Goal: Task Accomplishment & Management: Manage account settings

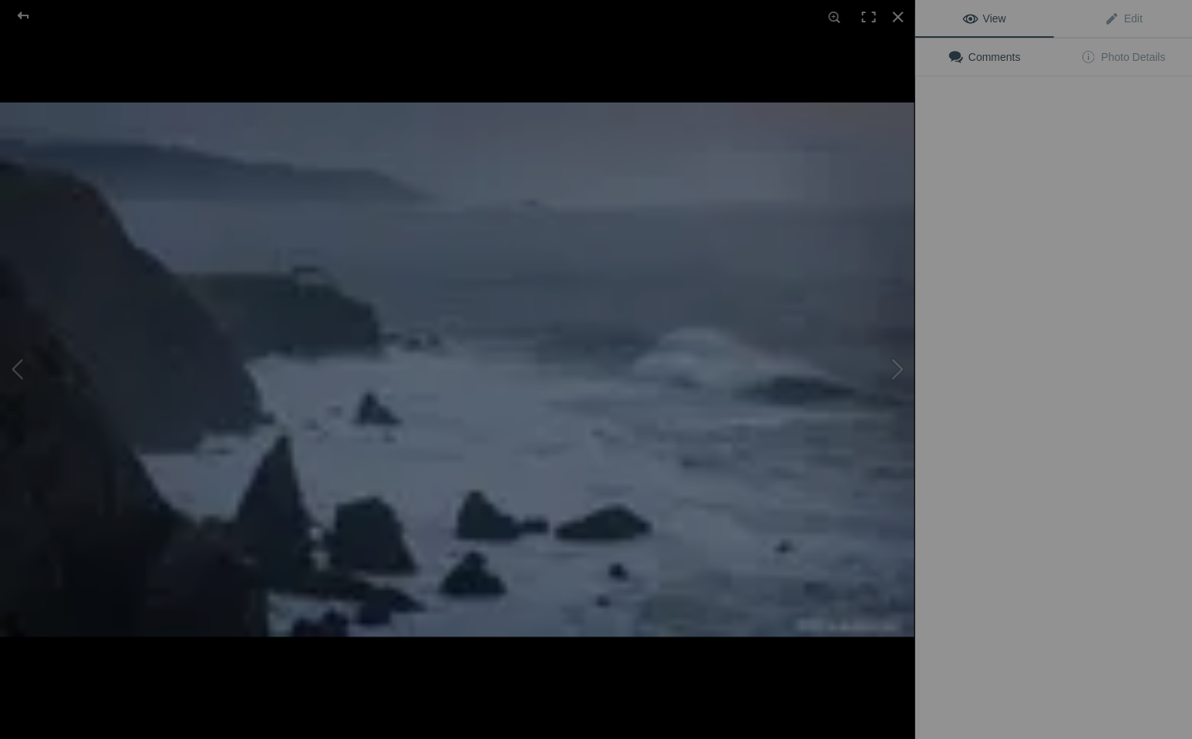
click at [298, 247] on img at bounding box center [457, 370] width 914 height 534
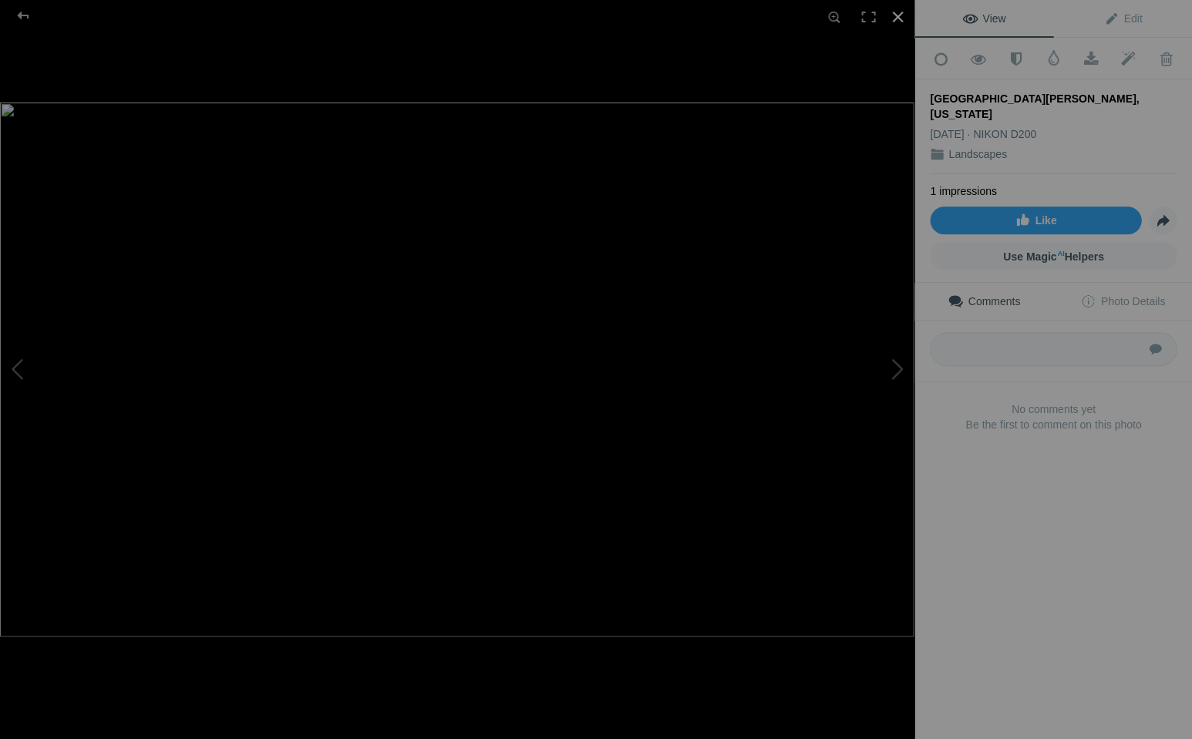
click at [897, 15] on div at bounding box center [897, 17] width 34 height 34
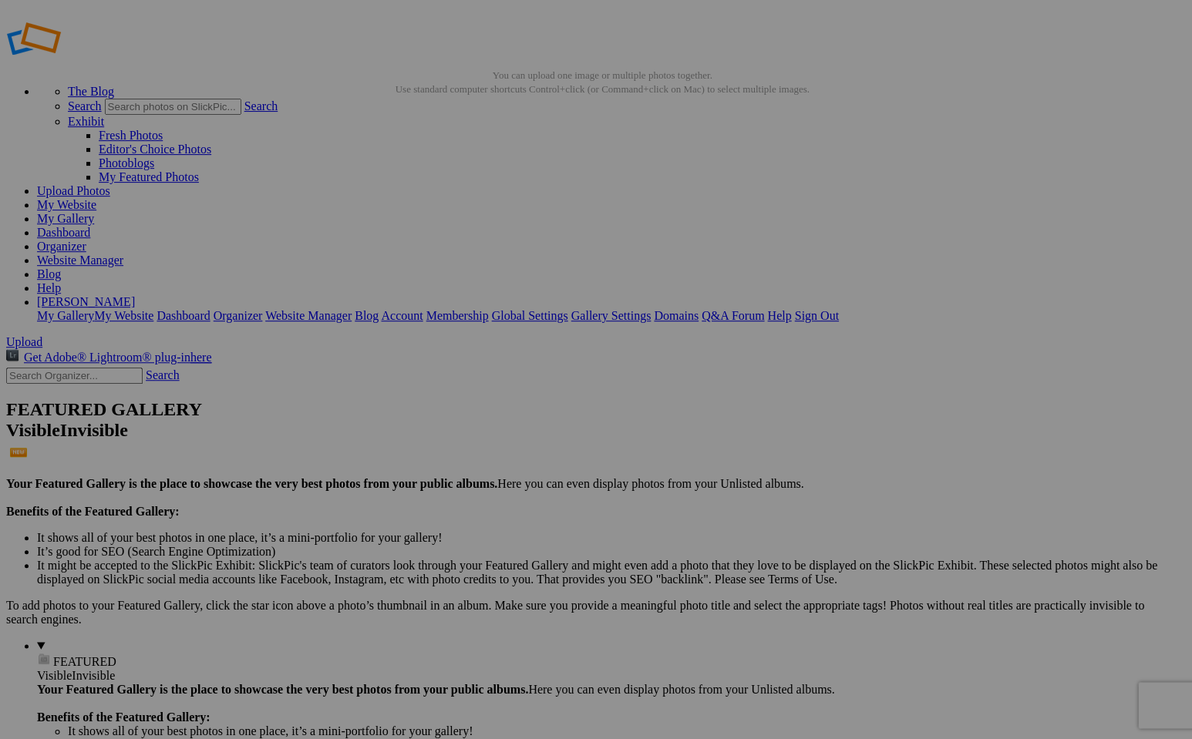
scroll to position [10, 0]
click at [86, 242] on link "Organizer" at bounding box center [61, 248] width 49 height 13
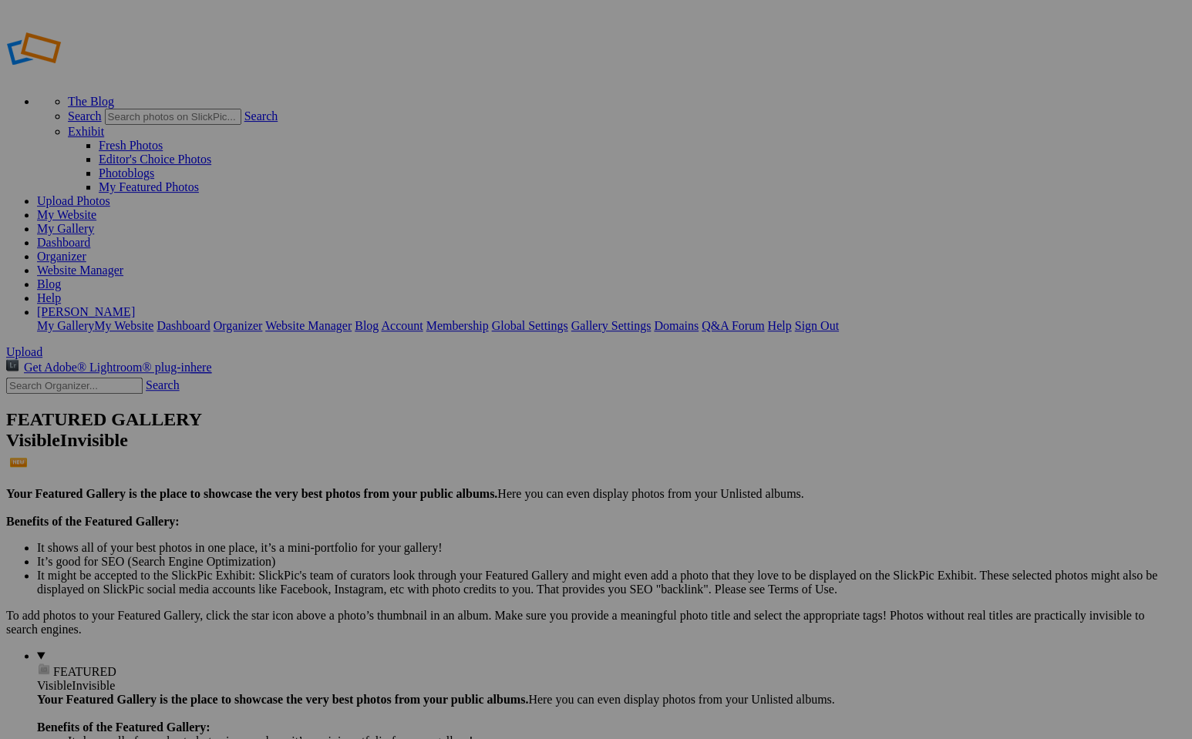
scroll to position [2, 0]
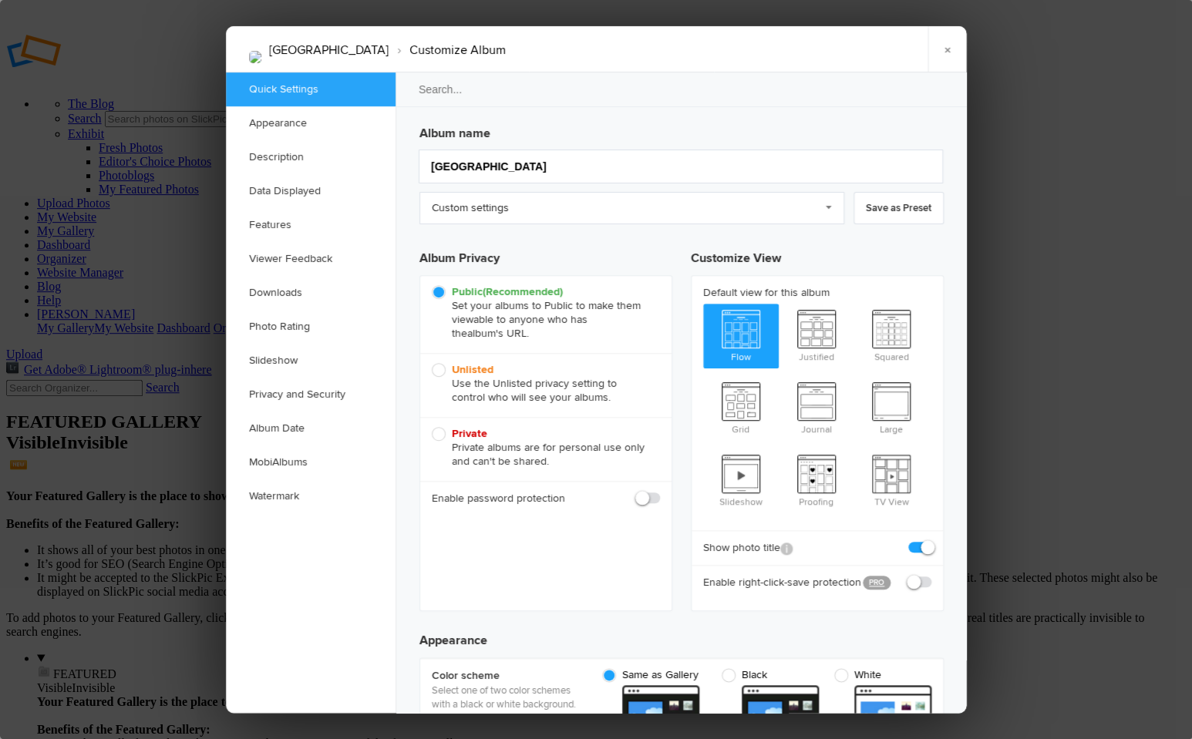
scroll to position [0, 0]
click at [436, 429] on span "Private Private albums are for personal use only and can't be shared." at bounding box center [542, 448] width 220 height 42
click at [432, 427] on input "Private Private albums are for personal use only and can't be shared." at bounding box center [431, 426] width 1 height 1
radio input "true"
click at [947, 48] on link "×" at bounding box center [946, 49] width 39 height 46
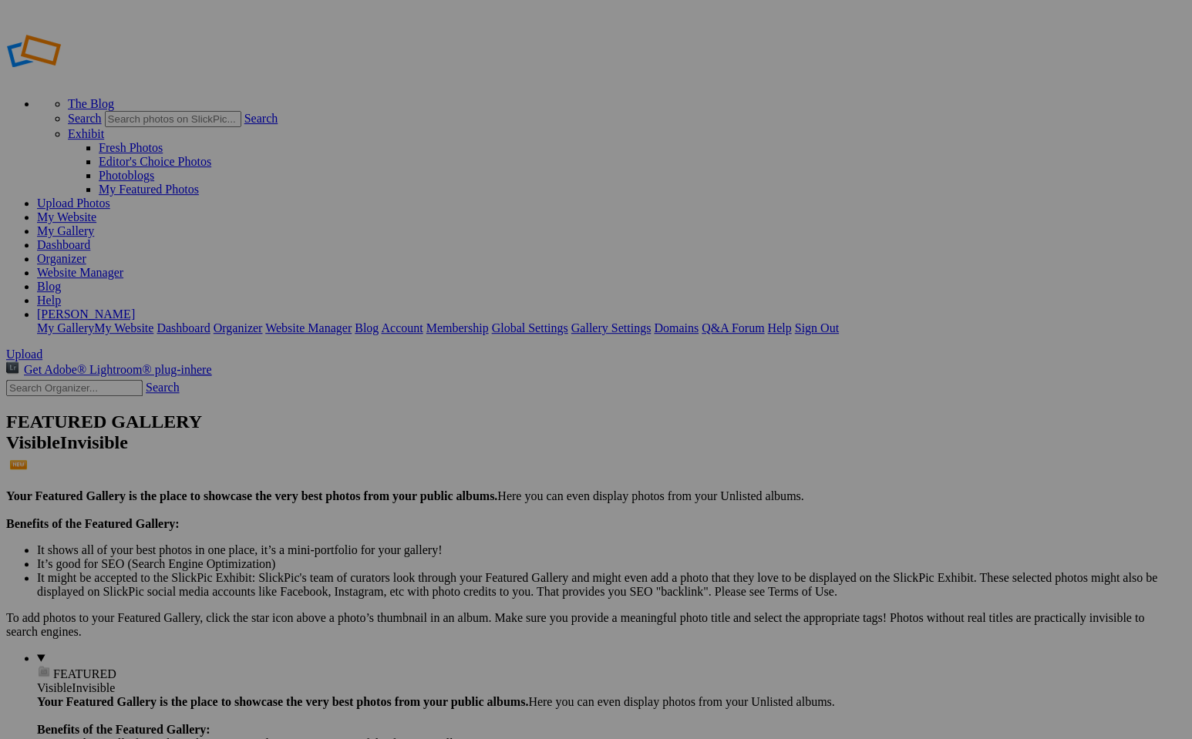
click at [86, 252] on link "Organizer" at bounding box center [61, 258] width 49 height 13
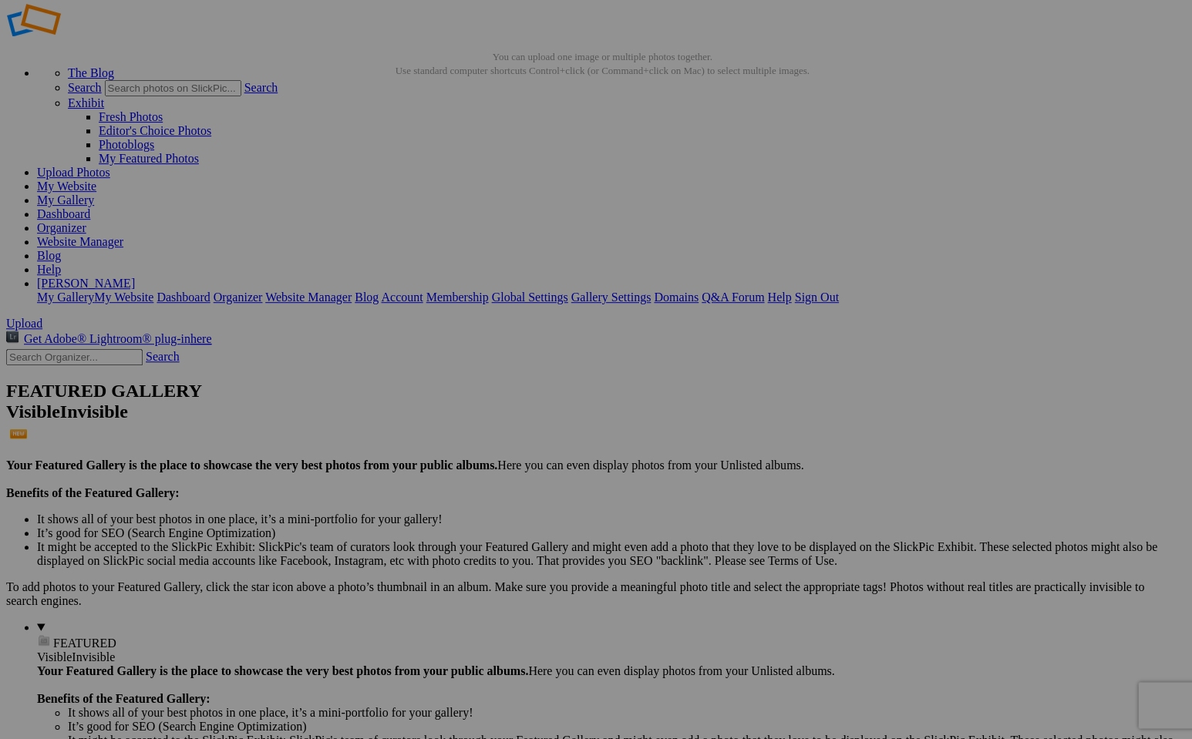
scroll to position [31, 0]
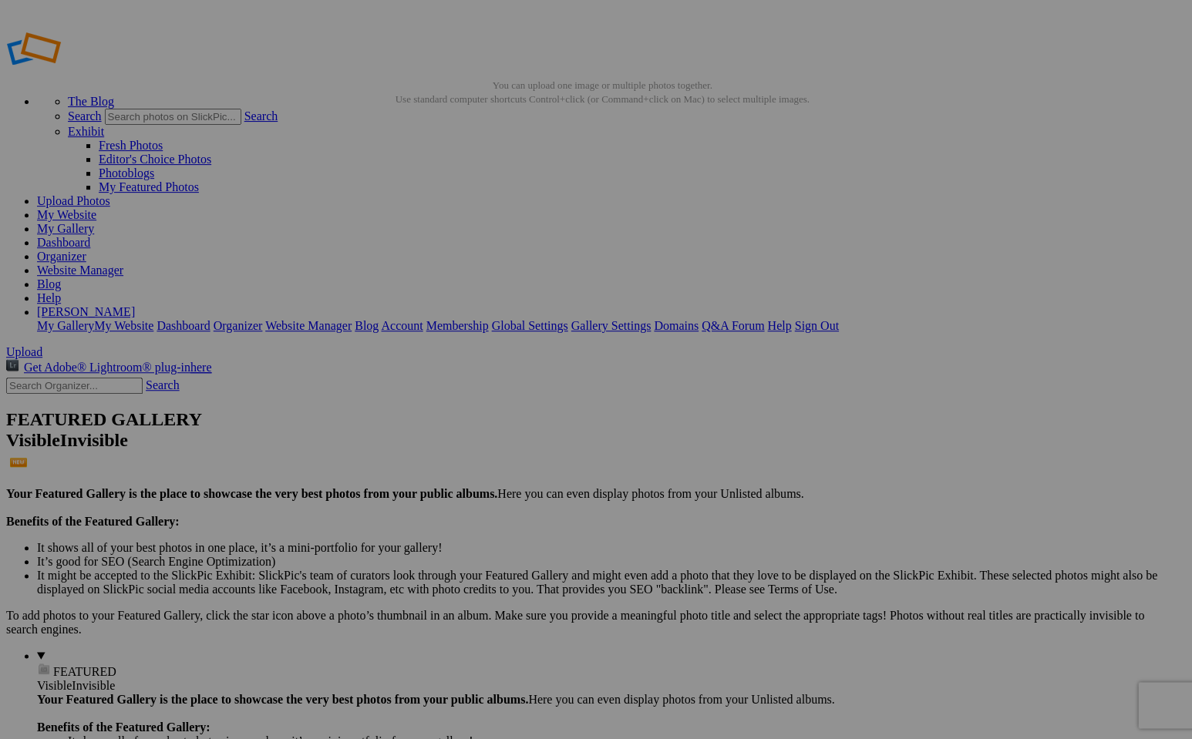
scroll to position [2, 0]
click at [964, 237] on div "View Edit Comments Photo Details" at bounding box center [1053, 369] width 278 height 739
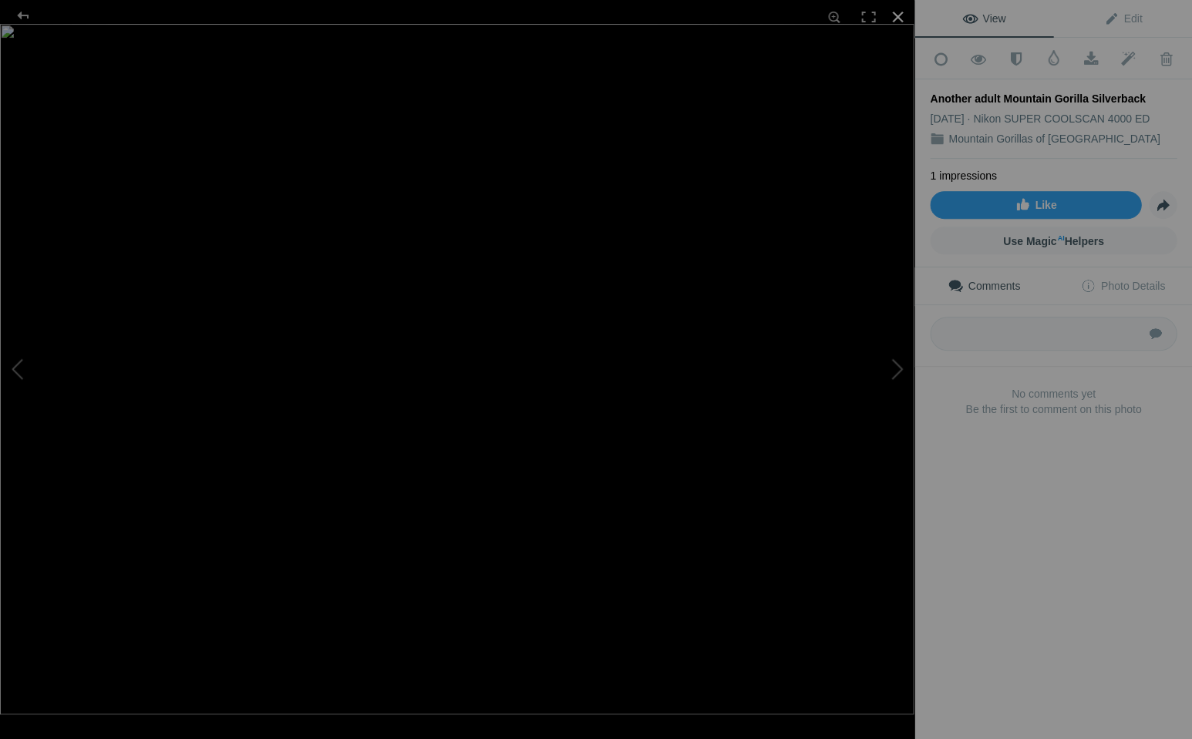
click at [895, 14] on div at bounding box center [897, 17] width 34 height 34
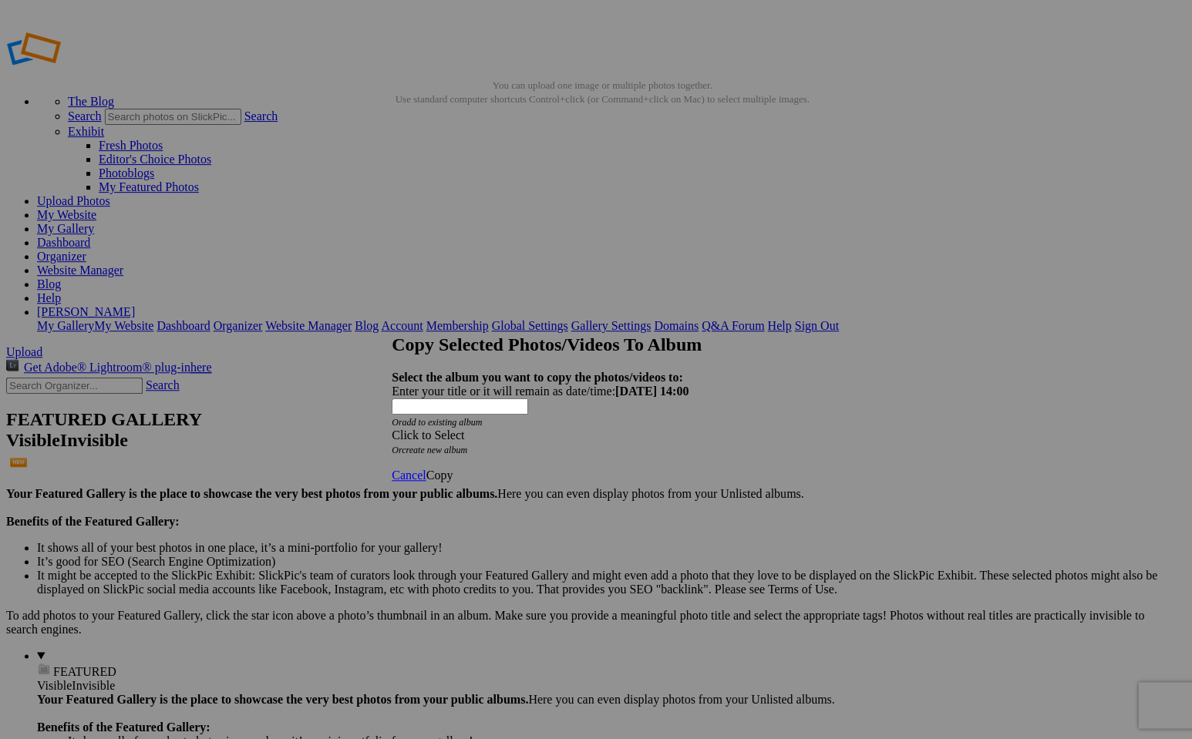
click at [392, 429] on span at bounding box center [392, 435] width 0 height 13
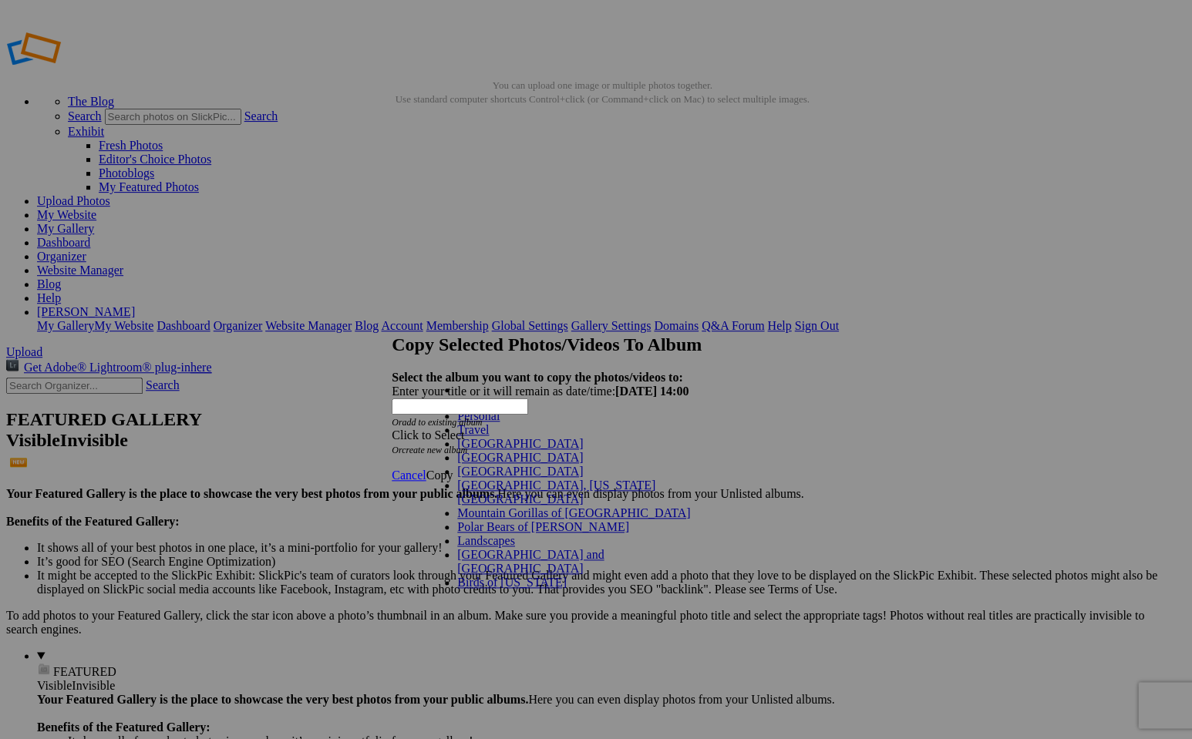
click at [463, 422] on link "Personal" at bounding box center [478, 415] width 42 height 13
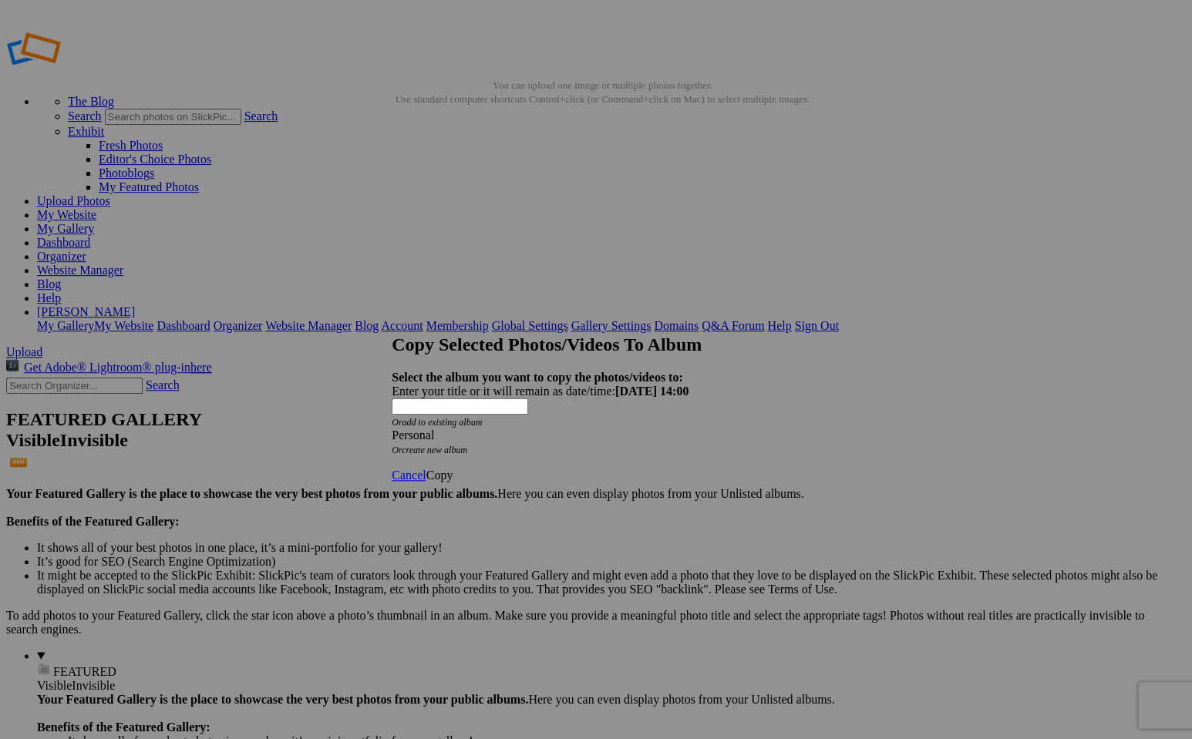
click at [453, 469] on span "Copy" at bounding box center [439, 475] width 27 height 13
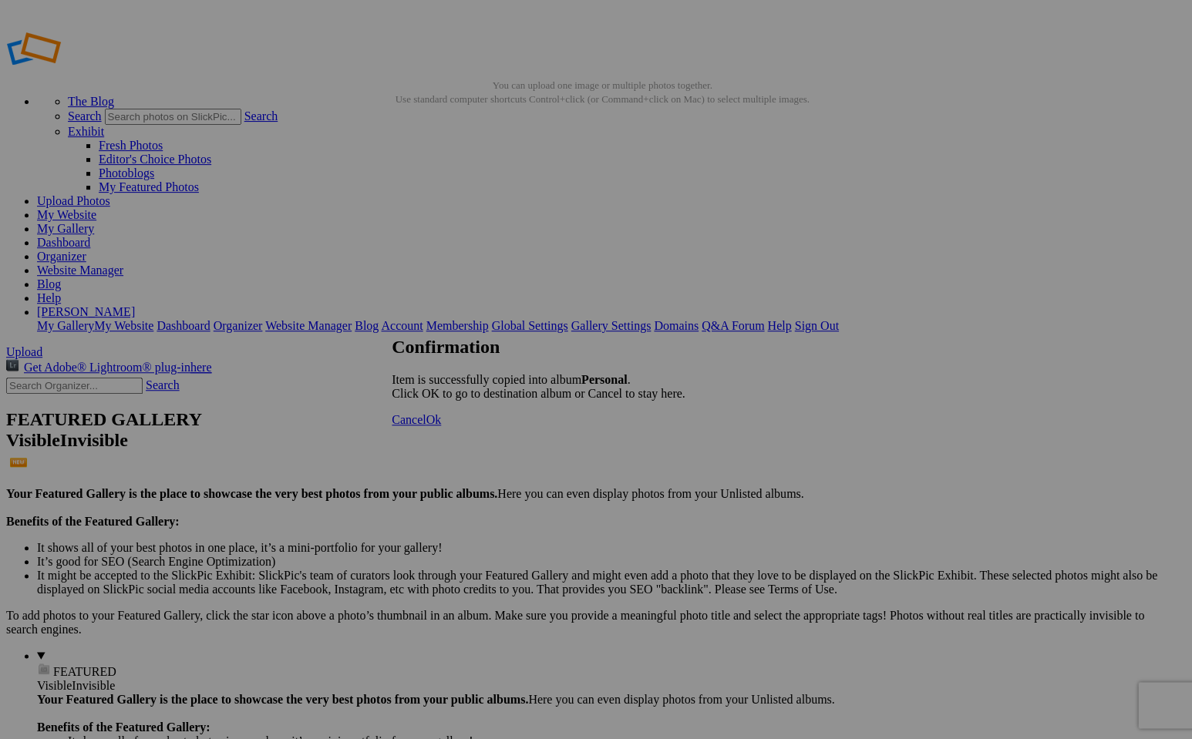
click at [441, 426] on span "Ok" at bounding box center [433, 419] width 15 height 13
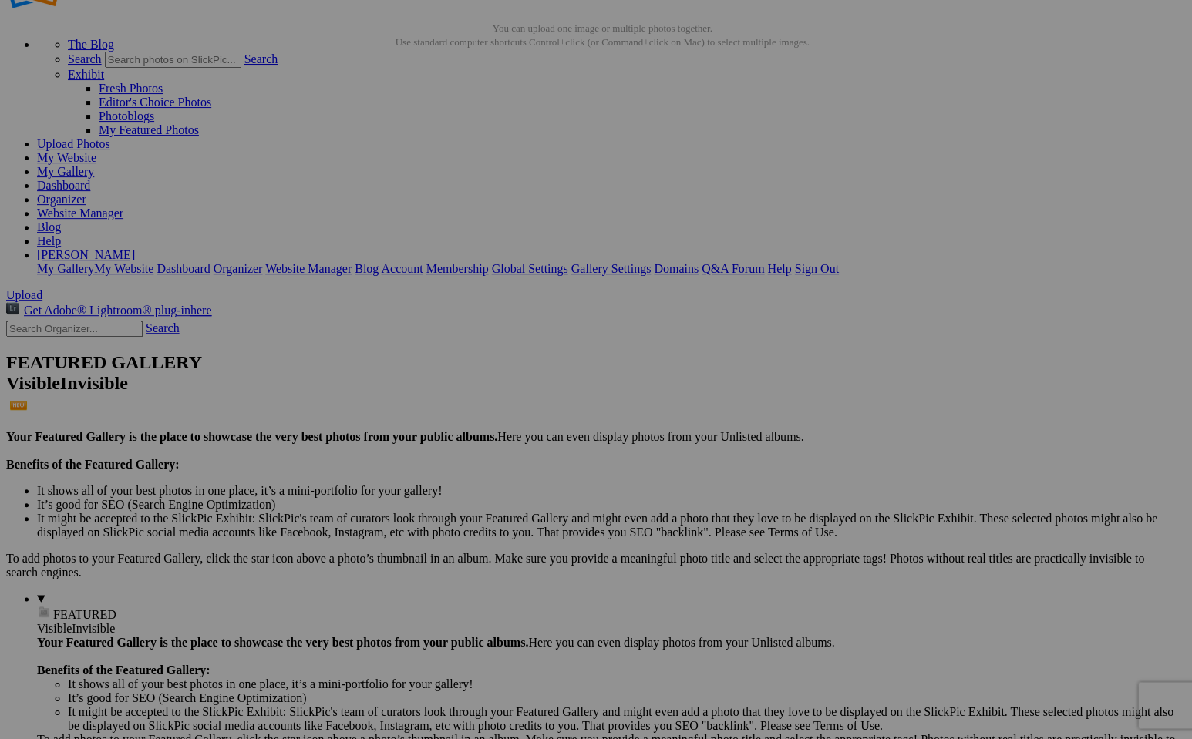
scroll to position [59, 0]
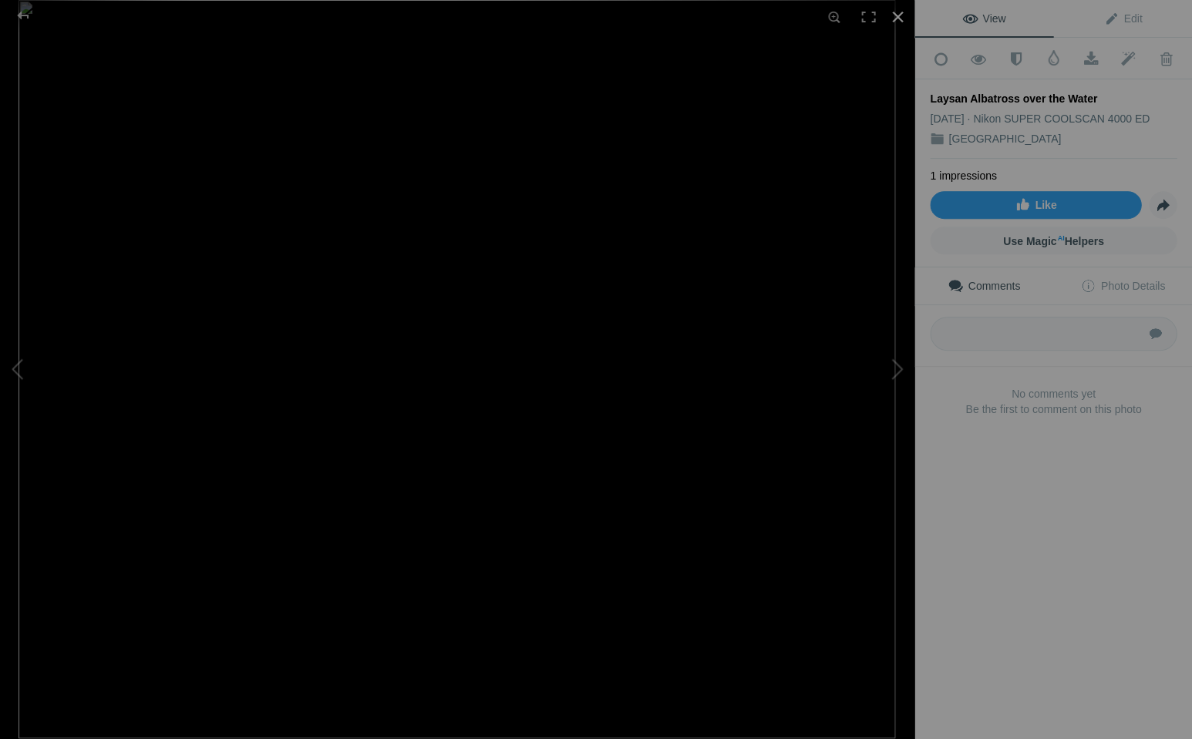
click at [895, 13] on div at bounding box center [897, 17] width 34 height 34
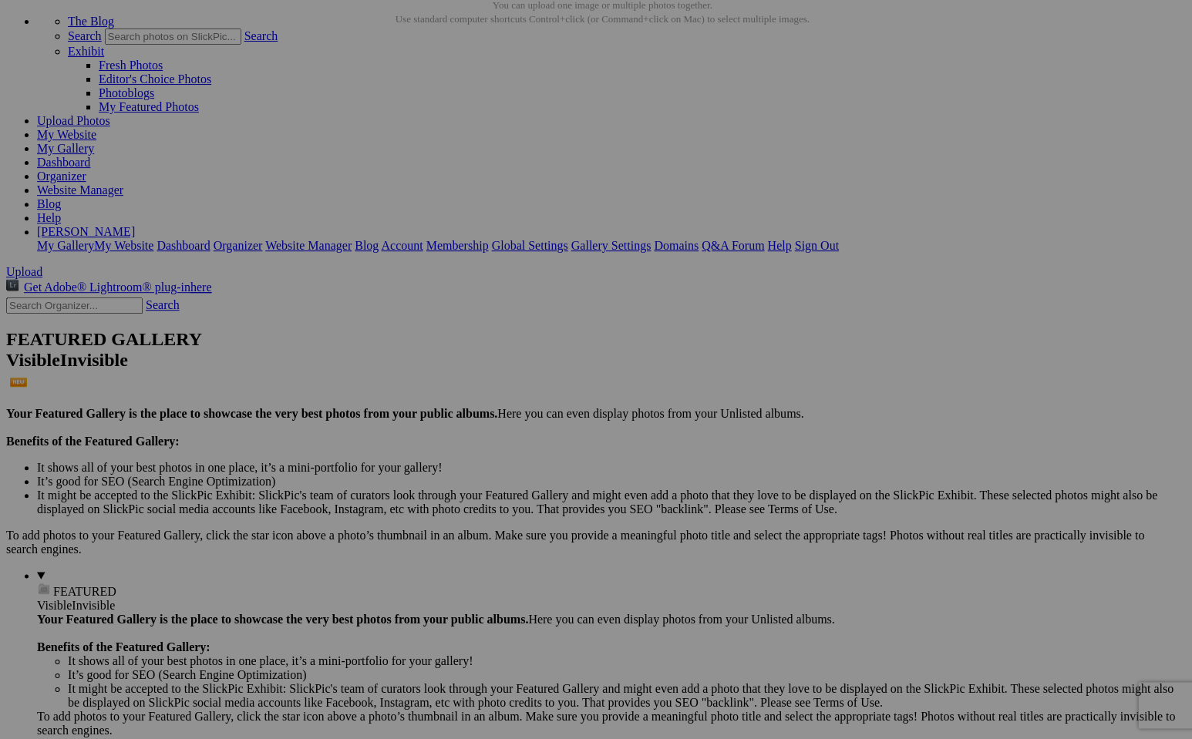
scroll to position [82, 0]
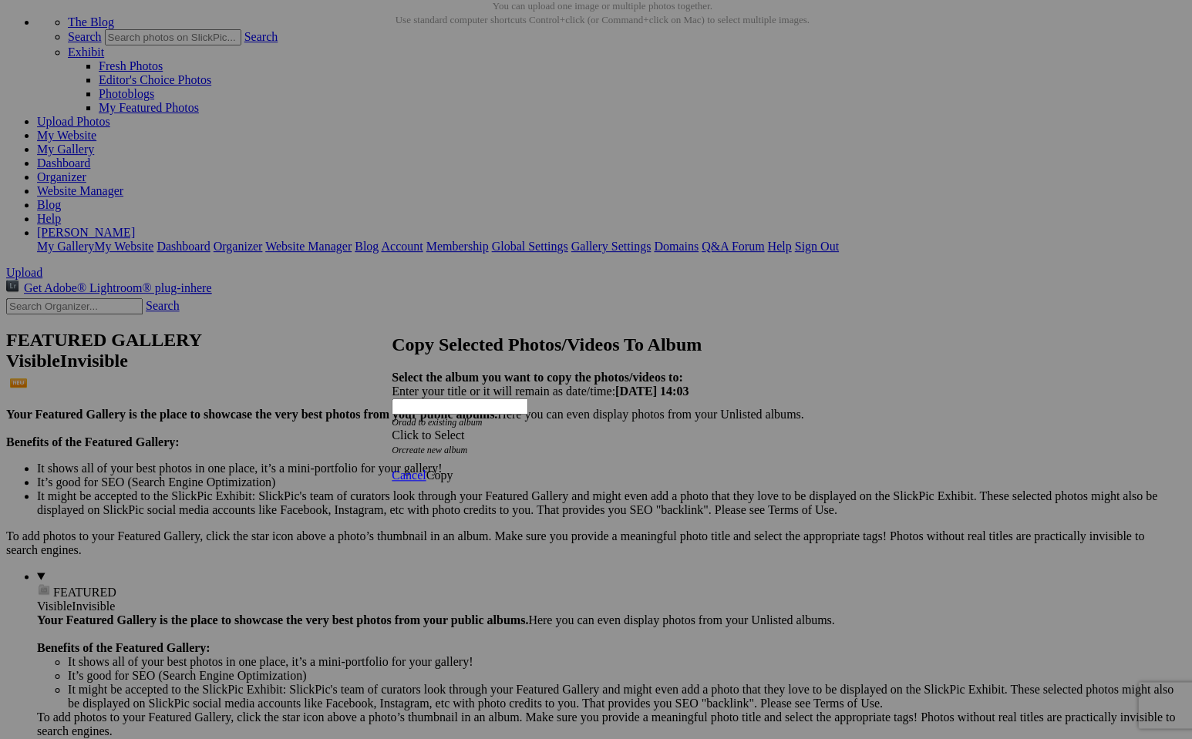
click at [392, 429] on span at bounding box center [392, 435] width 0 height 13
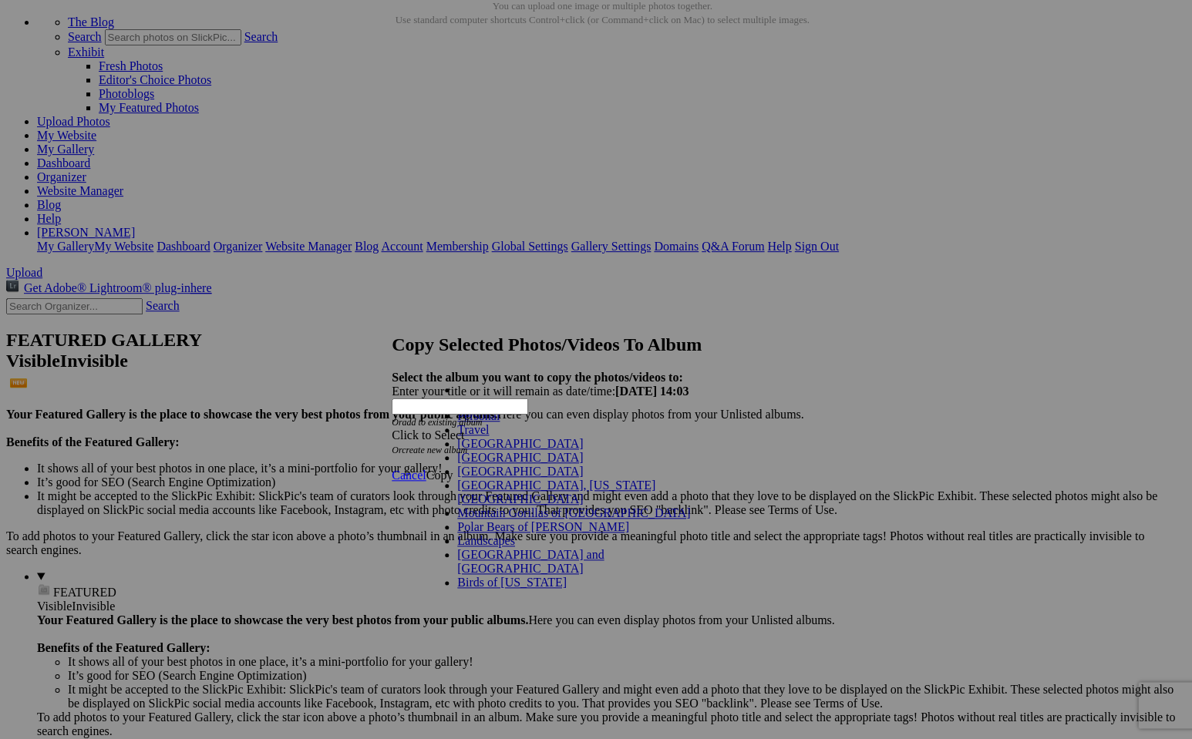
click at [465, 422] on link "Personal" at bounding box center [478, 415] width 42 height 13
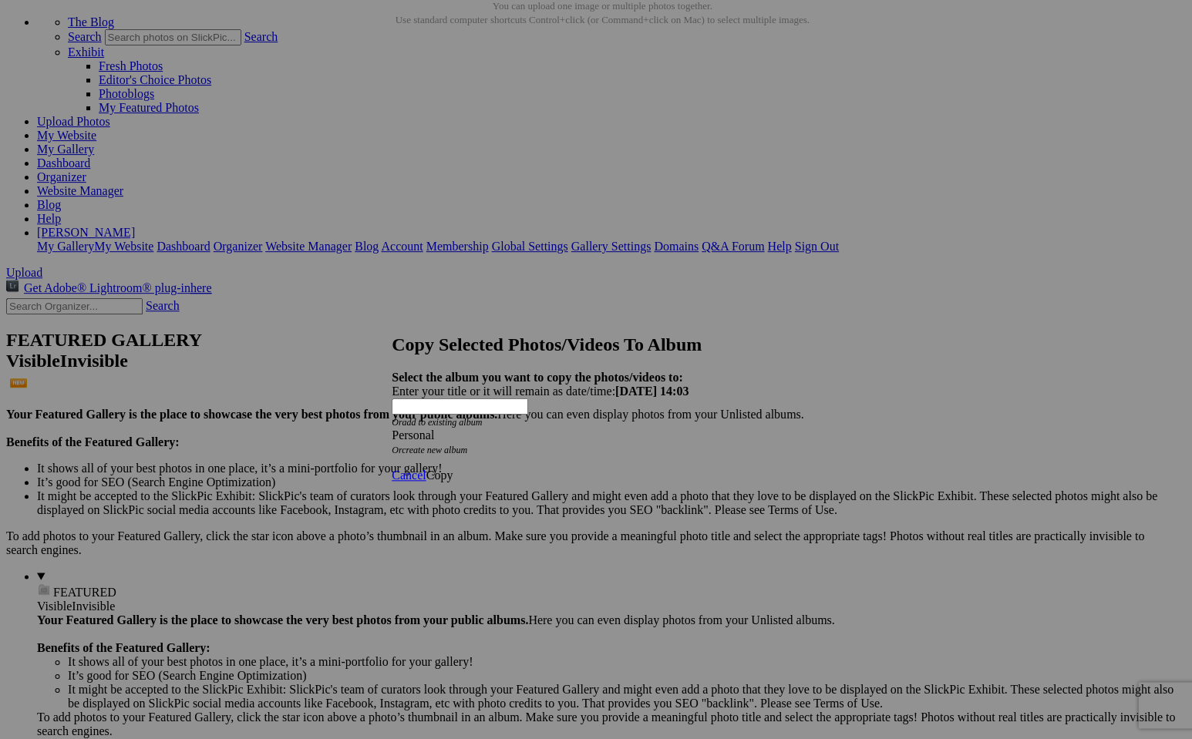
click at [453, 469] on span "Copy" at bounding box center [439, 475] width 27 height 13
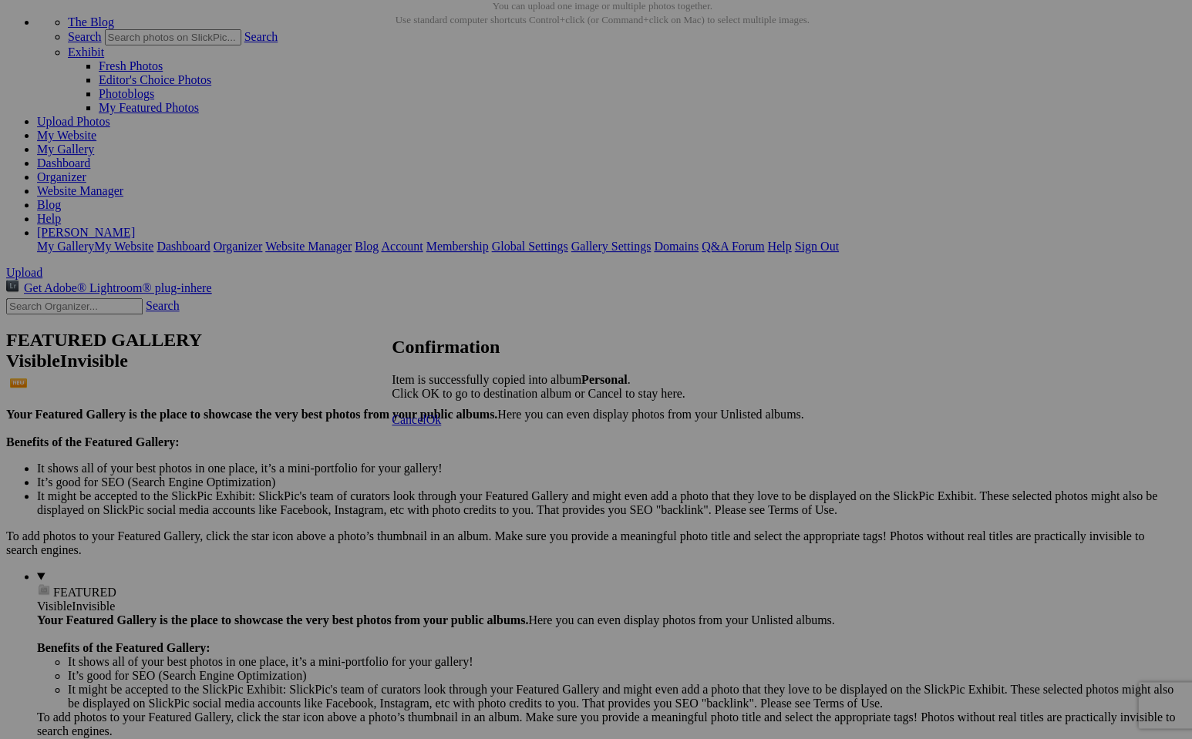
click at [441, 426] on span "Ok" at bounding box center [433, 419] width 15 height 13
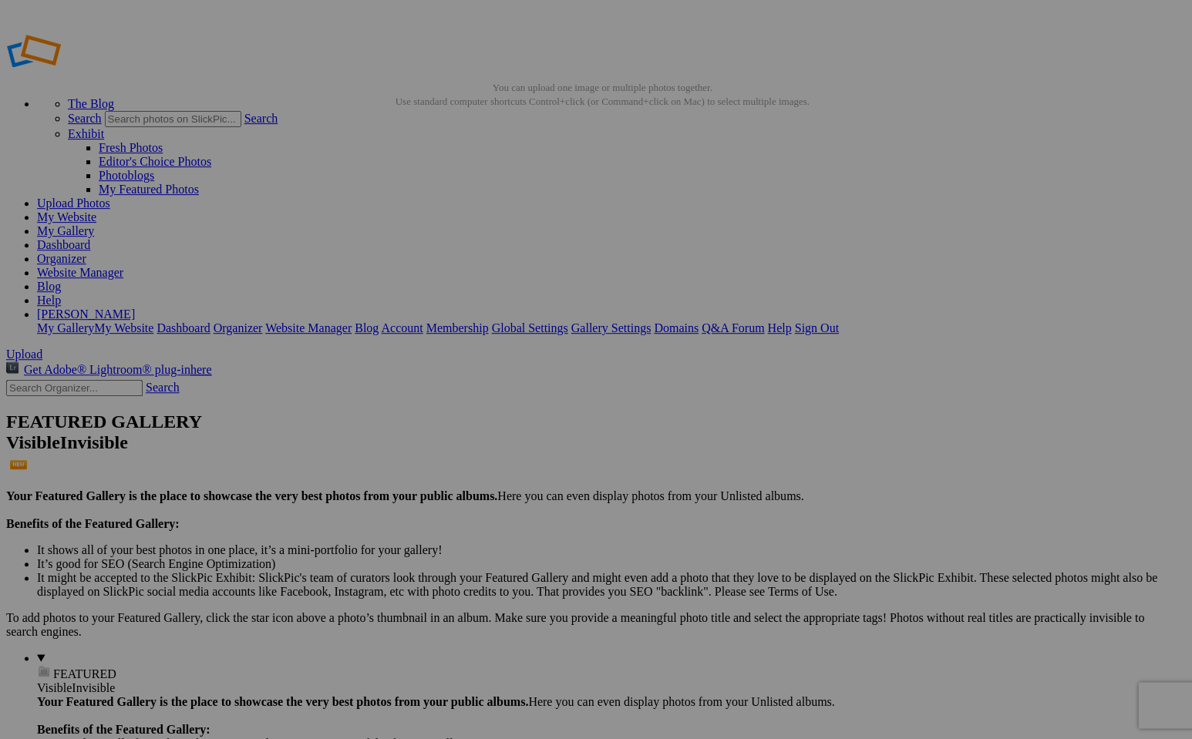
checkbox input "true"
click at [86, 252] on link "Organizer" at bounding box center [61, 258] width 49 height 13
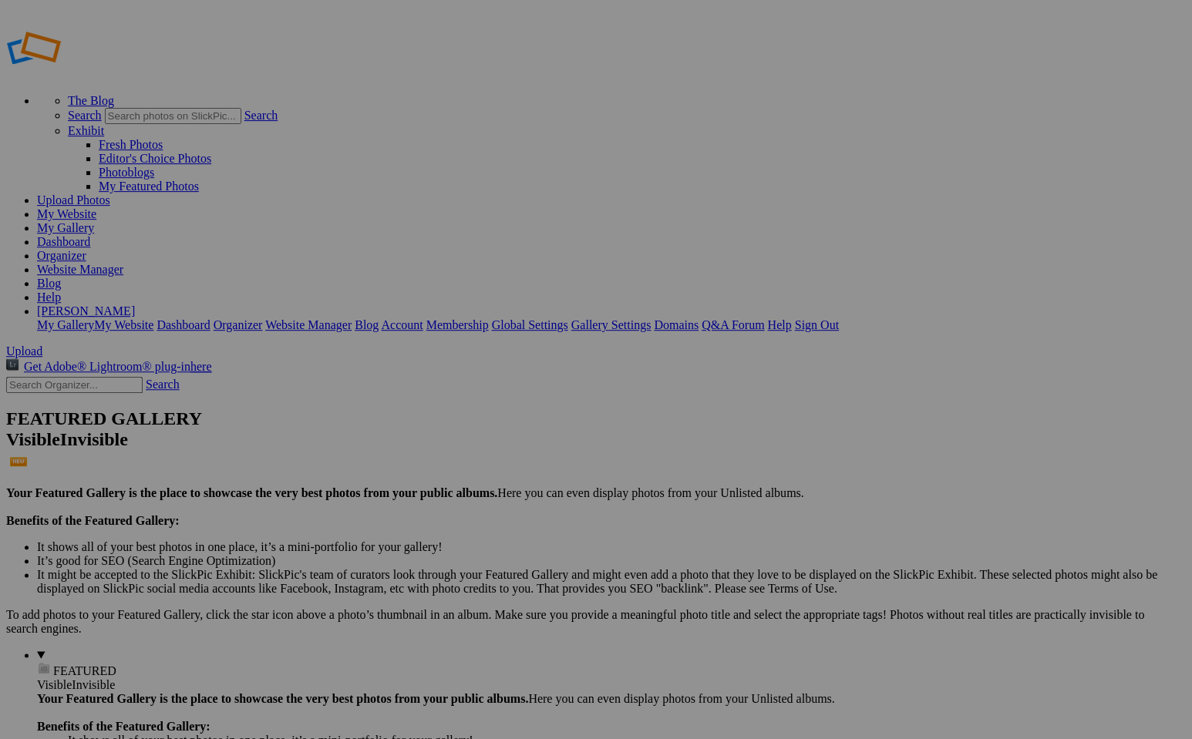
scroll to position [2, 0]
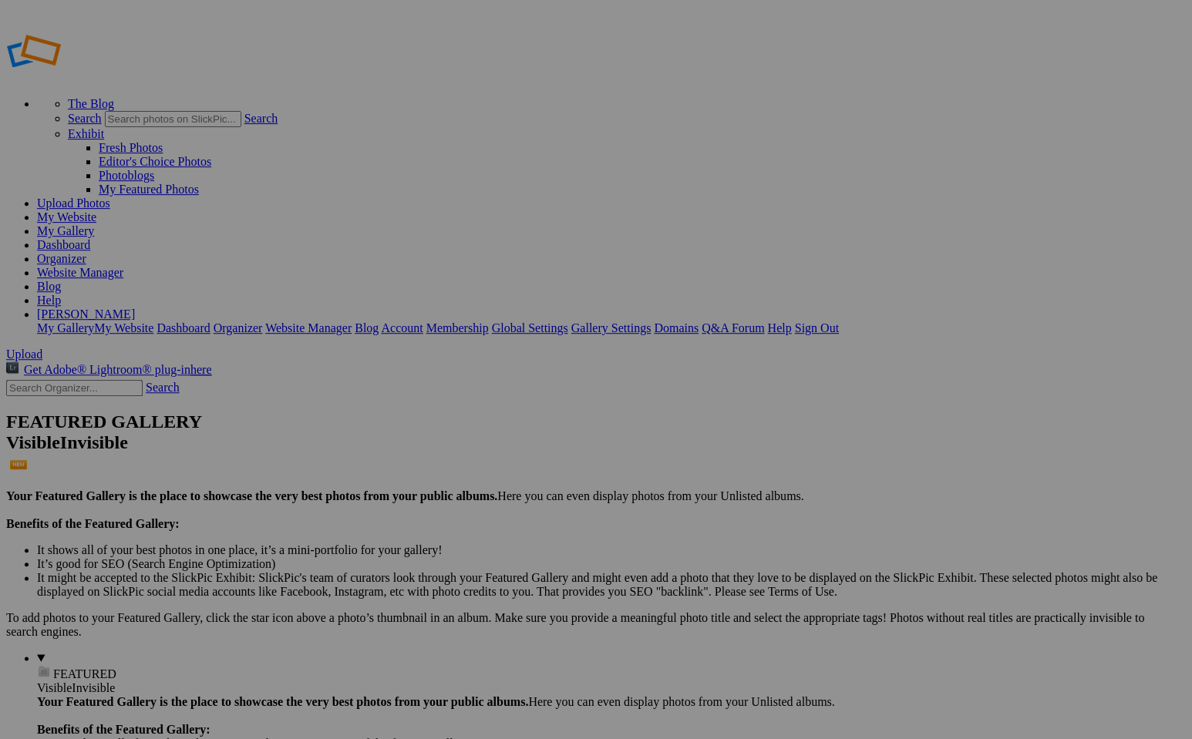
scroll to position [0, 0]
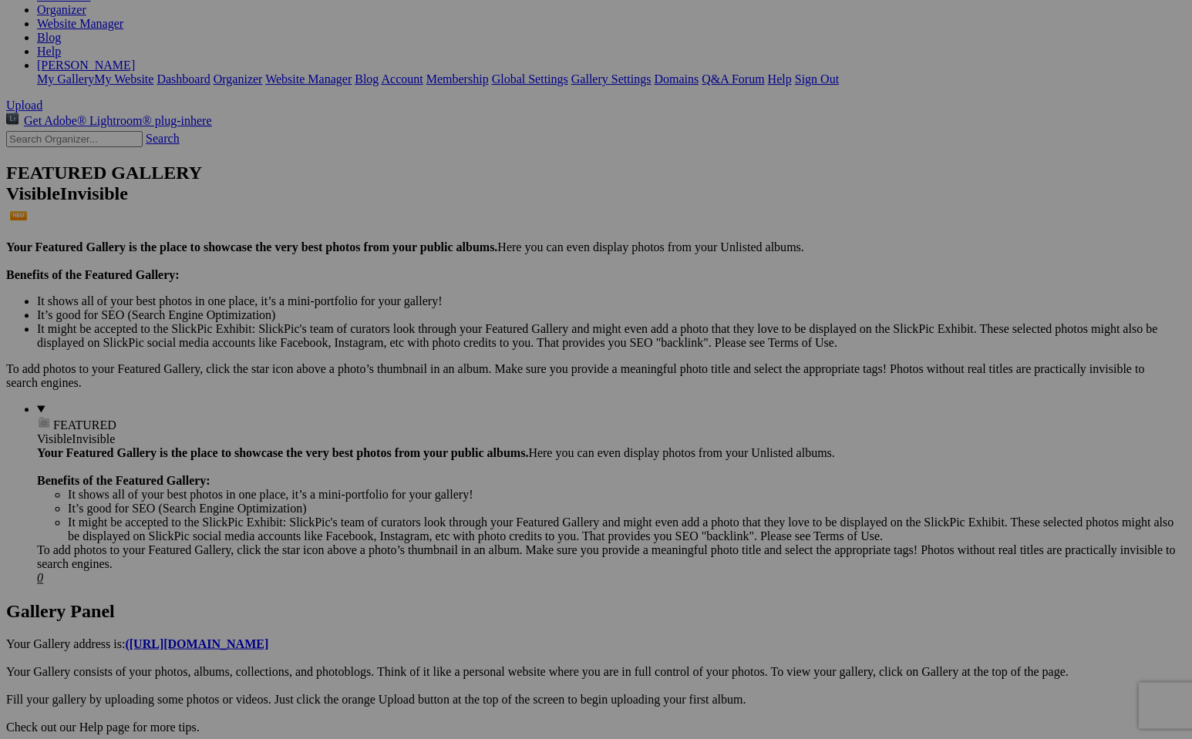
scroll to position [249, 0]
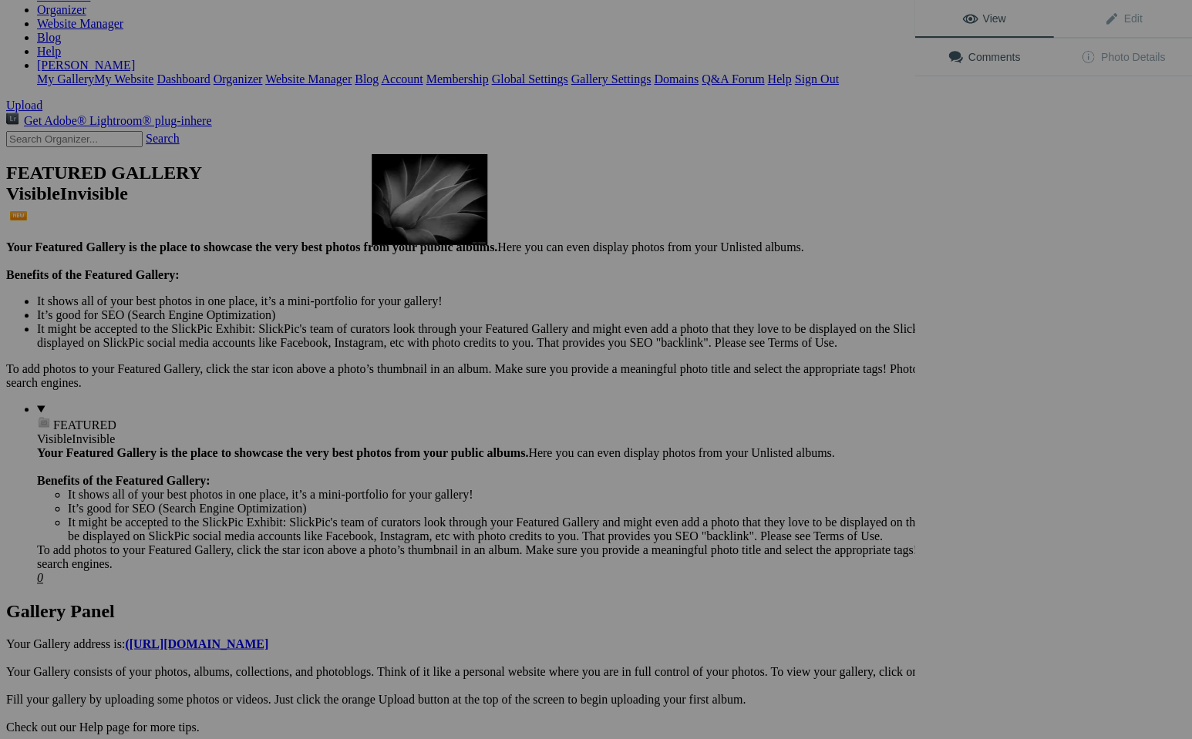
click at [429, 207] on img at bounding box center [430, 199] width 116 height 91
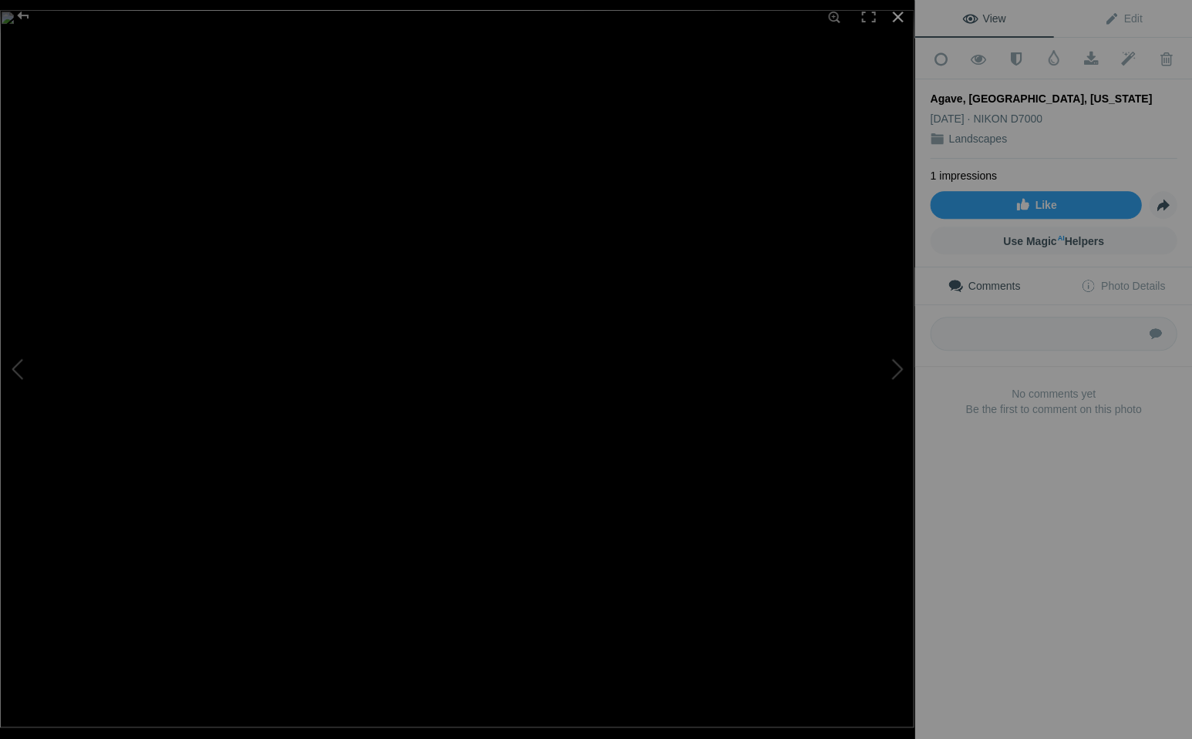
click at [897, 14] on div at bounding box center [897, 17] width 34 height 34
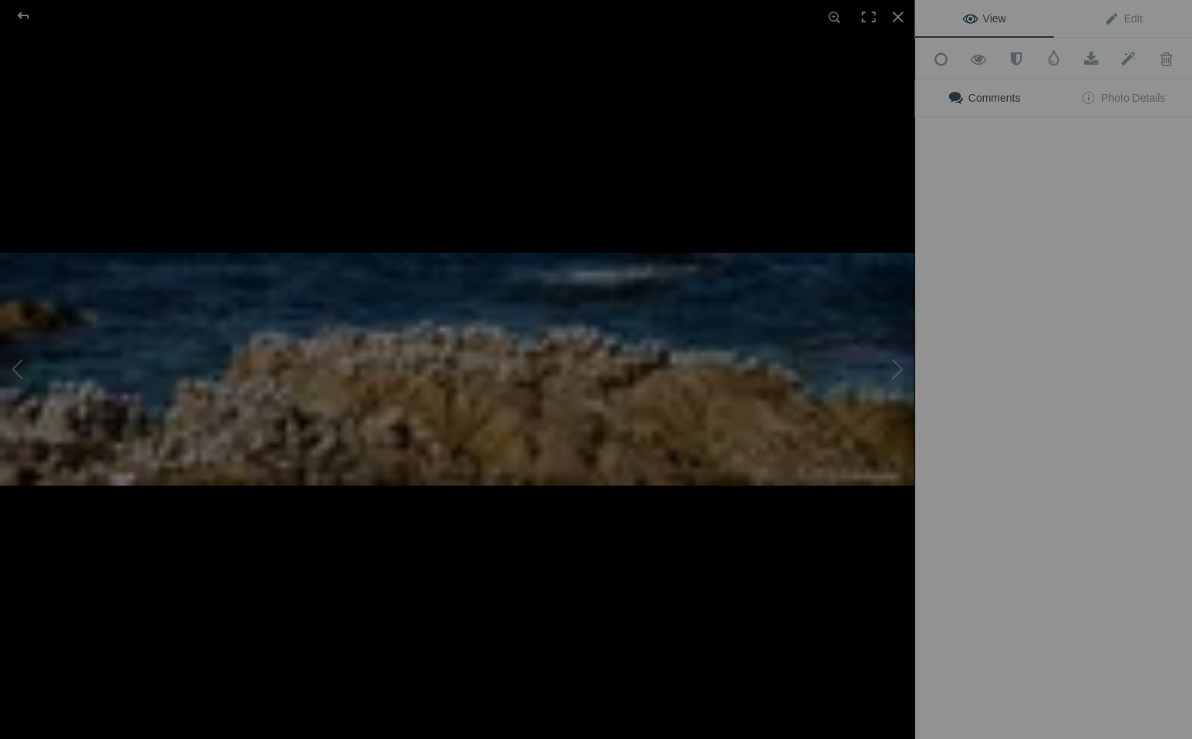
click at [705, 253] on img at bounding box center [457, 369] width 914 height 233
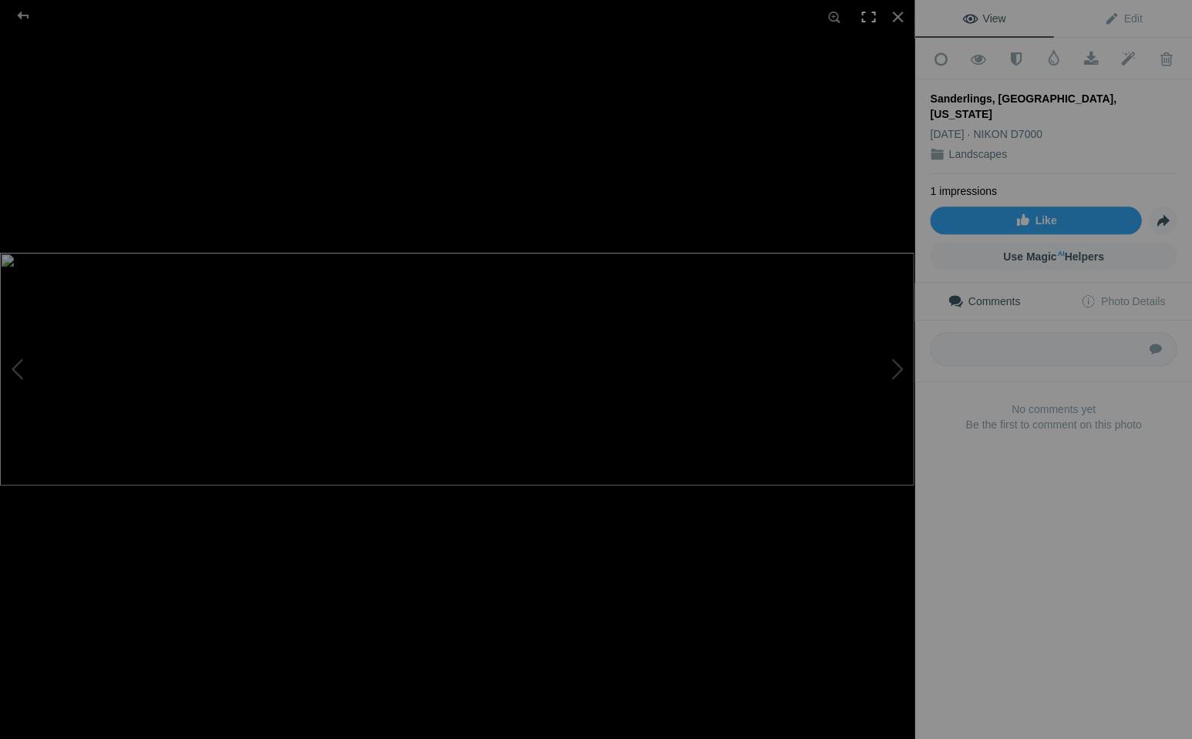
click at [866, 17] on div at bounding box center [868, 17] width 34 height 34
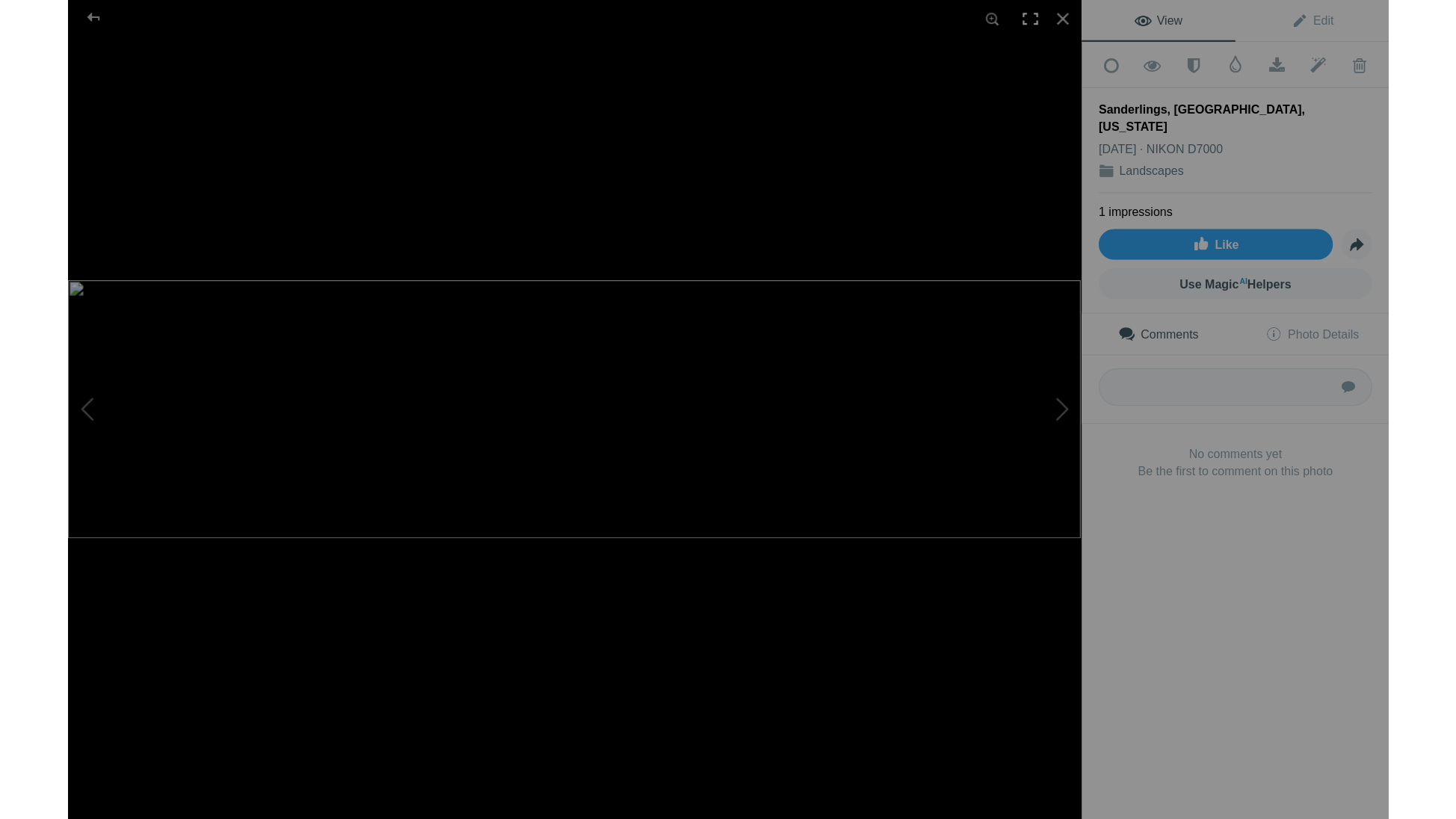
scroll to position [0, 0]
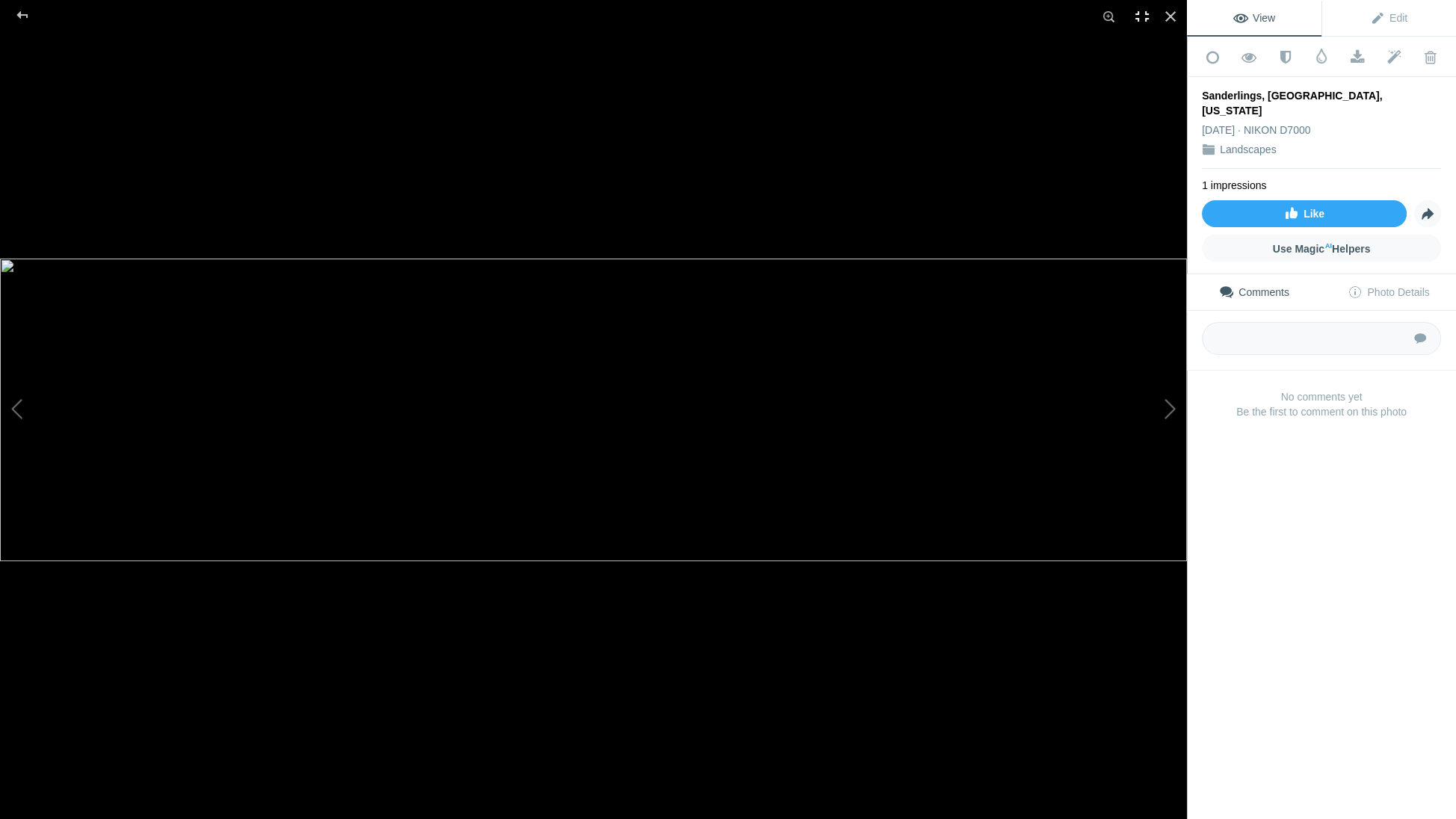
click at [1143, 16] on div at bounding box center [1142, 16] width 33 height 33
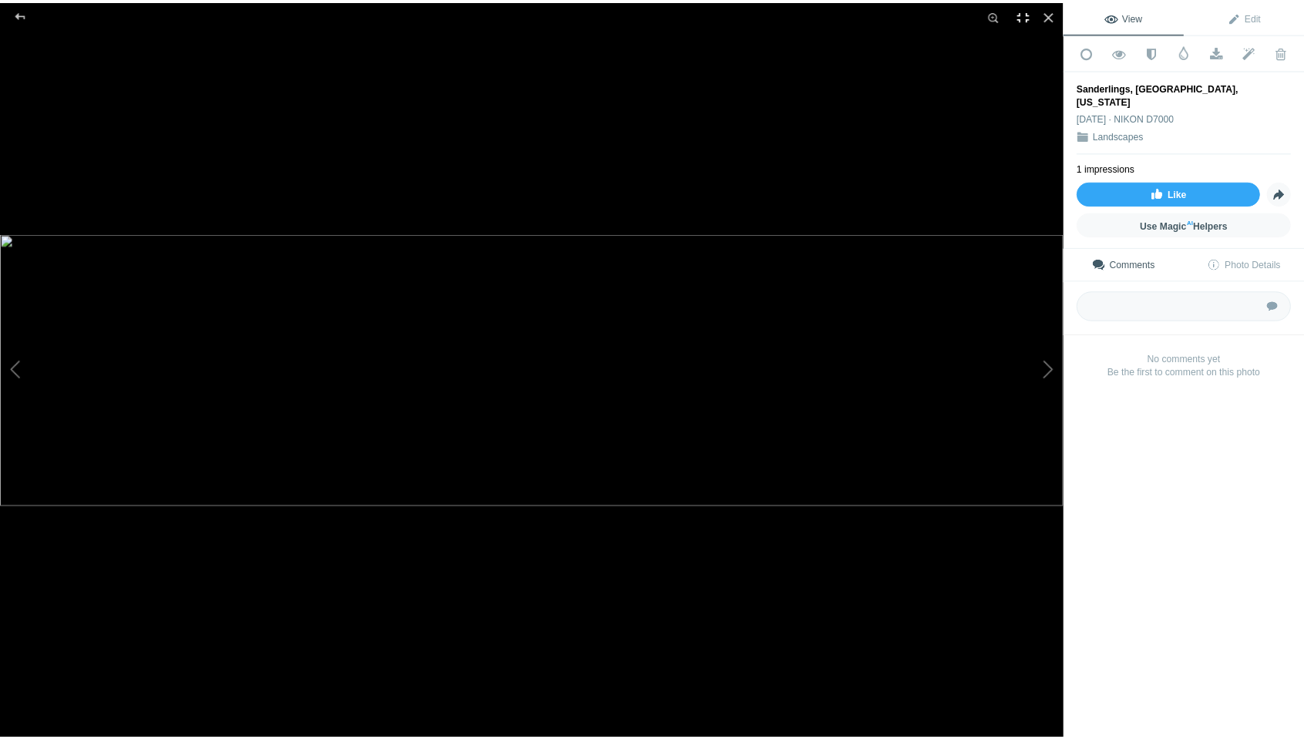
scroll to position [220, 0]
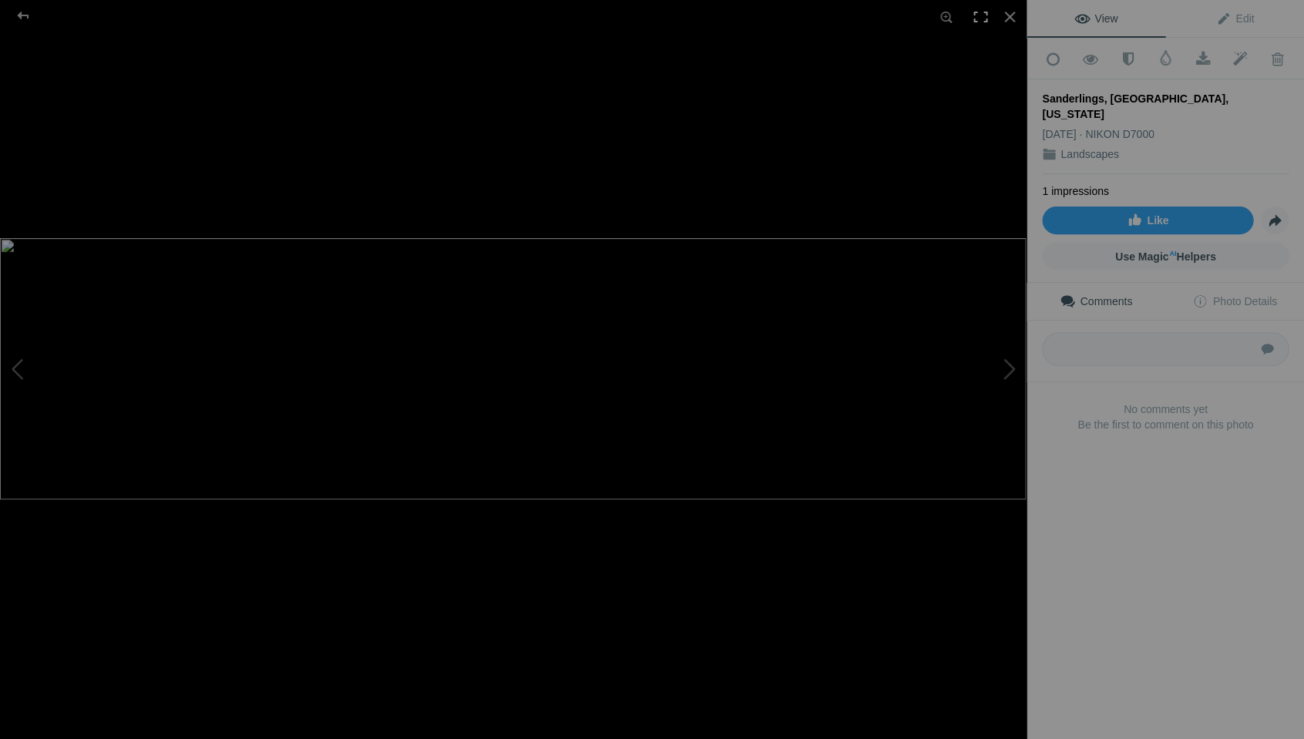
click at [979, 16] on div at bounding box center [981, 17] width 34 height 34
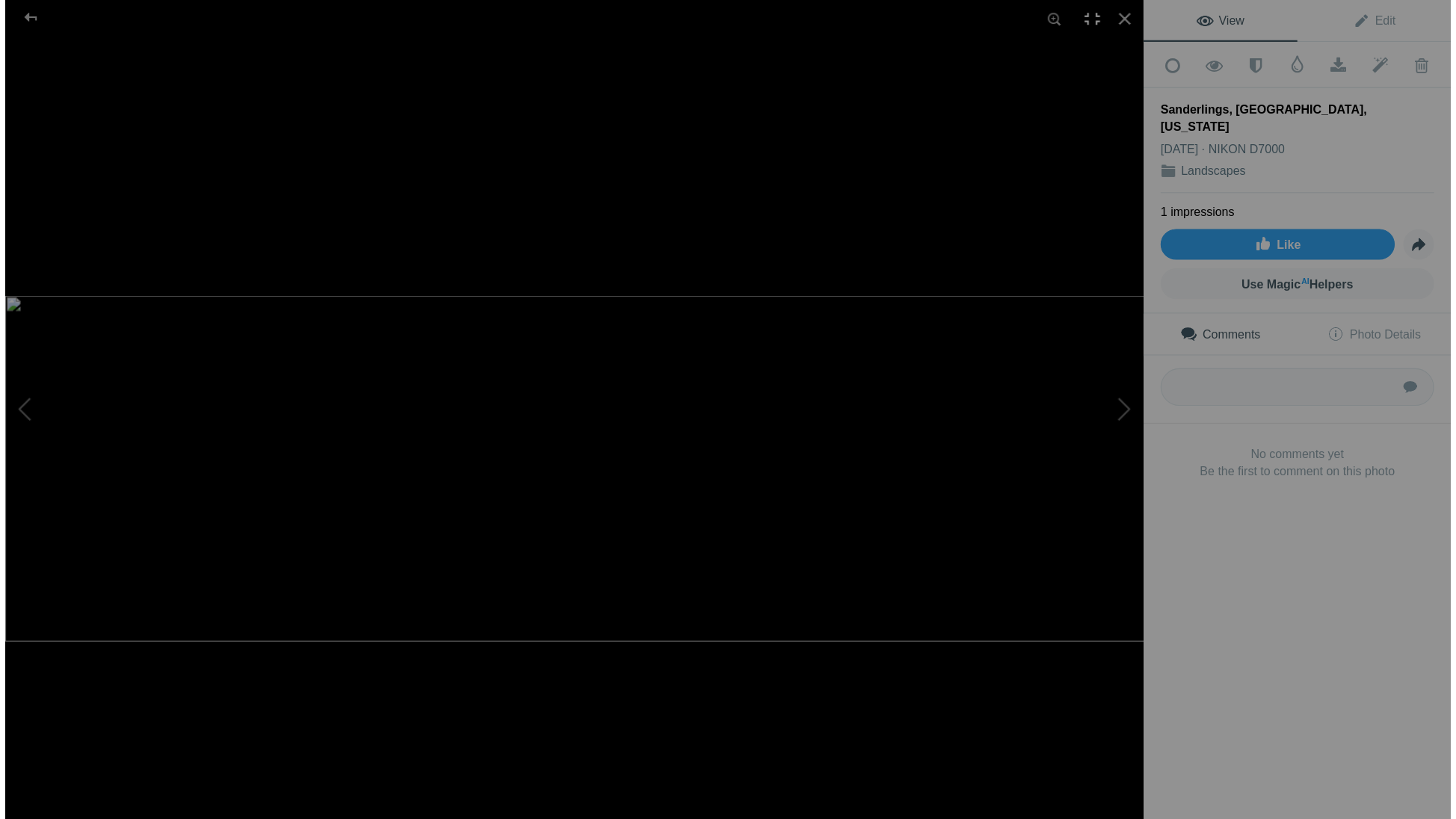
scroll to position [0, 0]
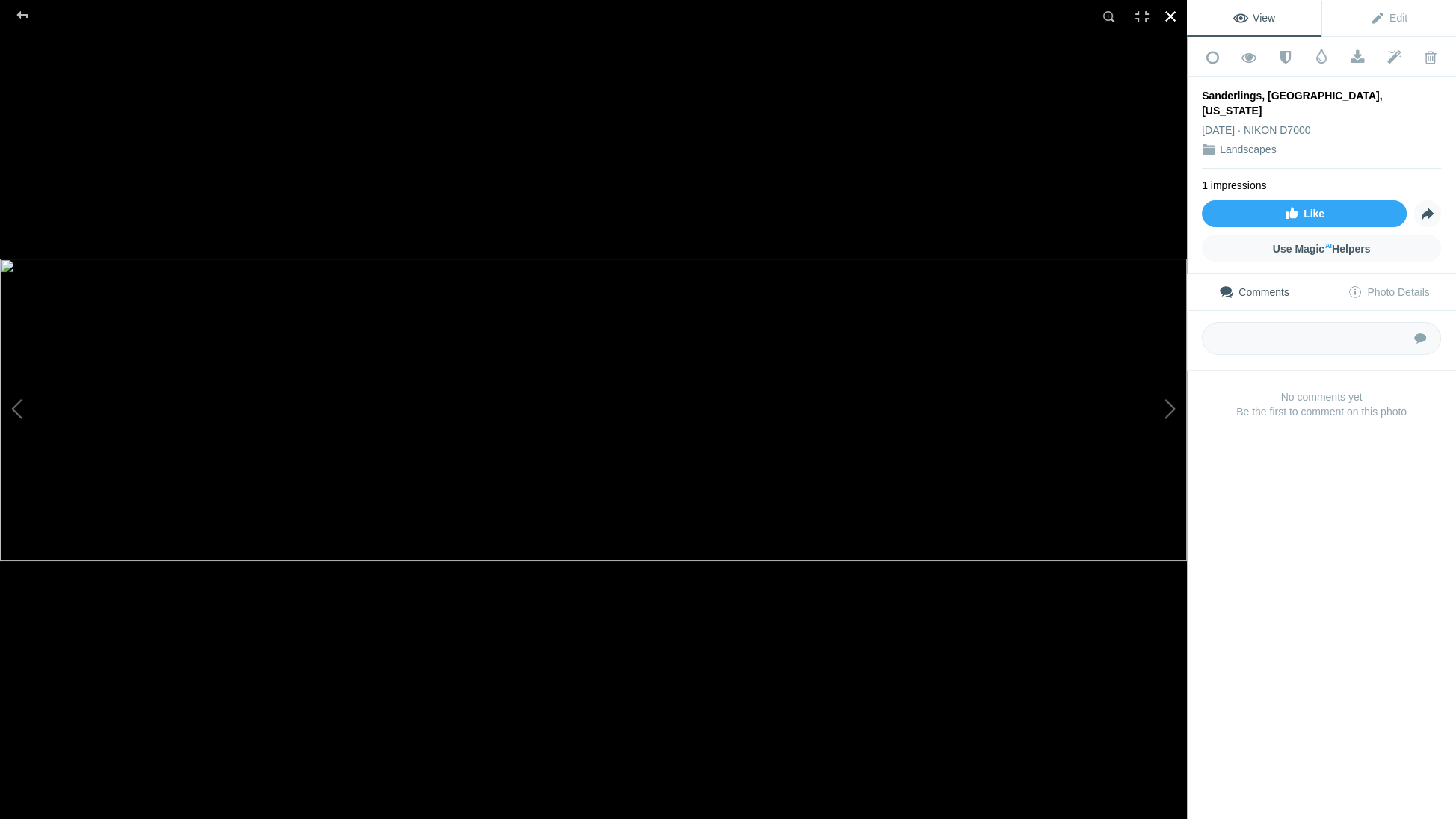
click at [1155, 12] on div at bounding box center [1170, 16] width 33 height 33
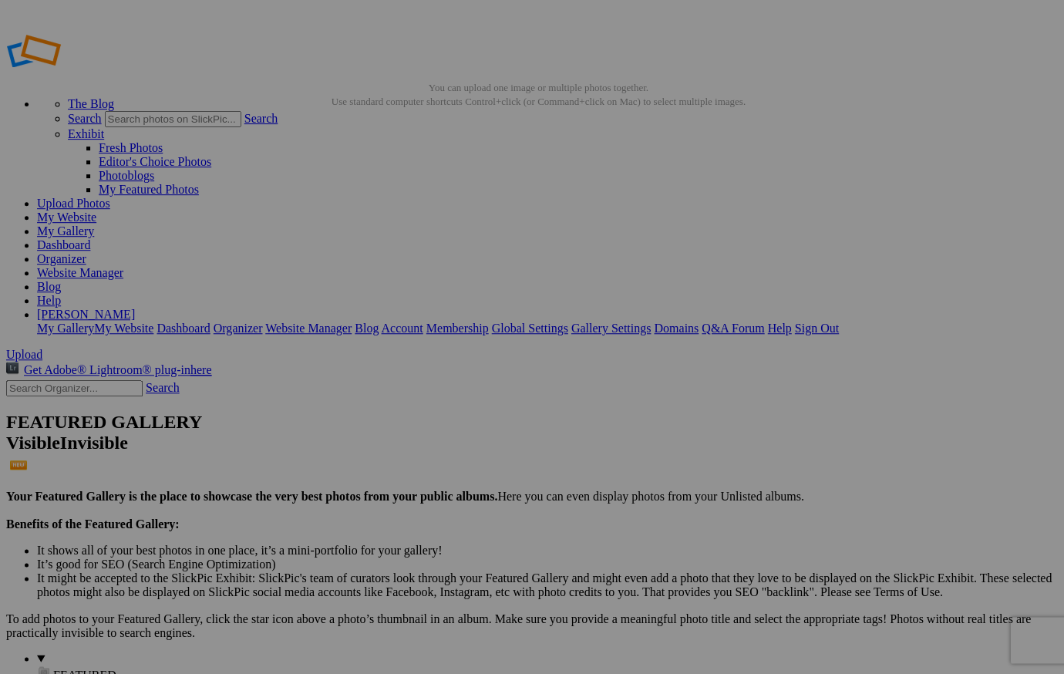
click at [94, 224] on link "My Gallery" at bounding box center [65, 230] width 57 height 13
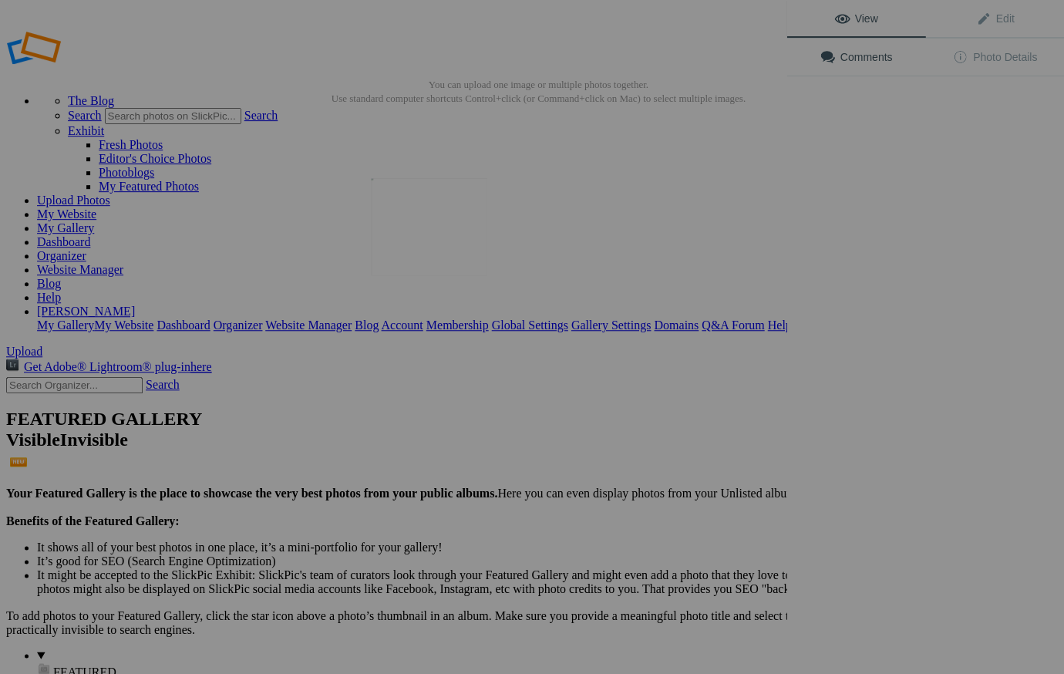
click at [409, 243] on img at bounding box center [429, 226] width 116 height 97
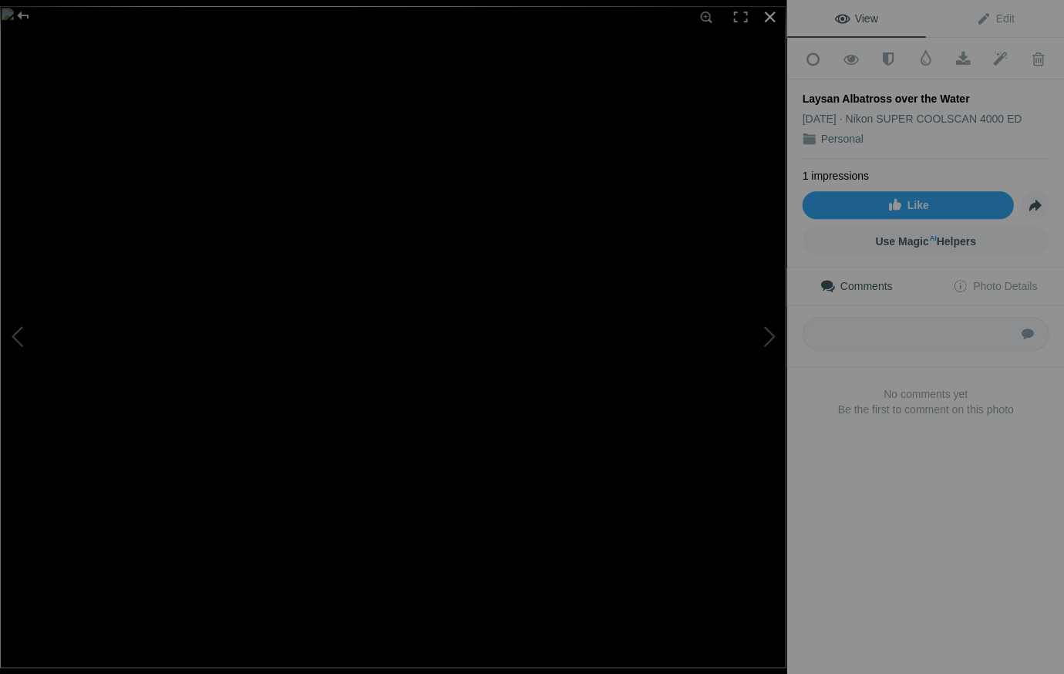
click at [765, 15] on div at bounding box center [769, 17] width 34 height 34
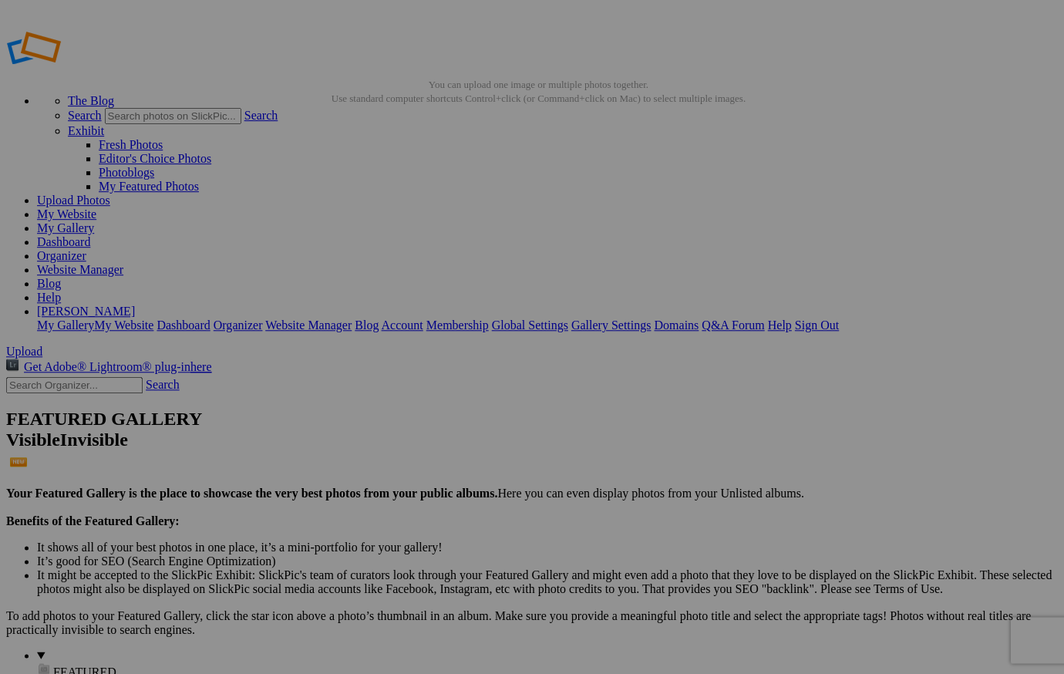
scroll to position [0, 0]
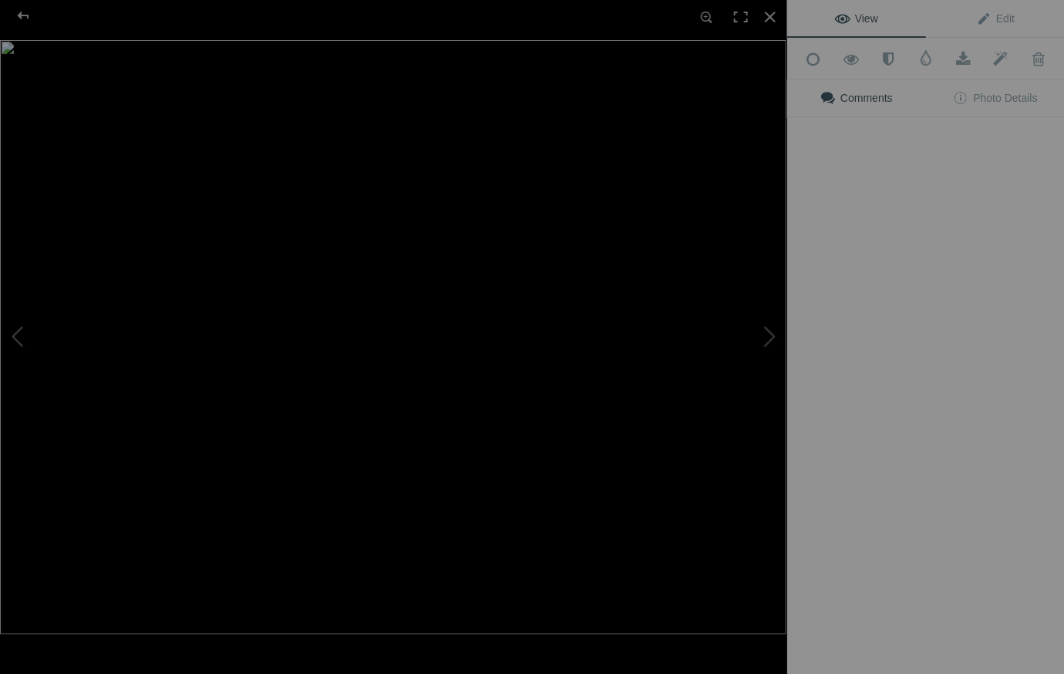
click at [554, 231] on img at bounding box center [393, 337] width 786 height 594
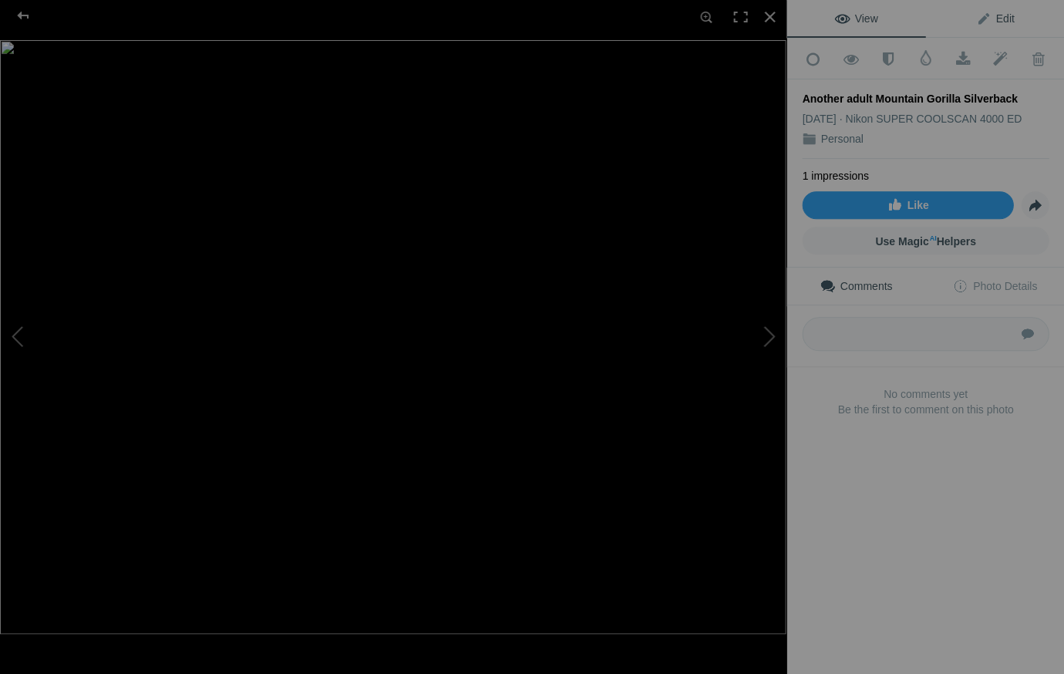
drag, startPoint x: 1007, startPoint y: 15, endPoint x: 1000, endPoint y: 20, distance: 8.3
click at [1006, 15] on span "Edit" at bounding box center [994, 18] width 39 height 12
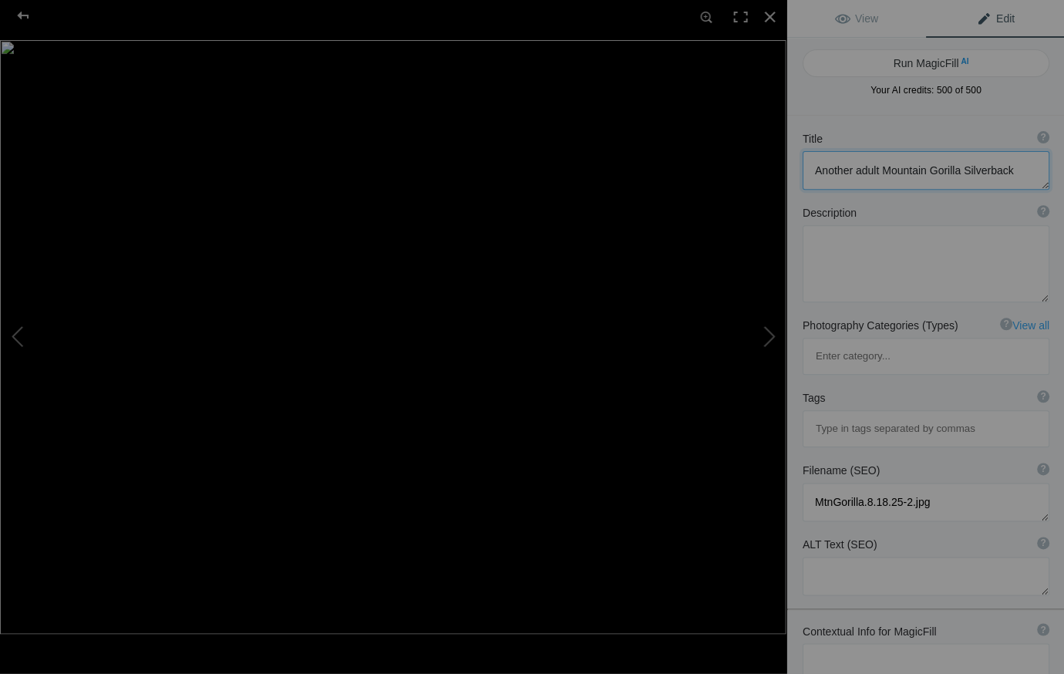
click at [856, 170] on textarea at bounding box center [925, 170] width 247 height 39
click at [966, 168] on textarea at bounding box center [925, 170] width 247 height 39
click at [839, 170] on textarea at bounding box center [925, 170] width 247 height 39
type textarea "Adult Male Mountain Gorilla"
click at [766, 14] on div at bounding box center [769, 17] width 34 height 34
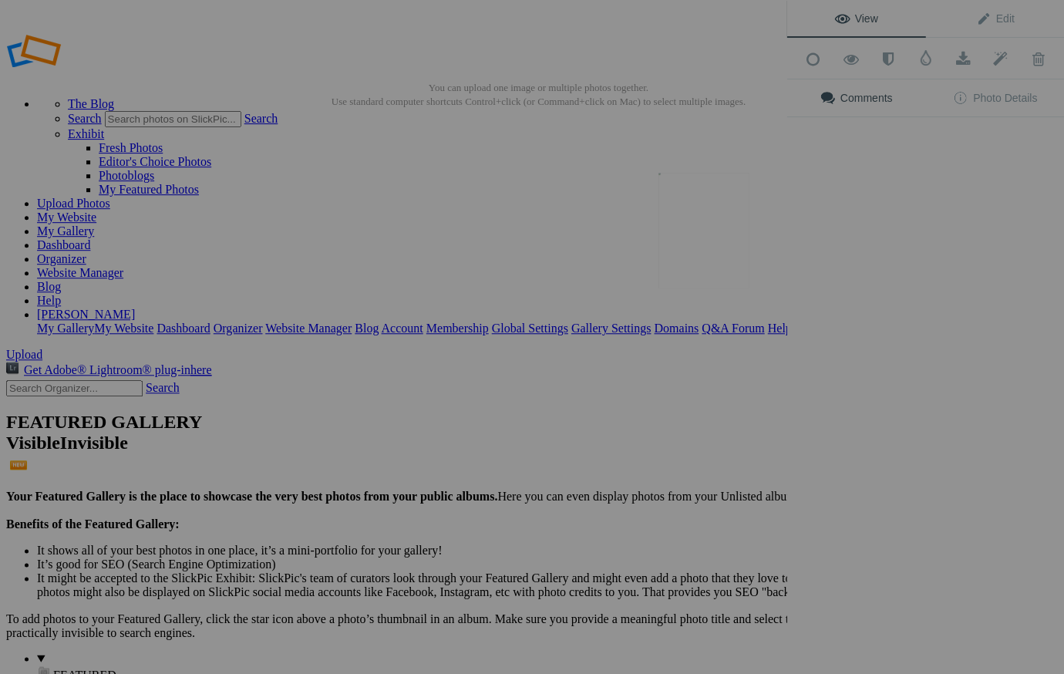
click at [708, 234] on button at bounding box center [729, 337] width 116 height 243
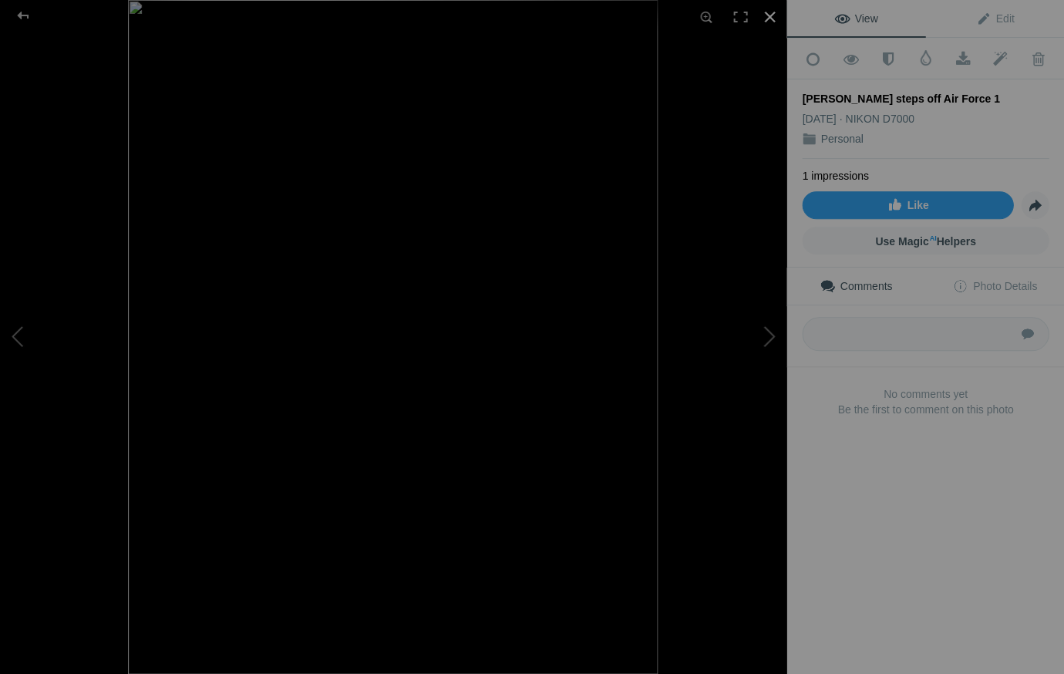
click at [768, 13] on div at bounding box center [769, 17] width 34 height 34
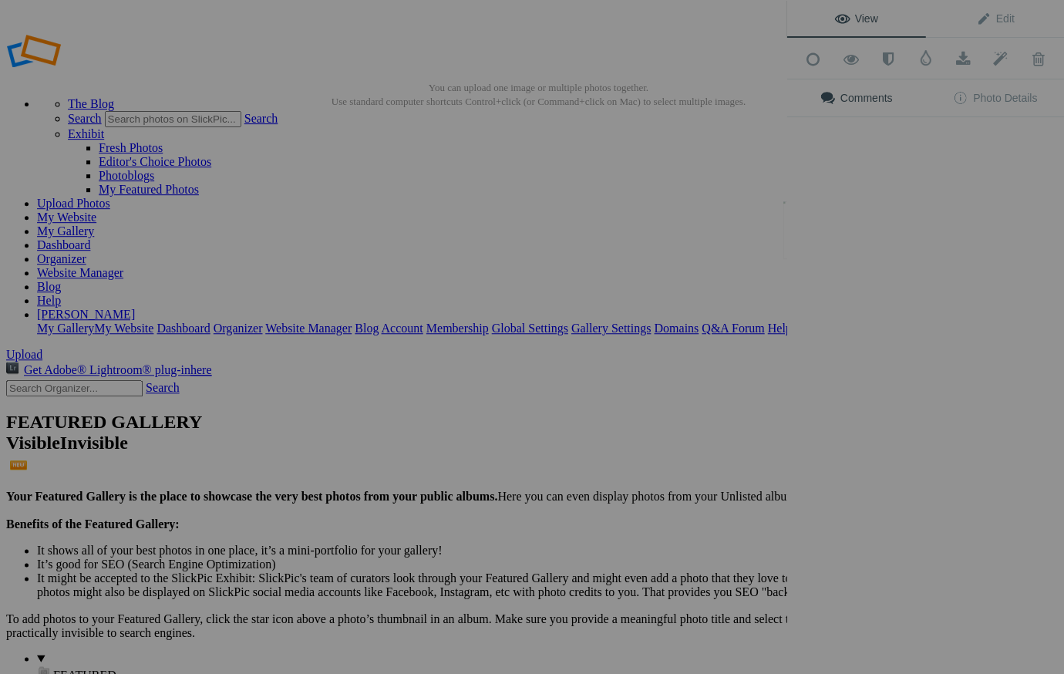
click at [836, 219] on div "View Edit Add to Quick Collection Remove from Quick Collection Hide from Public…" at bounding box center [925, 337] width 278 height 674
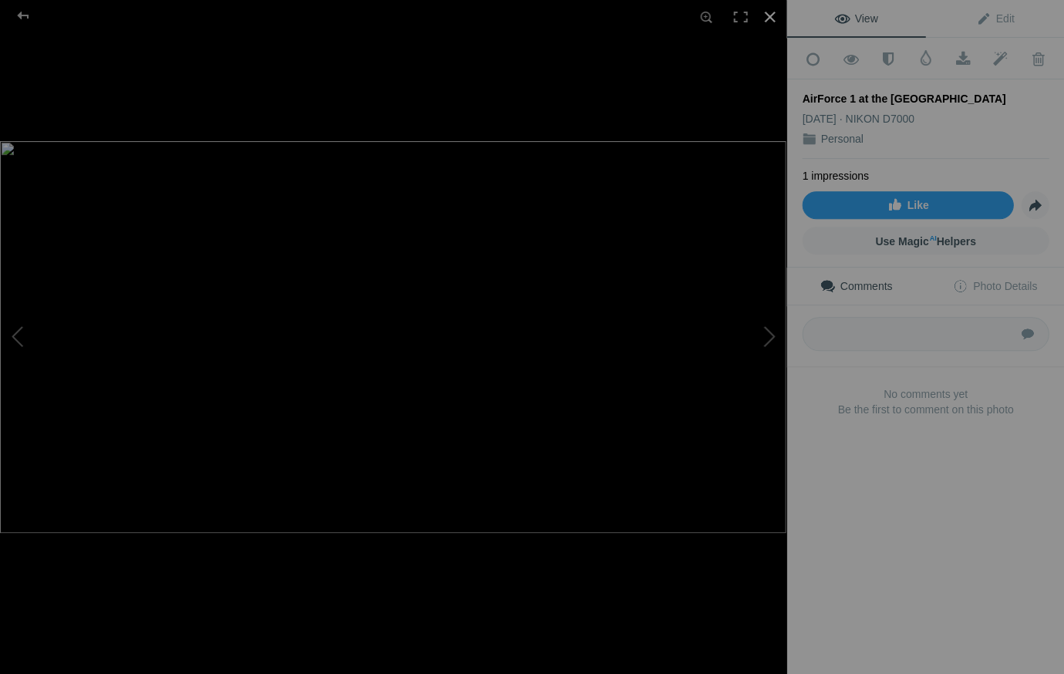
click at [769, 12] on div at bounding box center [769, 17] width 34 height 34
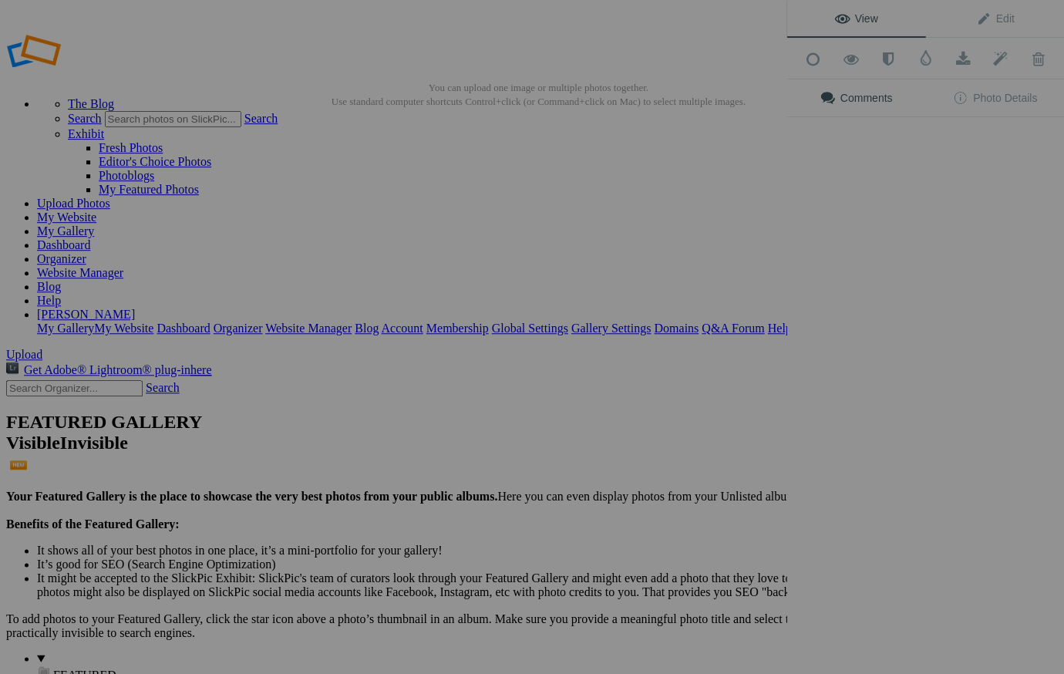
click at [987, 231] on div "View Edit Add to Quick Collection Remove from Quick Collection Hide from Public…" at bounding box center [925, 337] width 278 height 674
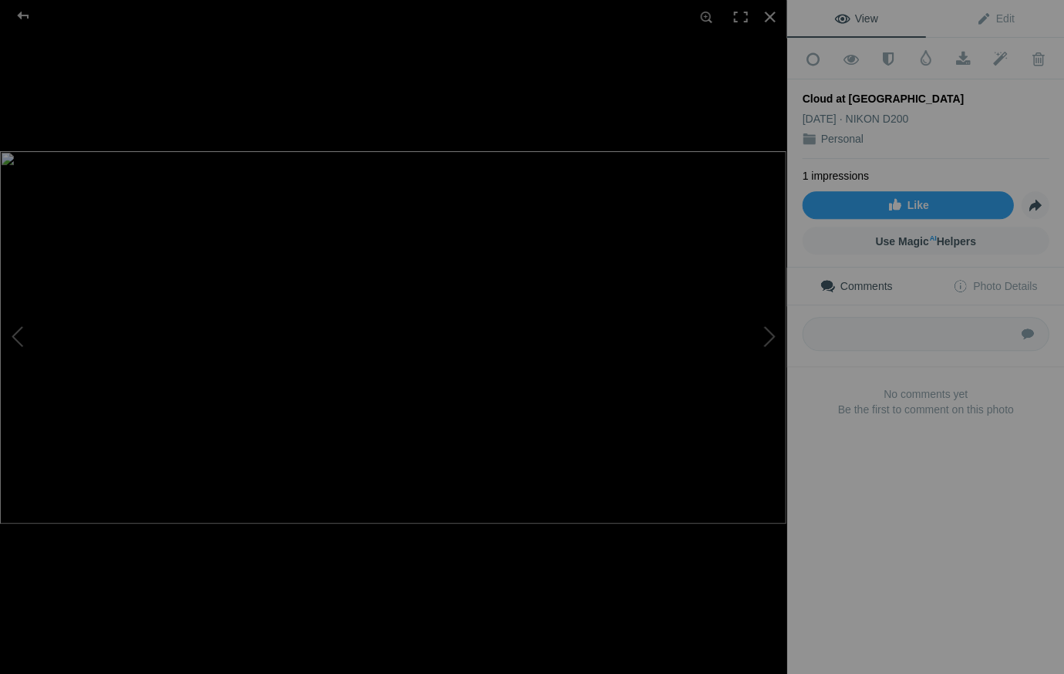
click at [880, 95] on div "Cloud at Sunset" at bounding box center [925, 98] width 247 height 15
click at [1007, 20] on span "Edit" at bounding box center [994, 18] width 39 height 12
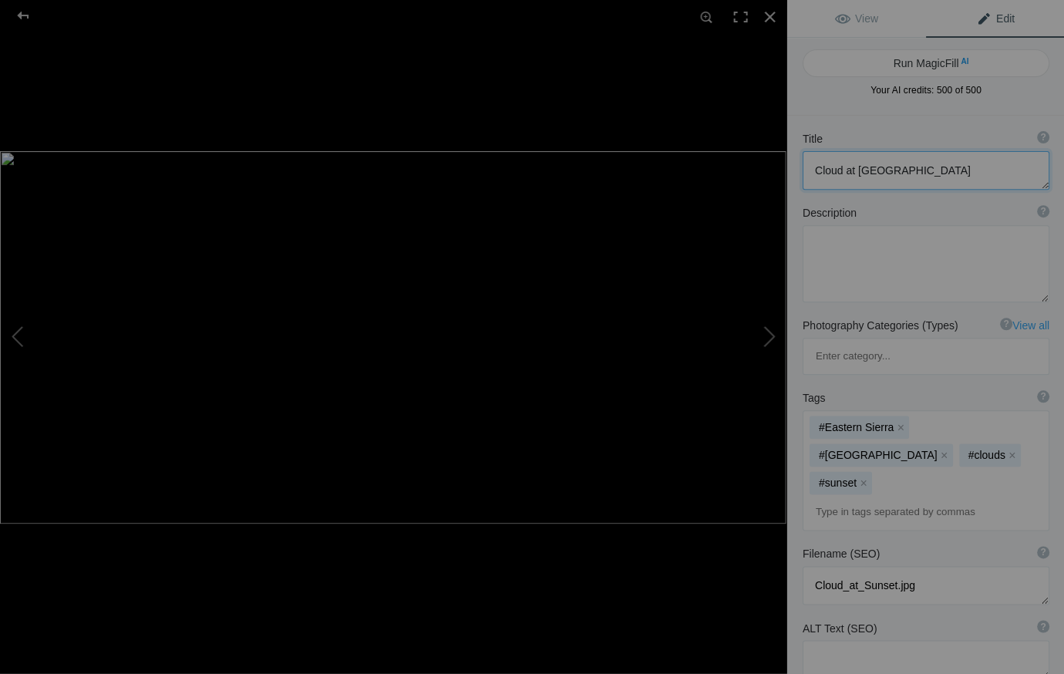
click at [889, 170] on textarea at bounding box center [925, 170] width 247 height 39
click at [983, 170] on textarea at bounding box center [925, 170] width 247 height 39
type textarea "Cloud at Sunset, Eastern Sierra, California"
click at [769, 13] on div at bounding box center [769, 17] width 34 height 34
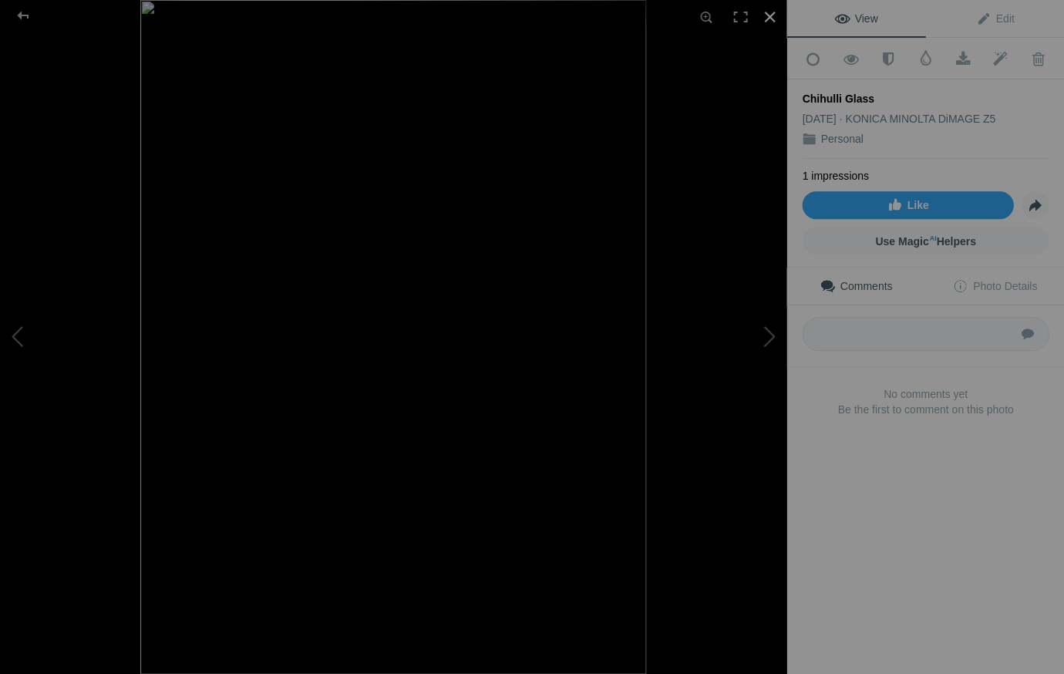
click at [766, 14] on div at bounding box center [769, 17] width 34 height 34
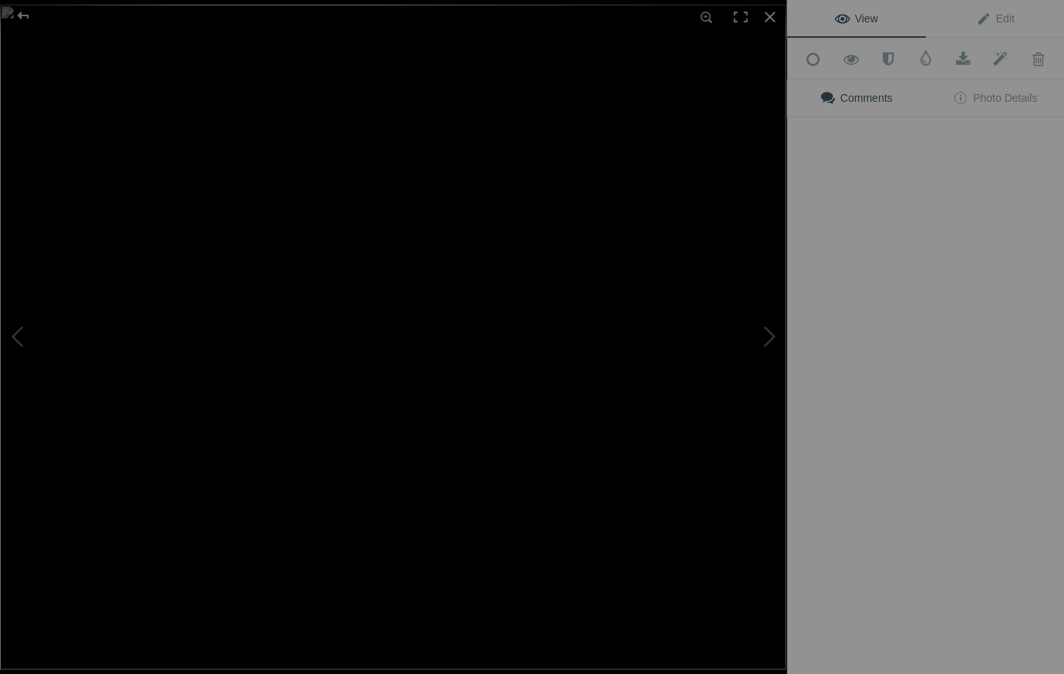
click at [430, 439] on img at bounding box center [393, 337] width 786 height 665
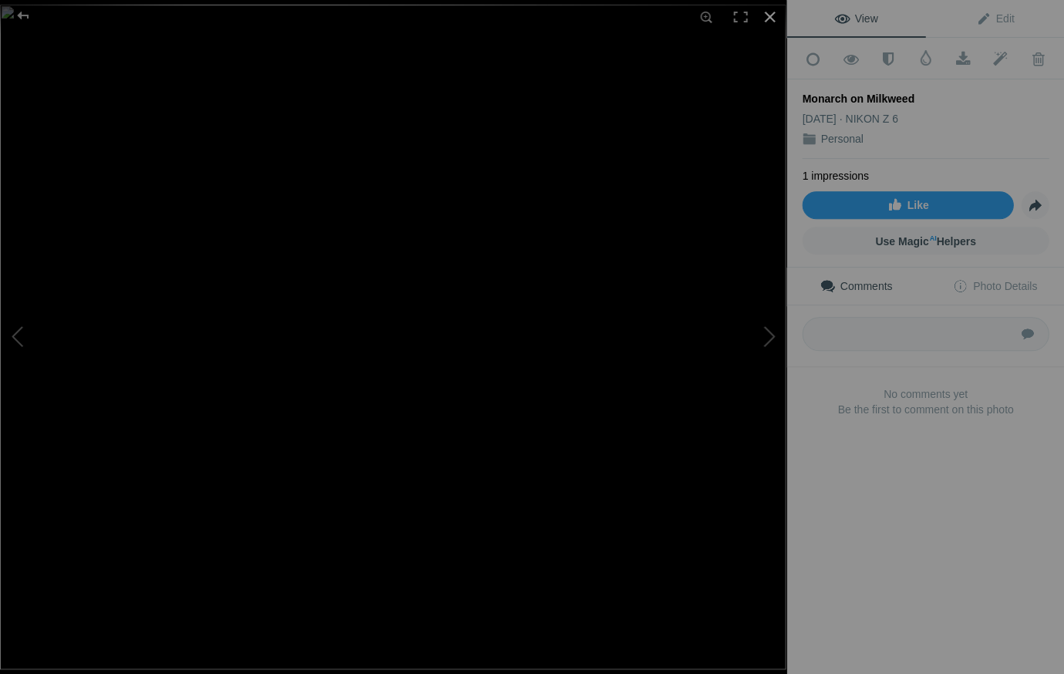
click at [766, 14] on div at bounding box center [769, 17] width 34 height 34
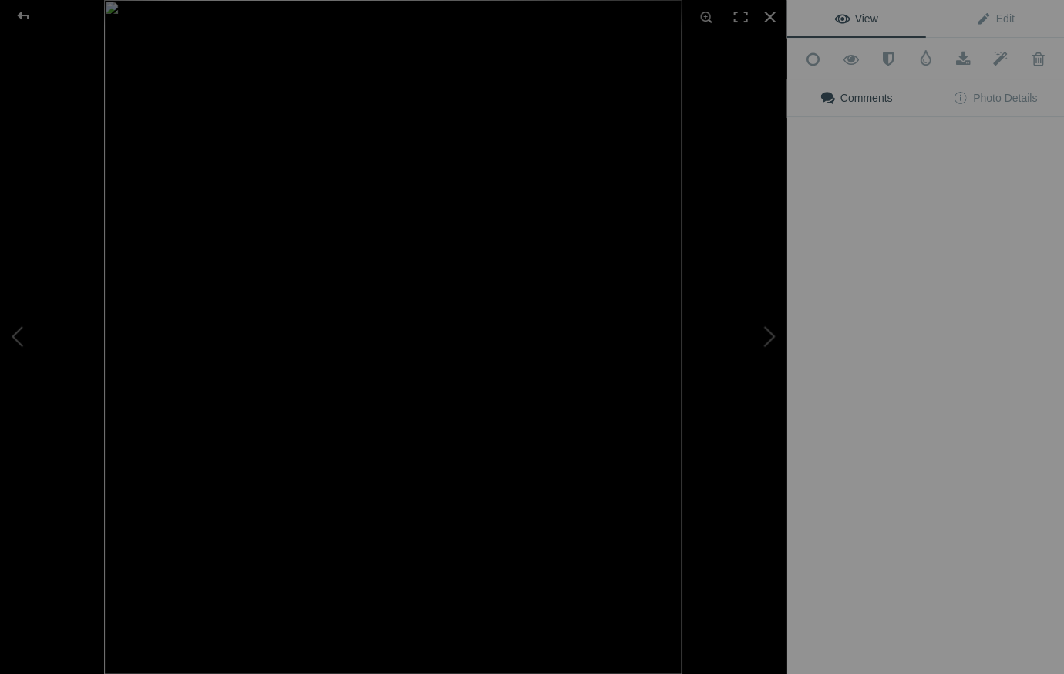
click at [560, 427] on img at bounding box center [392, 337] width 577 height 674
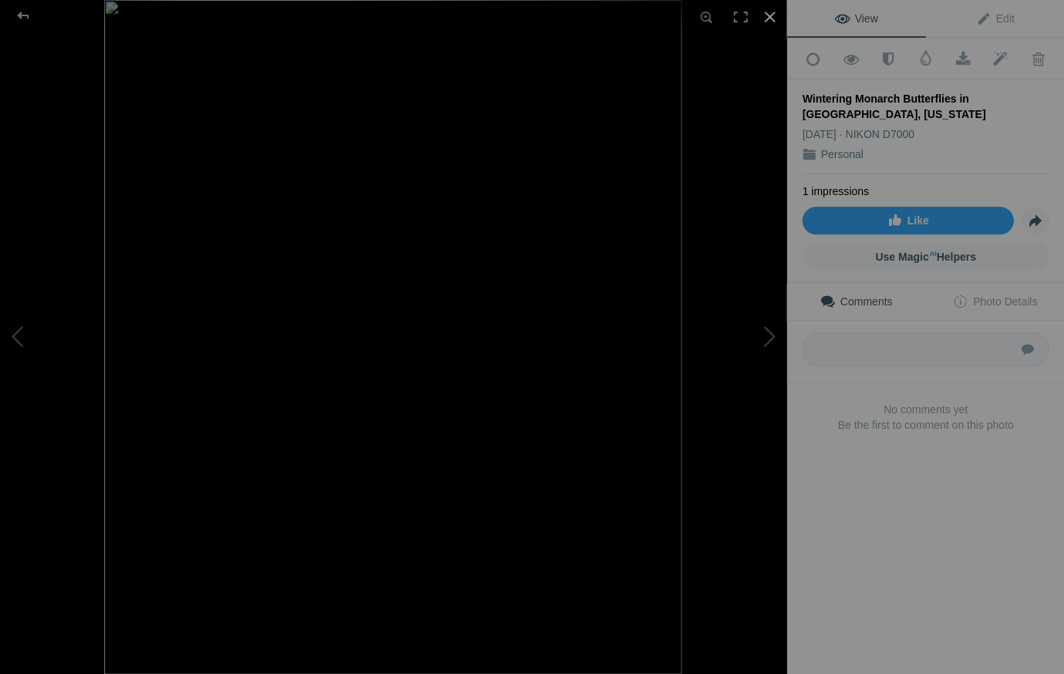
click at [765, 13] on div at bounding box center [769, 17] width 34 height 34
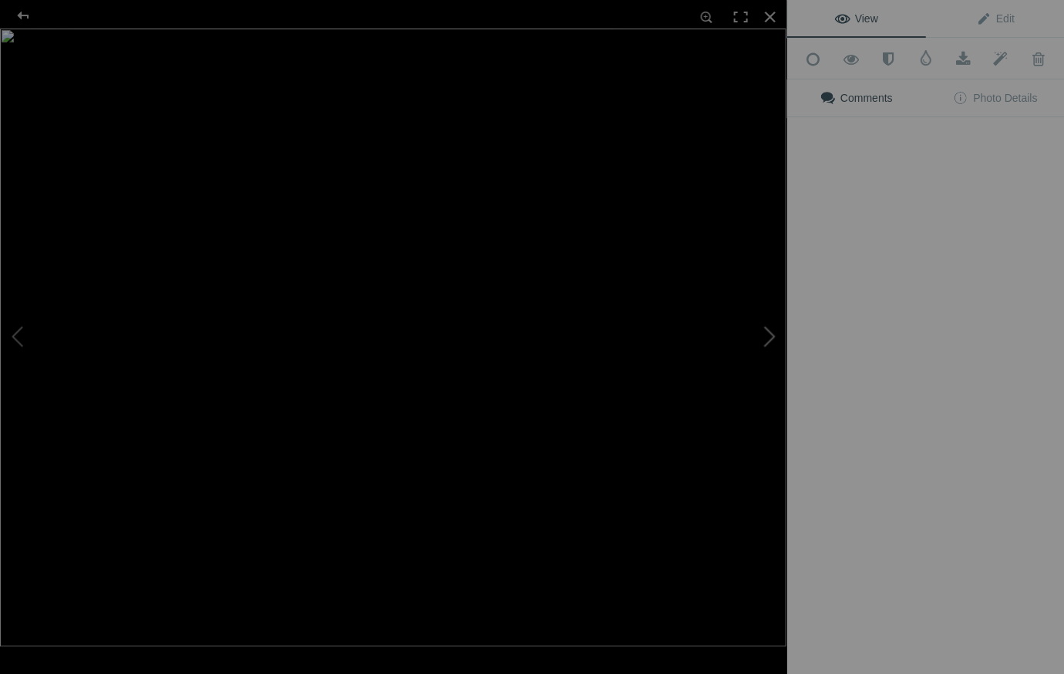
click at [699, 426] on button at bounding box center [729, 337] width 116 height 243
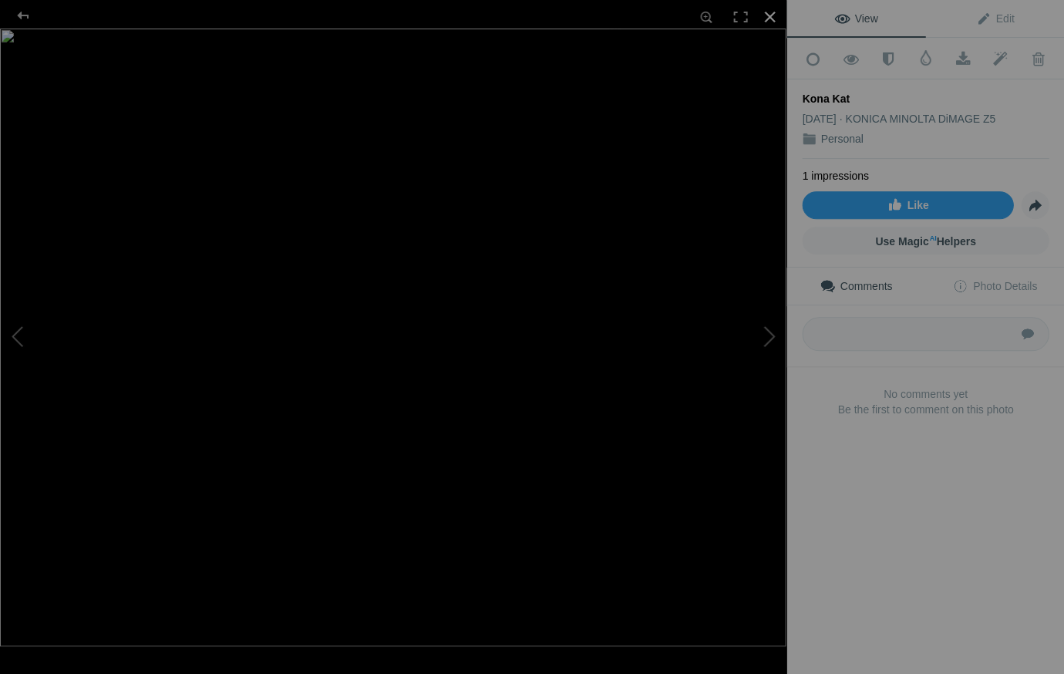
click at [766, 13] on div at bounding box center [769, 17] width 34 height 34
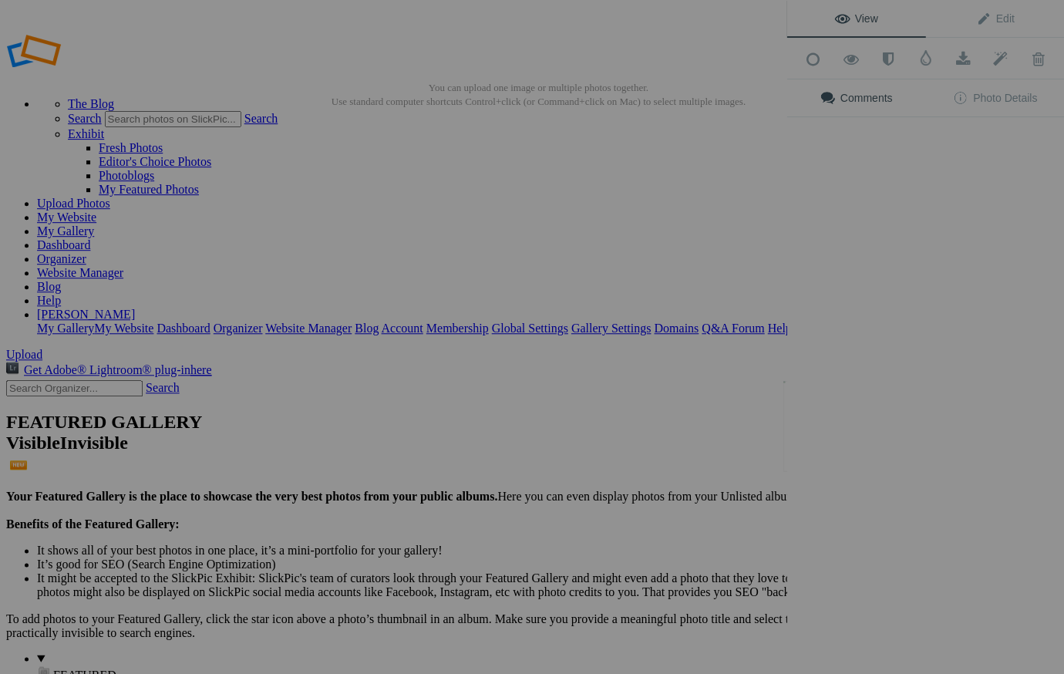
click at [839, 423] on div "View Edit Add to Quick Collection Remove from Quick Collection Hide from Public…" at bounding box center [925, 337] width 278 height 674
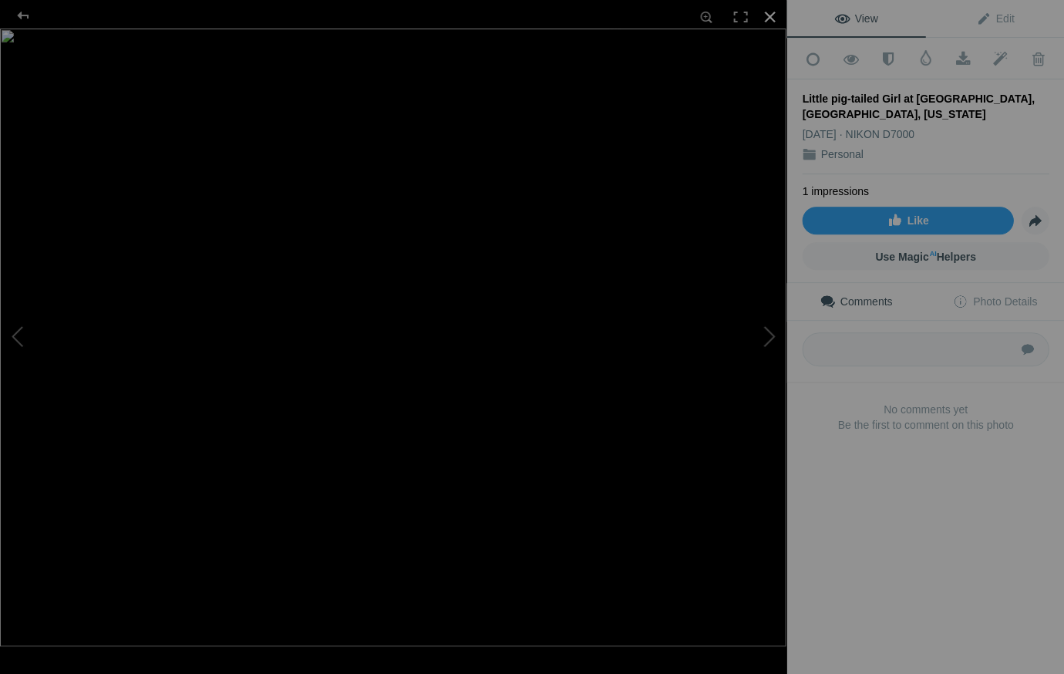
click at [765, 15] on div at bounding box center [769, 17] width 34 height 34
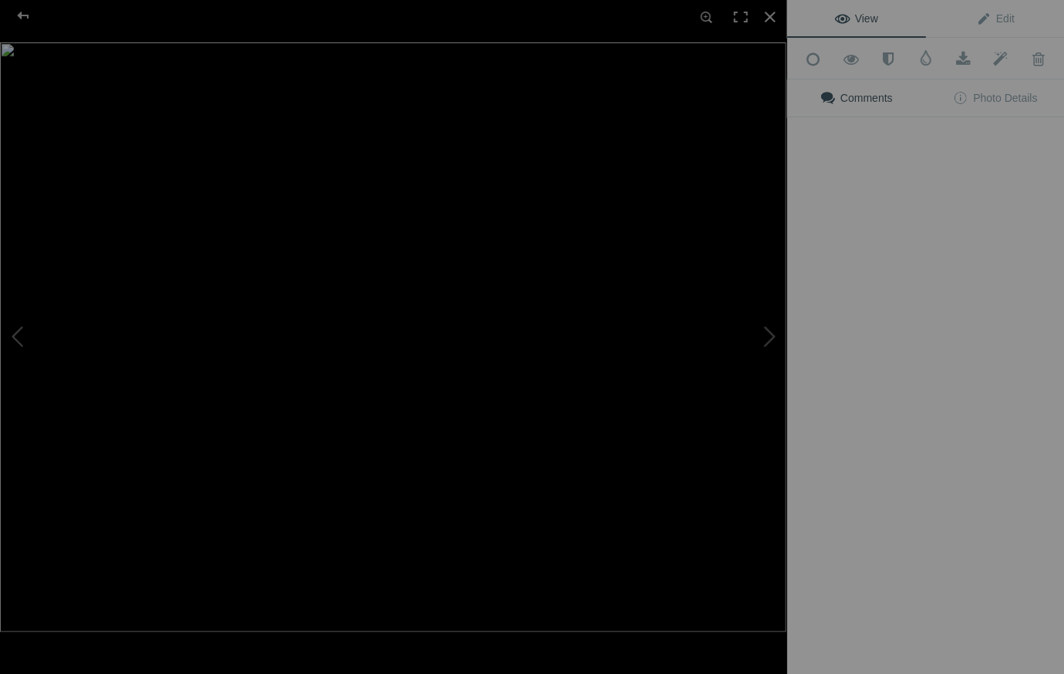
click at [960, 414] on div "View Edit Add to Quick Collection Remove from Quick Collection Hide from Public…" at bounding box center [925, 337] width 278 height 674
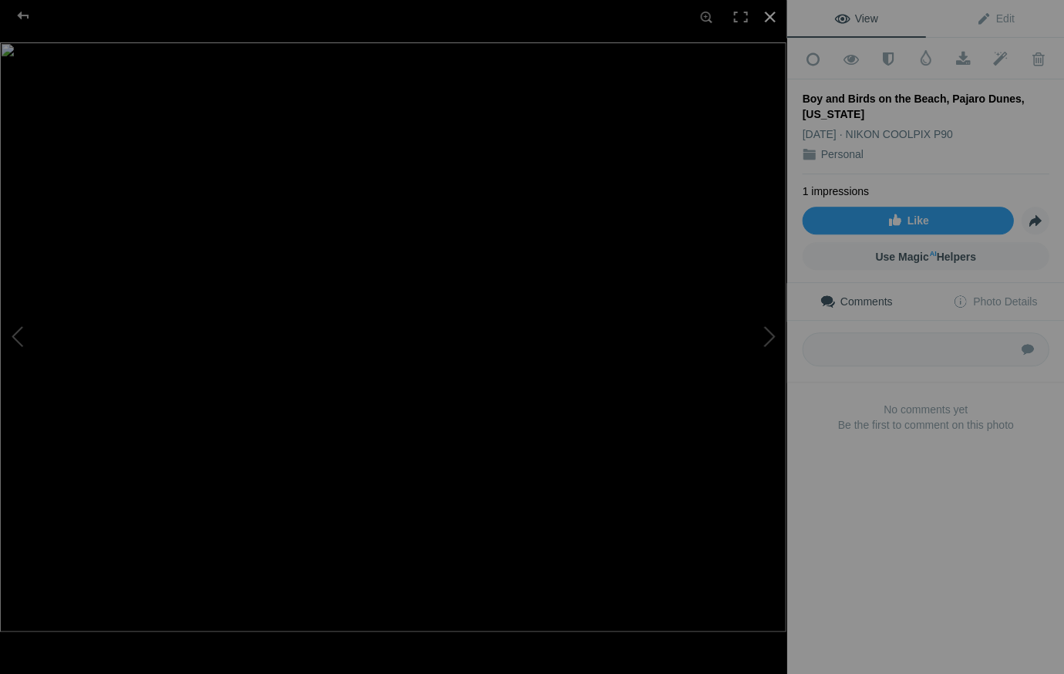
click at [767, 15] on div at bounding box center [769, 17] width 34 height 34
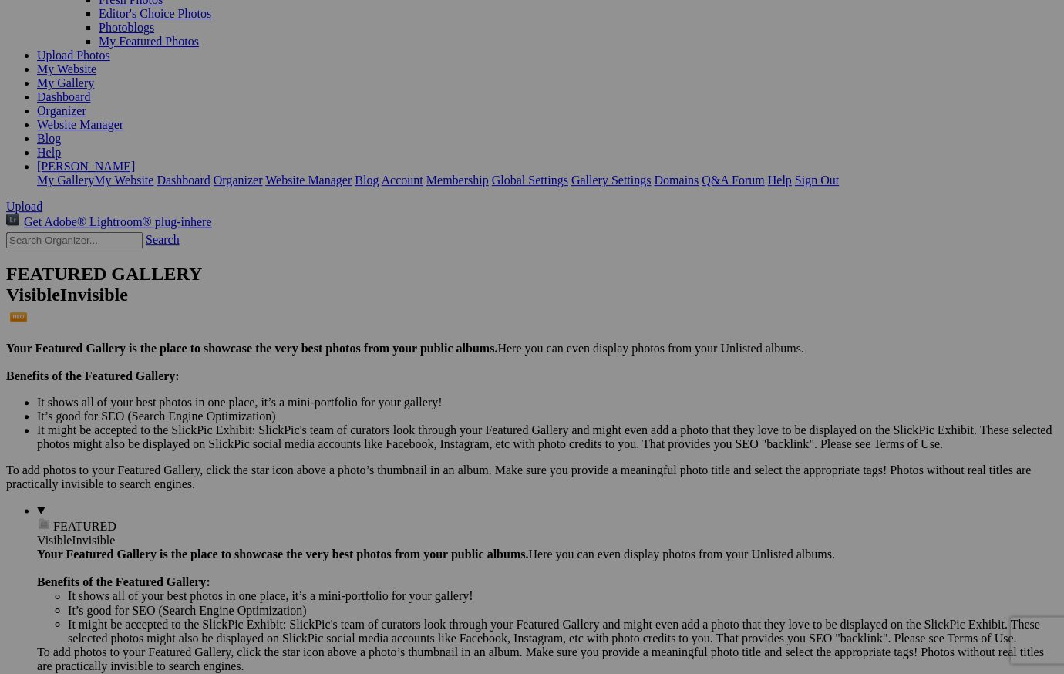
scroll to position [147, 0]
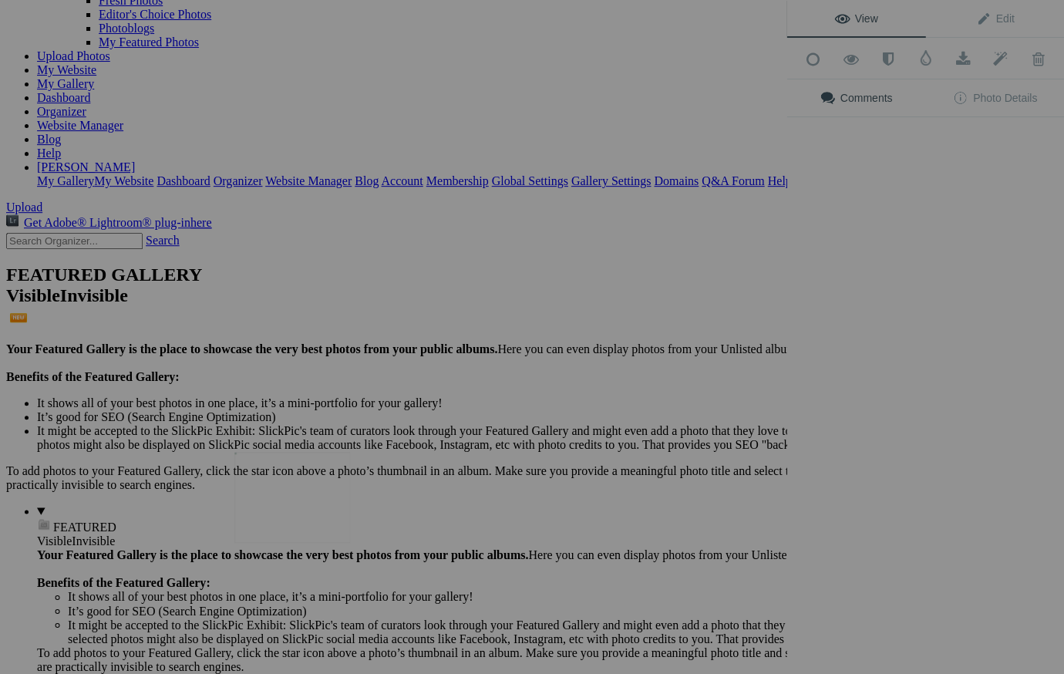
click at [286, 496] on img at bounding box center [292, 497] width 116 height 91
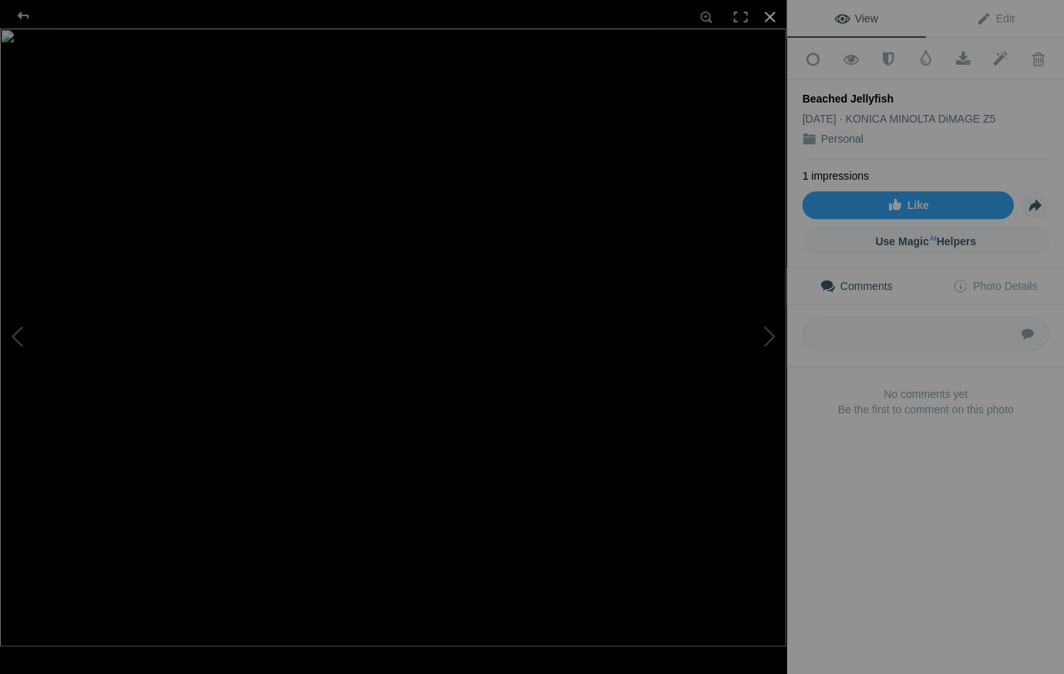
click at [769, 15] on div at bounding box center [769, 17] width 34 height 34
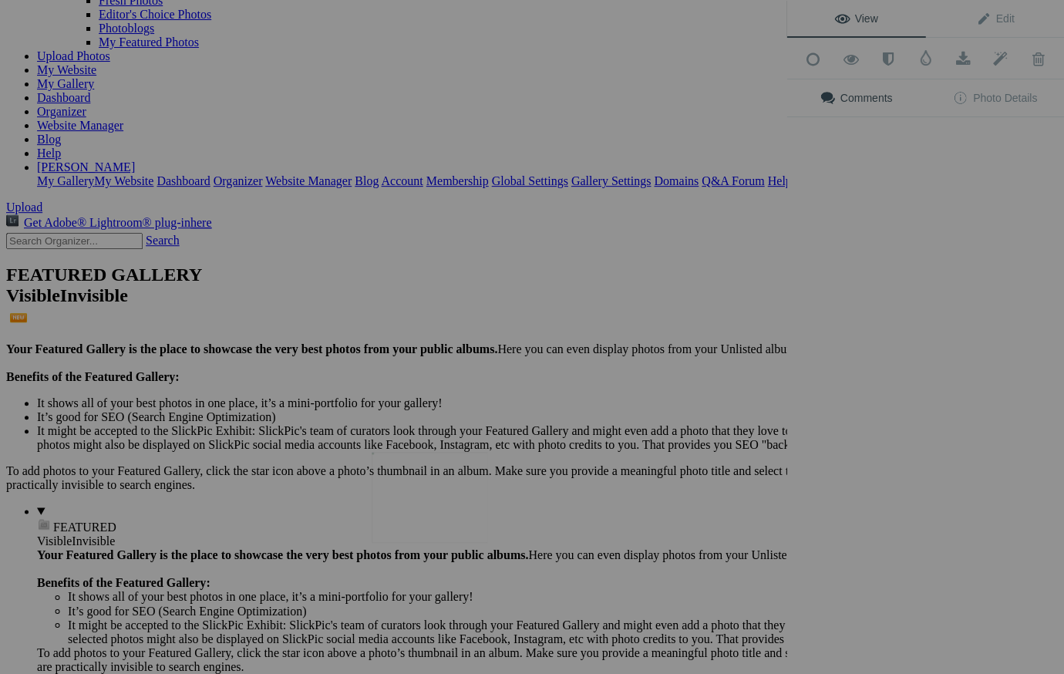
click at [440, 483] on img at bounding box center [430, 497] width 116 height 91
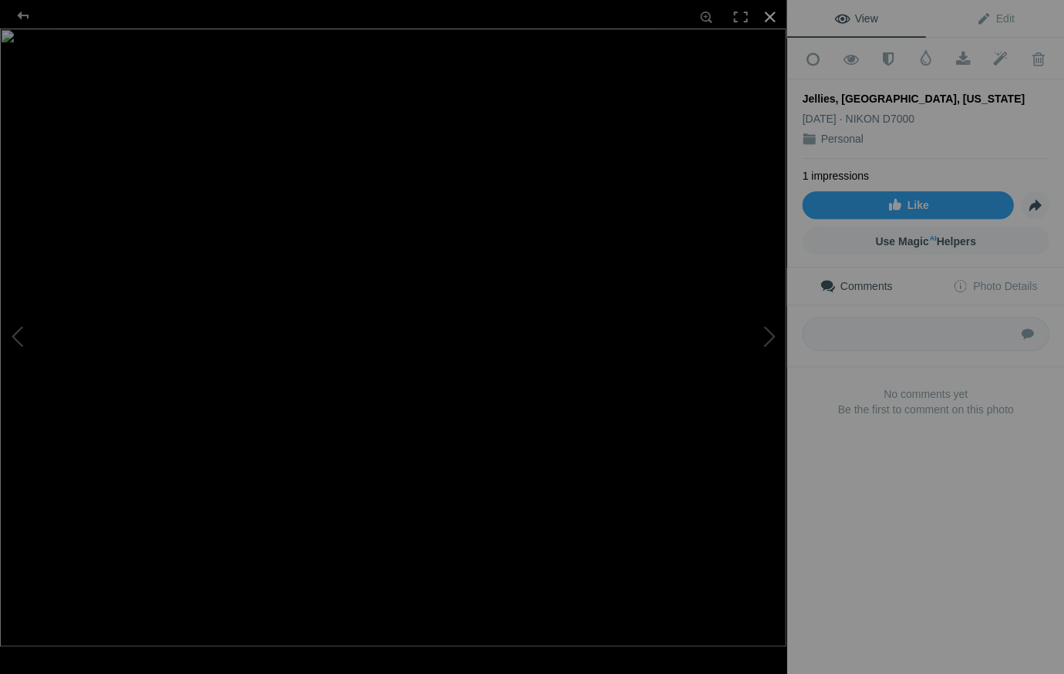
click at [767, 14] on div at bounding box center [769, 17] width 34 height 34
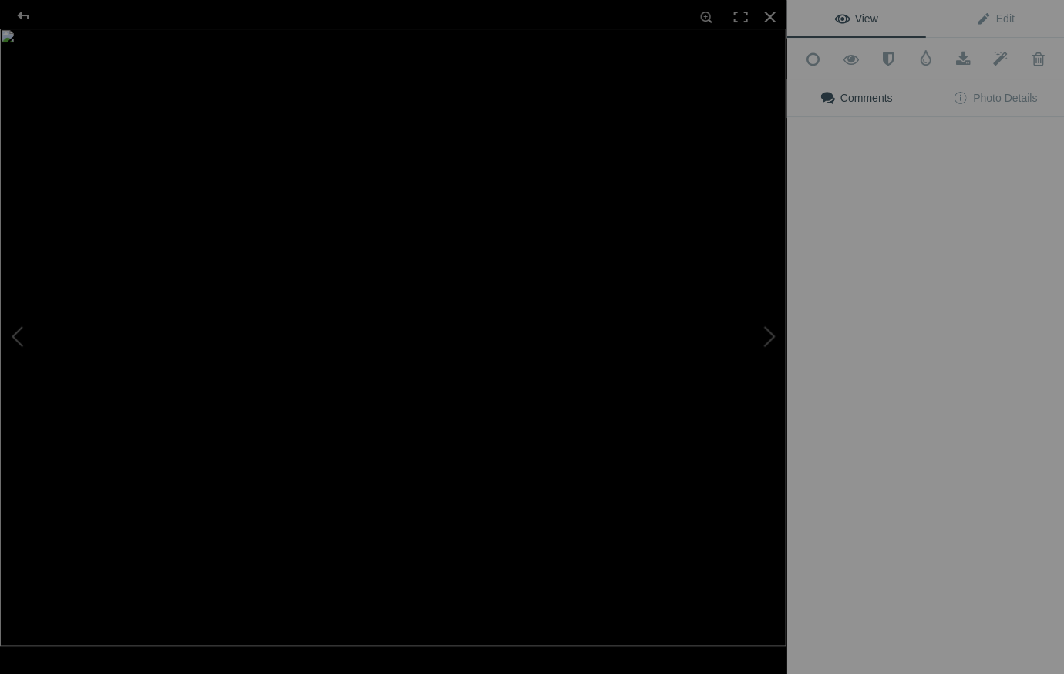
click at [582, 493] on img at bounding box center [393, 337] width 786 height 617
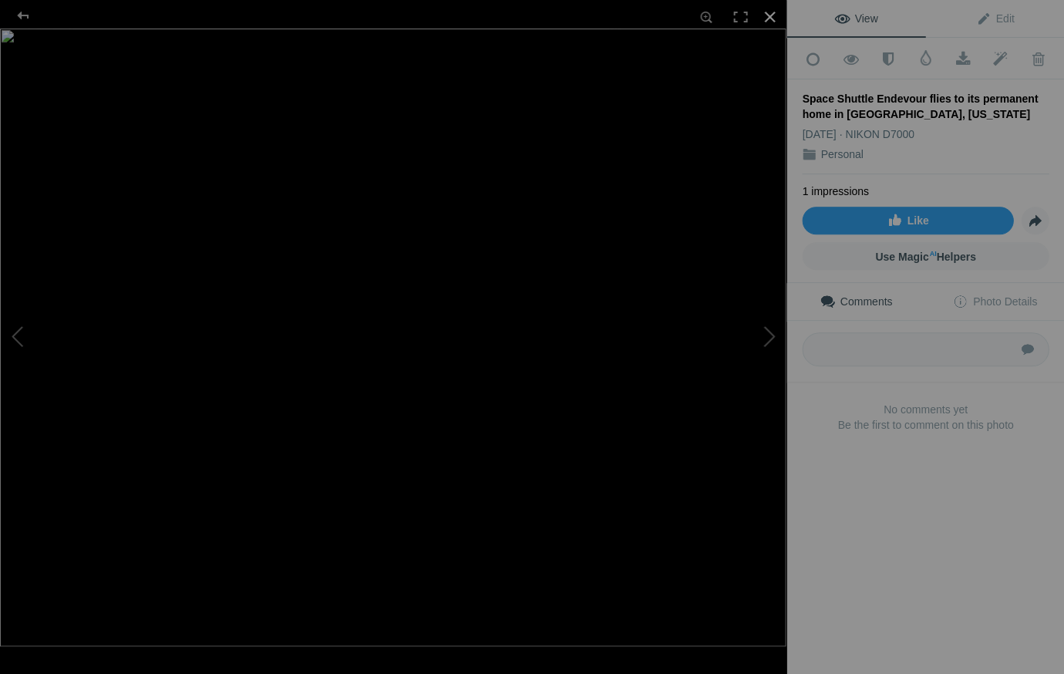
click at [769, 12] on div at bounding box center [769, 17] width 34 height 34
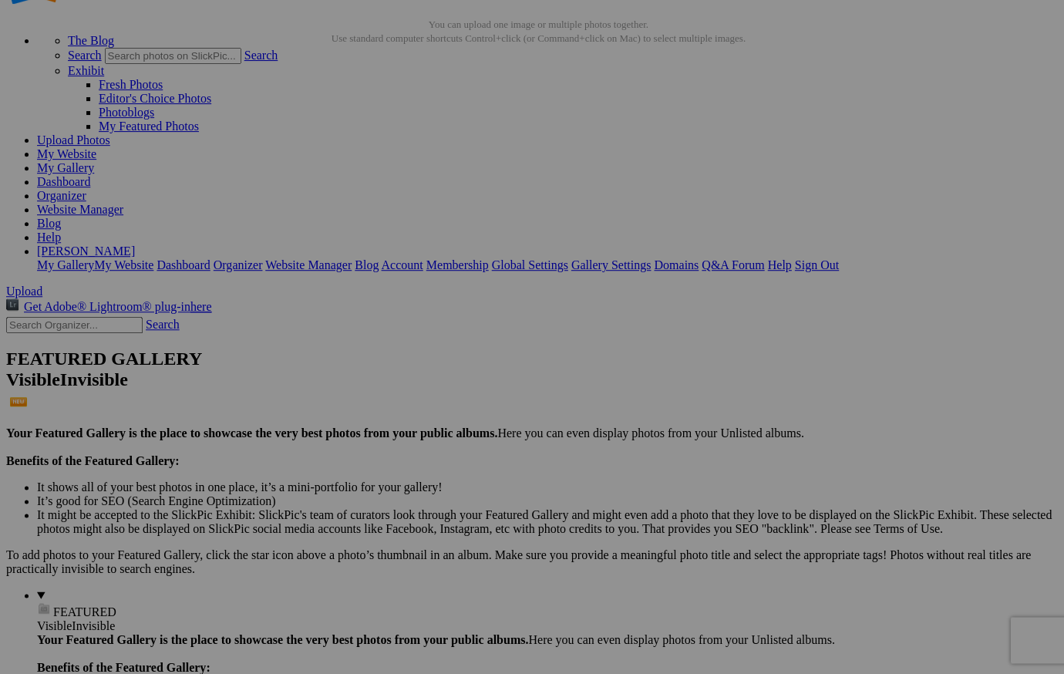
scroll to position [53, 0]
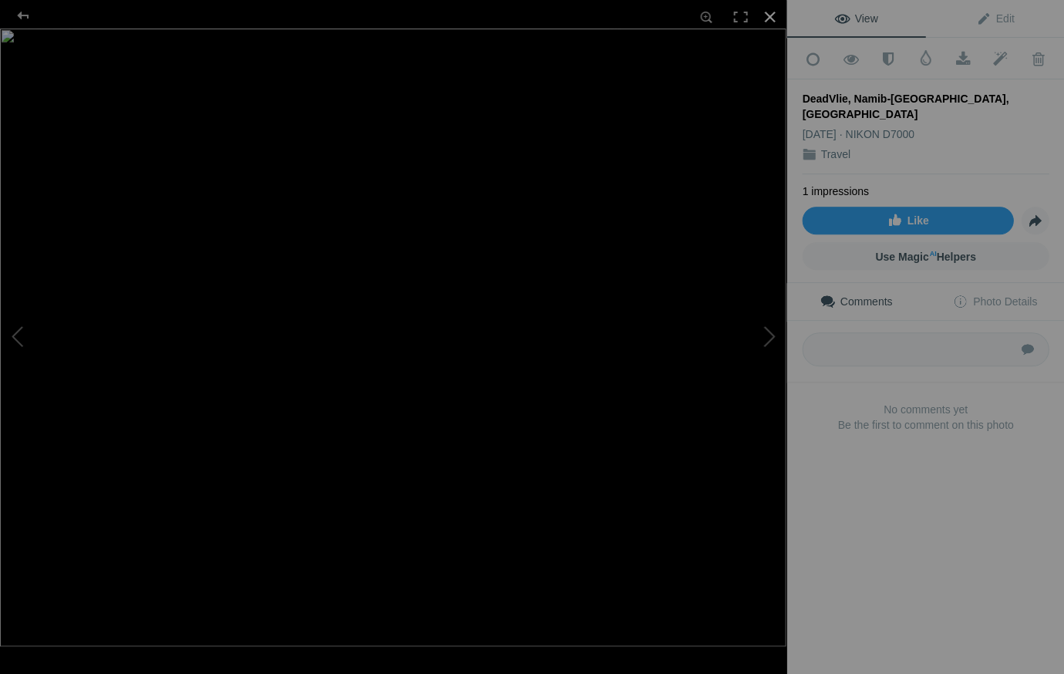
click at [769, 12] on div at bounding box center [769, 17] width 34 height 34
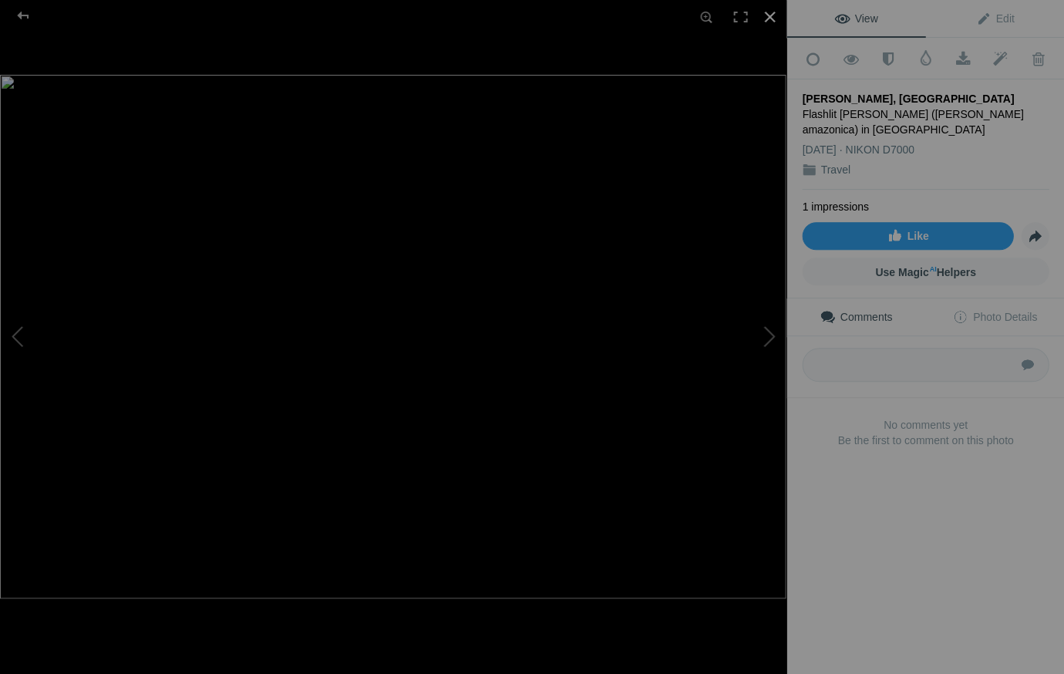
click at [768, 14] on div at bounding box center [769, 17] width 34 height 34
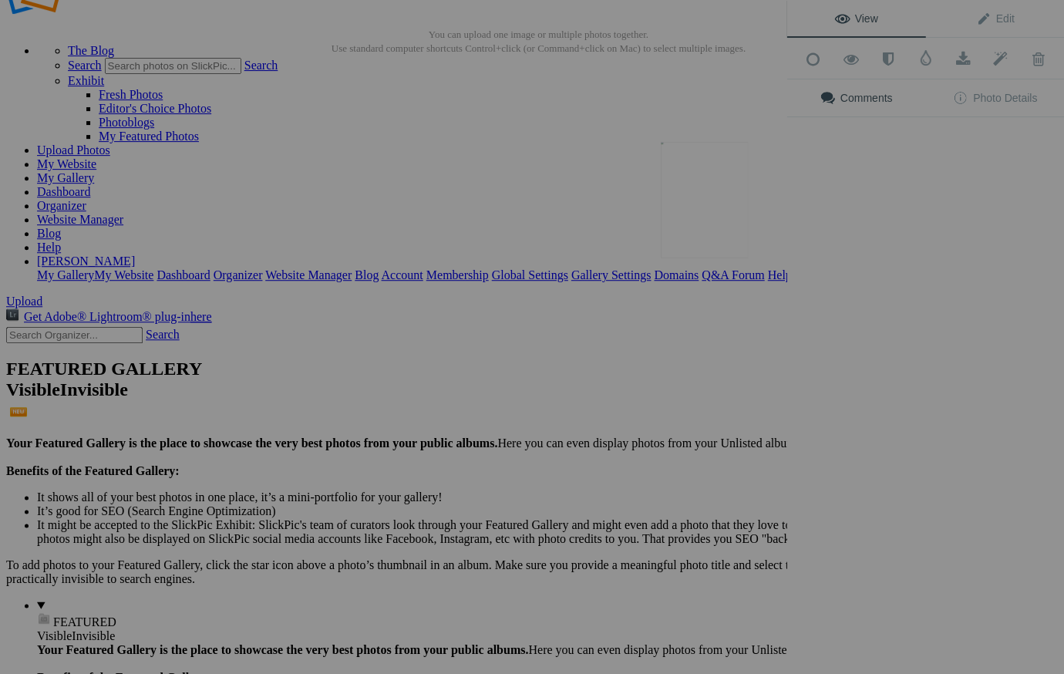
click at [688, 196] on img at bounding box center [704, 200] width 87 height 116
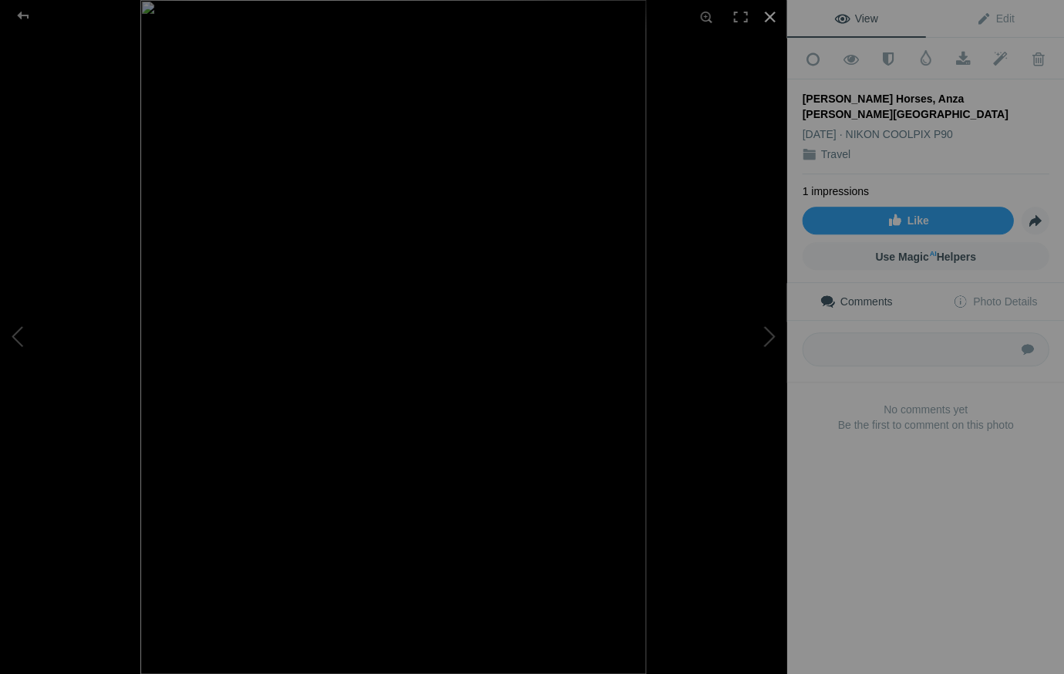
click at [765, 12] on div at bounding box center [769, 17] width 34 height 34
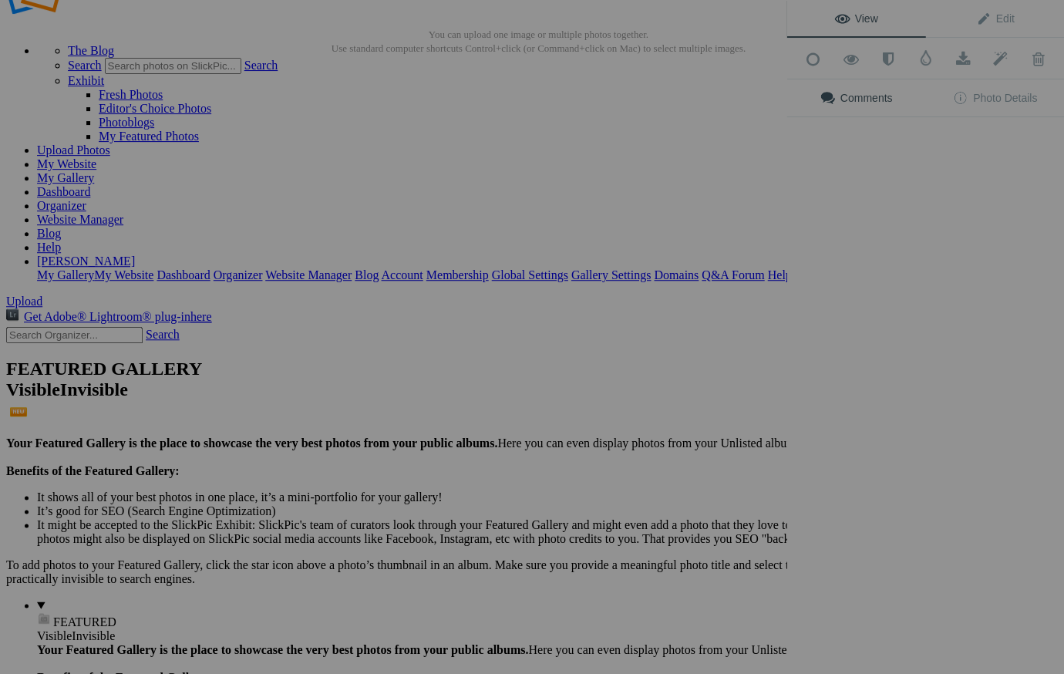
click at [830, 204] on div "View Edit Add to Quick Collection Remove from Quick Collection Hide from Public…" at bounding box center [925, 337] width 278 height 674
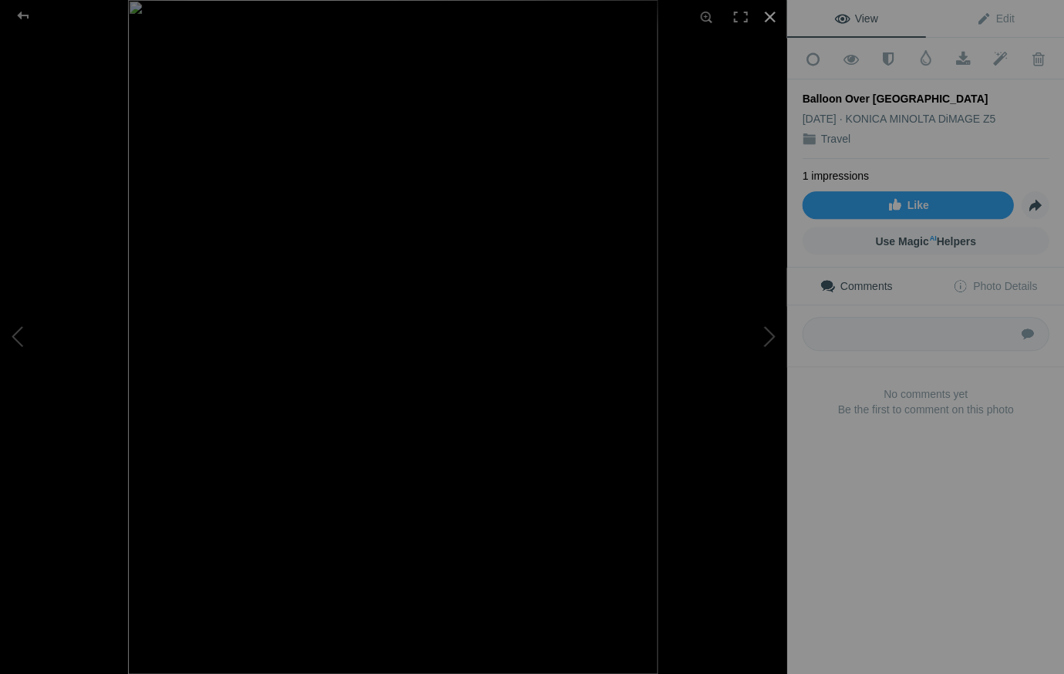
click at [770, 12] on div at bounding box center [769, 17] width 34 height 34
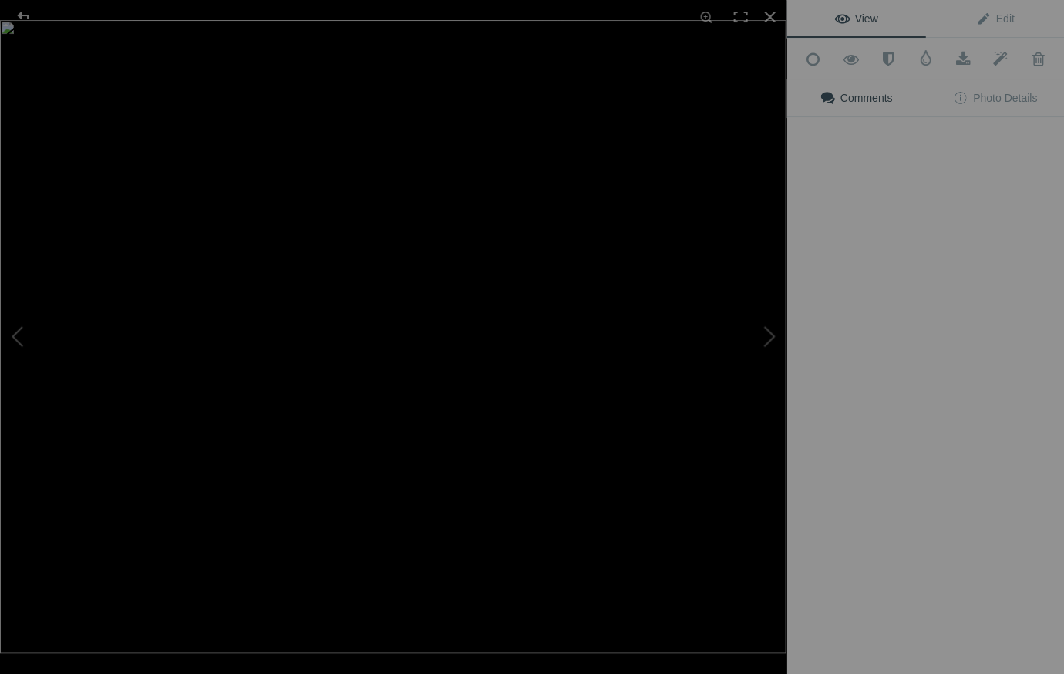
click at [996, 200] on div "View Edit Add to Quick Collection Remove from Quick Collection Hide from Public…" at bounding box center [925, 337] width 278 height 674
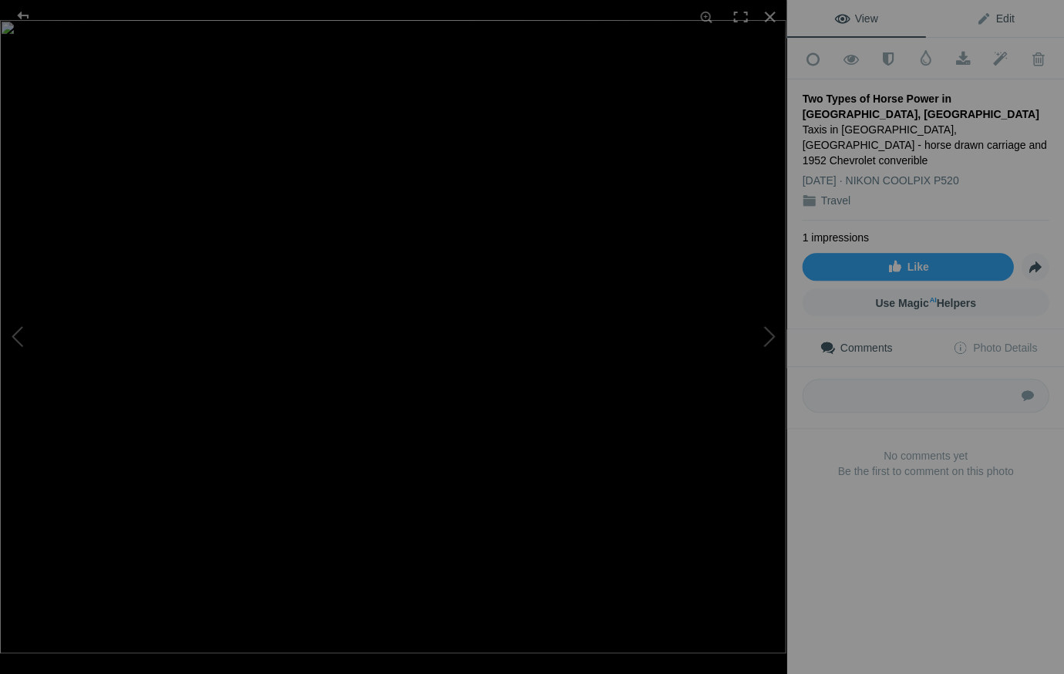
click at [1002, 15] on span "Edit" at bounding box center [994, 18] width 39 height 12
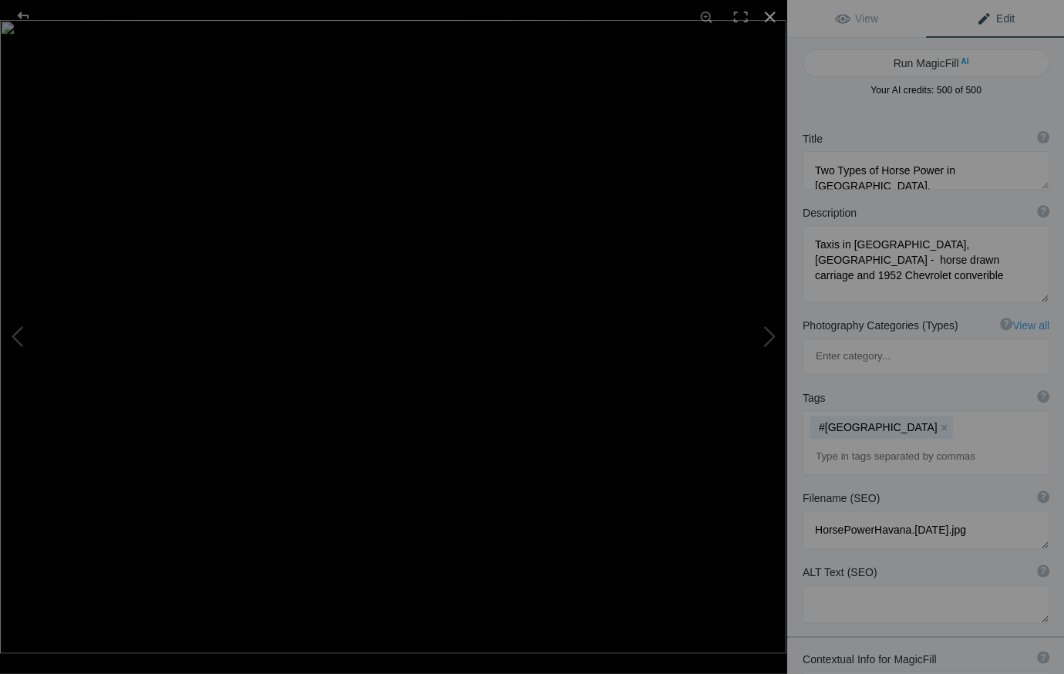
click at [768, 11] on div at bounding box center [769, 17] width 34 height 34
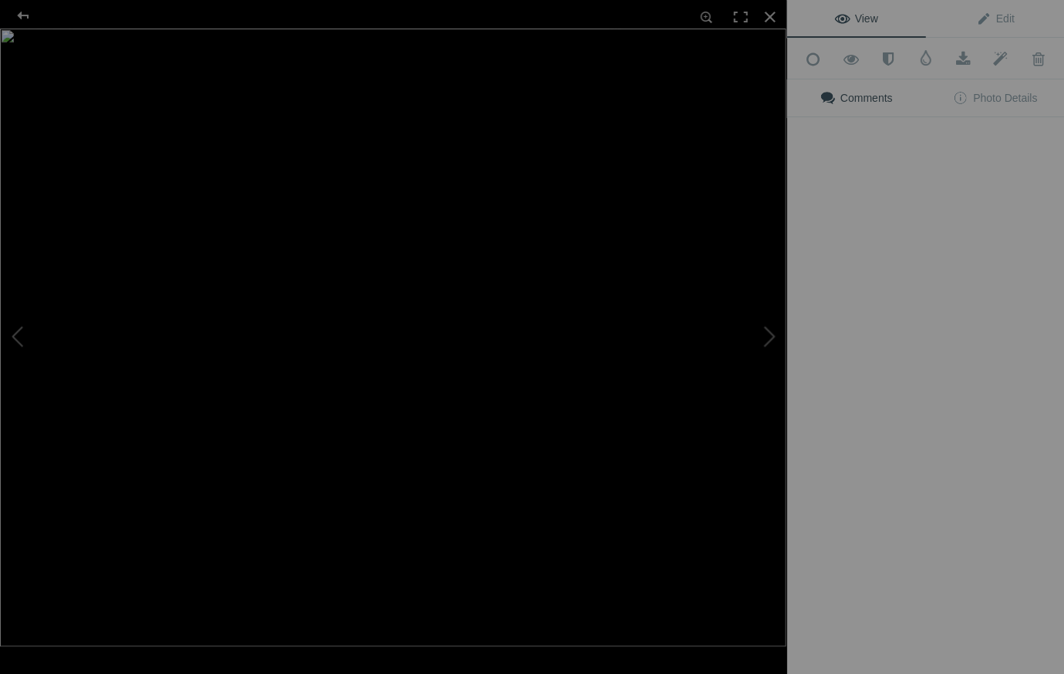
click at [288, 393] on img at bounding box center [393, 337] width 786 height 617
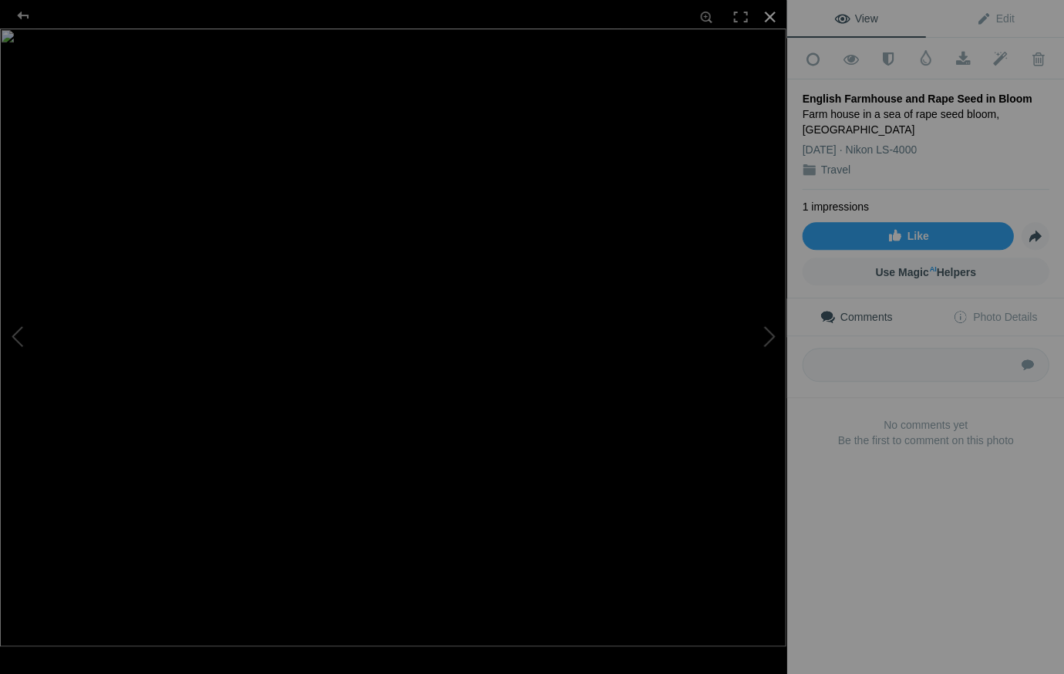
click at [765, 15] on div at bounding box center [769, 17] width 34 height 34
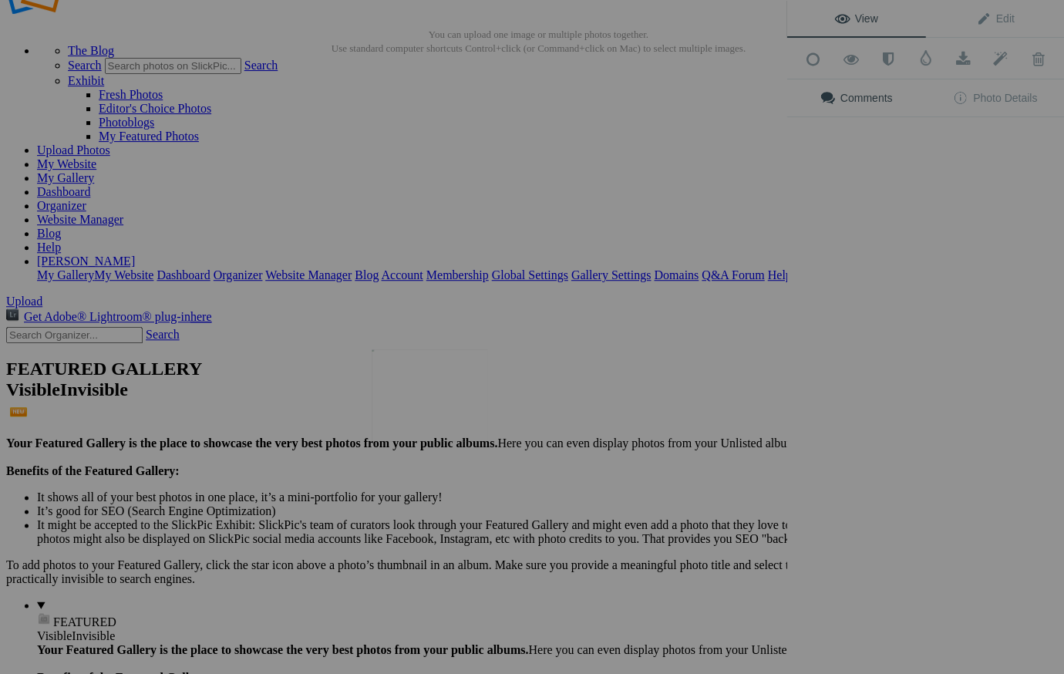
click at [436, 385] on img at bounding box center [430, 395] width 116 height 93
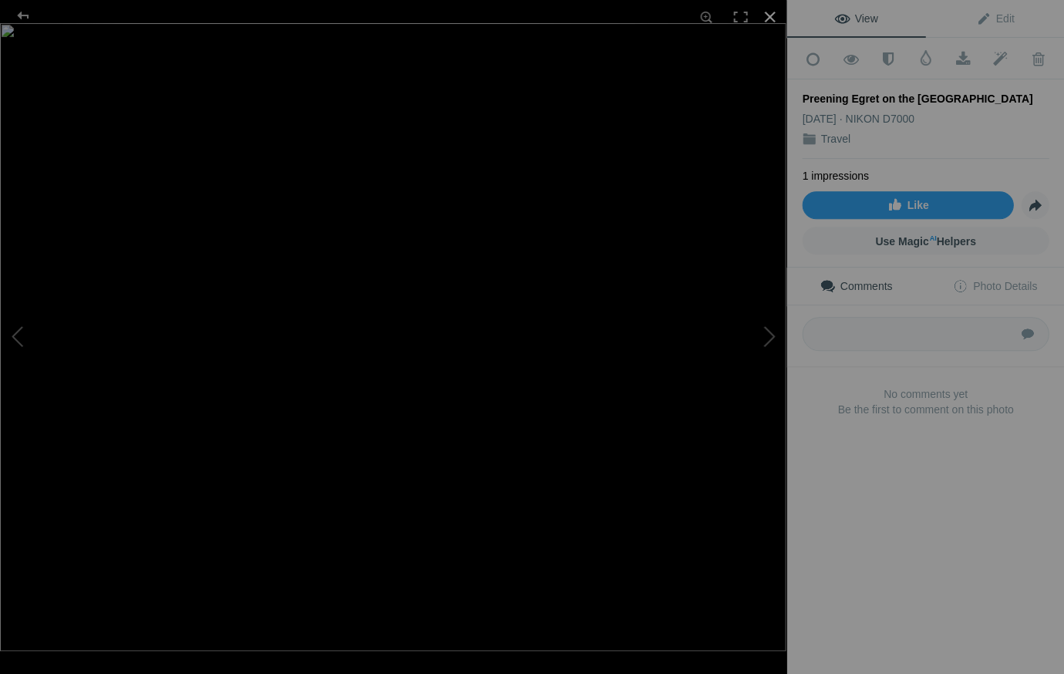
click at [767, 15] on div at bounding box center [769, 17] width 34 height 34
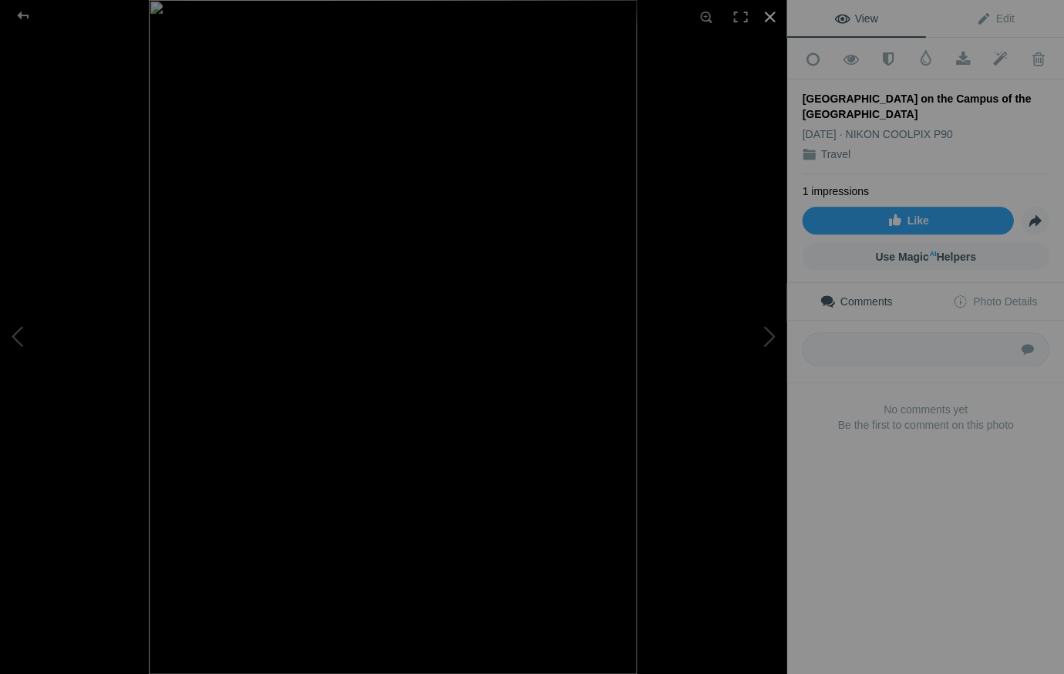
click at [766, 15] on div at bounding box center [769, 17] width 34 height 34
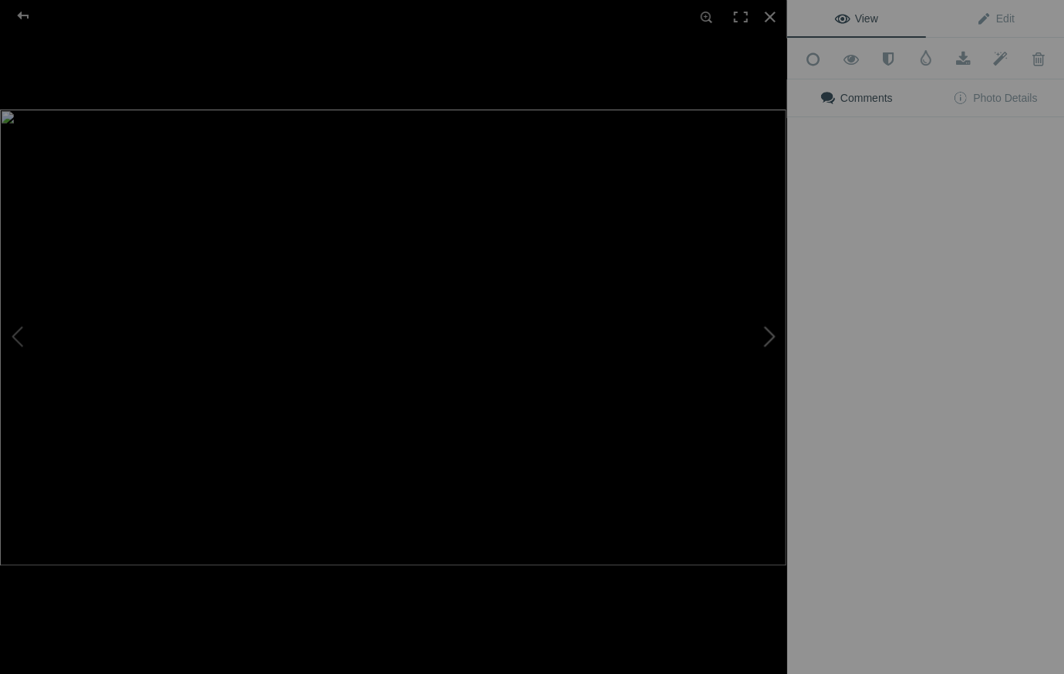
click at [700, 395] on button at bounding box center [729, 337] width 116 height 243
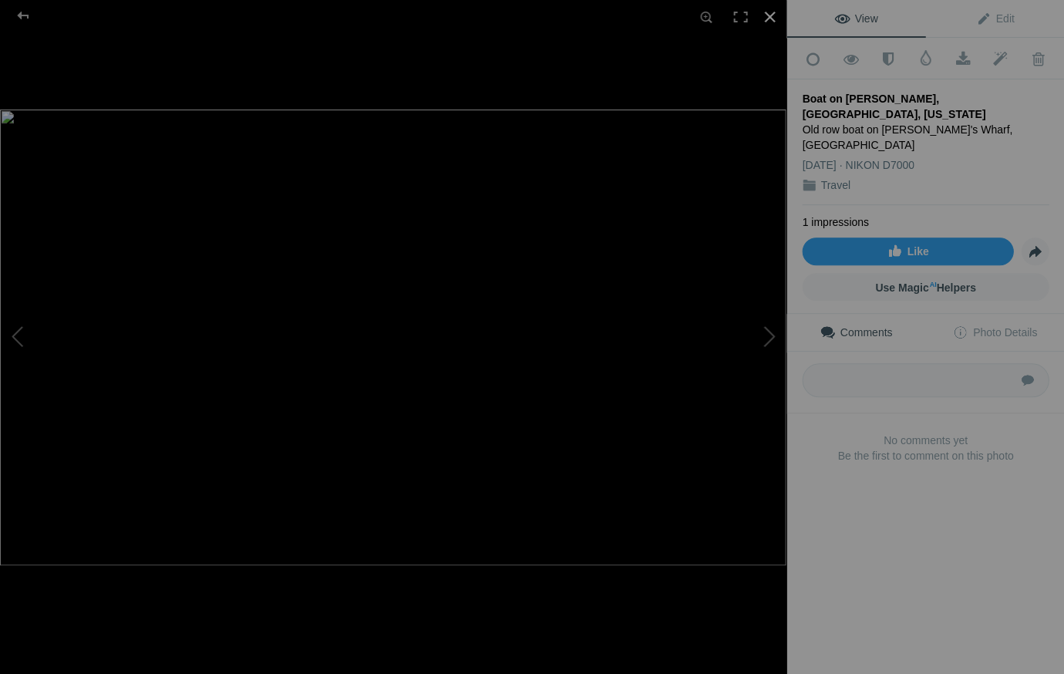
click at [769, 11] on div at bounding box center [769, 17] width 34 height 34
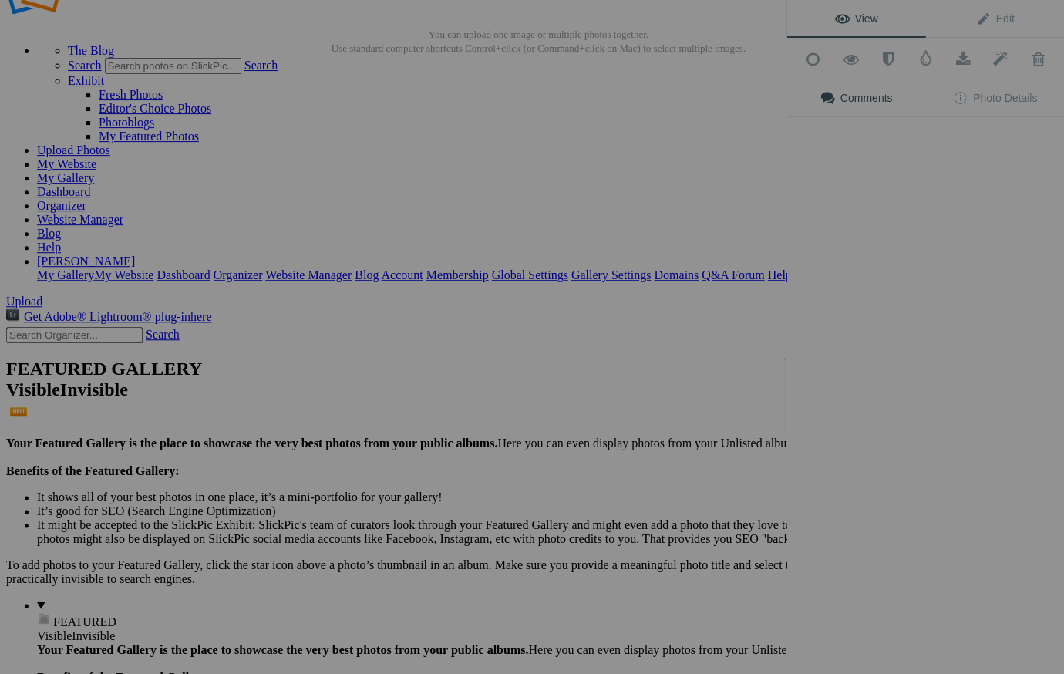
click at [859, 395] on div "View Edit Add to Quick Collection Remove from Quick Collection Hide from Public…" at bounding box center [925, 337] width 278 height 674
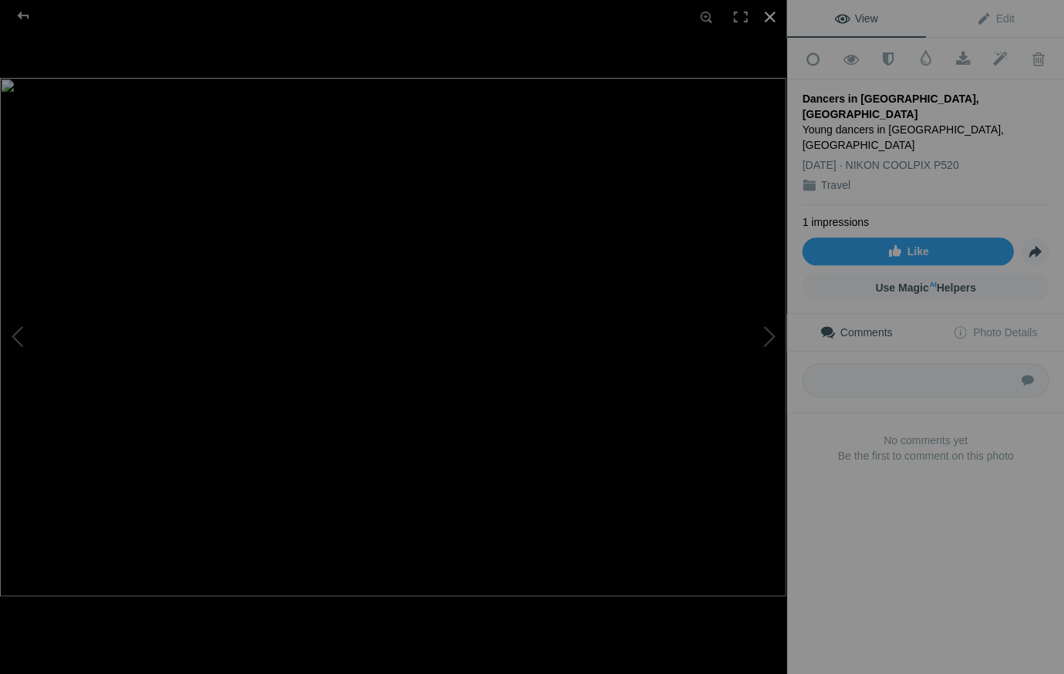
click at [769, 15] on div at bounding box center [769, 17] width 34 height 34
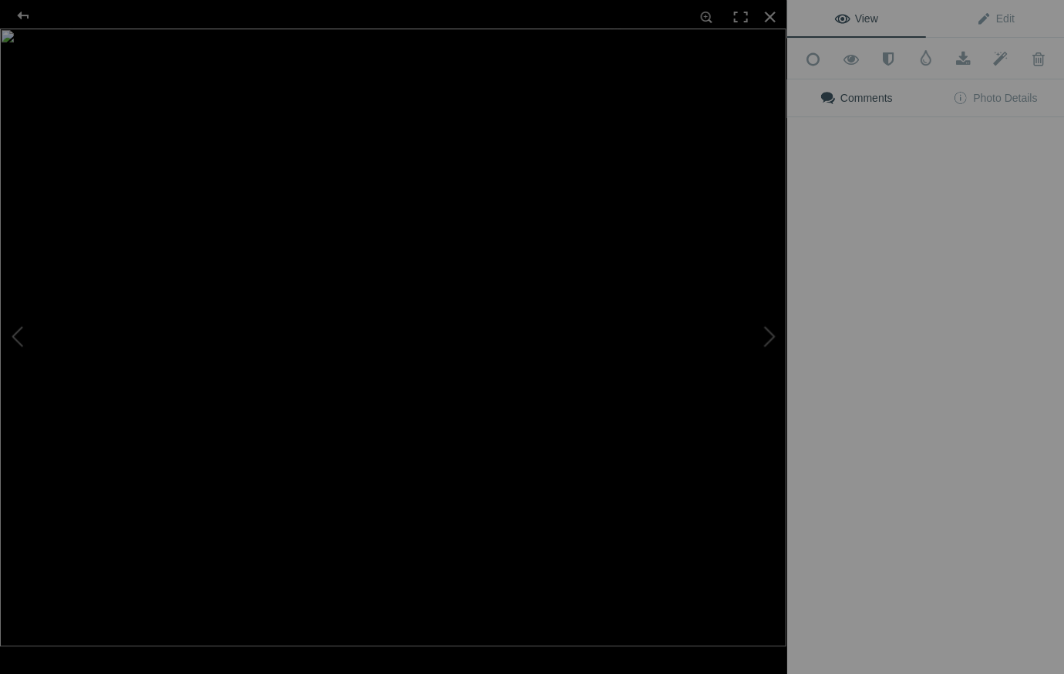
click at [987, 416] on div "View Edit Add to Quick Collection Remove from Quick Collection Hide from Public…" at bounding box center [925, 337] width 278 height 674
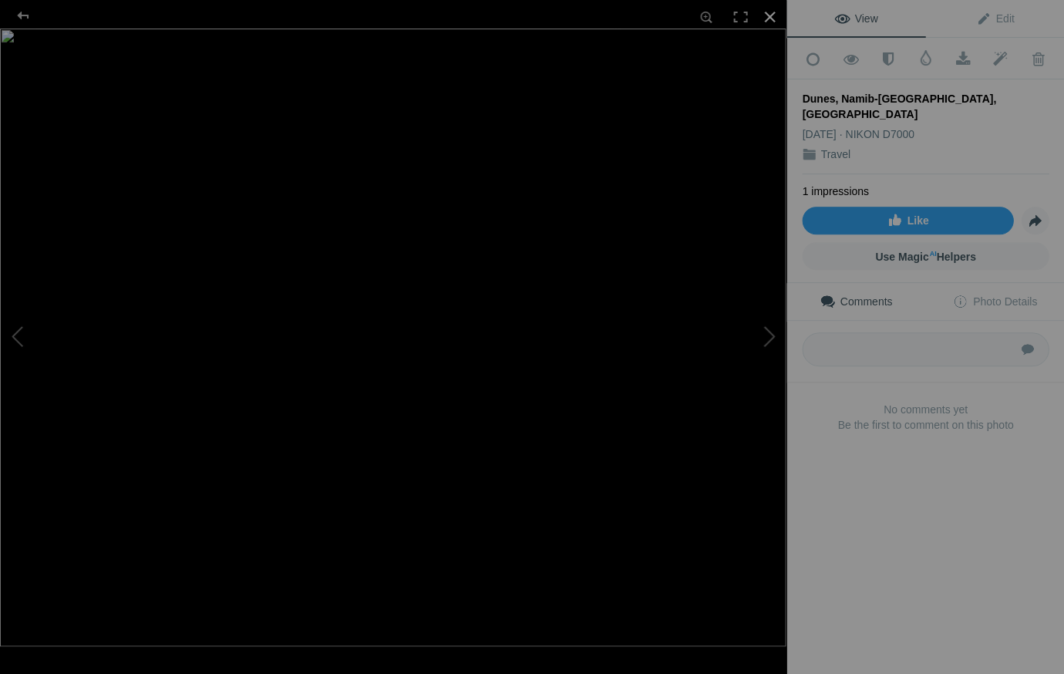
click at [770, 15] on div at bounding box center [769, 17] width 34 height 34
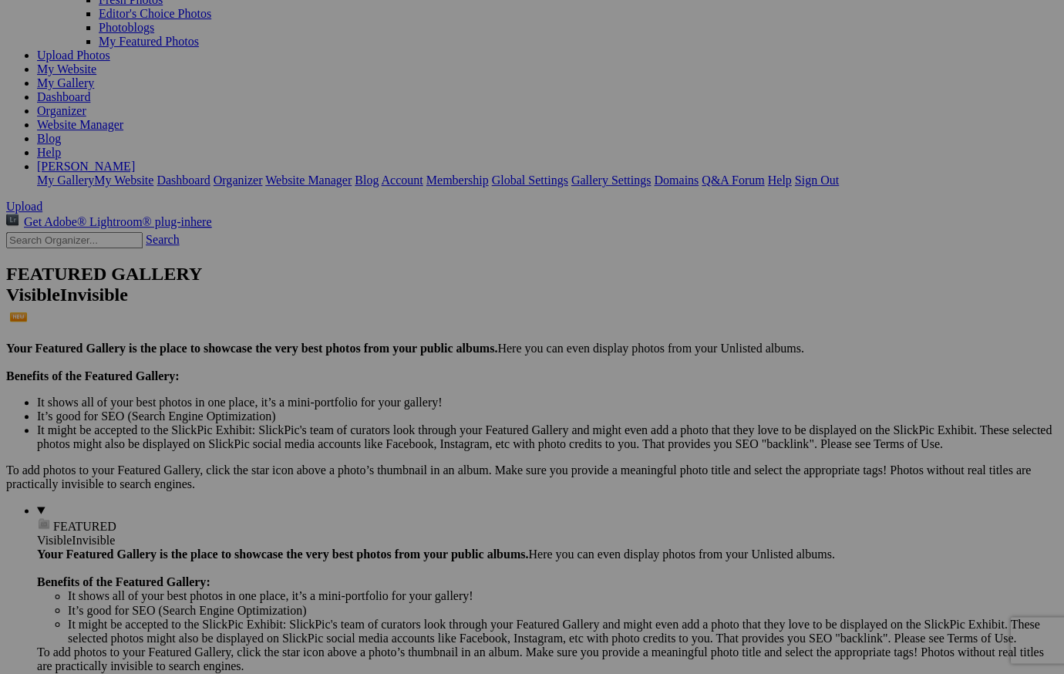
scroll to position [147, 0]
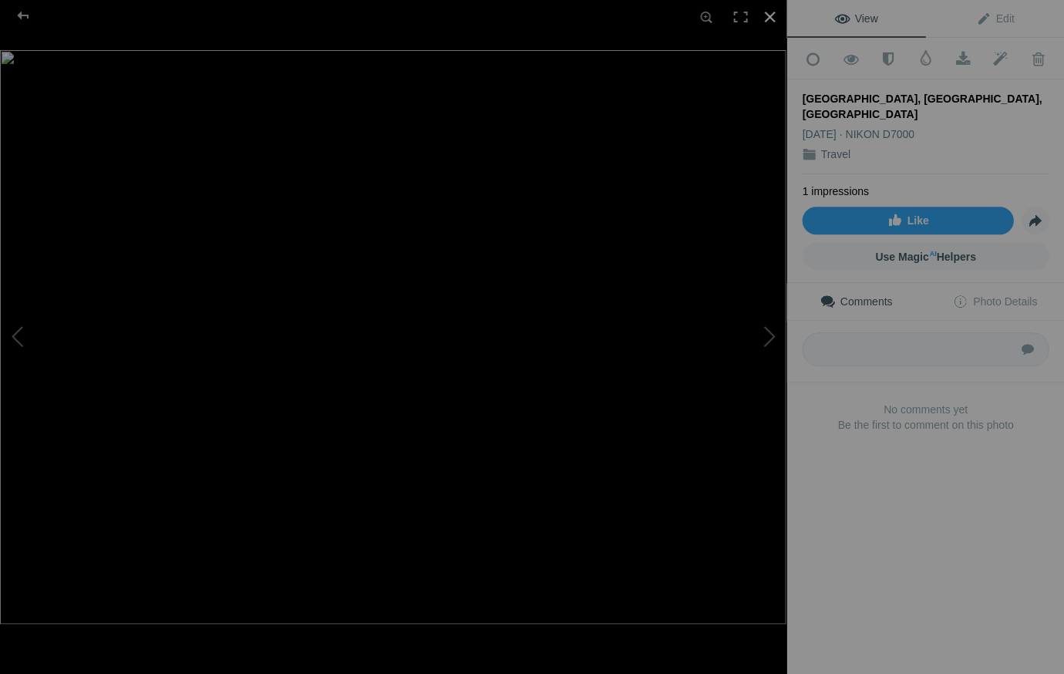
click at [768, 15] on div at bounding box center [769, 17] width 34 height 34
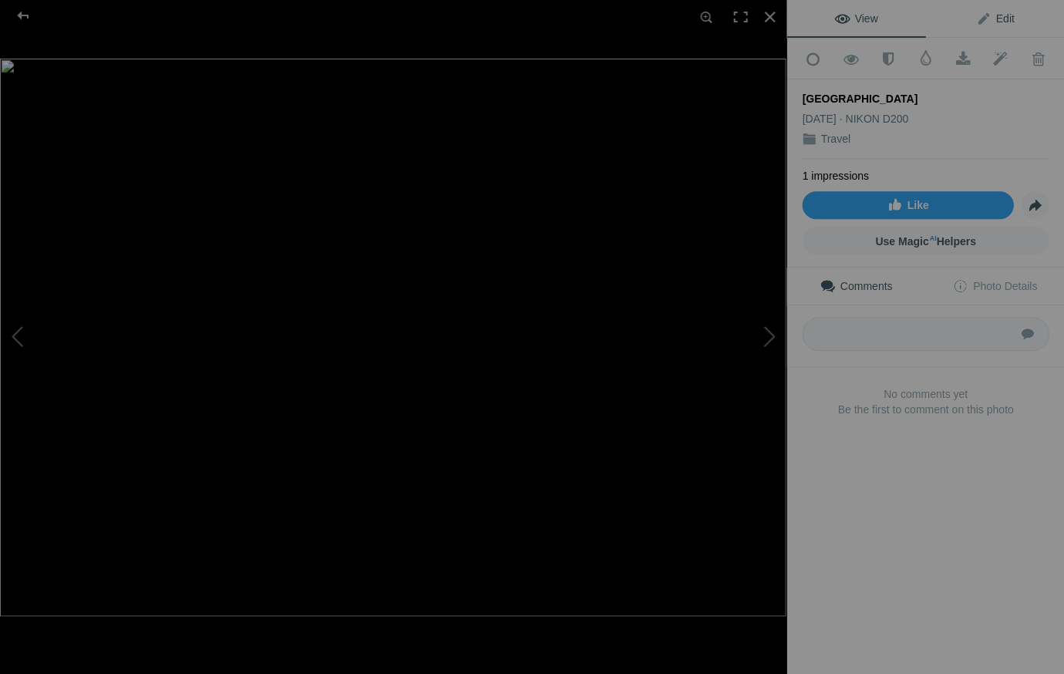
drag, startPoint x: 1004, startPoint y: 15, endPoint x: 992, endPoint y: 25, distance: 15.8
click at [1003, 15] on span "Edit" at bounding box center [994, 18] width 39 height 12
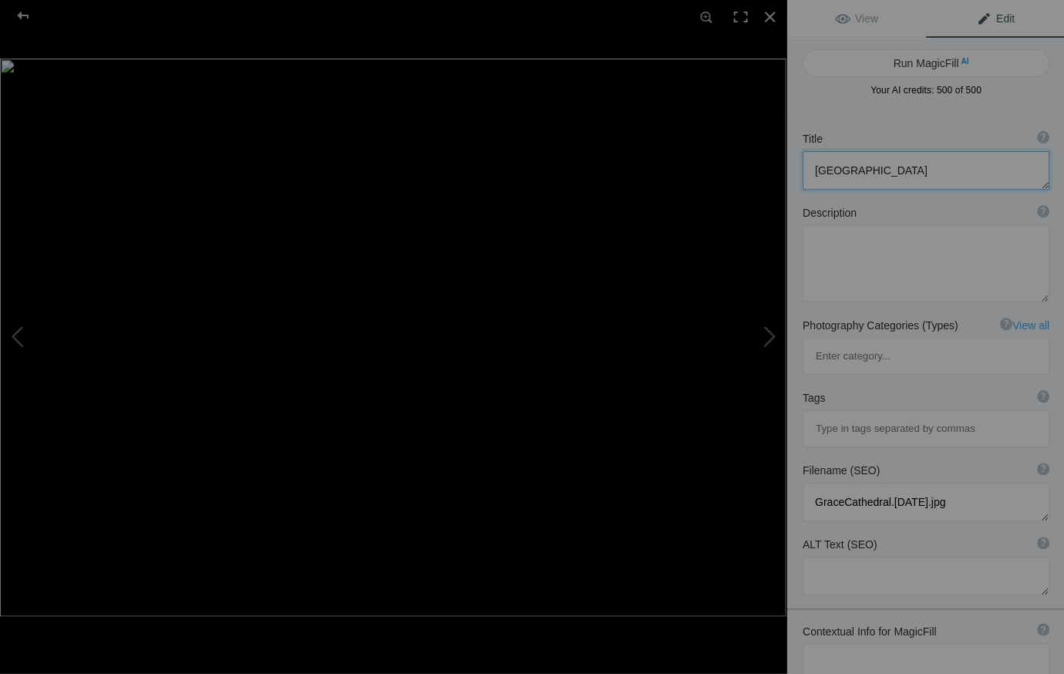
click at [893, 170] on textarea at bounding box center [925, 170] width 247 height 39
type textarea "Grace Cathedral, San Francisco"
click at [769, 13] on div at bounding box center [769, 17] width 34 height 34
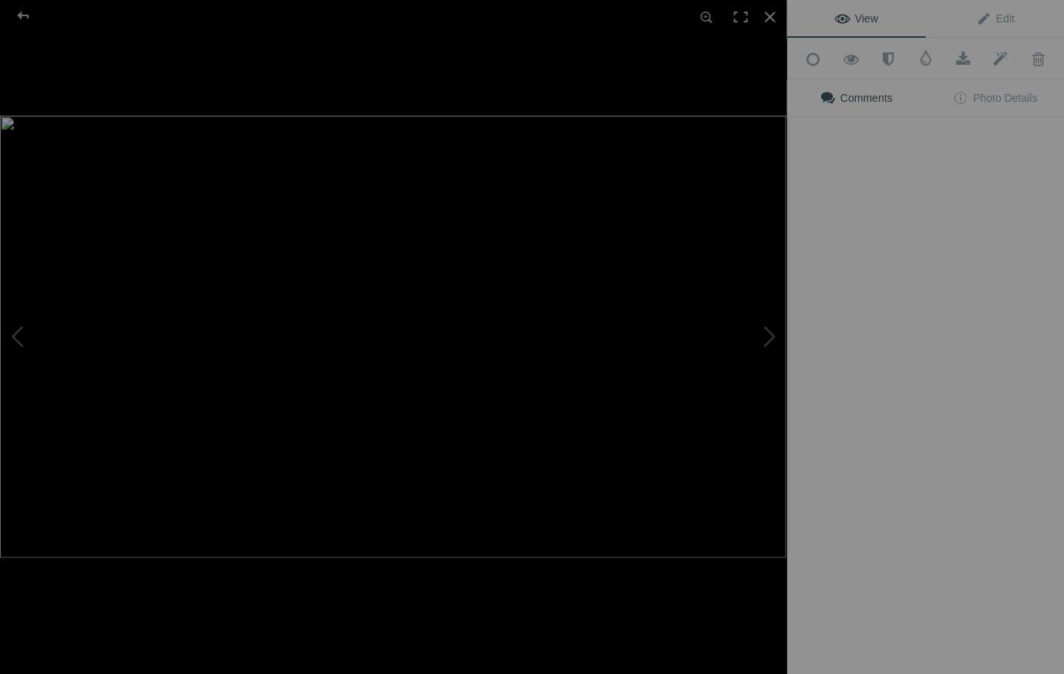
click at [563, 509] on img at bounding box center [393, 337] width 786 height 442
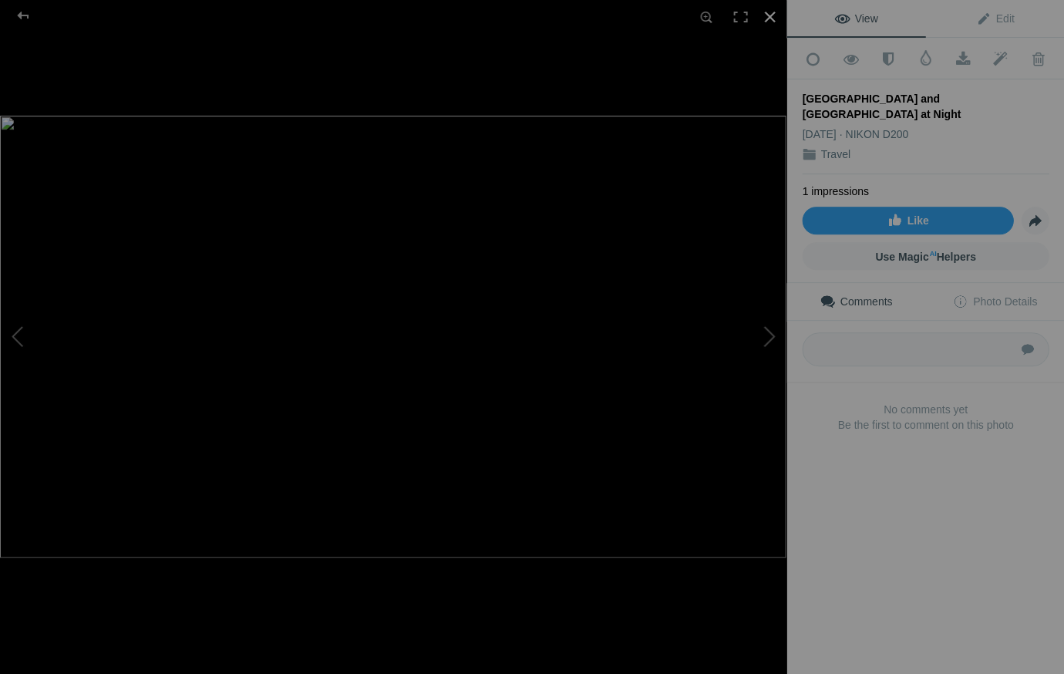
click at [766, 15] on div at bounding box center [769, 17] width 34 height 34
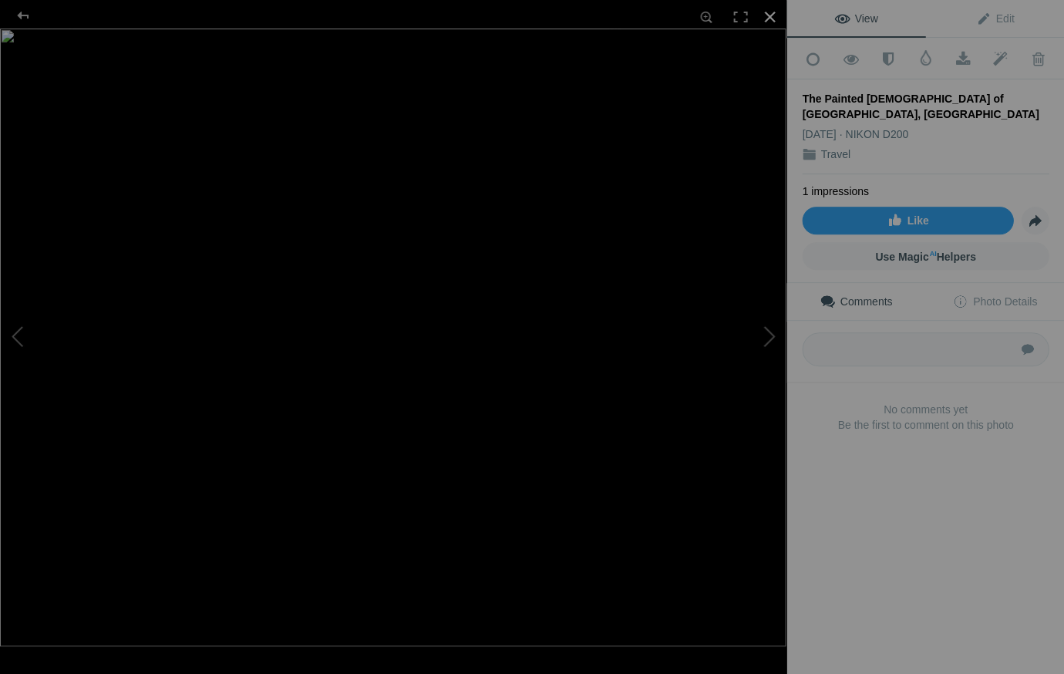
click at [770, 14] on div at bounding box center [769, 17] width 34 height 34
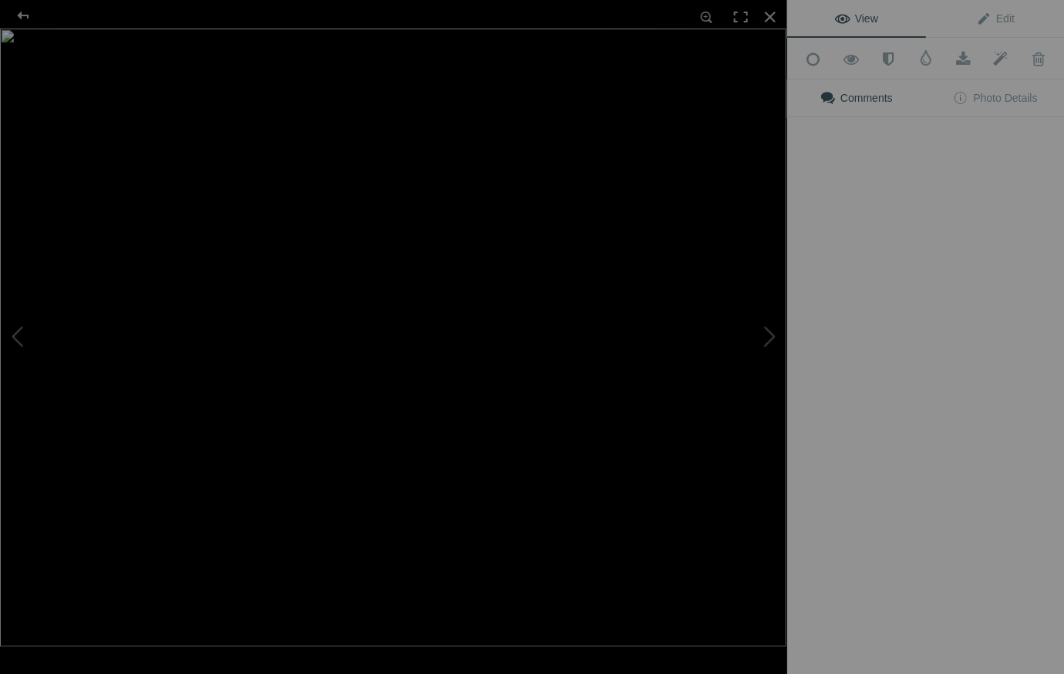
click at [841, 504] on div "View Edit Add to Quick Collection Remove from Quick Collection Hide from Public…" at bounding box center [925, 337] width 278 height 674
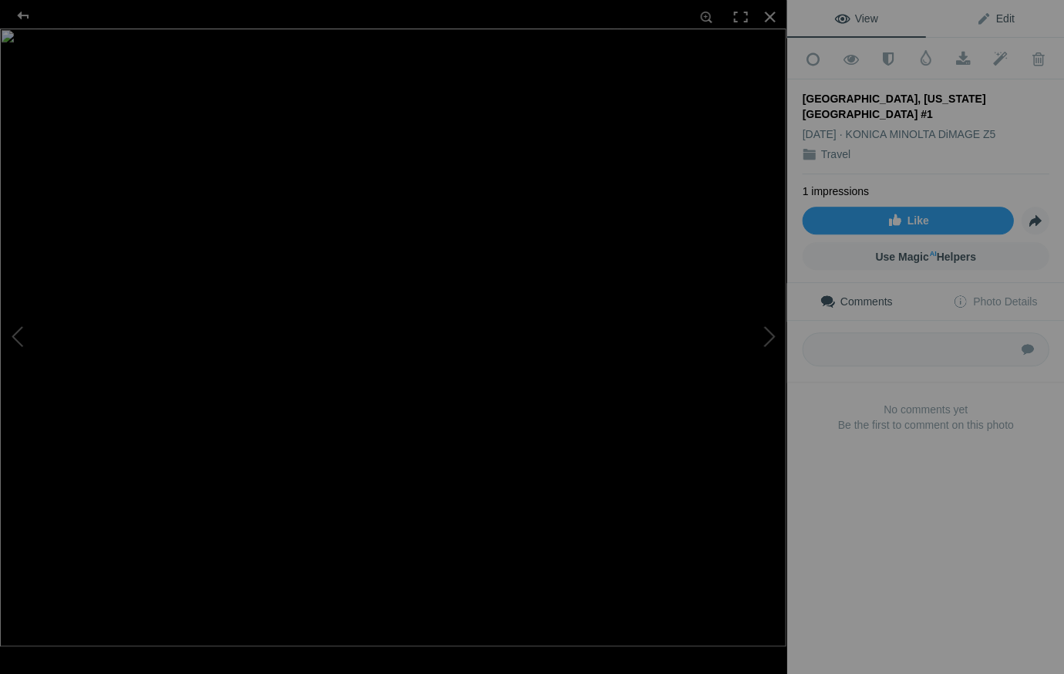
click at [1004, 13] on span "Edit" at bounding box center [994, 18] width 39 height 12
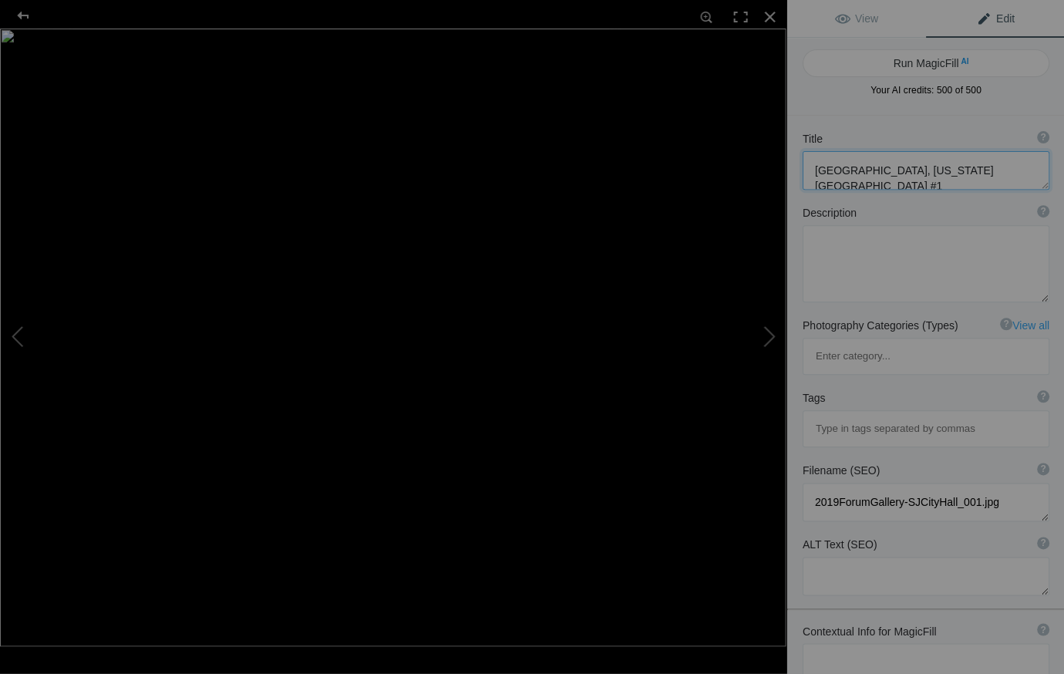
click at [964, 169] on textarea at bounding box center [925, 170] width 247 height 39
type textarea "[GEOGRAPHIC_DATA], [US_STATE][GEOGRAPHIC_DATA]"
click at [767, 12] on div at bounding box center [769, 17] width 34 height 34
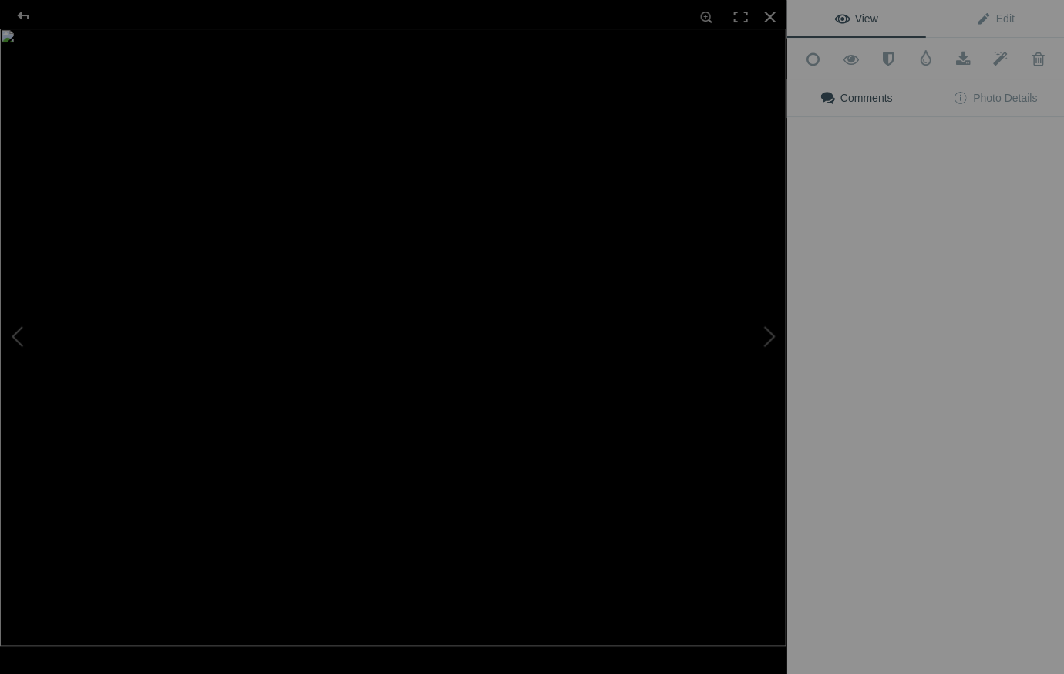
click at [827, 510] on div "View Edit Add to Quick Collection Remove from Quick Collection Hide from Public…" at bounding box center [925, 337] width 278 height 674
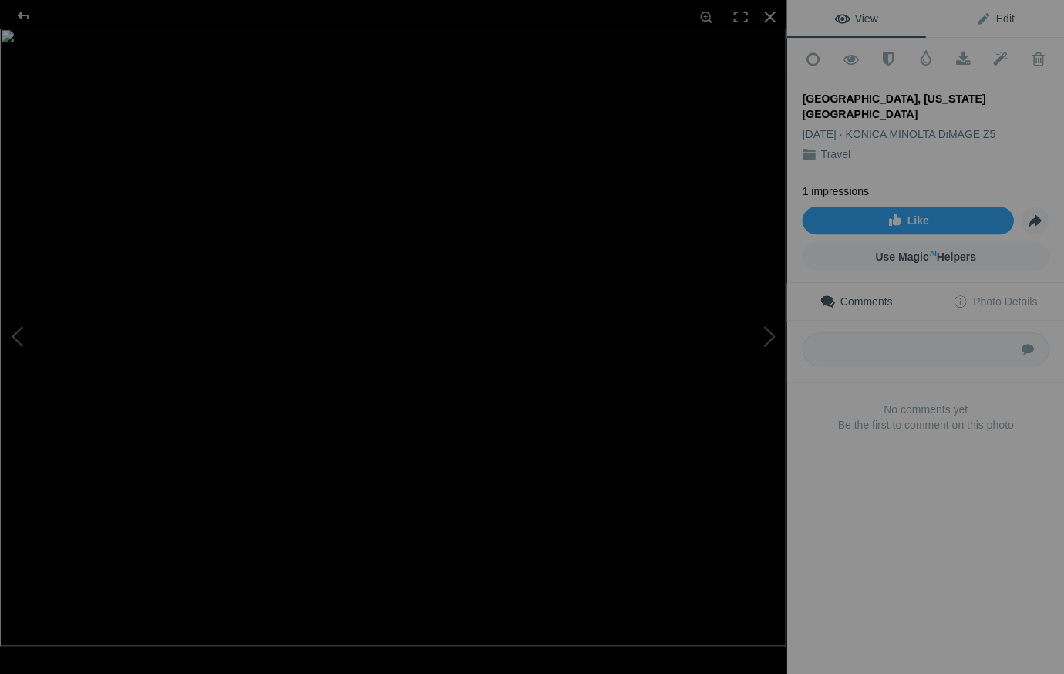
click at [1001, 18] on span "Edit" at bounding box center [994, 18] width 39 height 12
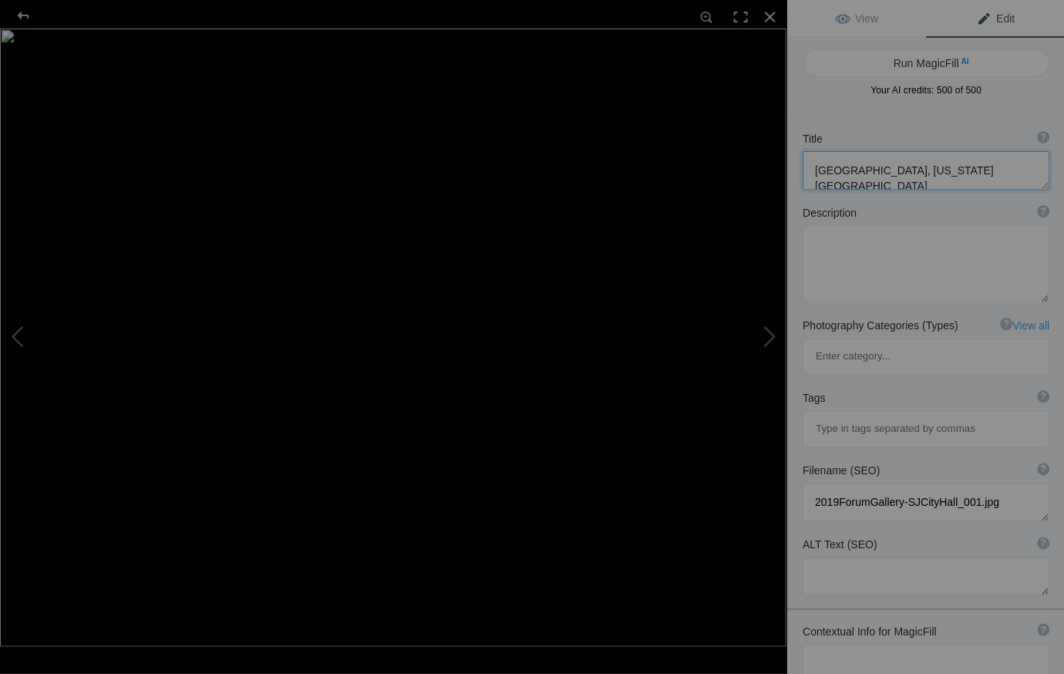
click at [946, 172] on textarea at bounding box center [925, 170] width 247 height 39
type textarea "San Jose, California City Hall Tower"
click at [769, 12] on div at bounding box center [769, 17] width 34 height 34
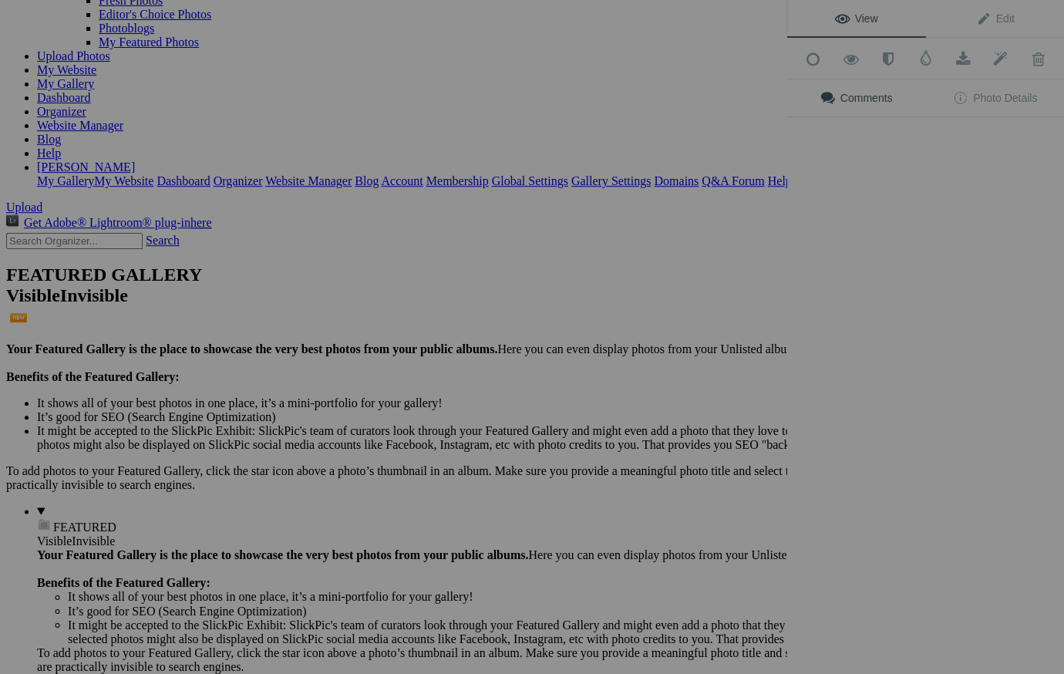
click at [1002, 497] on div "View Edit Add to Quick Collection Remove from Quick Collection Hide from Public…" at bounding box center [925, 337] width 278 height 674
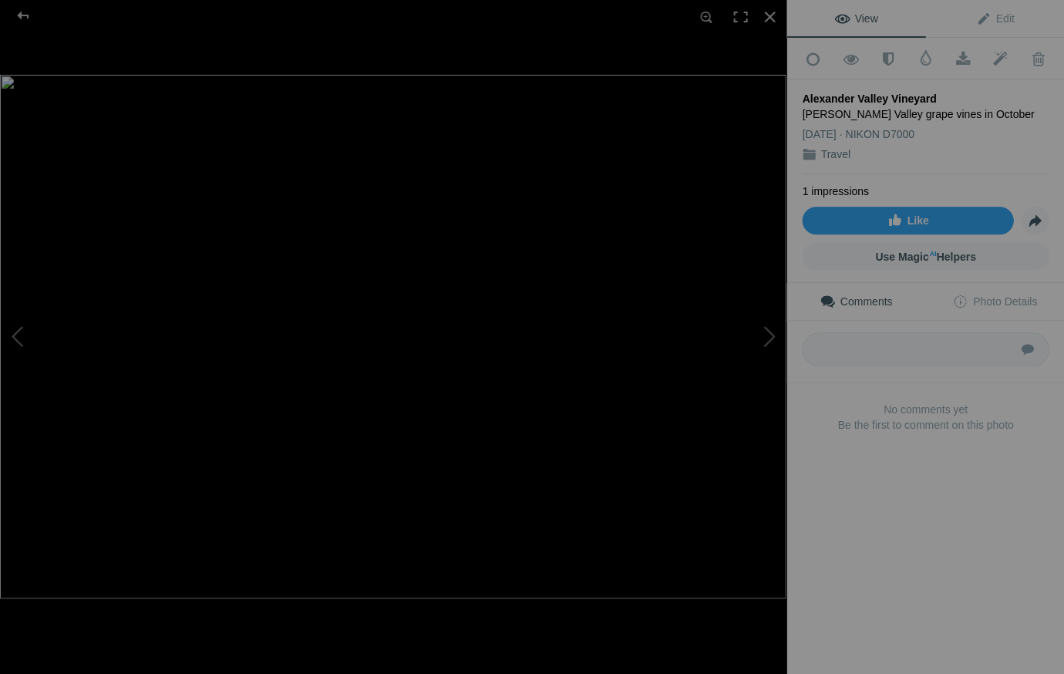
click at [931, 94] on div "Alexander Valley Vineyard" at bounding box center [925, 98] width 247 height 15
click at [1001, 15] on span "Edit" at bounding box center [994, 18] width 39 height 12
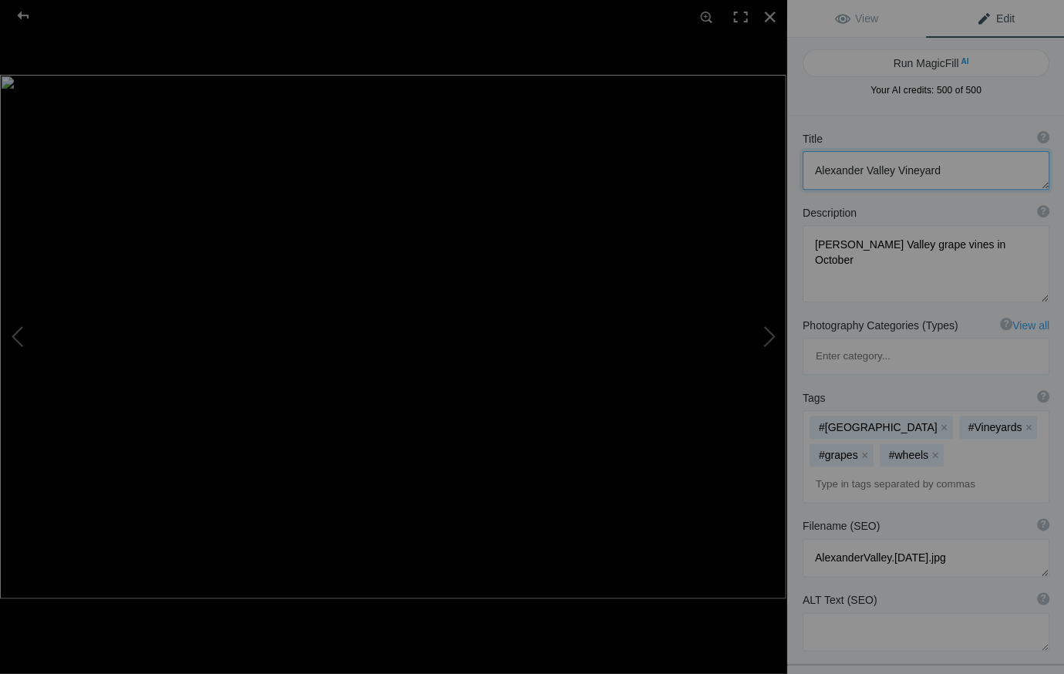
click at [938, 173] on textarea at bounding box center [925, 170] width 247 height 39
type textarea "Alexander Valley Vineyard in Autumn"
click at [776, 16] on div at bounding box center [769, 17] width 34 height 34
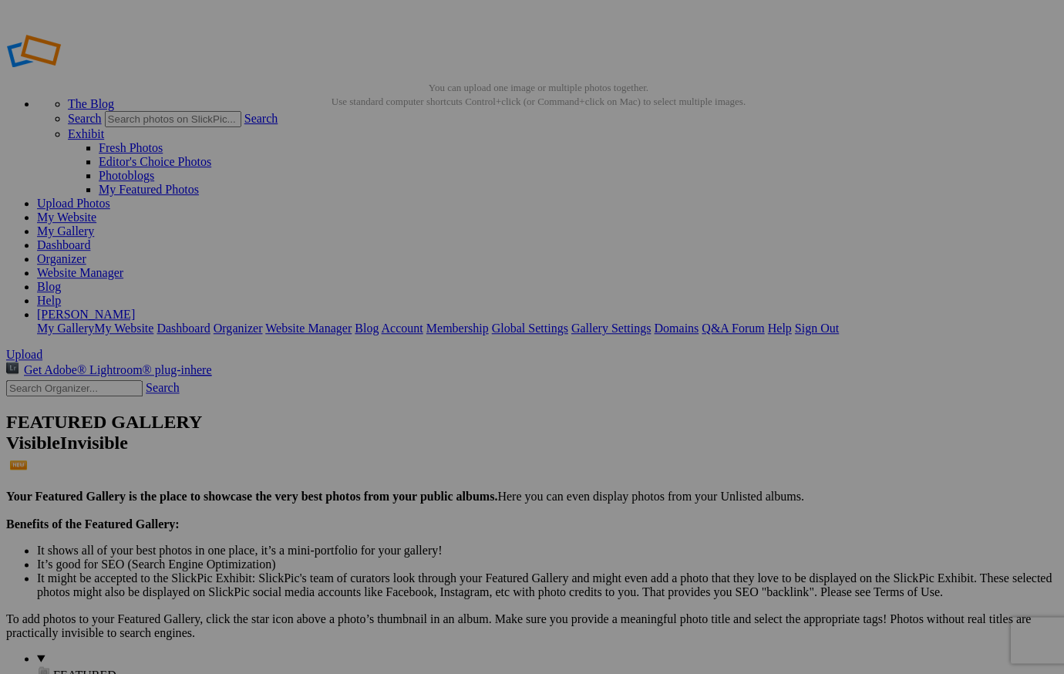
scroll to position [0, 0]
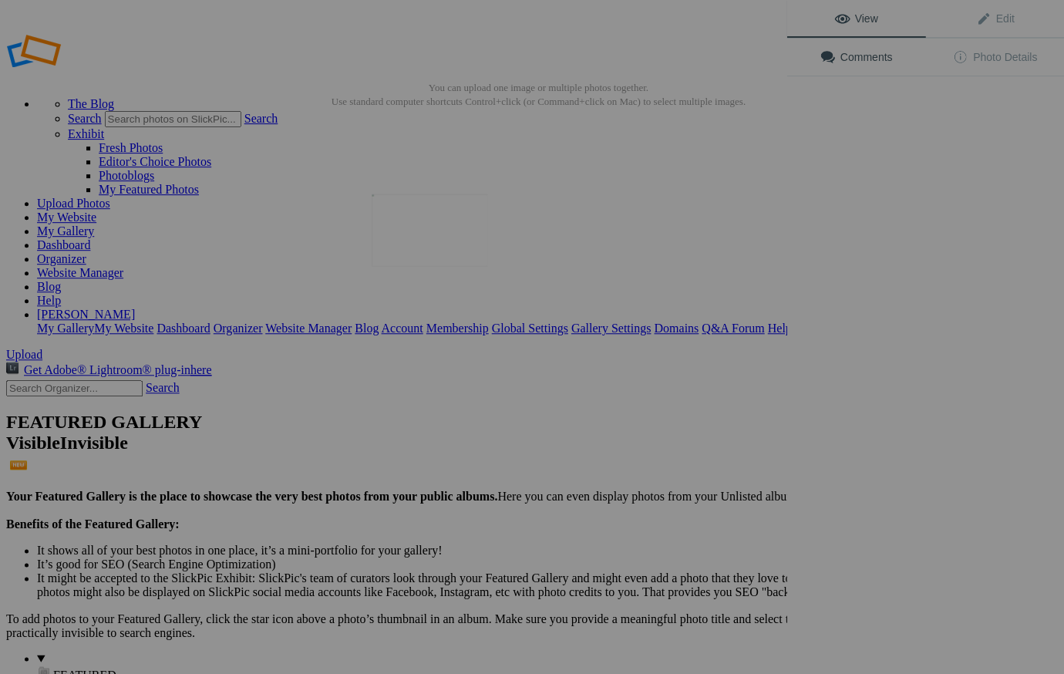
click at [400, 228] on img at bounding box center [430, 230] width 116 height 72
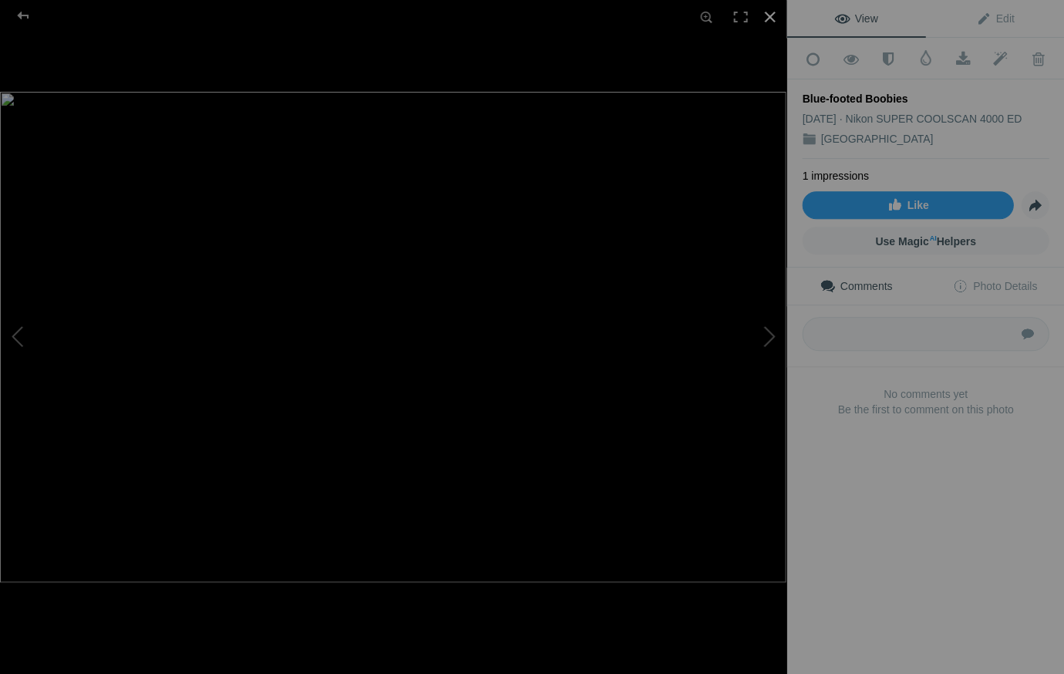
click at [769, 14] on div at bounding box center [769, 17] width 34 height 34
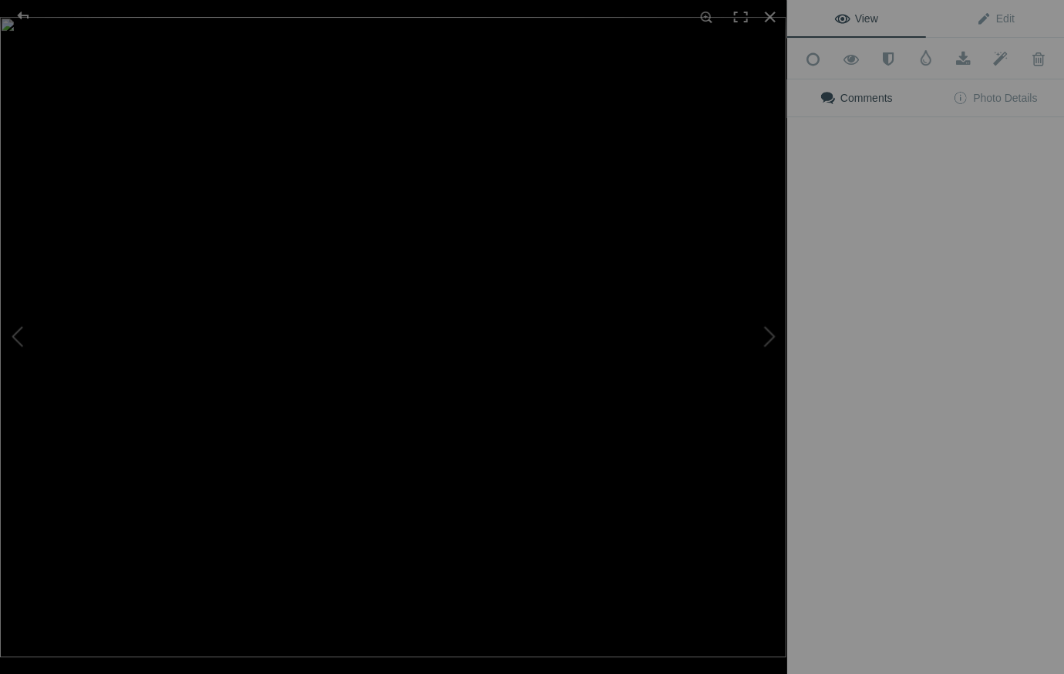
click at [573, 257] on img at bounding box center [393, 337] width 786 height 640
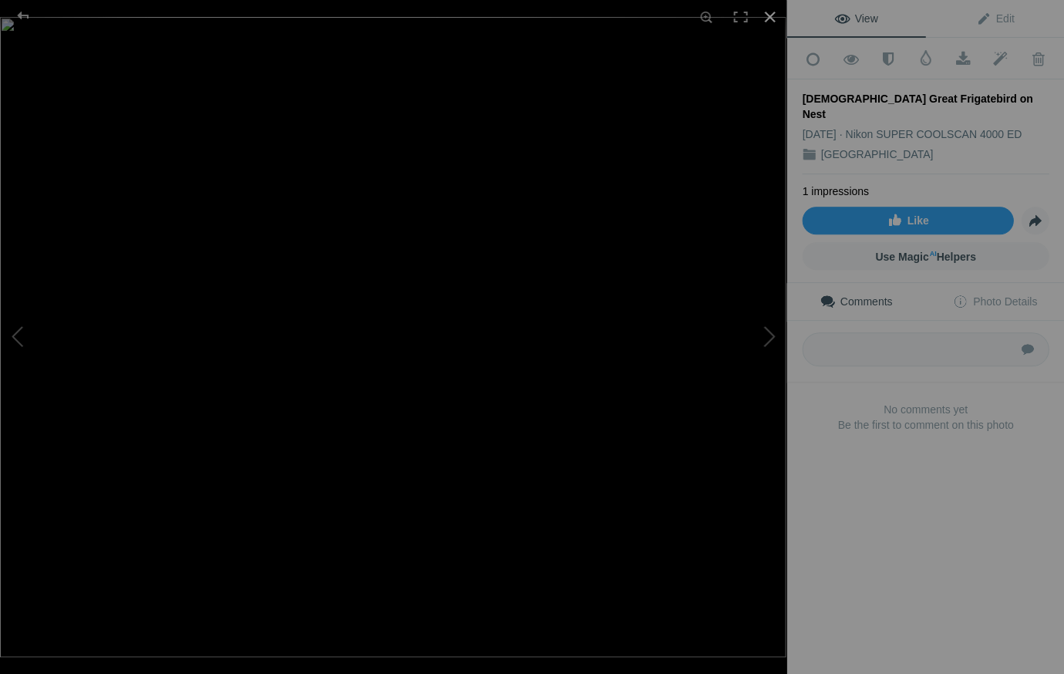
click at [769, 11] on div at bounding box center [769, 17] width 34 height 34
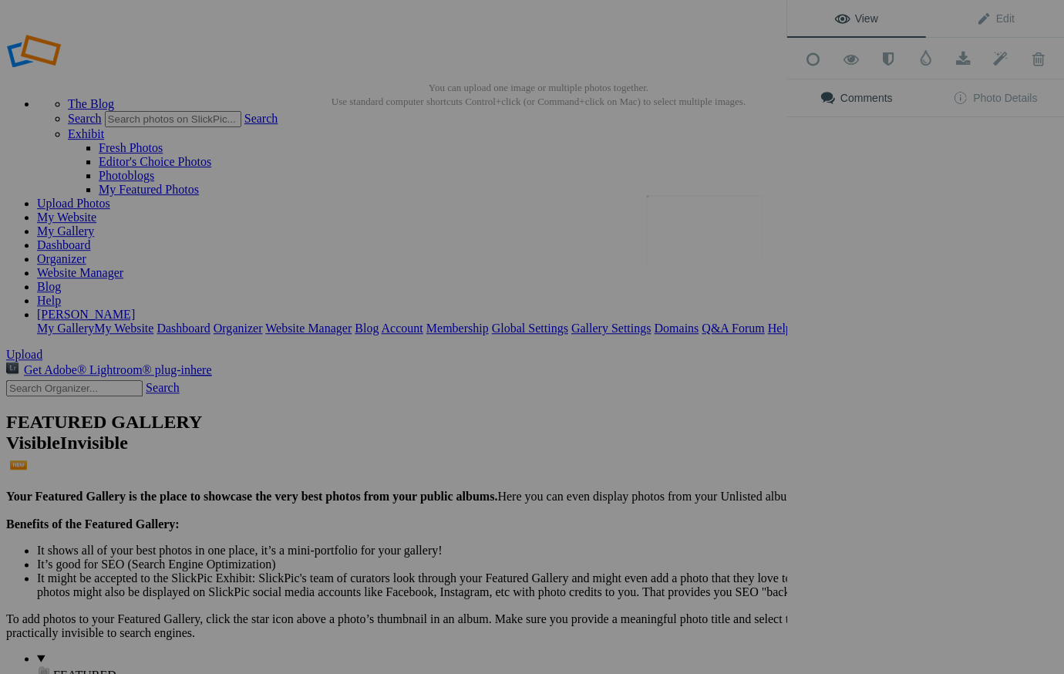
click at [731, 227] on button at bounding box center [729, 337] width 116 height 243
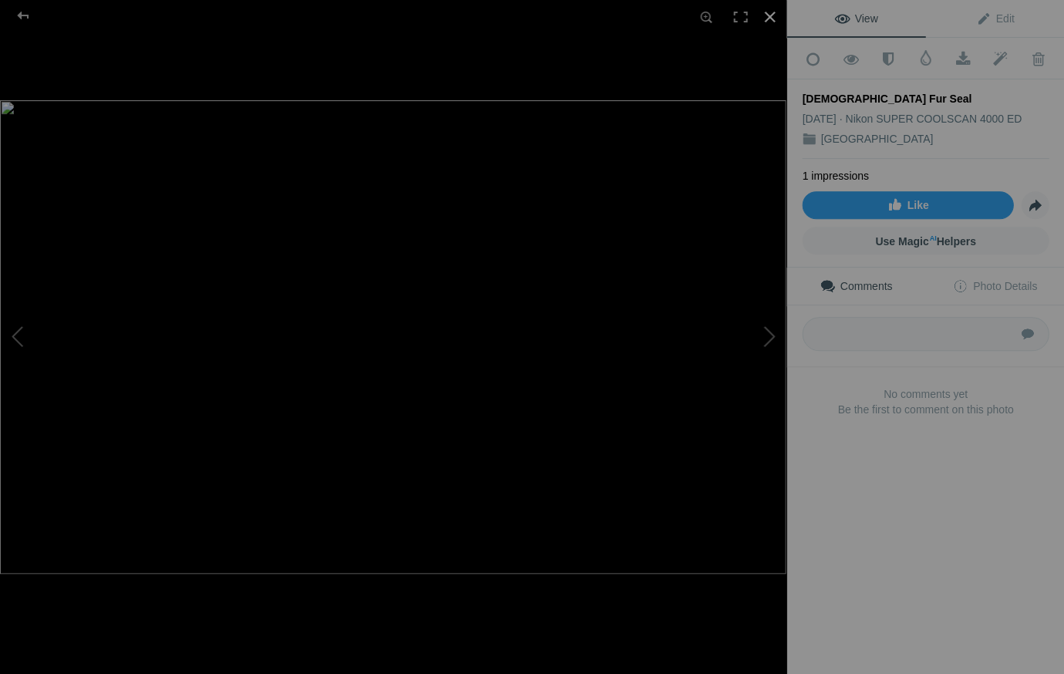
click at [769, 15] on div at bounding box center [769, 17] width 34 height 34
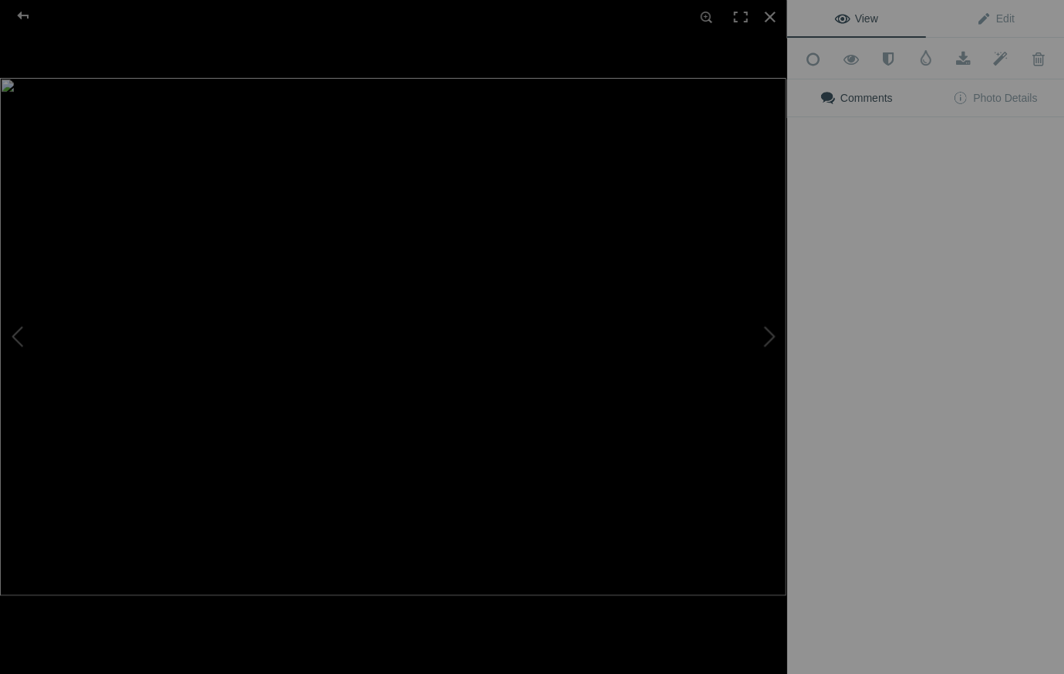
click at [817, 242] on div "View Edit Add to Quick Collection Remove from Quick Collection Hide from Public…" at bounding box center [925, 337] width 278 height 674
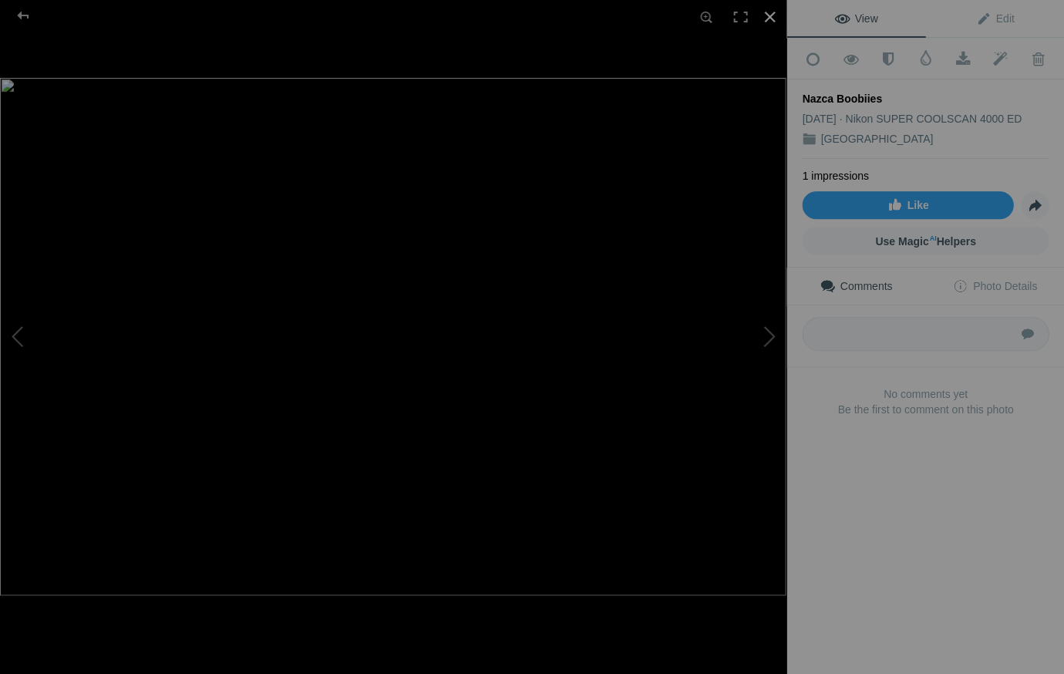
click at [769, 14] on div at bounding box center [769, 17] width 34 height 34
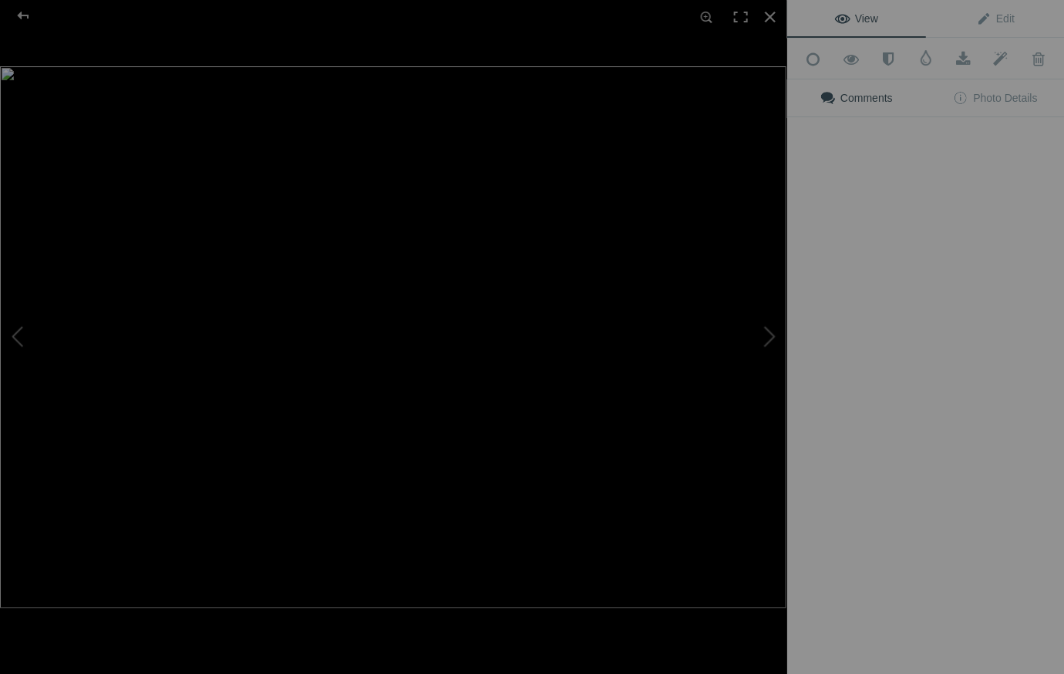
click at [990, 235] on div "View Edit Add to Quick Collection Remove from Quick Collection Hide from Public…" at bounding box center [925, 337] width 278 height 674
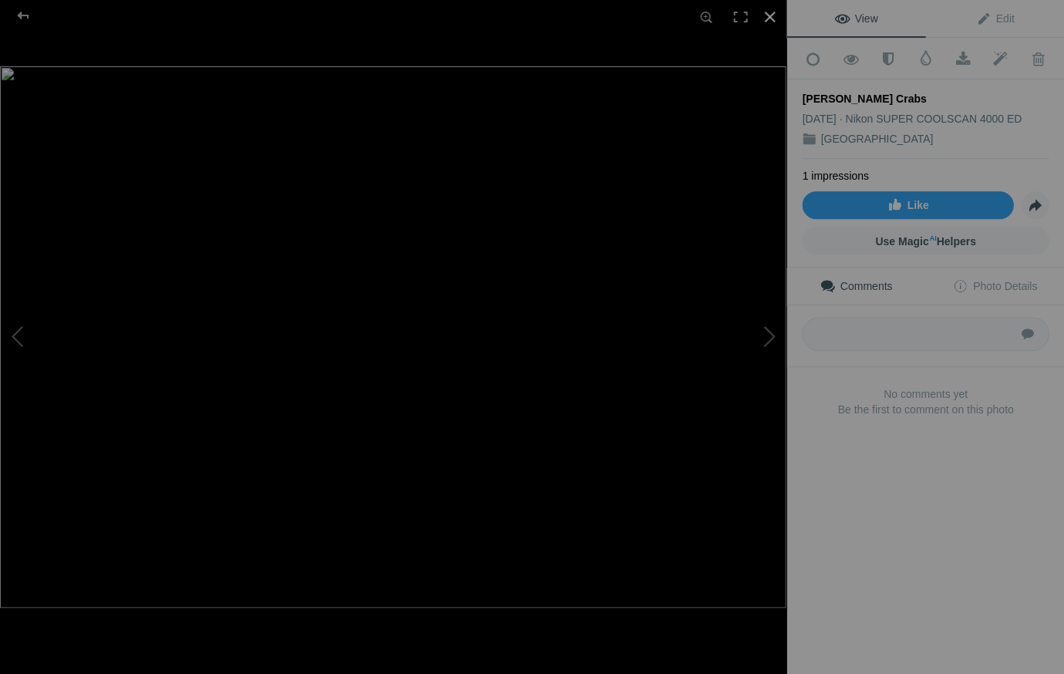
click at [769, 17] on div at bounding box center [769, 17] width 34 height 34
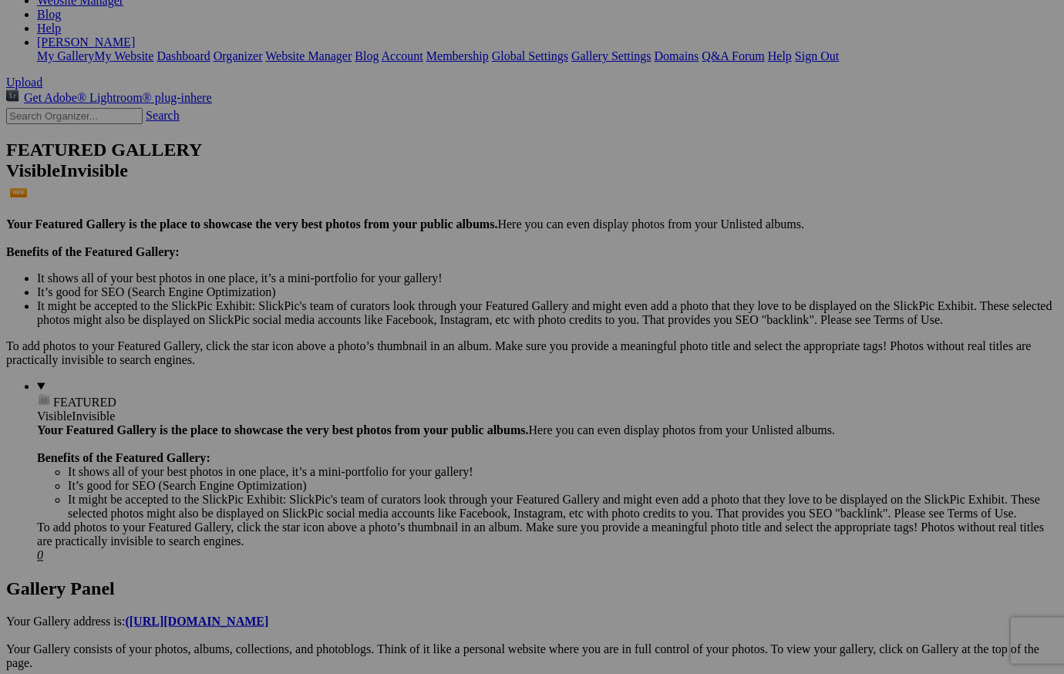
scroll to position [278, 0]
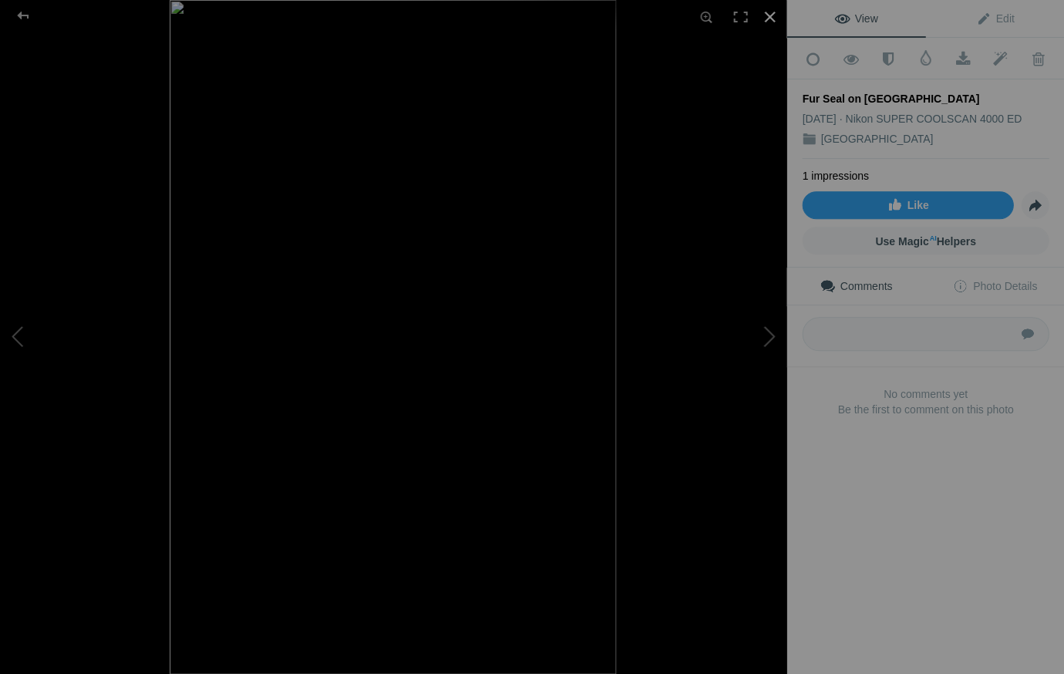
click at [766, 15] on div at bounding box center [769, 17] width 34 height 34
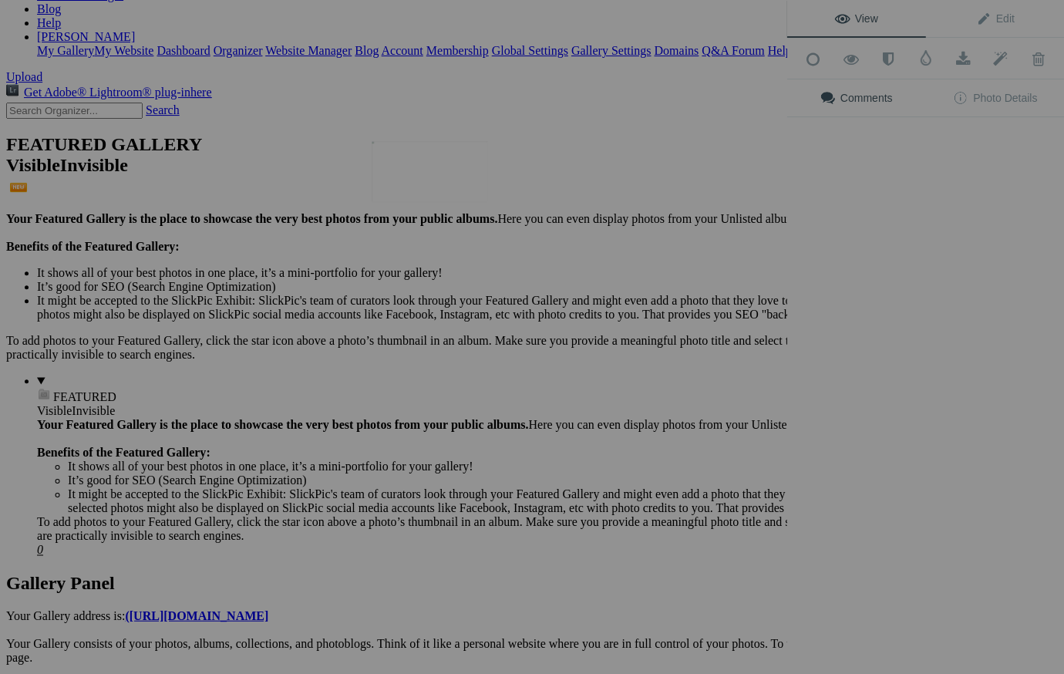
click at [436, 191] on img at bounding box center [430, 171] width 116 height 60
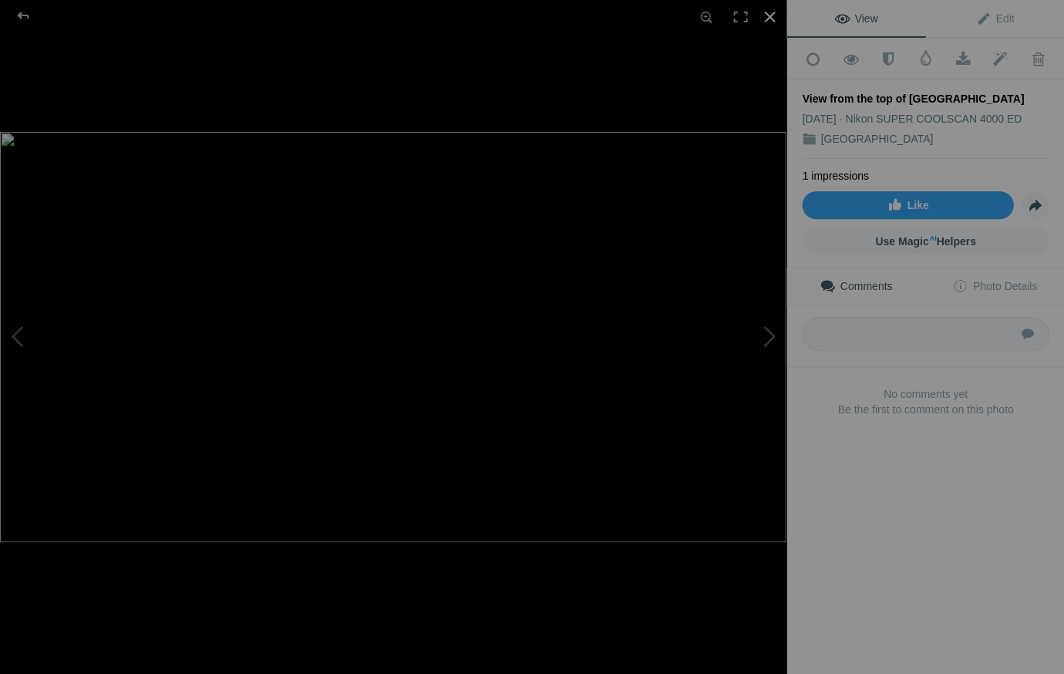
click at [769, 12] on div at bounding box center [769, 17] width 34 height 34
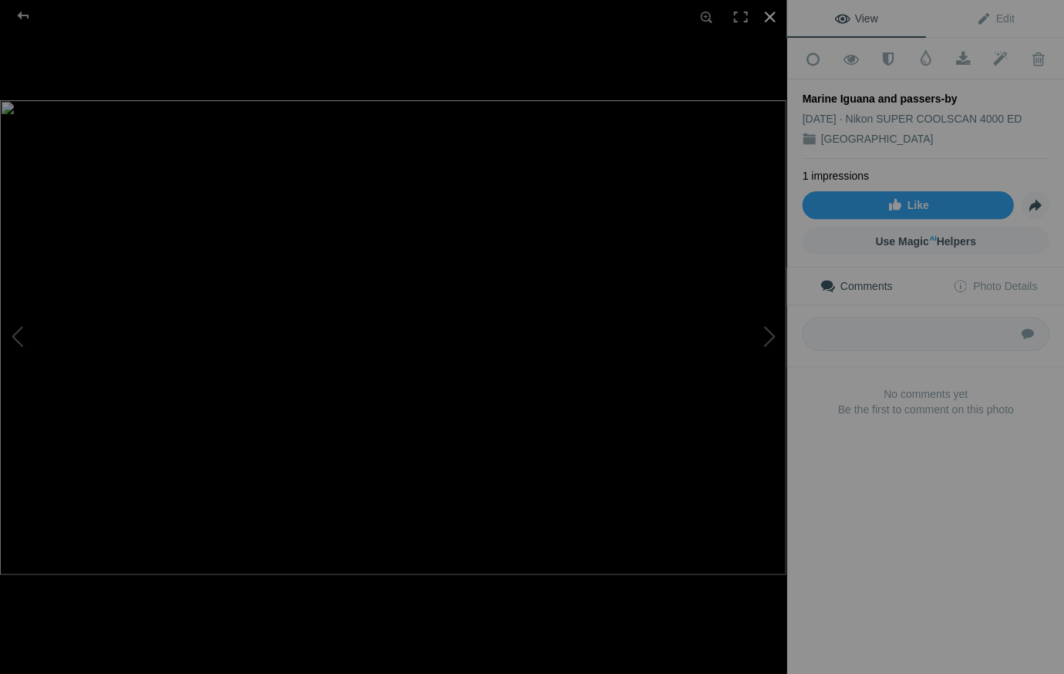
click at [768, 13] on div at bounding box center [769, 17] width 34 height 34
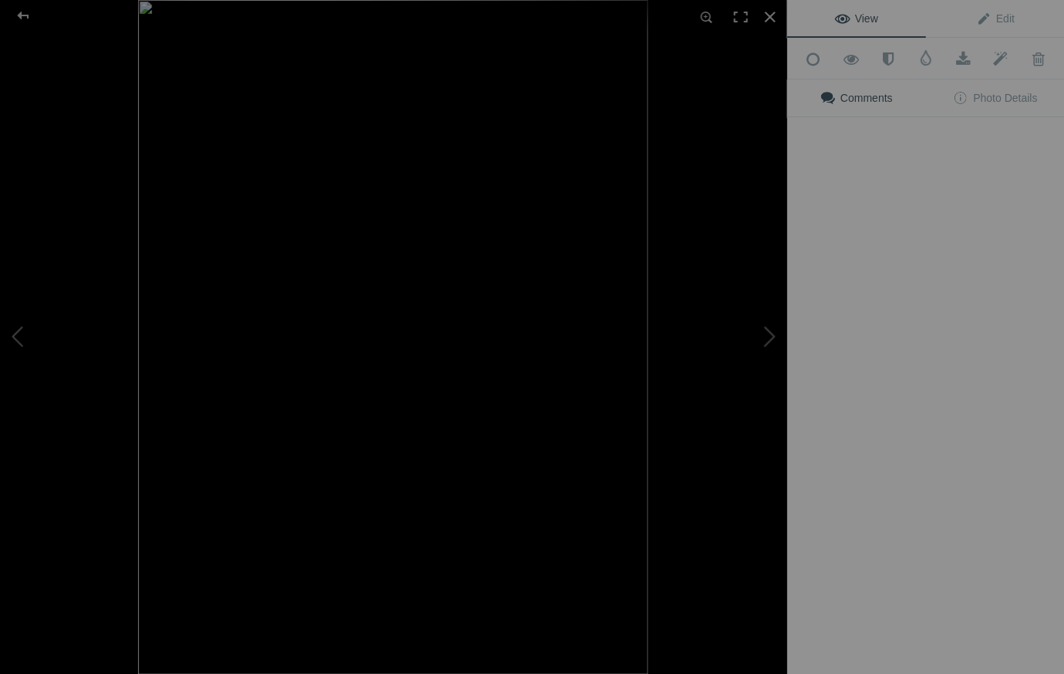
click at [710, 168] on div at bounding box center [531, 337] width 786 height 674
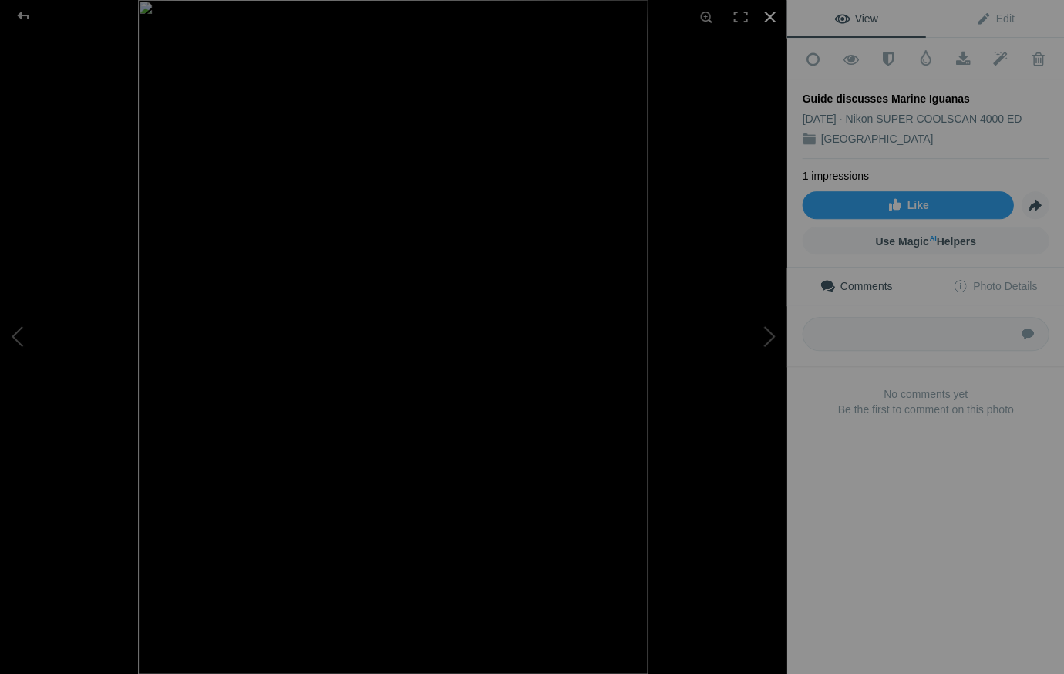
click at [765, 15] on div at bounding box center [769, 17] width 34 height 34
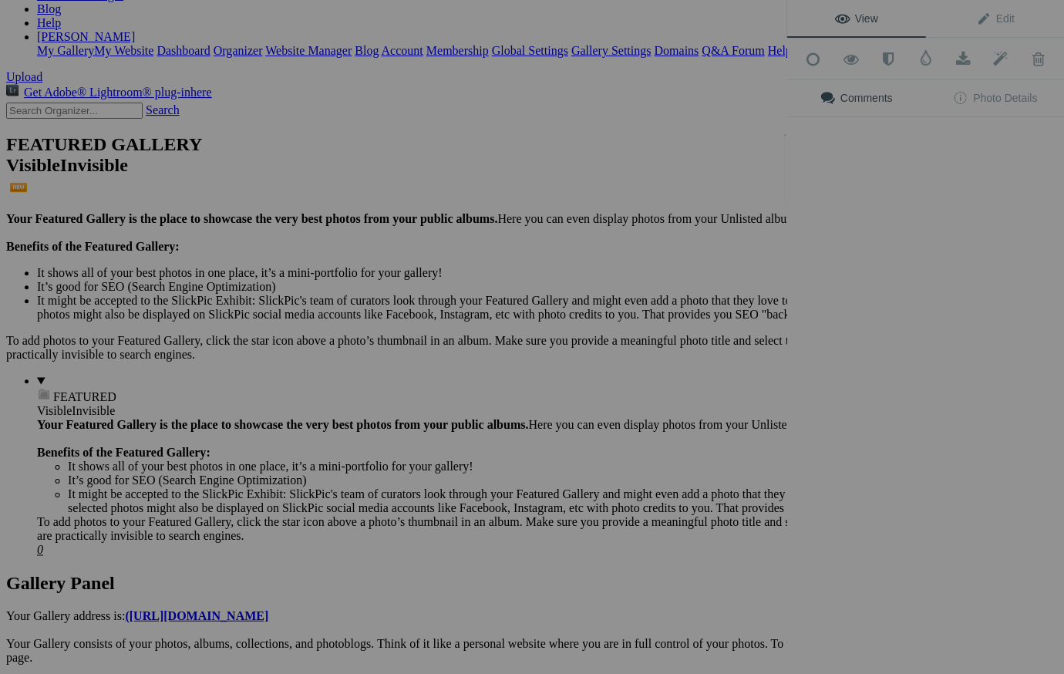
click at [845, 159] on div "View Edit Add to Quick Collection Remove from Quick Collection Hide from Public…" at bounding box center [925, 337] width 278 height 674
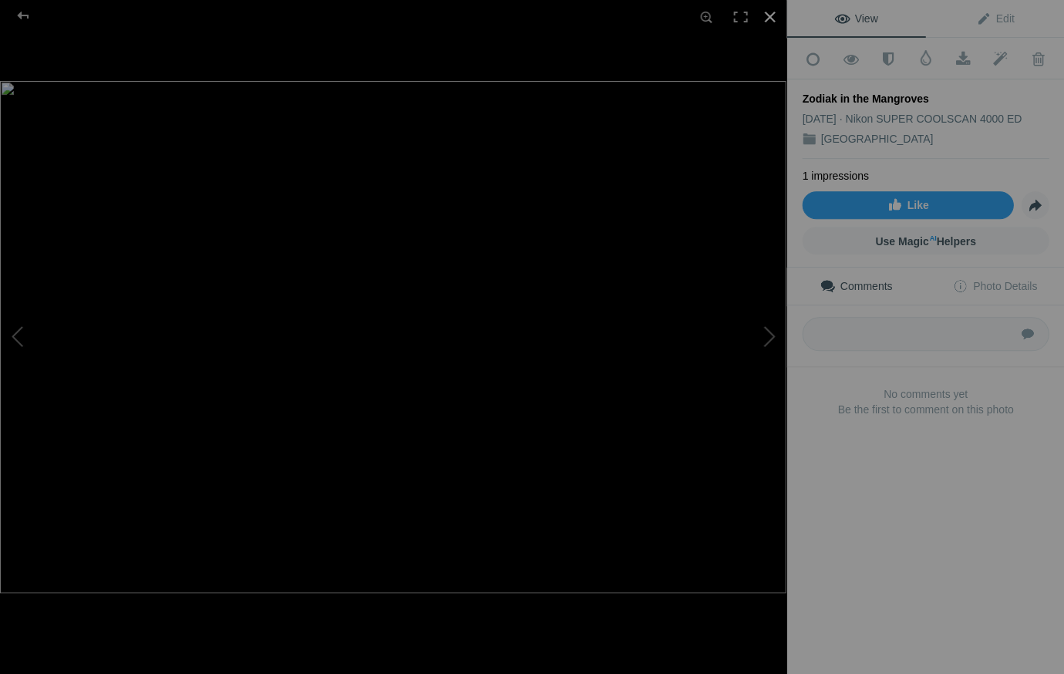
click at [766, 15] on div at bounding box center [769, 17] width 34 height 34
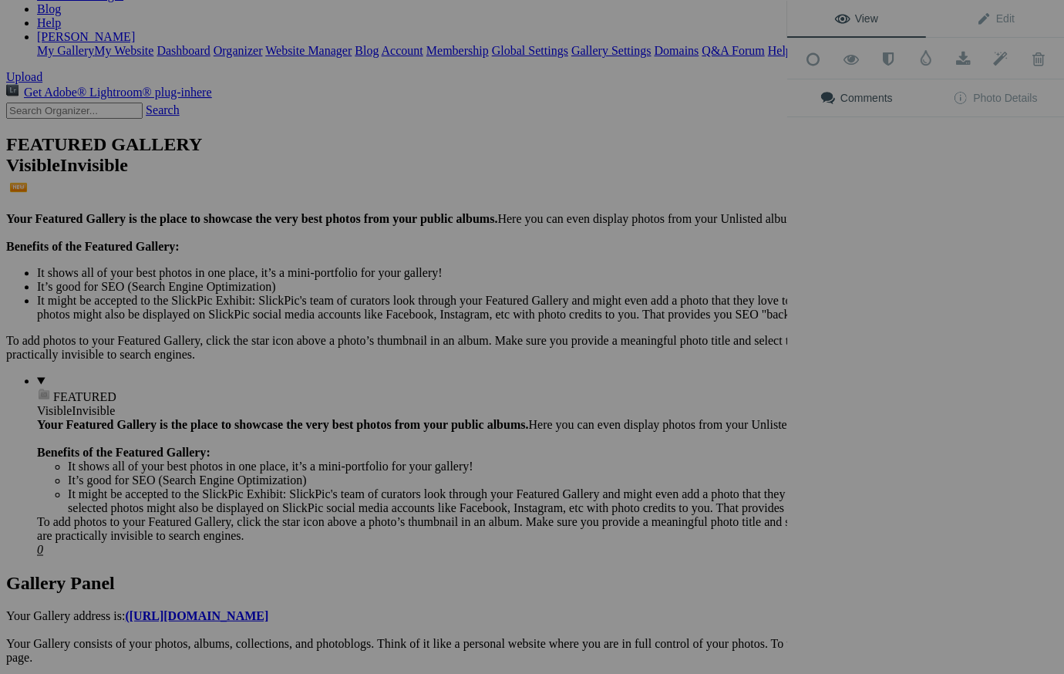
click at [949, 170] on div "View Edit Add to Quick Collection Remove from Quick Collection Hide from Public…" at bounding box center [925, 337] width 278 height 674
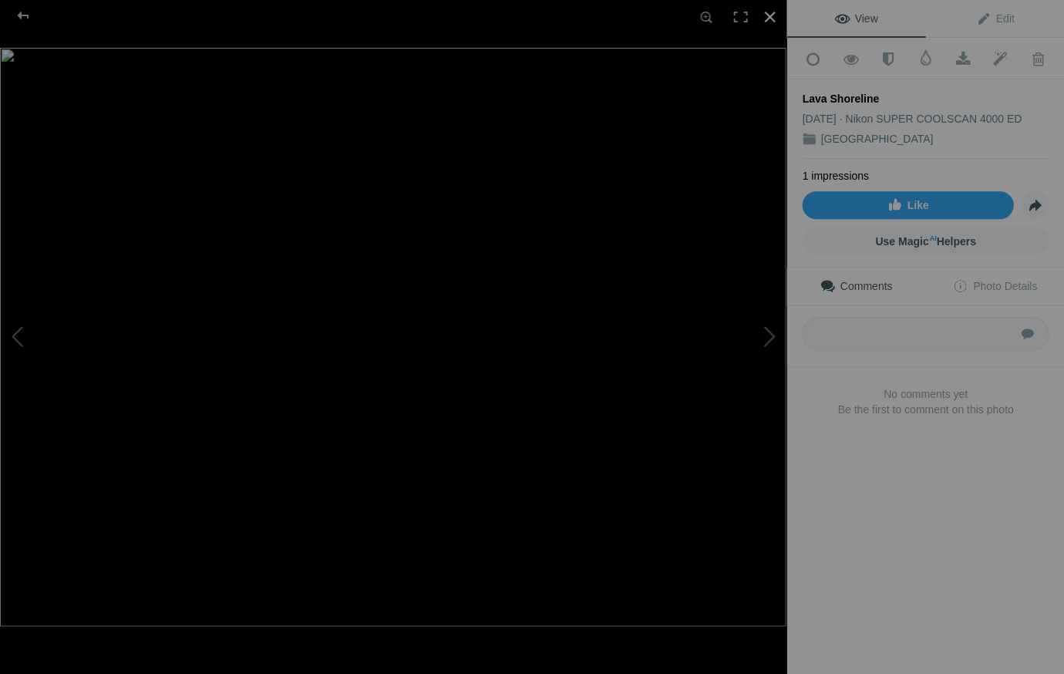
click at [767, 15] on div at bounding box center [769, 17] width 34 height 34
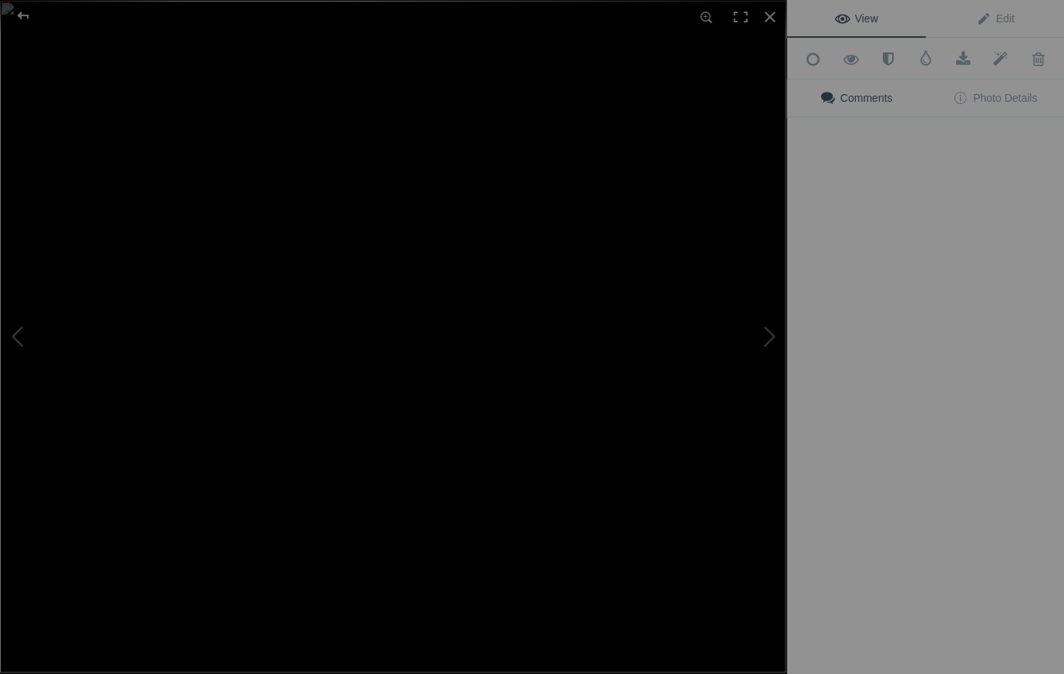
click at [274, 383] on img at bounding box center [393, 336] width 786 height 671
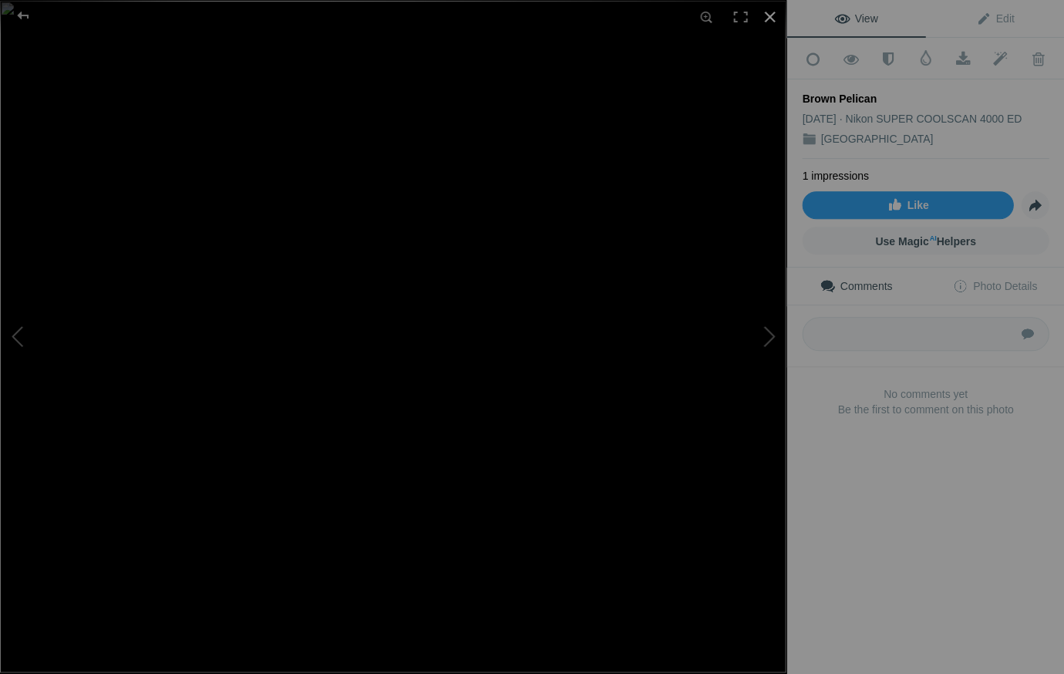
click at [768, 15] on div at bounding box center [769, 17] width 34 height 34
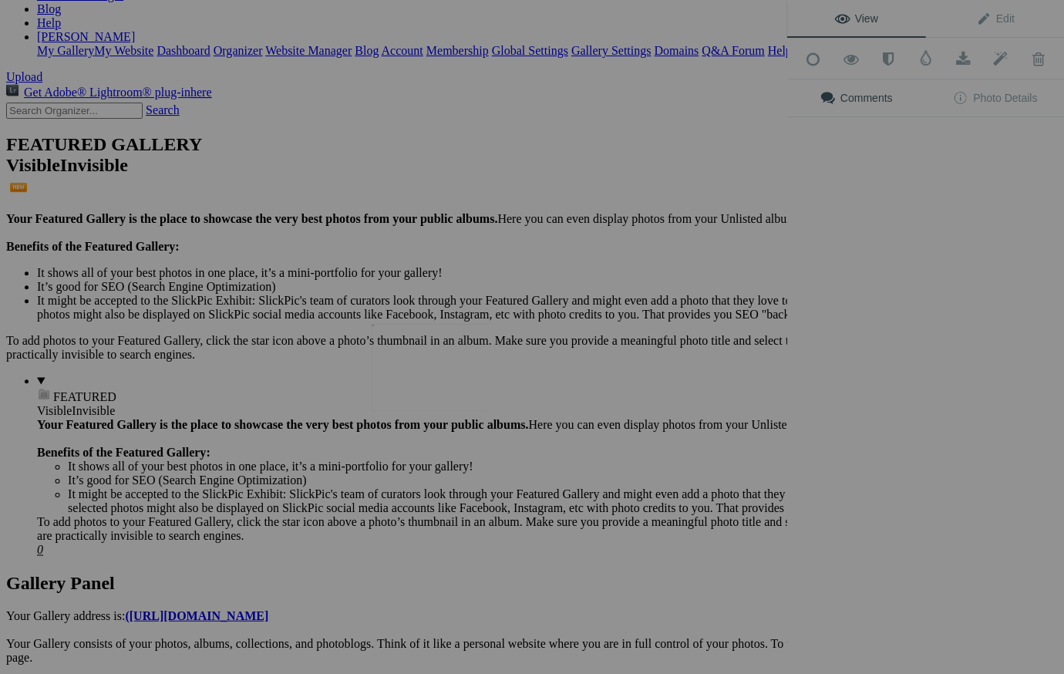
click at [436, 369] on img at bounding box center [430, 367] width 116 height 87
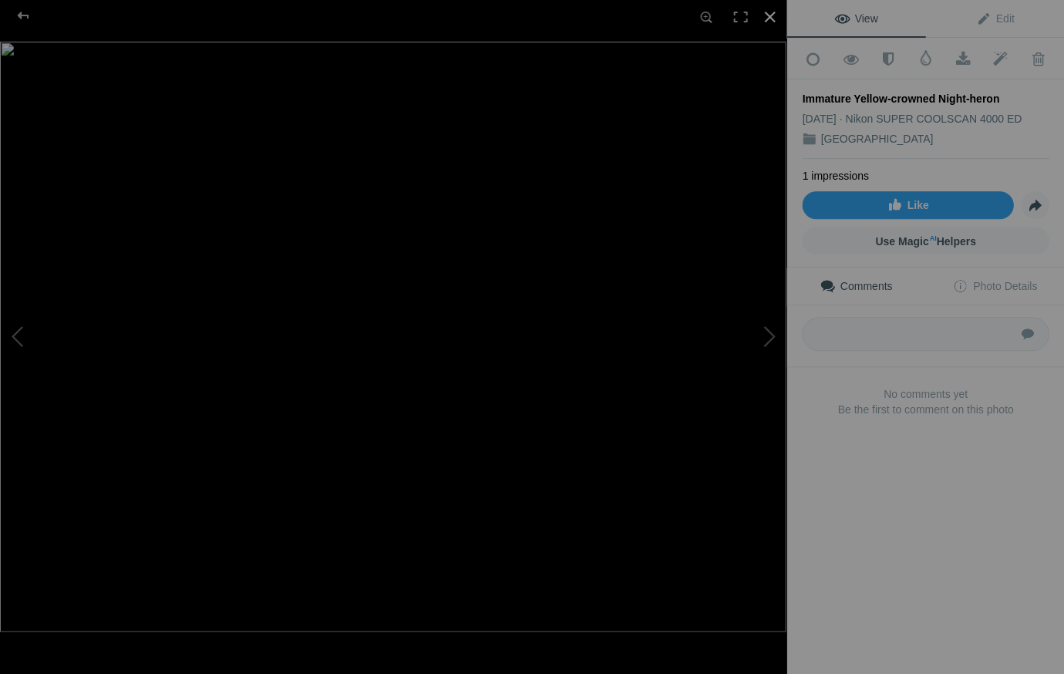
click at [767, 15] on div at bounding box center [769, 17] width 34 height 34
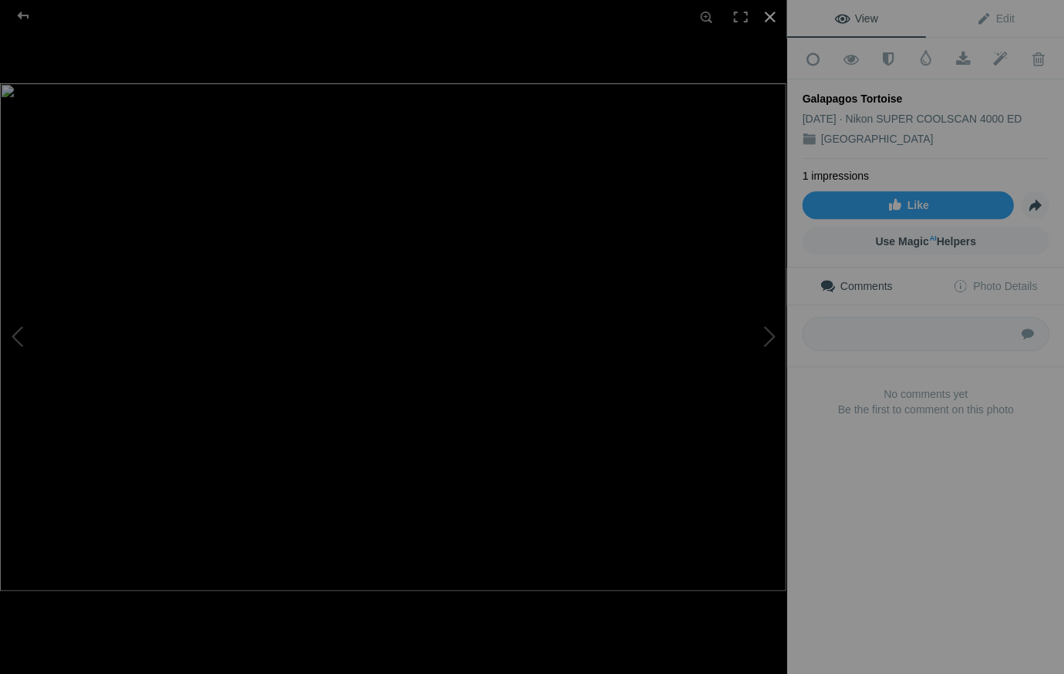
click at [770, 16] on div at bounding box center [769, 17] width 34 height 34
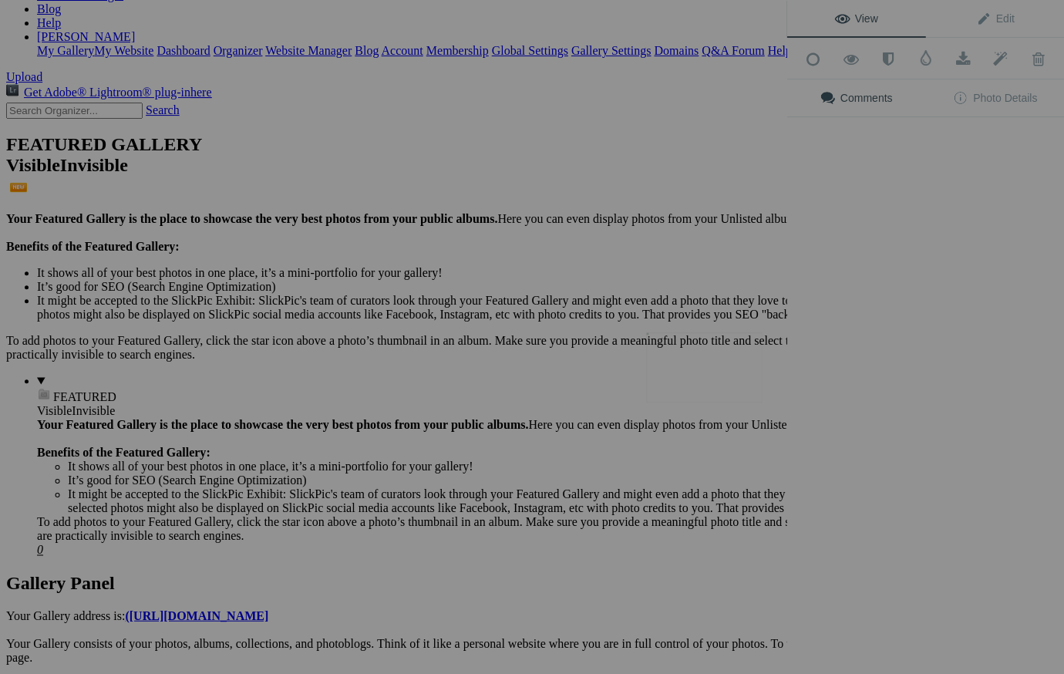
click at [708, 357] on button at bounding box center [729, 337] width 116 height 243
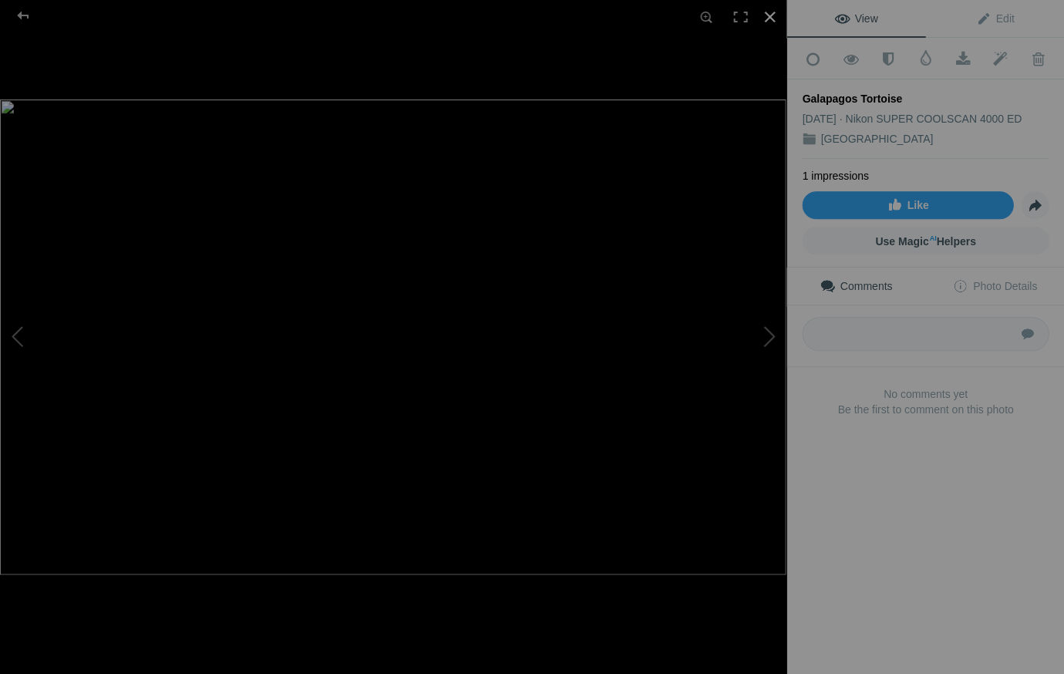
click at [771, 15] on div at bounding box center [769, 17] width 34 height 34
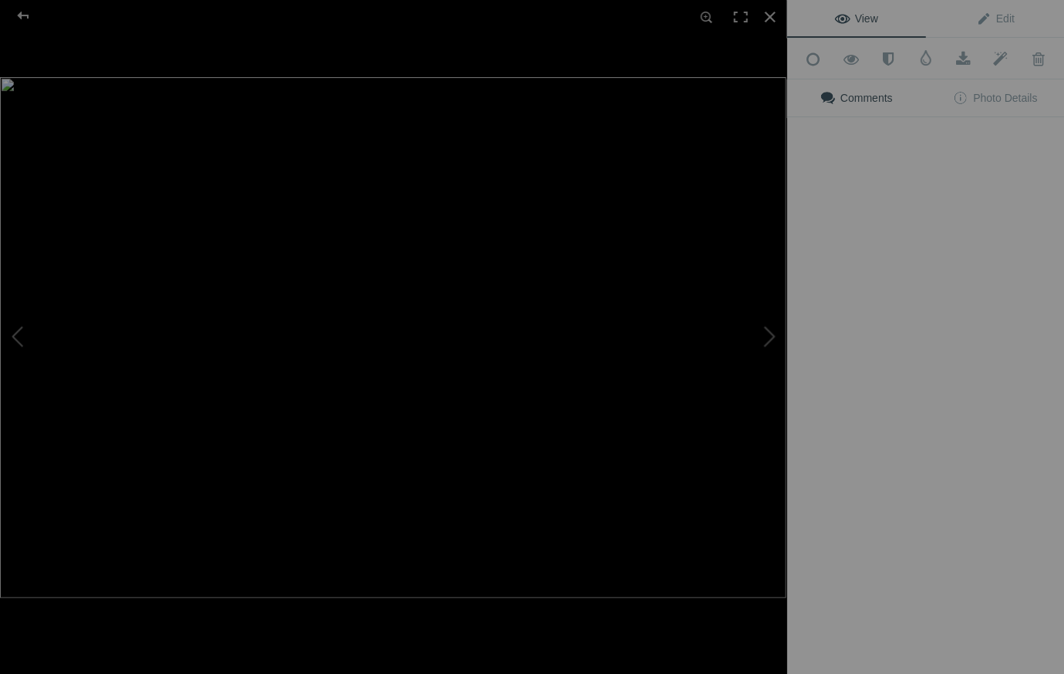
click at [853, 352] on div "View Edit Add to Quick Collection Remove from Quick Collection Hide from Public…" at bounding box center [925, 337] width 278 height 674
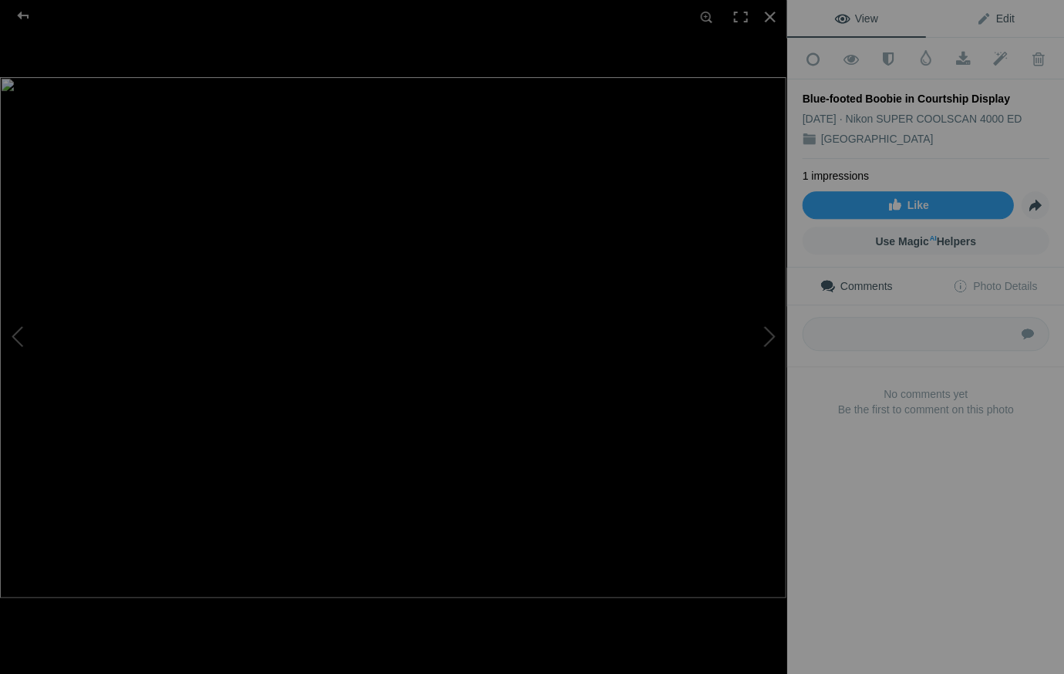
click at [1004, 18] on span "Edit" at bounding box center [994, 18] width 39 height 12
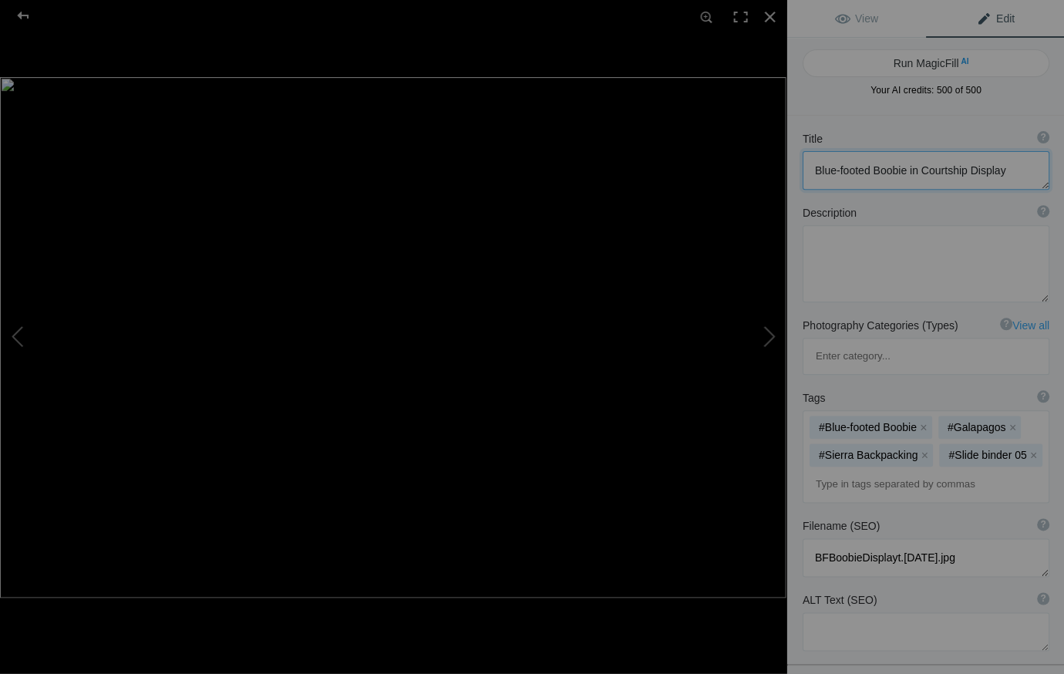
click at [904, 170] on textarea at bounding box center [925, 170] width 247 height 39
click at [903, 172] on textarea at bounding box center [925, 170] width 247 height 39
click at [926, 168] on textarea at bounding box center [925, 170] width 247 height 39
type textarea "Blue-footed Boobie Pair in Courtship Display"
click at [765, 17] on div at bounding box center [769, 17] width 34 height 34
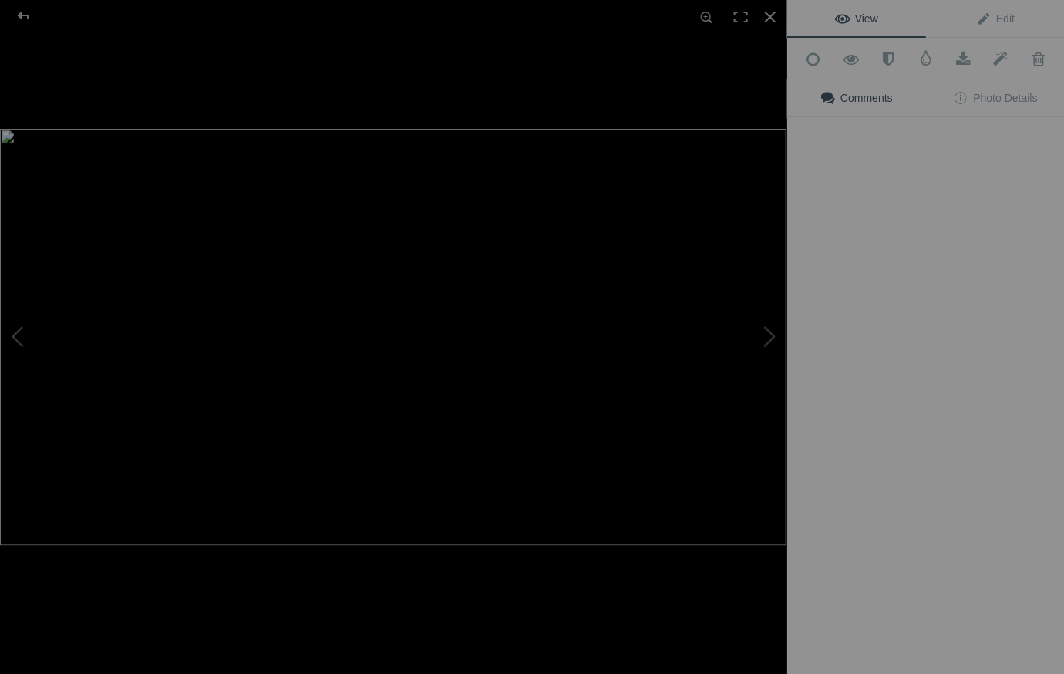
click at [962, 356] on div "View Edit Add to Quick Collection Remove from Quick Collection Hide from Public…" at bounding box center [925, 337] width 278 height 674
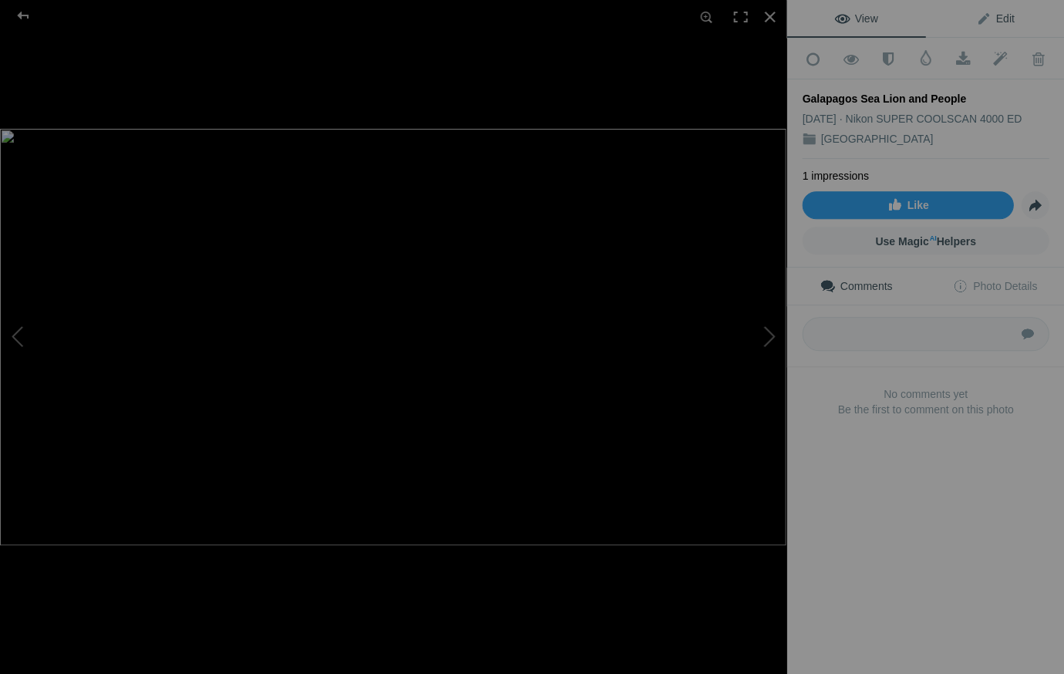
click at [1007, 17] on span "Edit" at bounding box center [994, 18] width 39 height 12
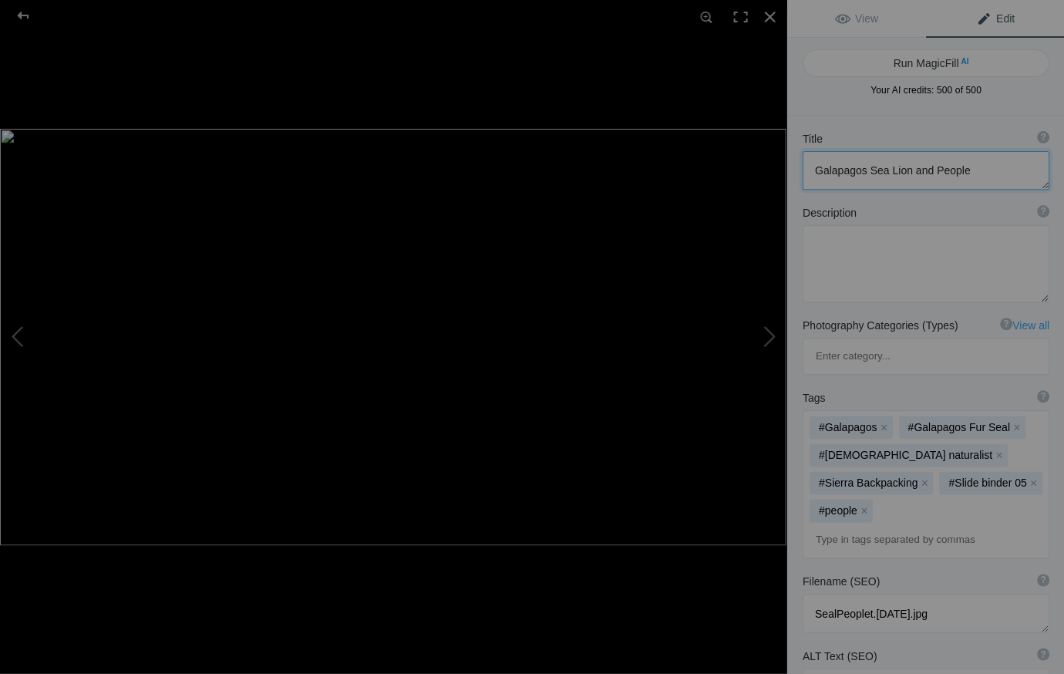
click at [947, 170] on textarea at bounding box center [925, 170] width 247 height 39
type textarea "Galapagos Sea Lion and Visitors"
click at [769, 14] on div at bounding box center [769, 17] width 34 height 34
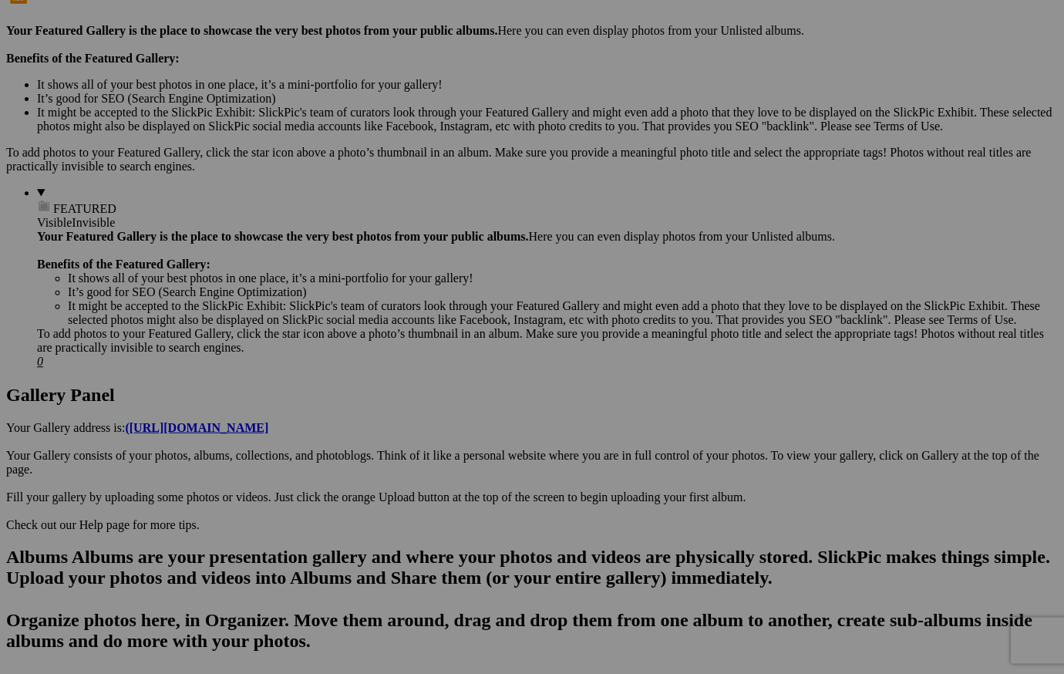
scroll to position [477, 0]
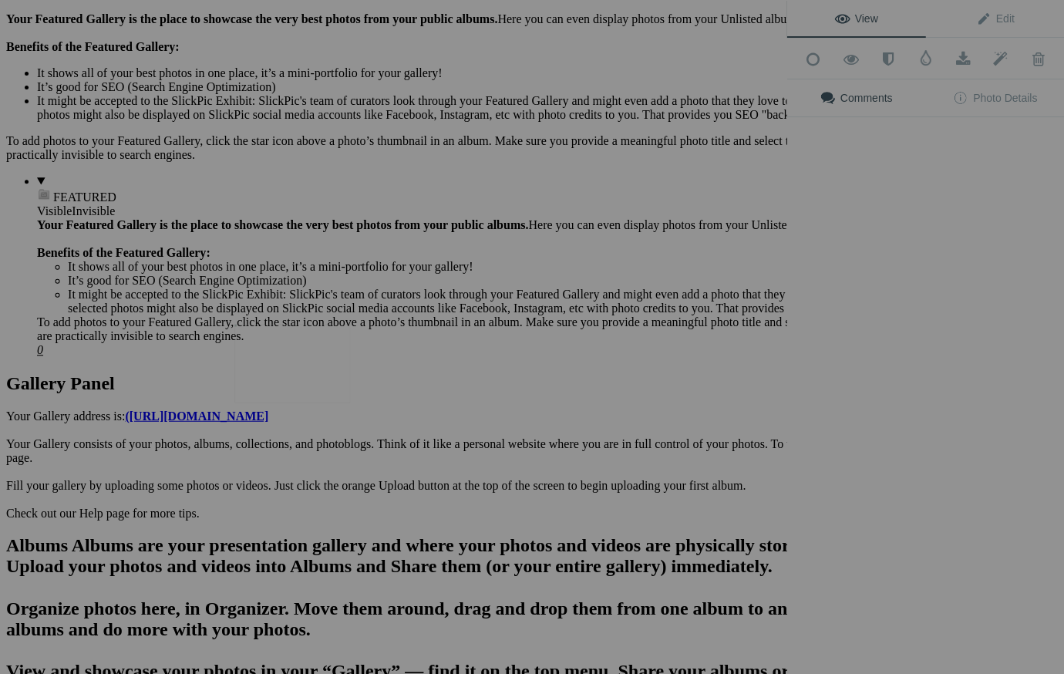
click at [301, 386] on img at bounding box center [292, 363] width 116 height 79
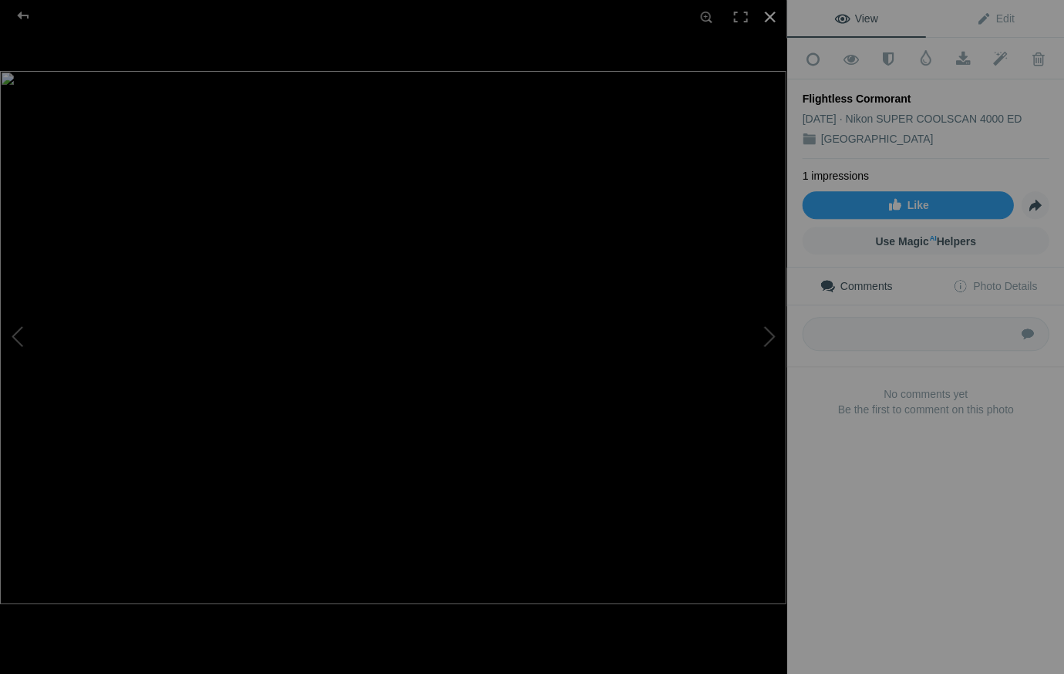
click at [769, 15] on div at bounding box center [769, 17] width 34 height 34
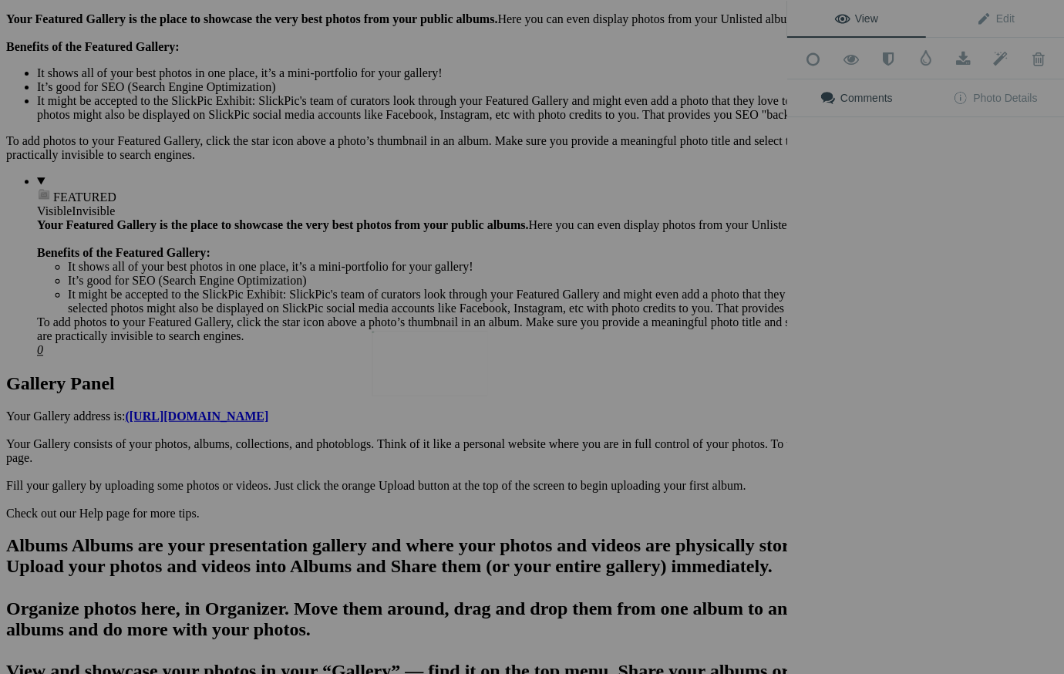
click at [436, 375] on img at bounding box center [430, 364] width 116 height 66
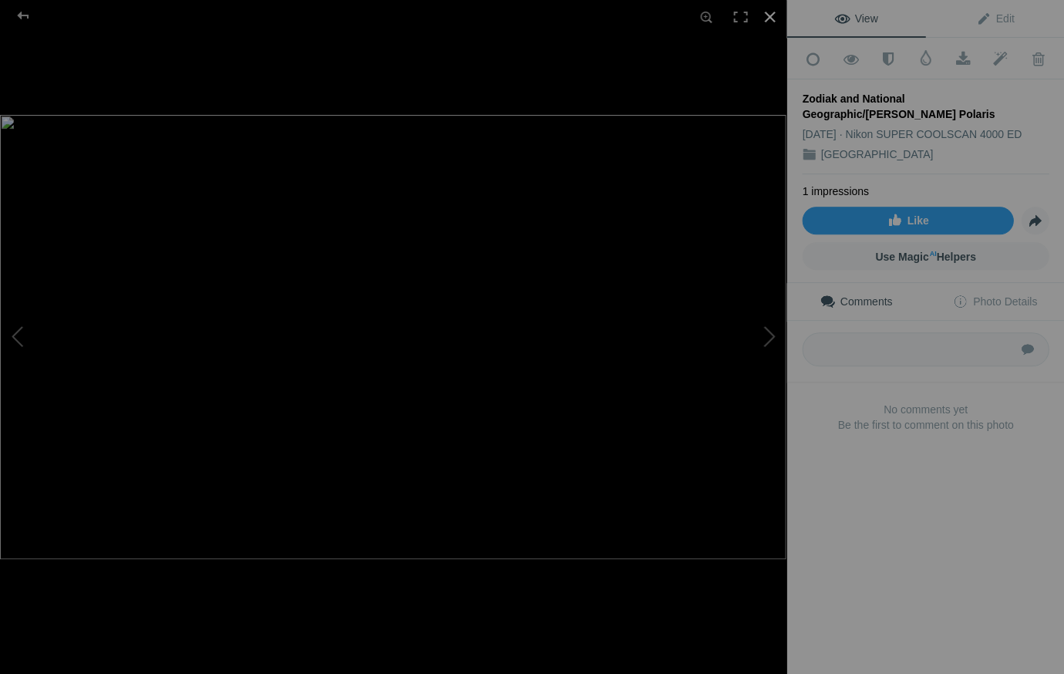
click at [765, 14] on div at bounding box center [769, 17] width 34 height 34
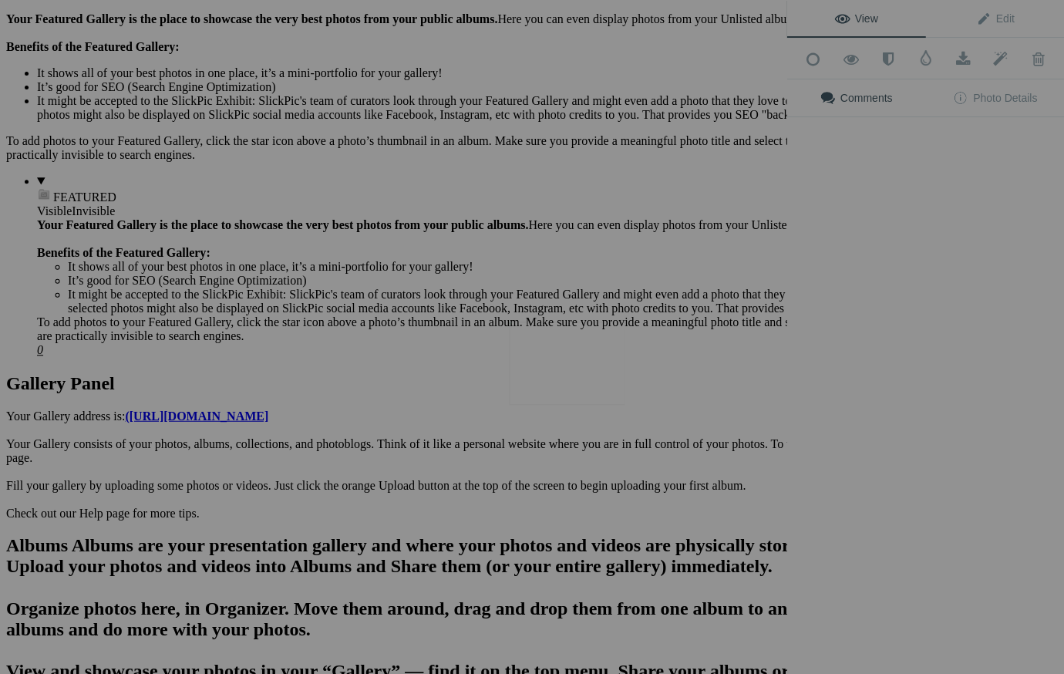
click at [570, 348] on img at bounding box center [567, 362] width 116 height 83
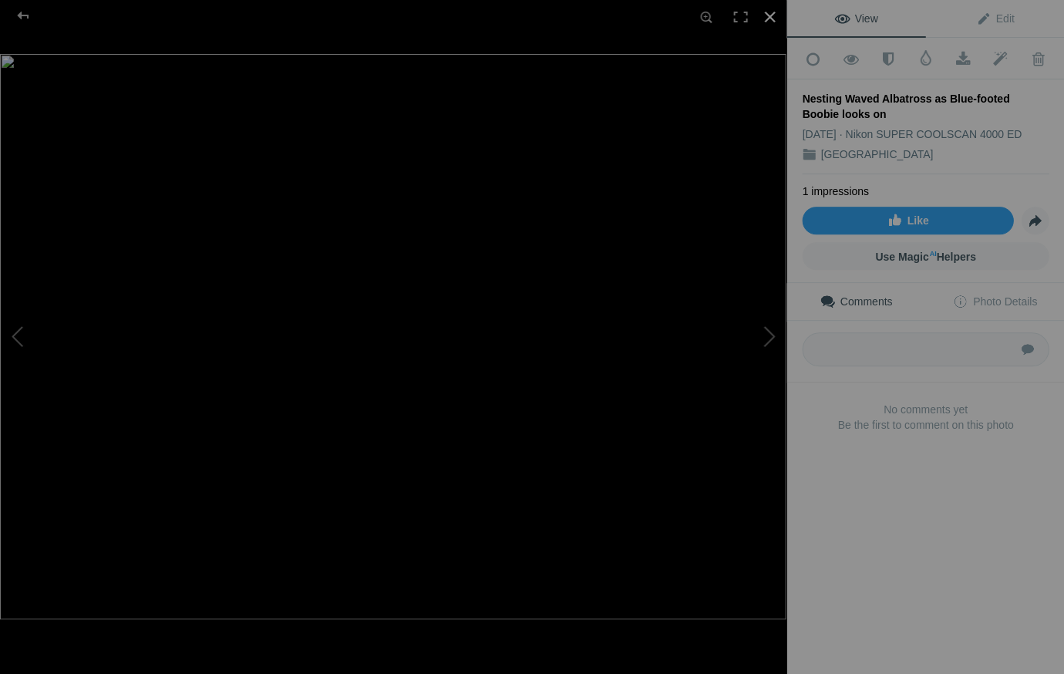
click at [768, 14] on div at bounding box center [769, 17] width 34 height 34
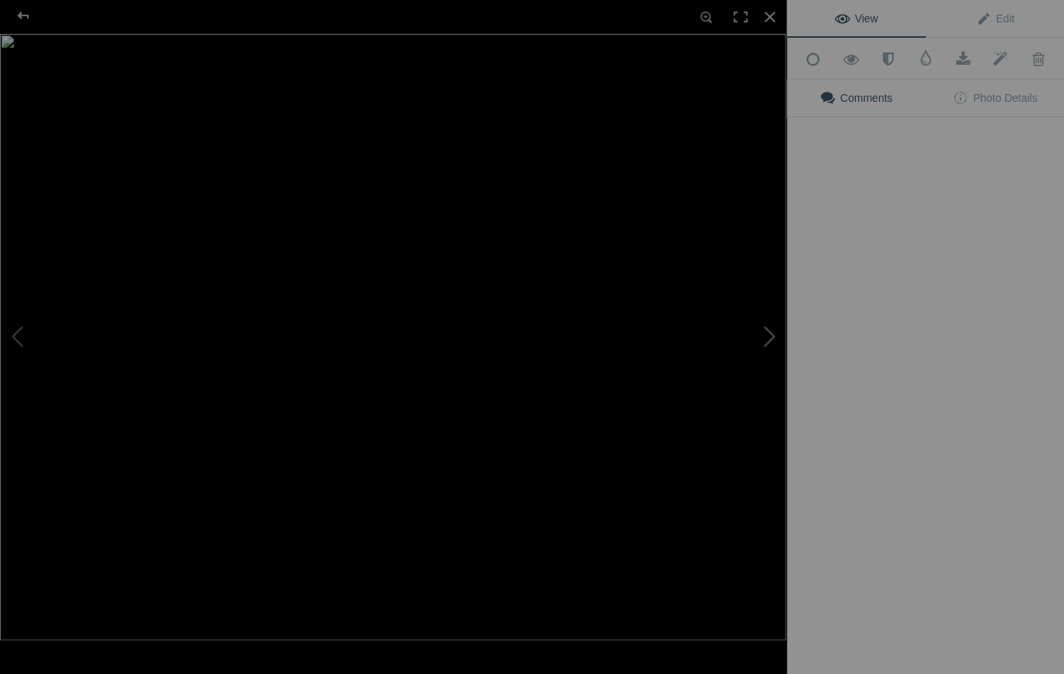
click at [706, 352] on button at bounding box center [729, 337] width 116 height 243
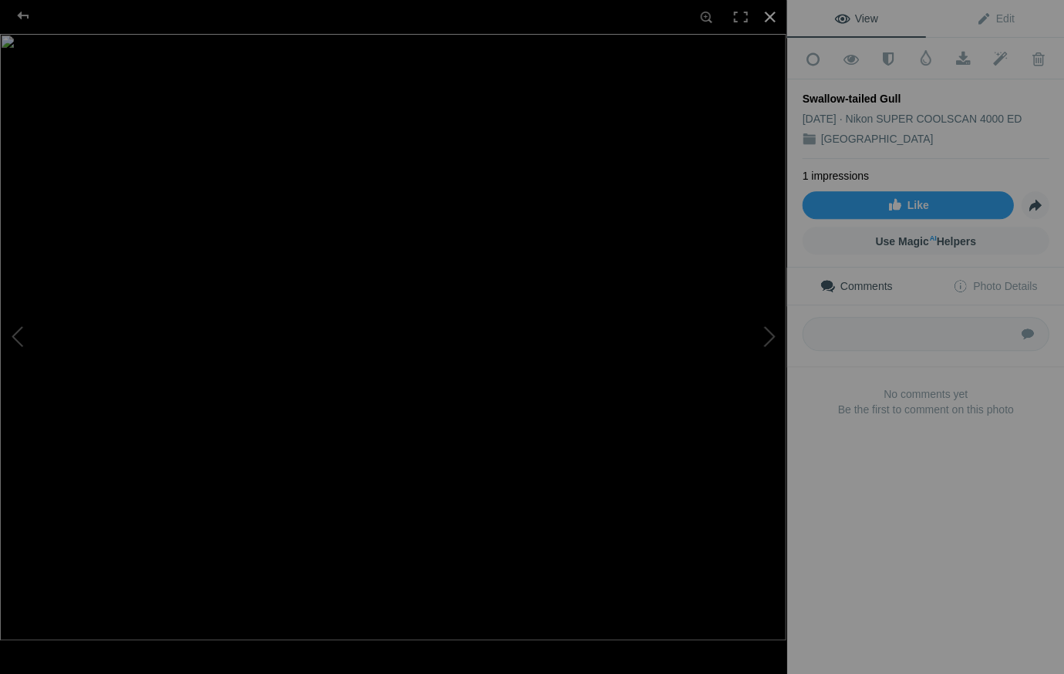
click at [765, 10] on div at bounding box center [769, 17] width 34 height 34
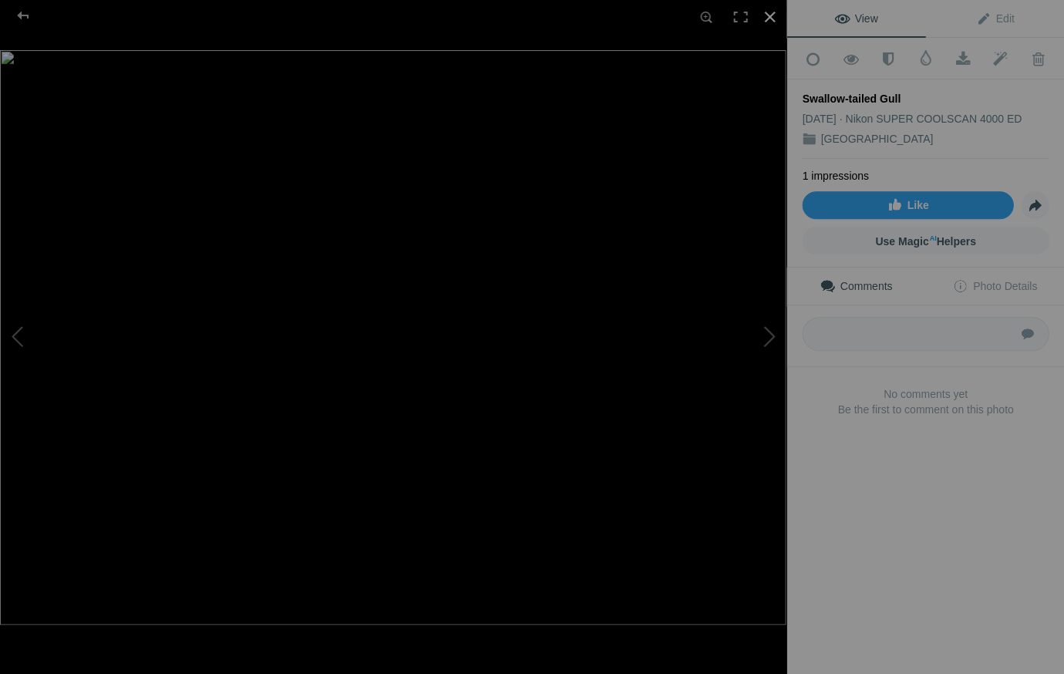
click at [766, 12] on div at bounding box center [769, 17] width 34 height 34
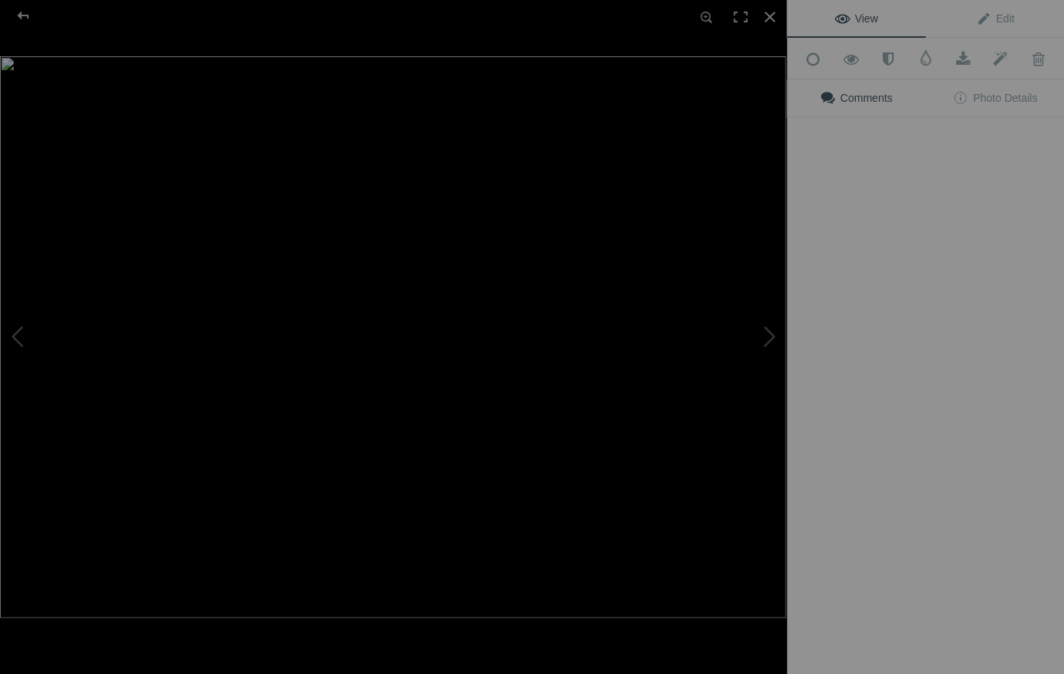
click at [991, 354] on div "View Edit Add to Quick Collection Remove from Quick Collection Hide from Public…" at bounding box center [925, 337] width 278 height 674
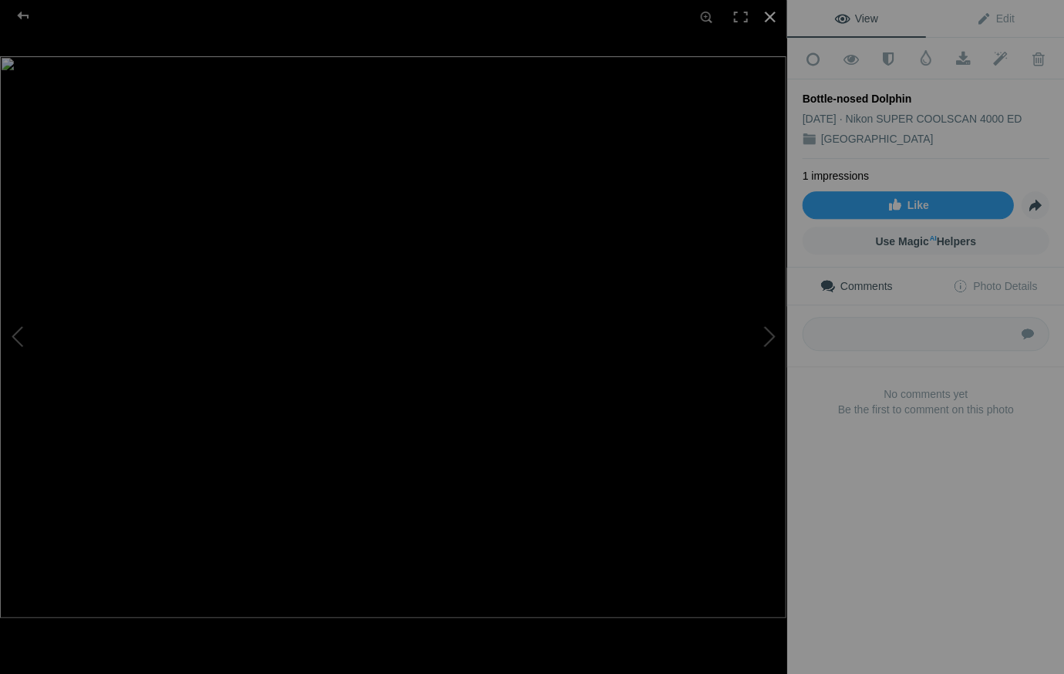
click at [769, 15] on div at bounding box center [769, 17] width 34 height 34
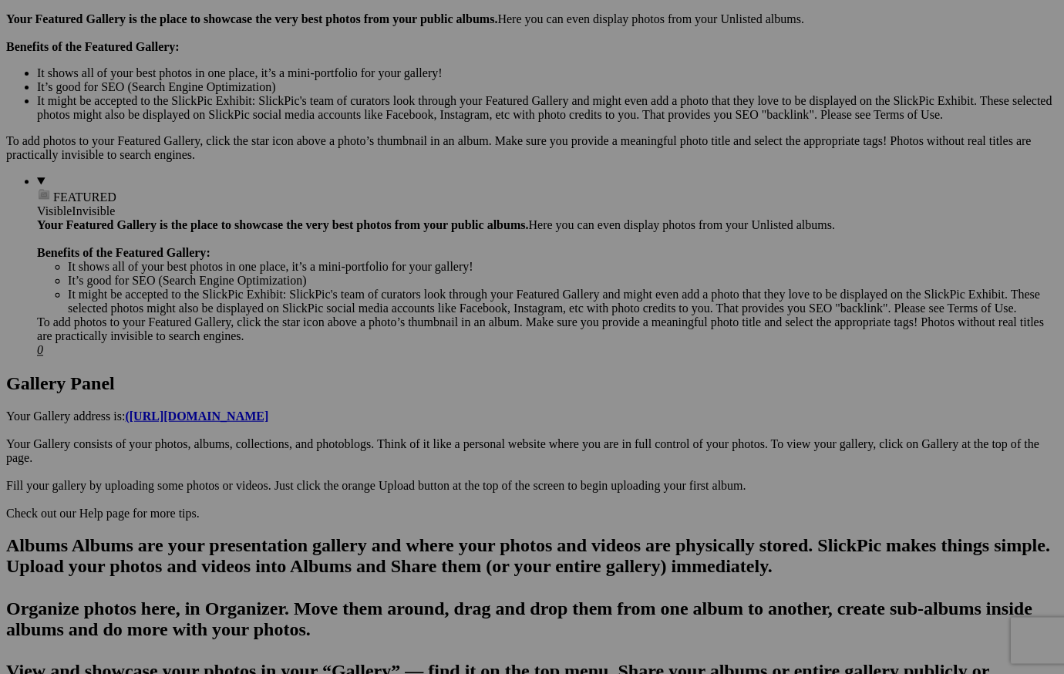
scroll to position [475, 0]
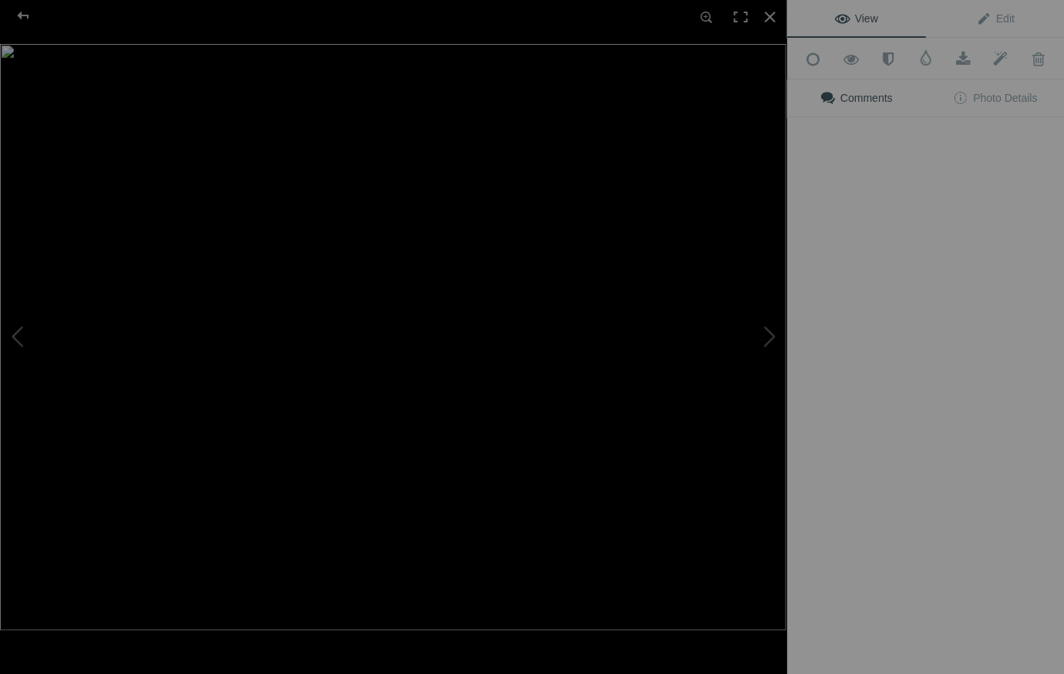
click at [308, 543] on img at bounding box center [393, 337] width 786 height 586
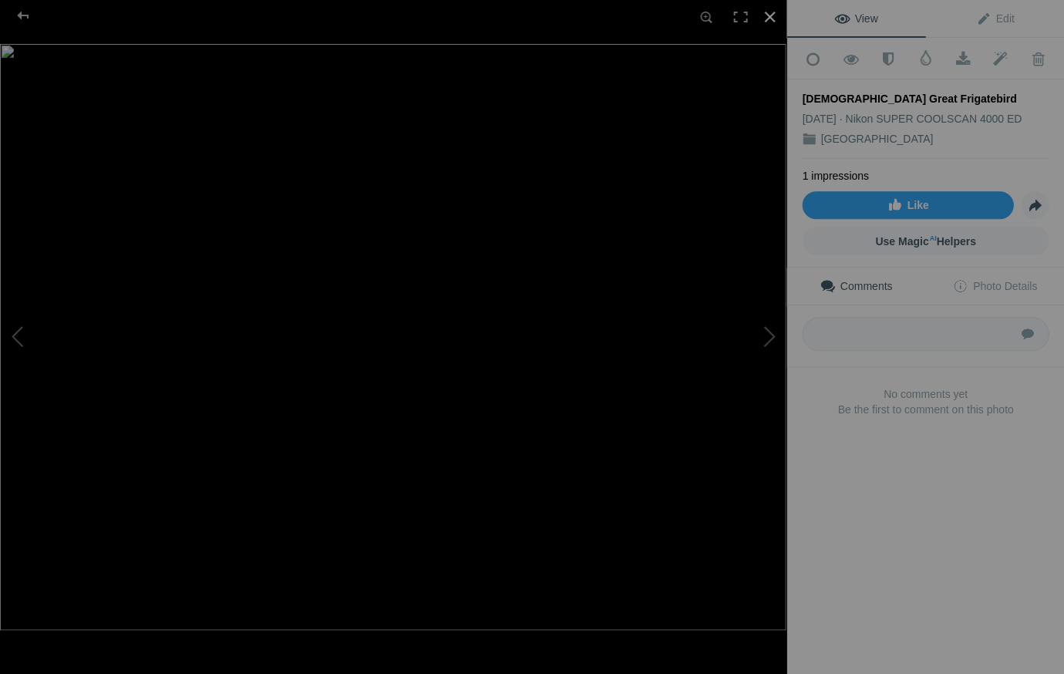
click at [771, 13] on div at bounding box center [769, 17] width 34 height 34
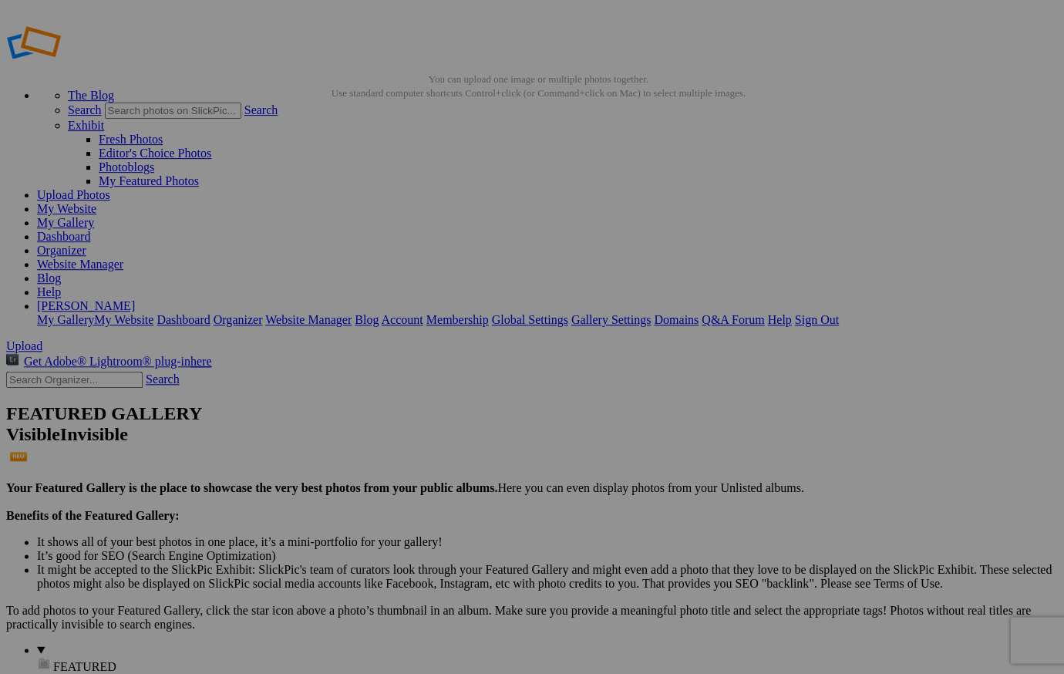
scroll to position [11, 0]
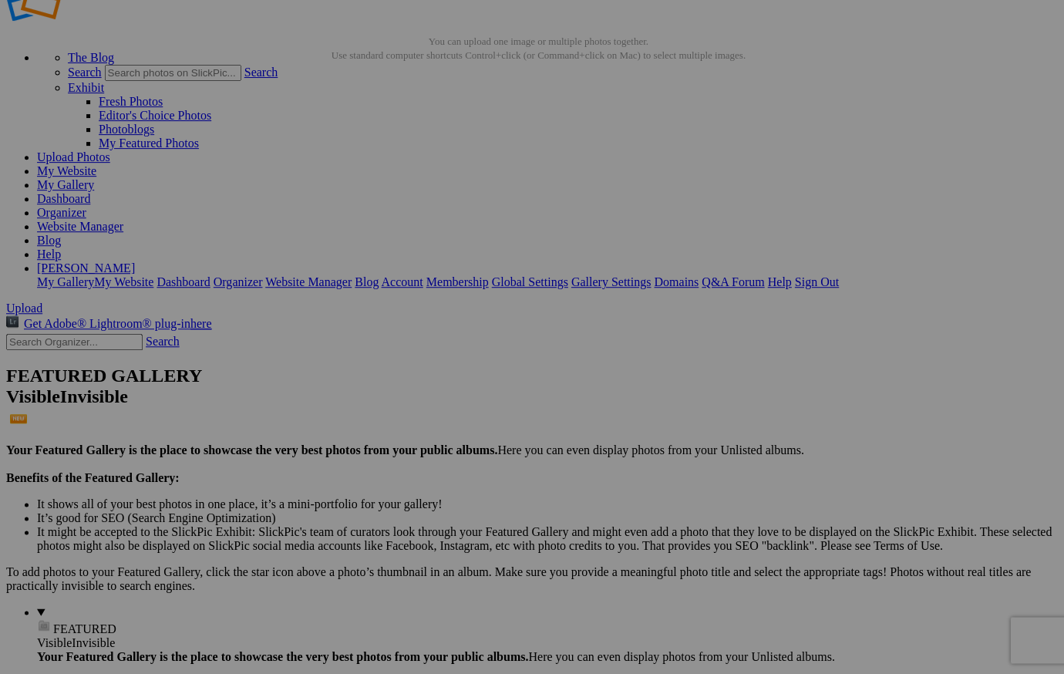
scroll to position [56, 0]
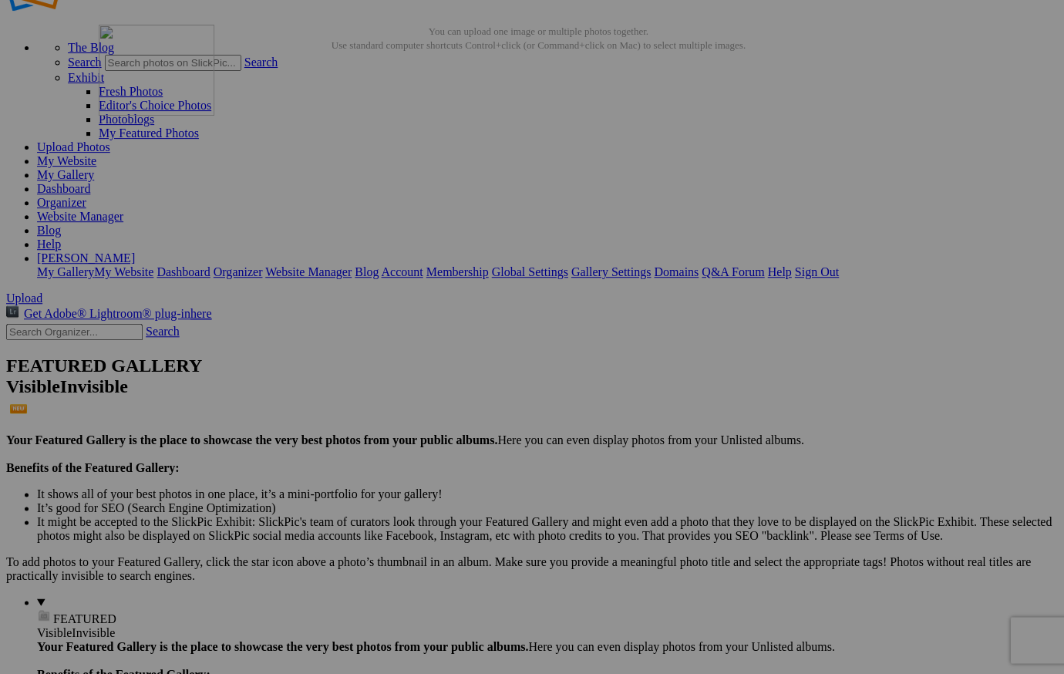
drag, startPoint x: 427, startPoint y: 598, endPoint x: 321, endPoint y: 159, distance: 452.1
drag, startPoint x: 430, startPoint y: 198, endPoint x: 457, endPoint y: 385, distance: 188.5
drag, startPoint x: 287, startPoint y: 391, endPoint x: 325, endPoint y: 155, distance: 238.9
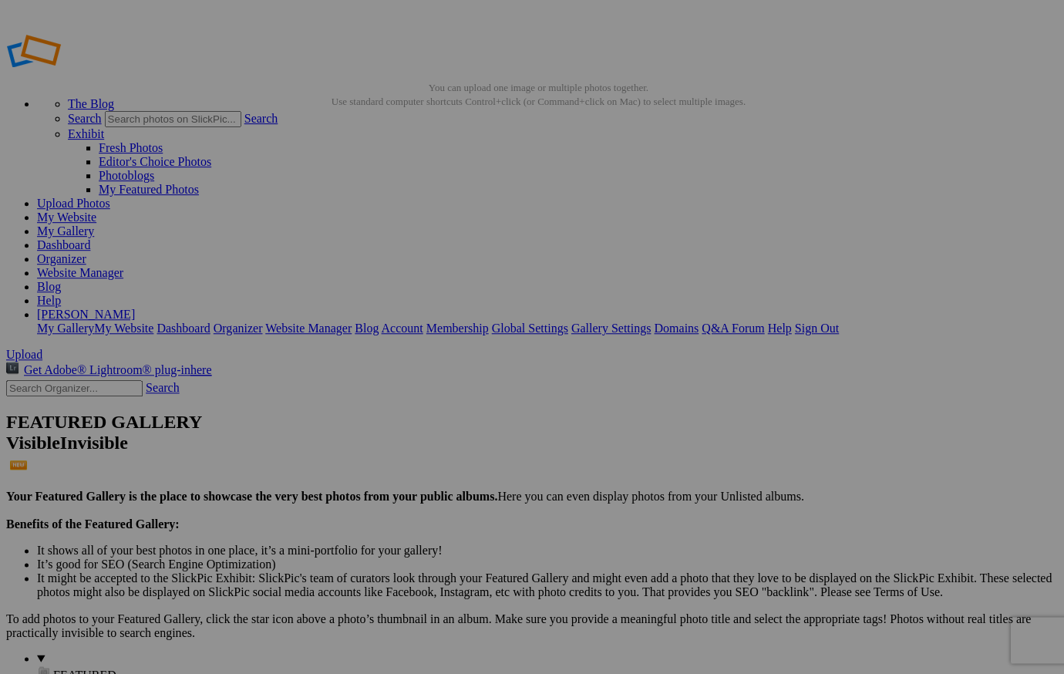
scroll to position [0, 0]
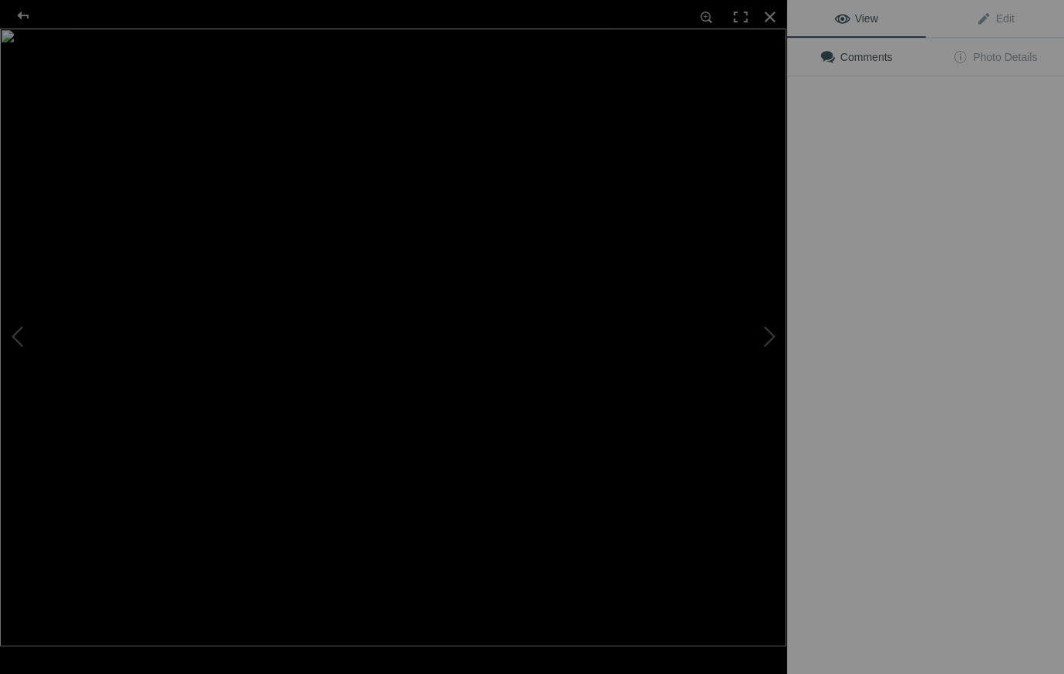
click at [416, 233] on img at bounding box center [393, 337] width 786 height 617
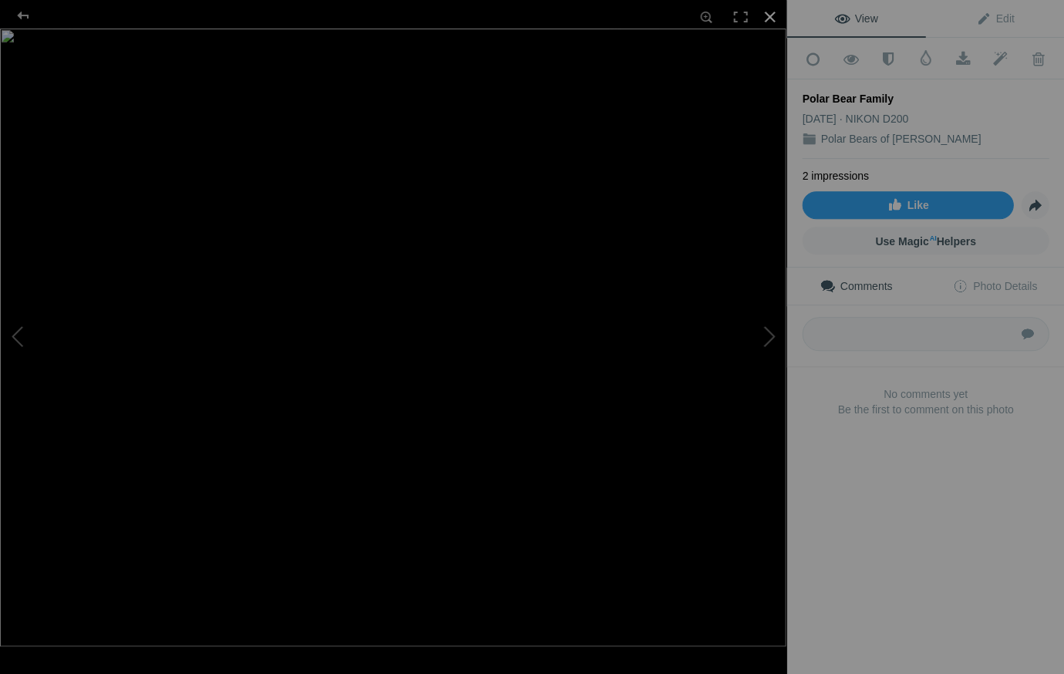
click at [766, 16] on div at bounding box center [769, 17] width 34 height 34
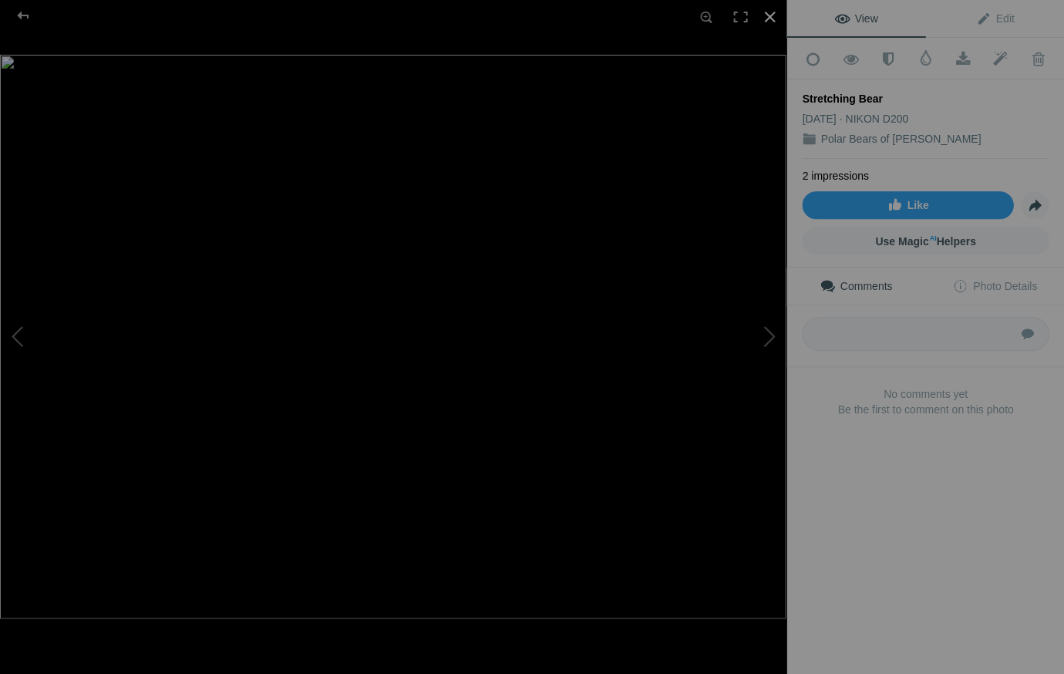
click at [769, 14] on div at bounding box center [769, 17] width 34 height 34
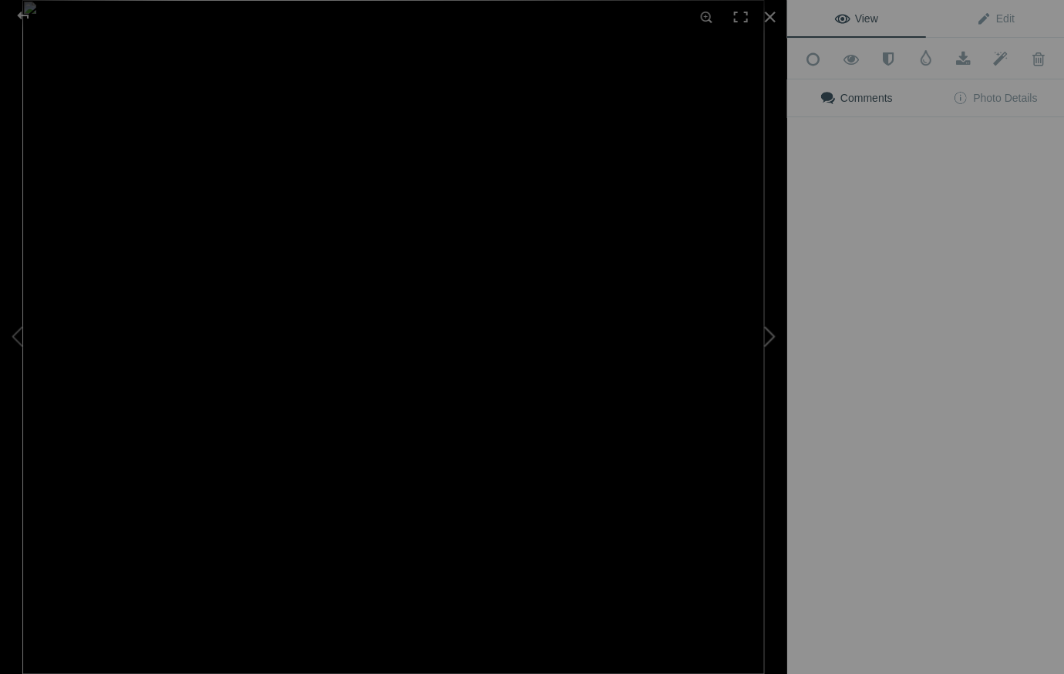
click at [711, 224] on button at bounding box center [729, 337] width 116 height 243
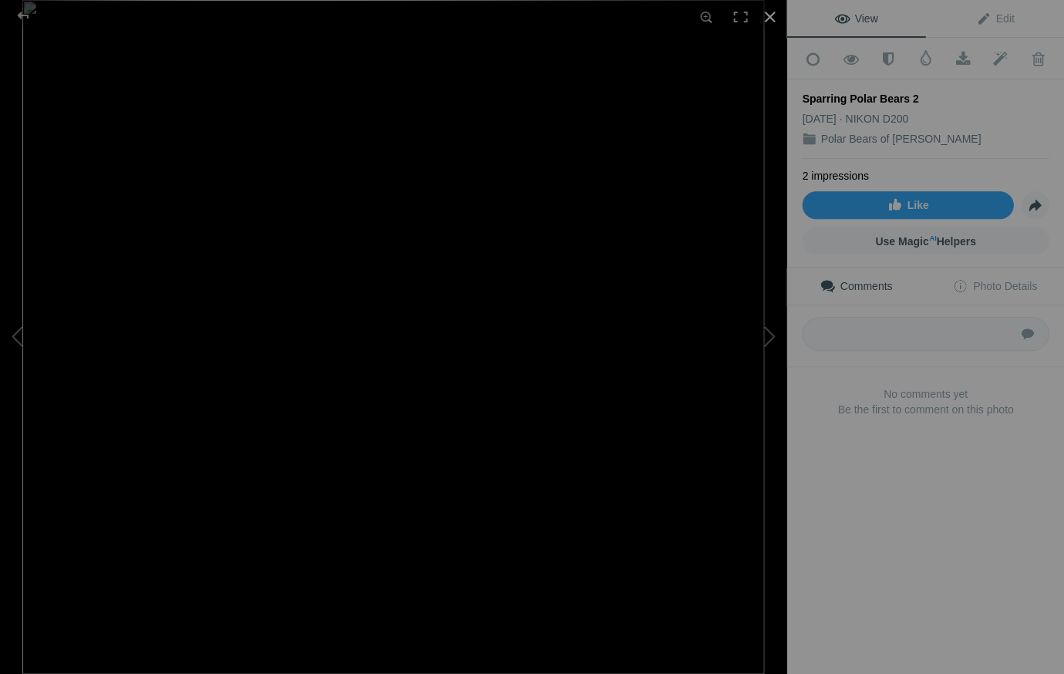
click at [769, 15] on div at bounding box center [769, 17] width 34 height 34
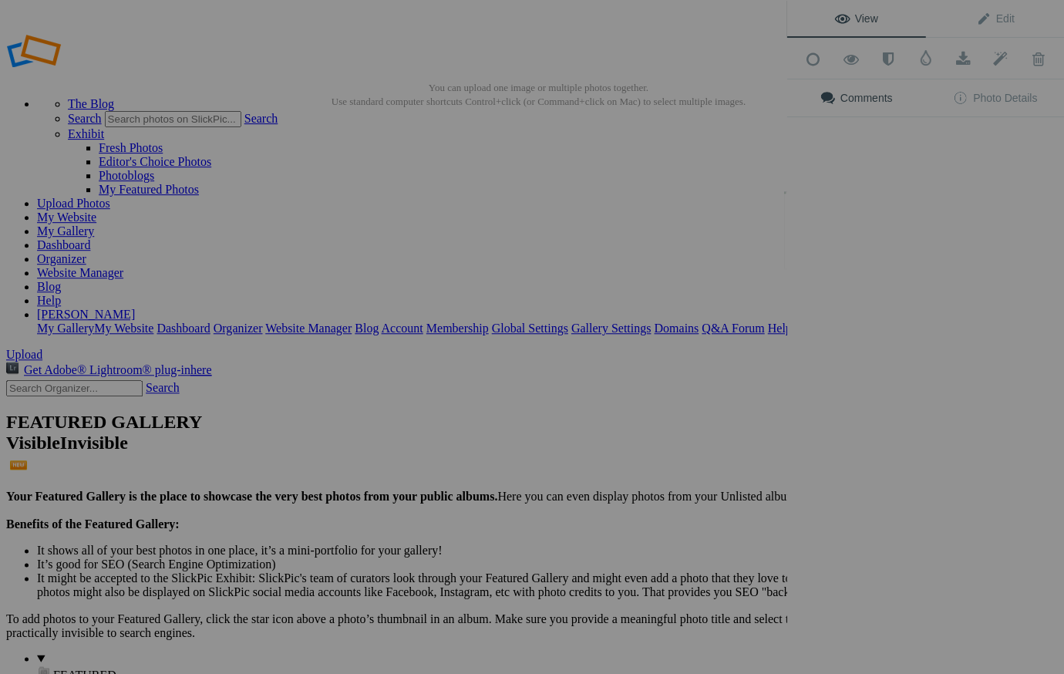
click at [831, 228] on div "View Edit Add to Quick Collection Remove from Quick Collection Hide from Public…" at bounding box center [925, 337] width 278 height 674
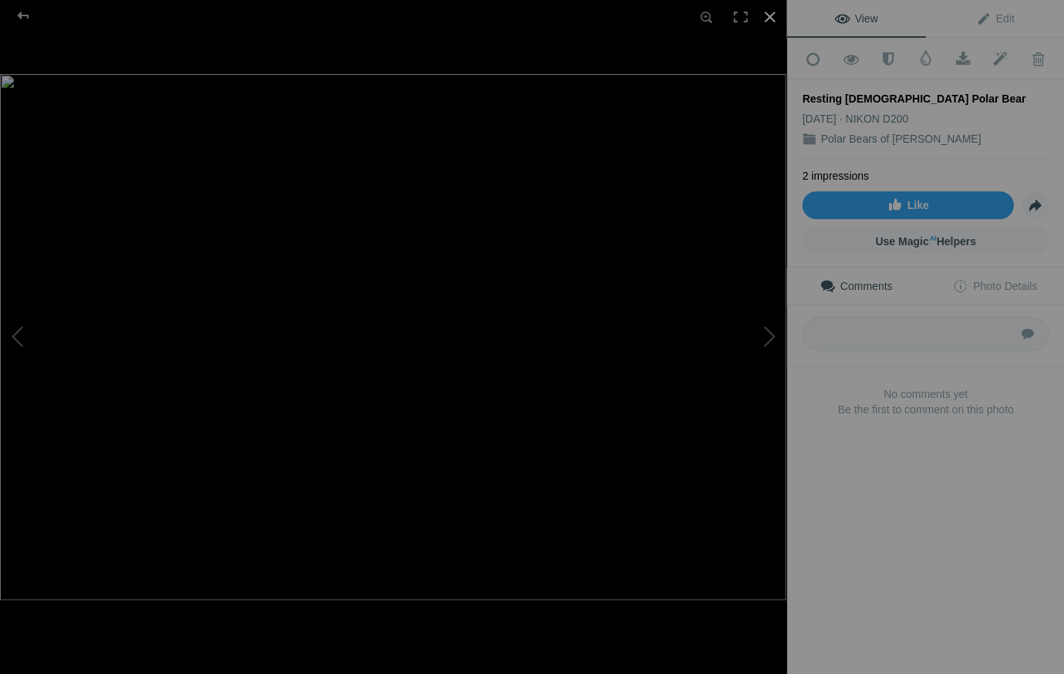
click at [765, 15] on div at bounding box center [769, 17] width 34 height 34
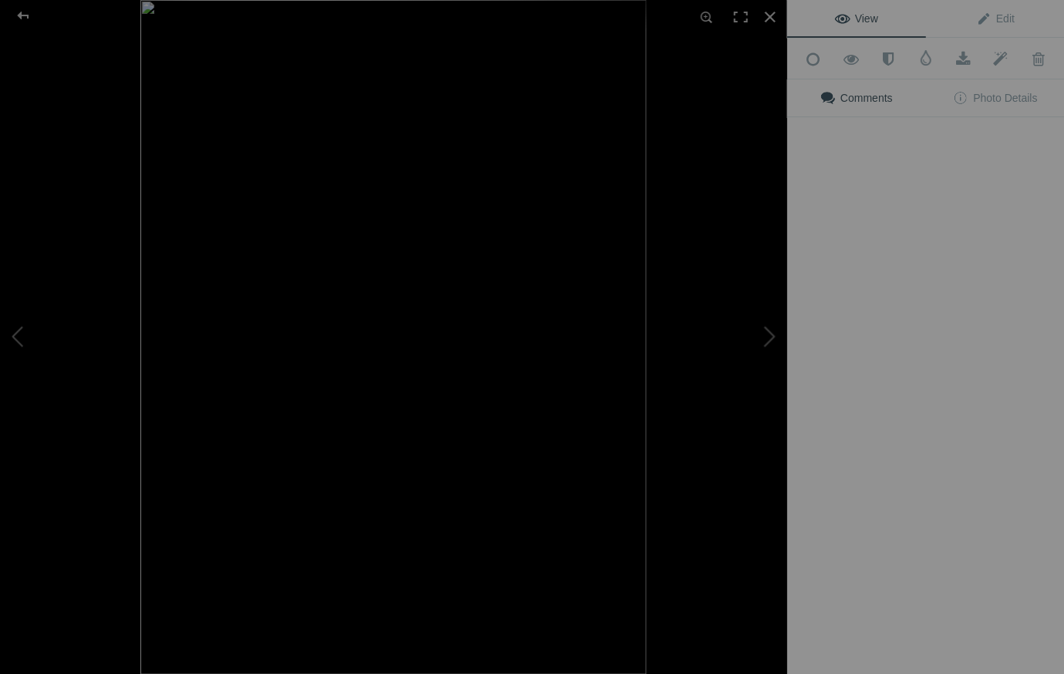
click at [975, 208] on div "View Edit Add to Quick Collection Remove from Quick Collection Hide from Public…" at bounding box center [925, 337] width 278 height 674
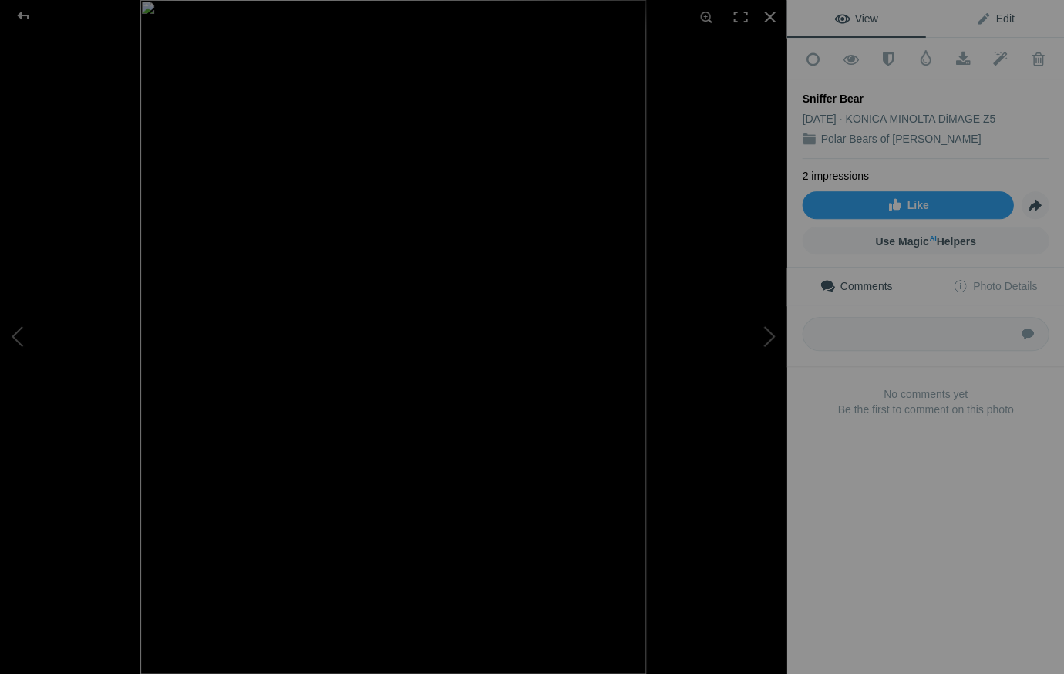
click at [1007, 15] on span "Edit" at bounding box center [994, 18] width 39 height 12
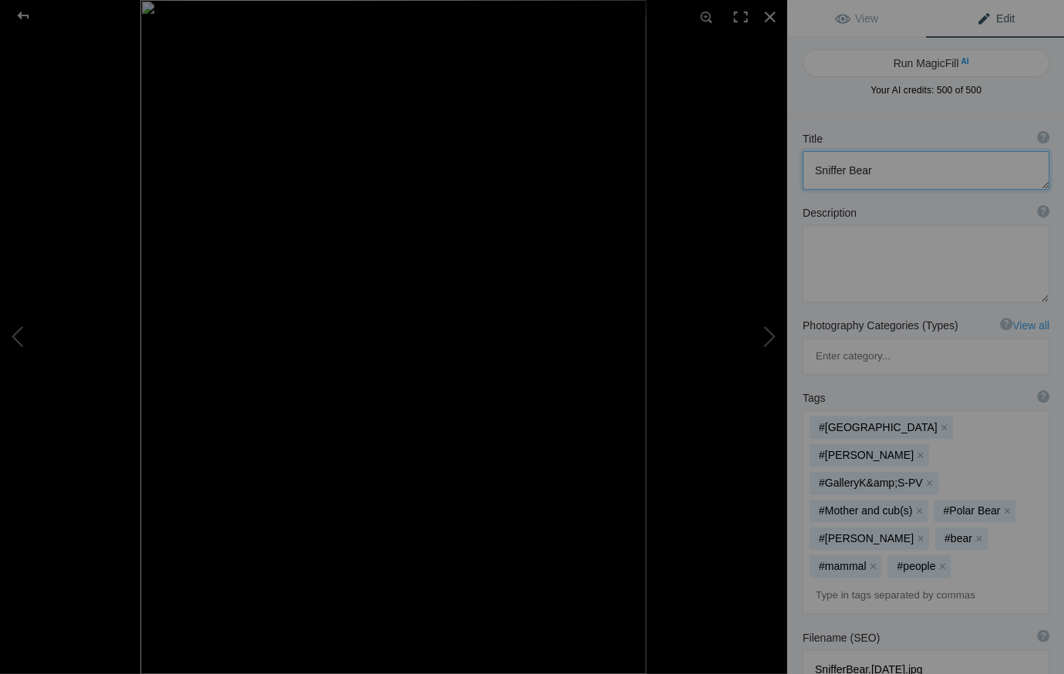
click at [843, 170] on textarea at bounding box center [925, 170] width 247 height 39
type textarea "Sniffing [DEMOGRAPHIC_DATA] Polar Bear"
click at [769, 15] on div at bounding box center [769, 17] width 34 height 34
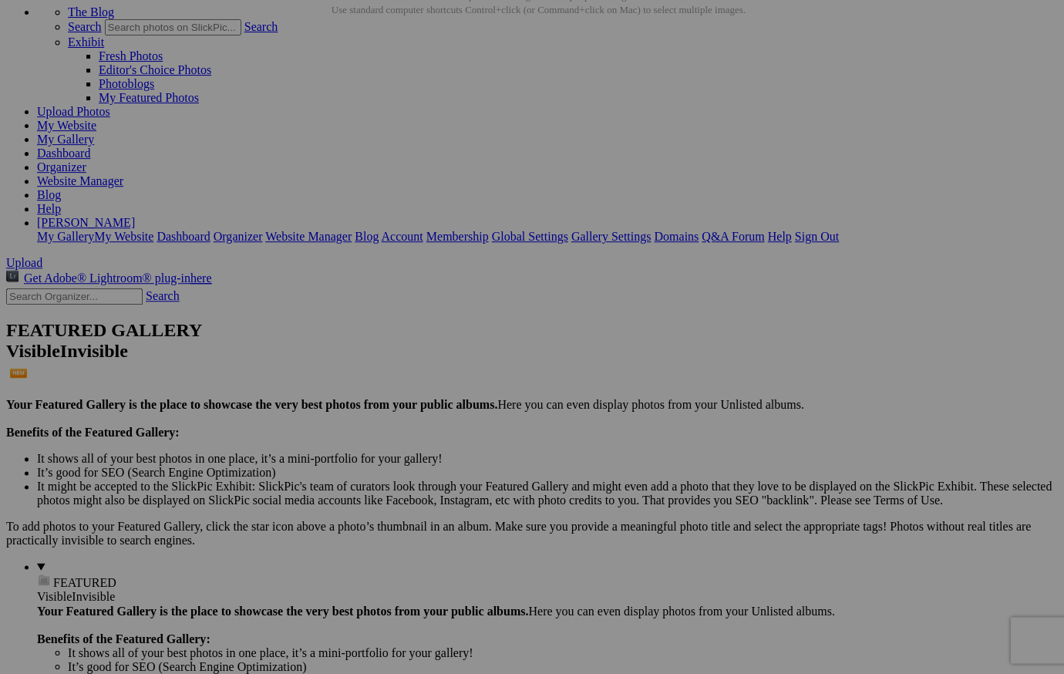
scroll to position [99, 0]
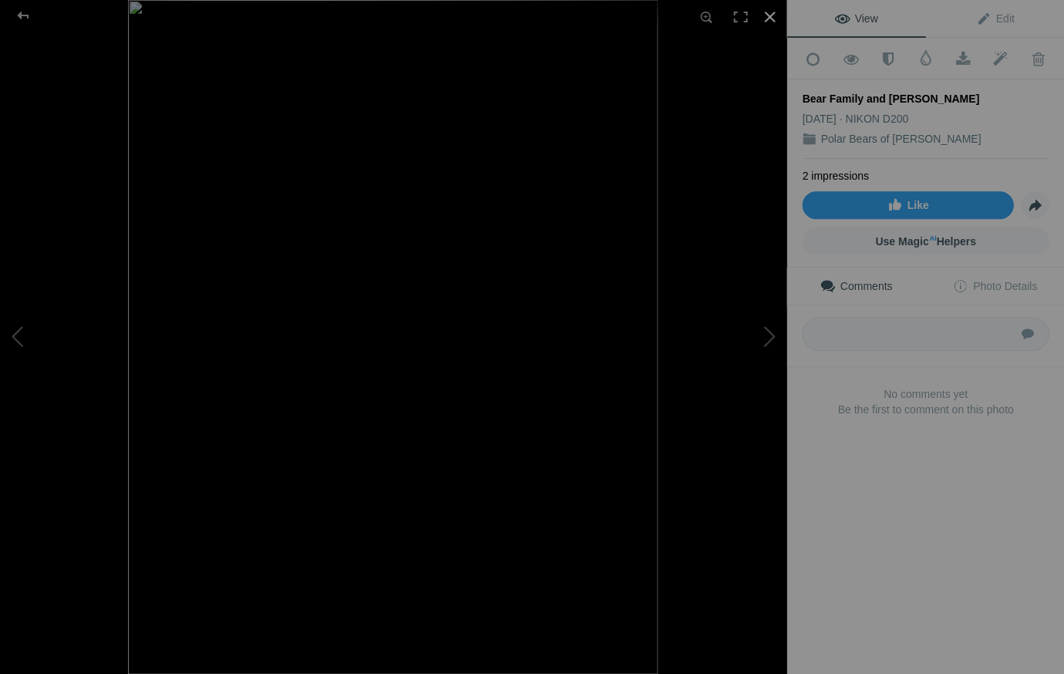
click at [765, 15] on div at bounding box center [769, 17] width 34 height 34
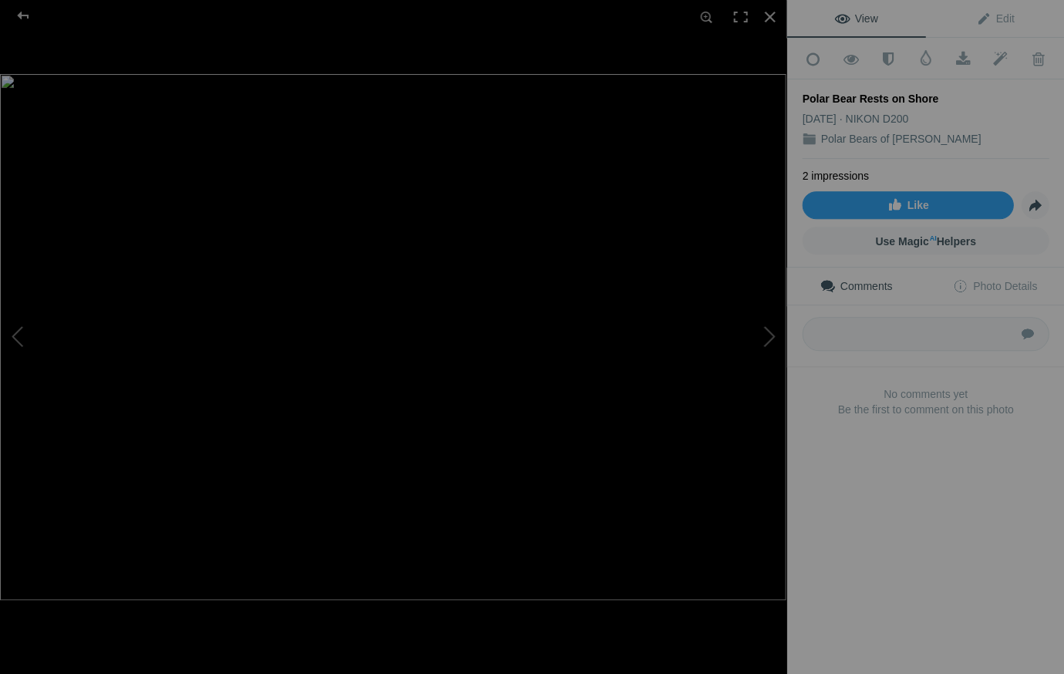
click at [894, 94] on div "Polar Bear Rests on Shore" at bounding box center [925, 98] width 247 height 15
click at [894, 93] on div "Polar Bear Rests on Shore" at bounding box center [925, 98] width 247 height 15
click at [1006, 16] on span "Edit" at bounding box center [994, 18] width 39 height 12
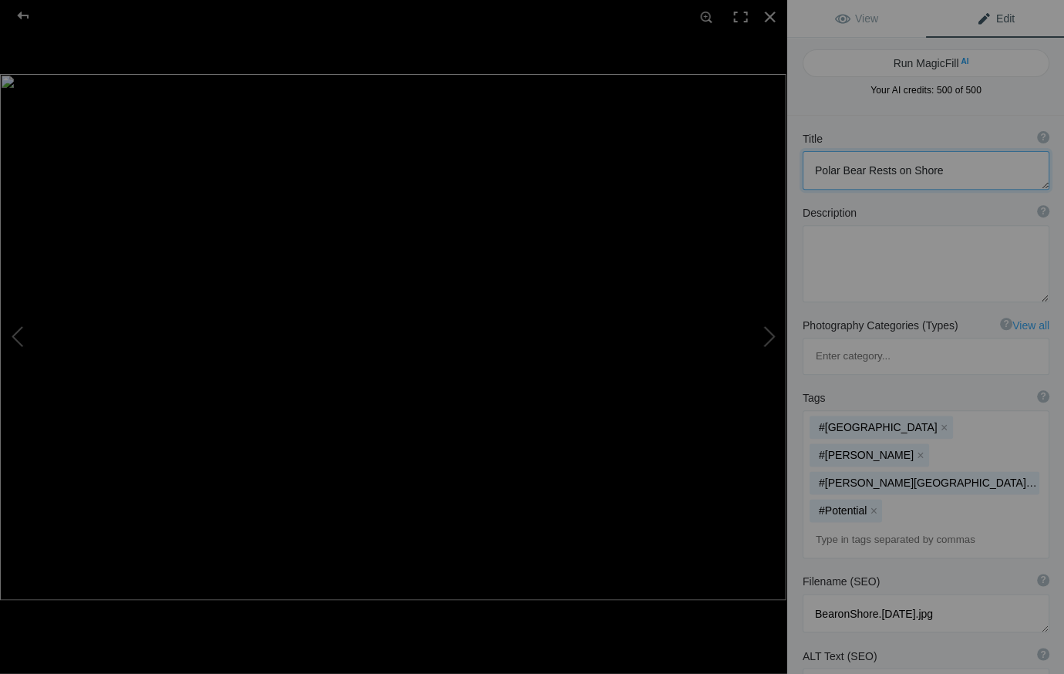
click at [907, 167] on textarea at bounding box center [925, 170] width 247 height 39
click at [961, 169] on textarea at bounding box center [925, 170] width 247 height 39
click at [959, 169] on textarea at bounding box center [925, 170] width 247 height 39
type textarea "Polar Bear Rests on the Shore of Hudson Bay"
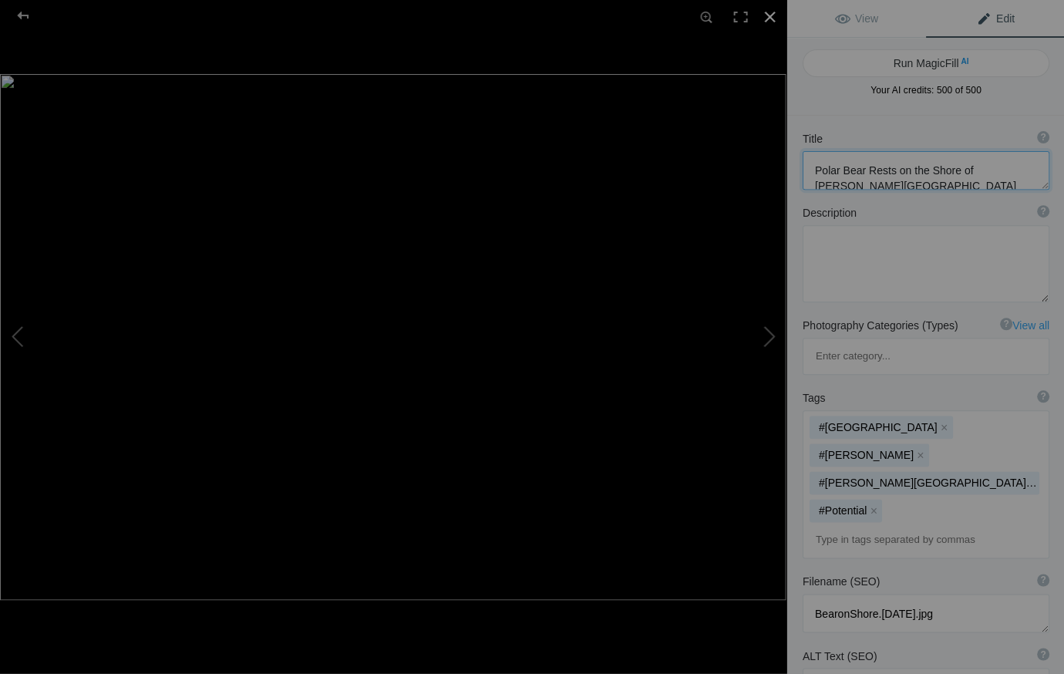
click at [768, 15] on div at bounding box center [769, 17] width 34 height 34
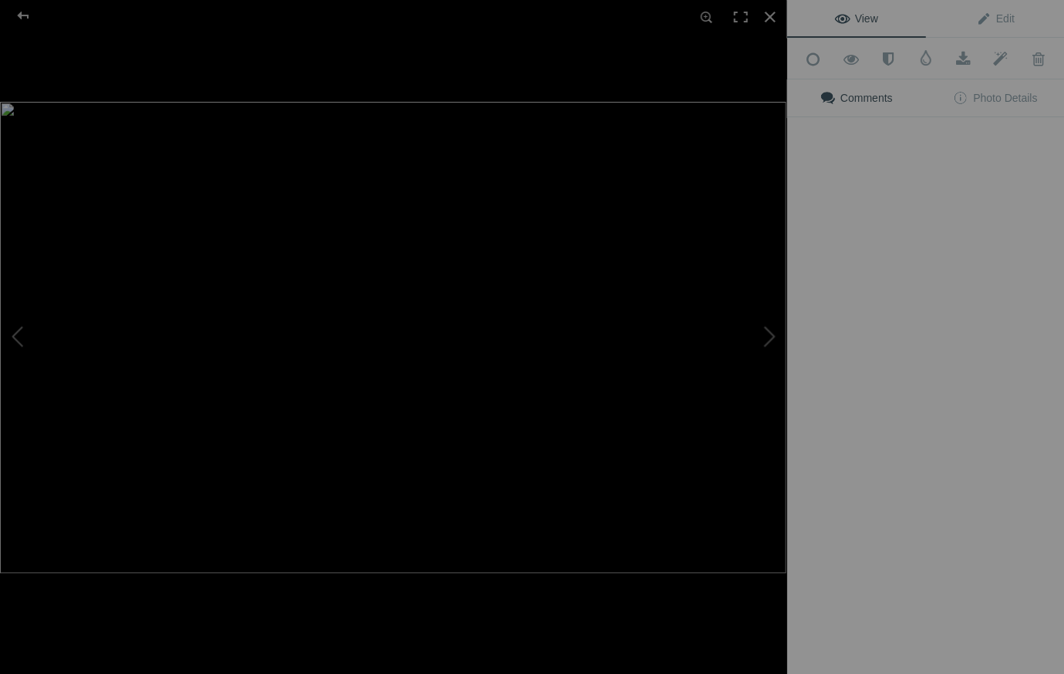
click at [584, 359] on img at bounding box center [393, 337] width 786 height 471
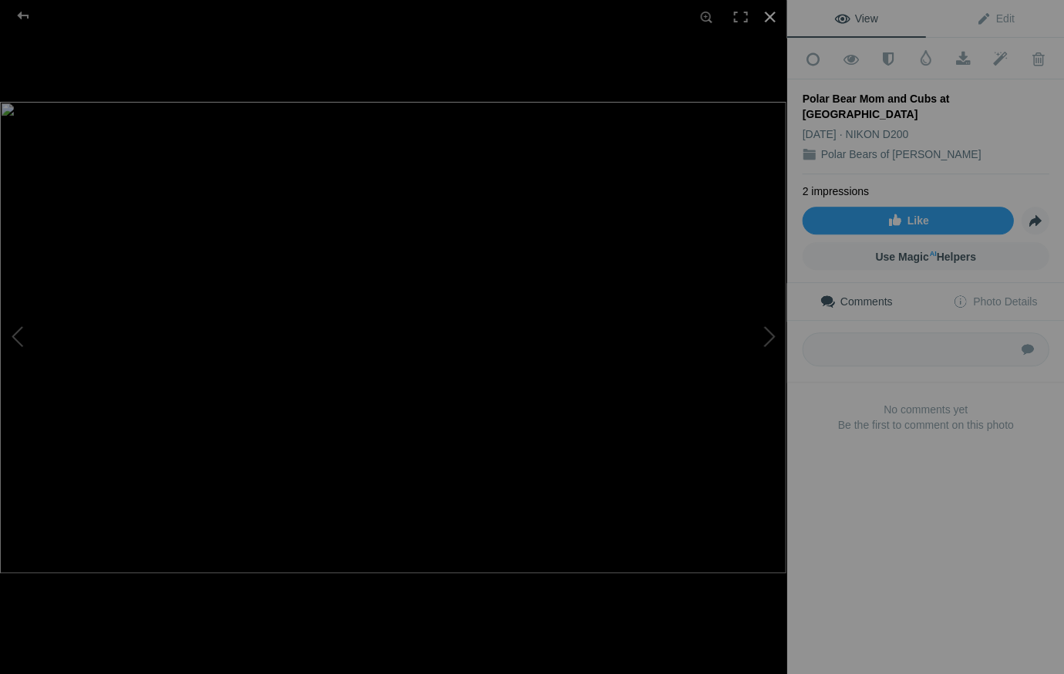
click at [766, 15] on div at bounding box center [769, 17] width 34 height 34
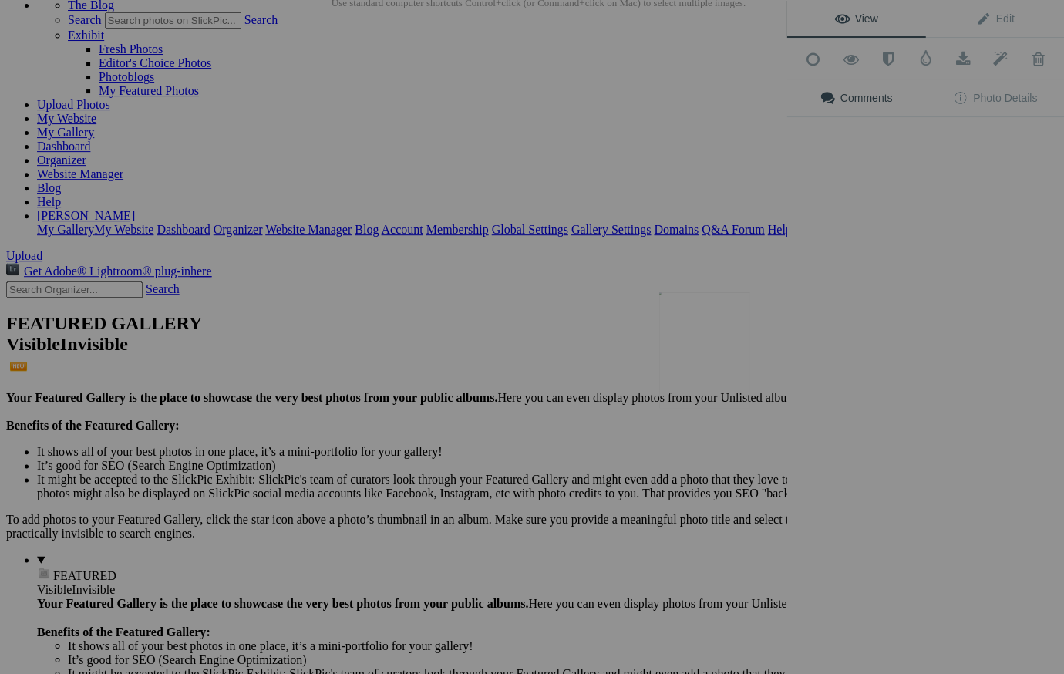
click at [710, 359] on button at bounding box center [729, 337] width 116 height 243
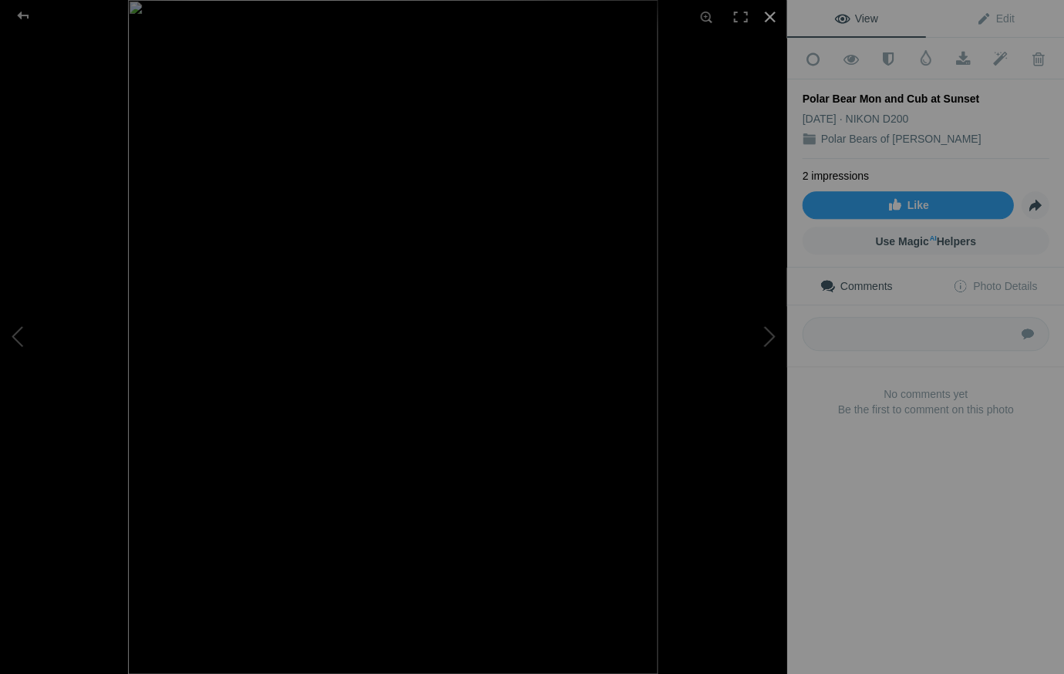
click at [768, 13] on div at bounding box center [769, 17] width 34 height 34
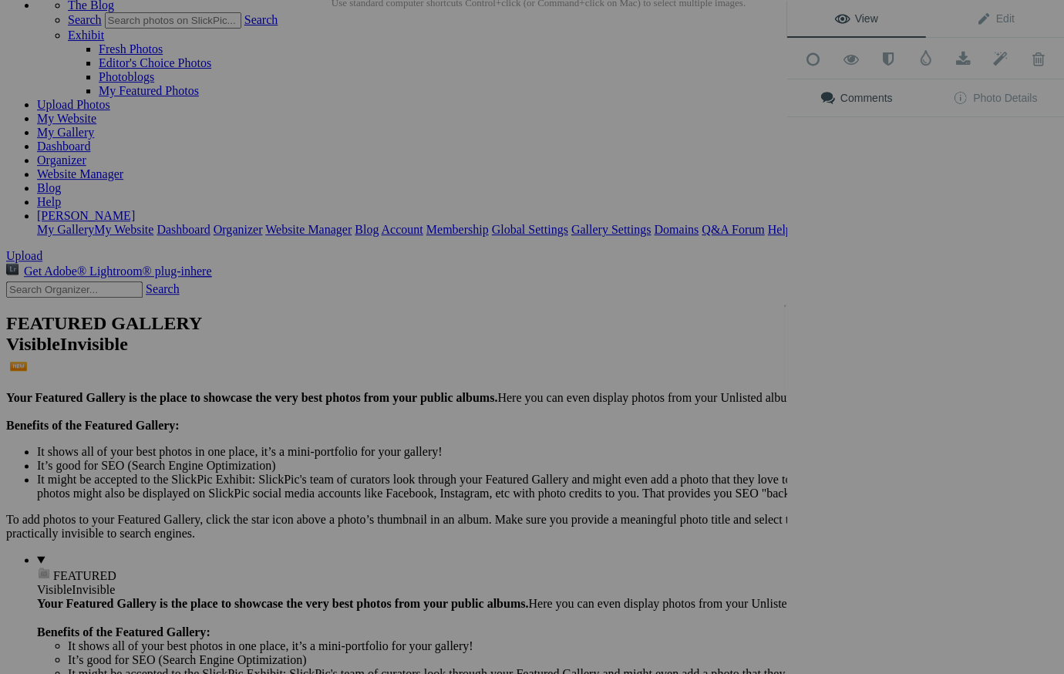
click at [856, 369] on div "View Edit Add to Quick Collection Remove from Quick Collection Hide from Public…" at bounding box center [925, 337] width 278 height 674
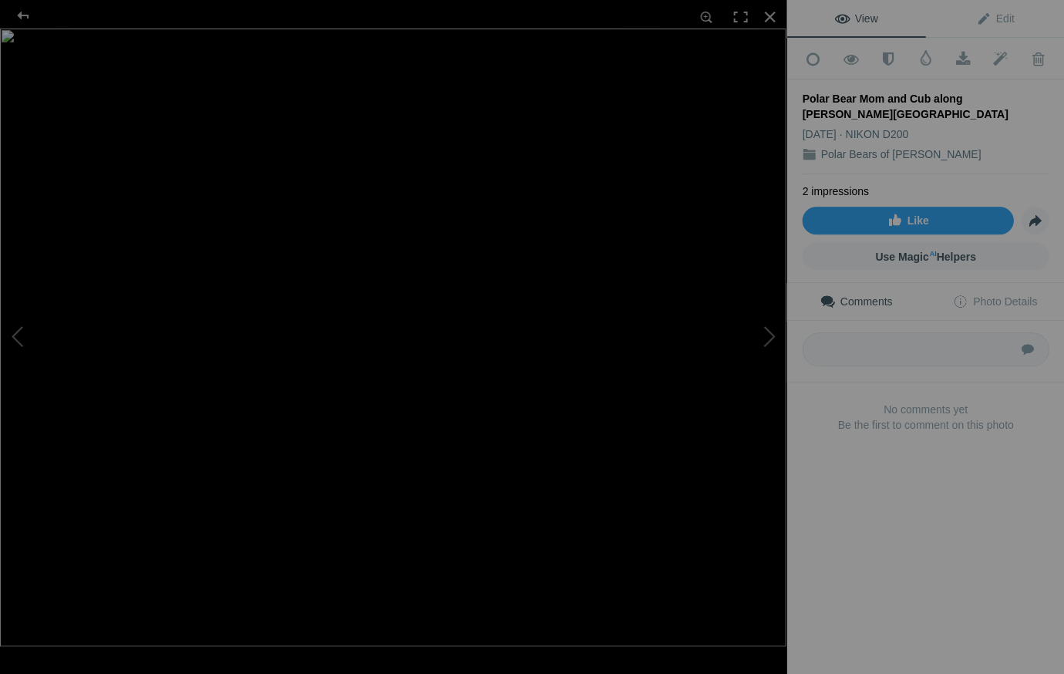
click at [948, 96] on div "Polar Bear Mom and Cub along Hudson Bay" at bounding box center [925, 106] width 247 height 31
click at [949, 94] on div "Polar Bear Mom and Cub along Hudson Bay" at bounding box center [925, 106] width 247 height 31
click at [1005, 18] on span "Edit" at bounding box center [994, 18] width 39 height 12
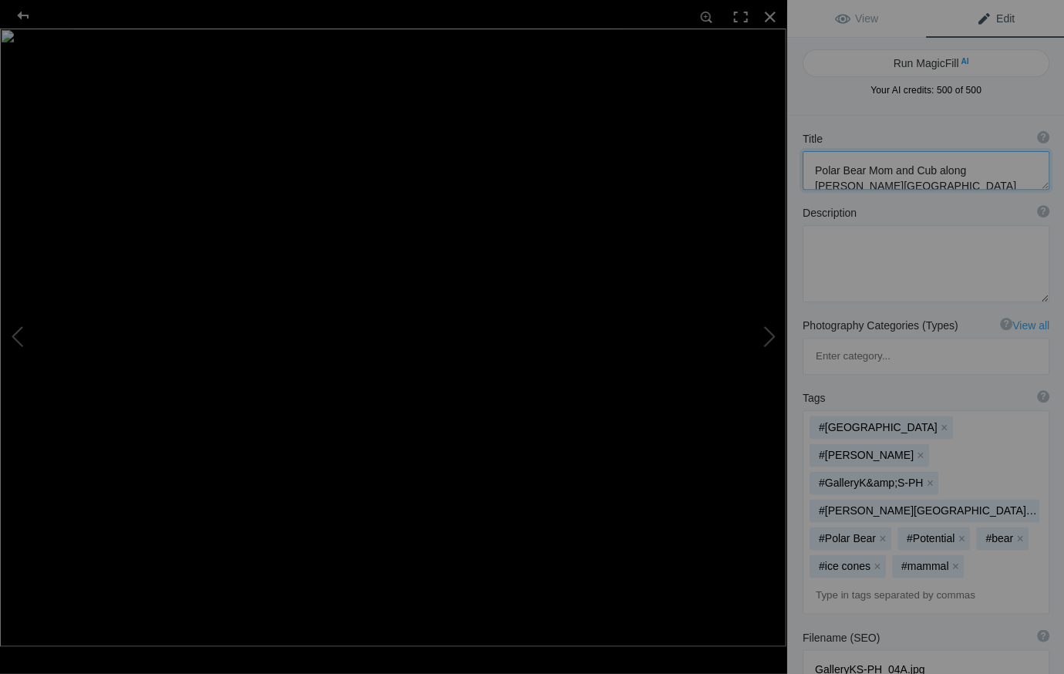
click at [957, 170] on textarea at bounding box center [925, 170] width 247 height 39
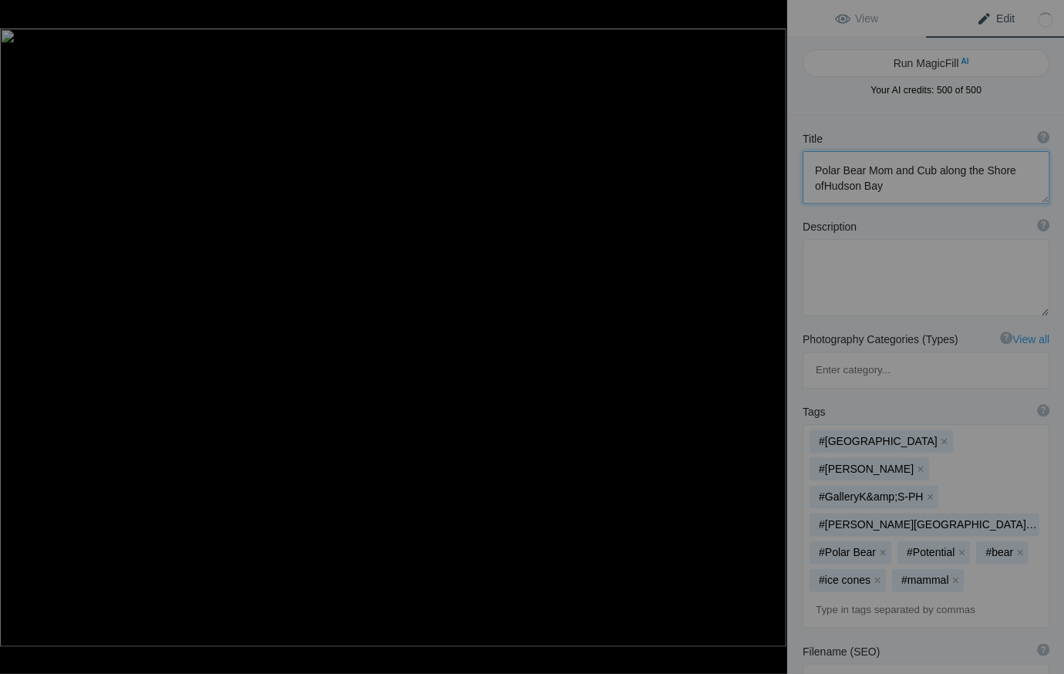
type textarea "Polar Bear Mom and Cub along the Shore of Hudson Bay"
click at [766, 15] on div at bounding box center [769, 17] width 34 height 34
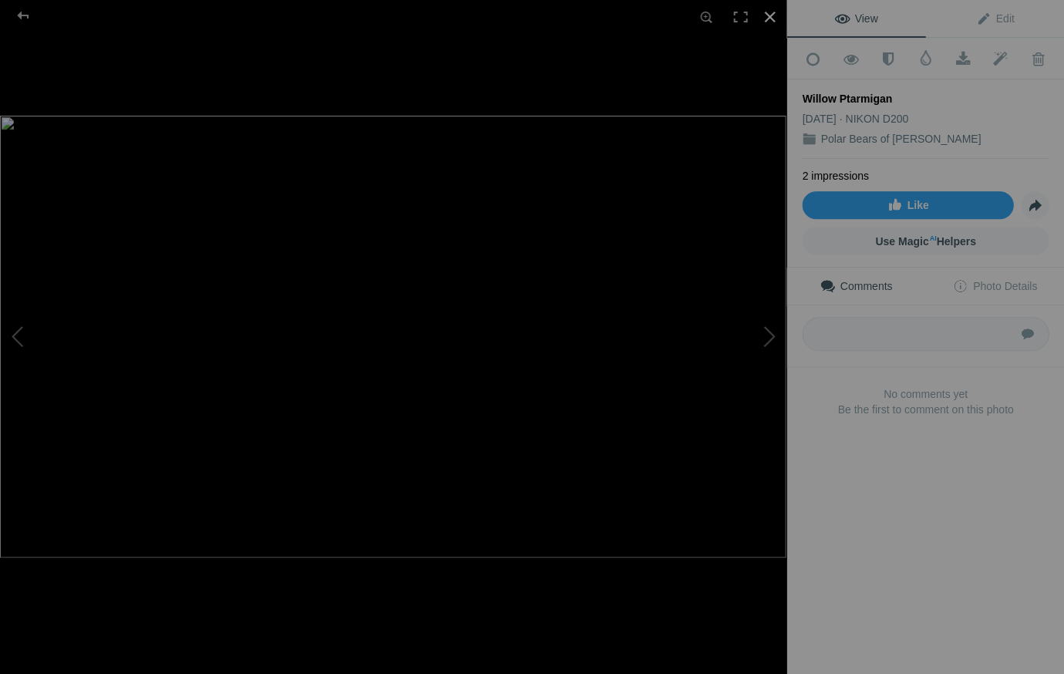
click at [768, 14] on div at bounding box center [769, 17] width 34 height 34
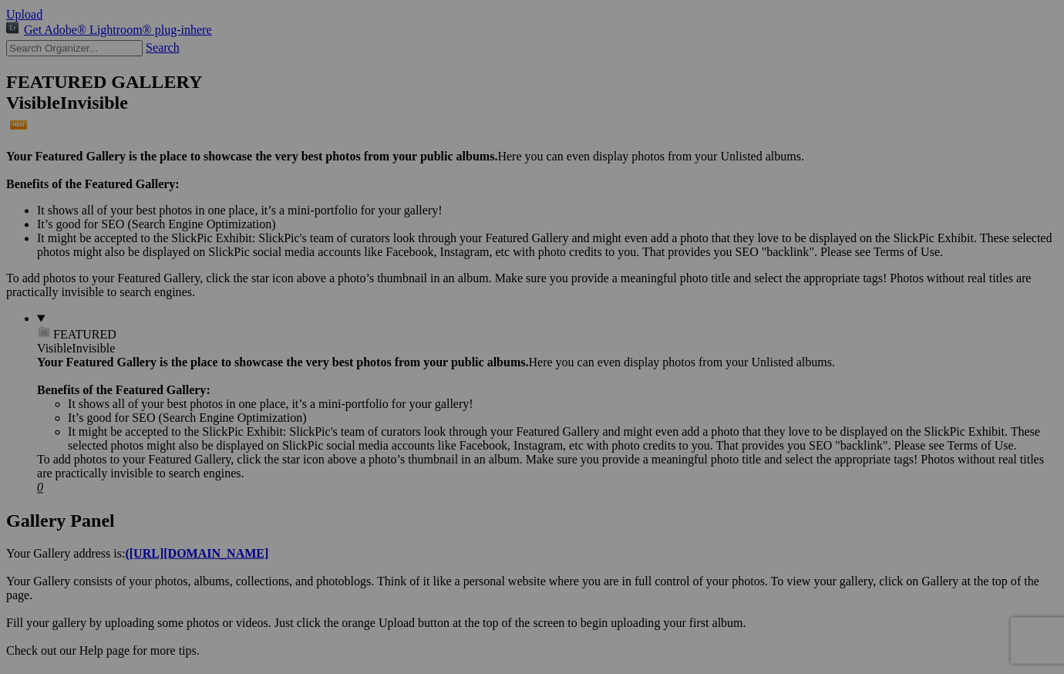
scroll to position [342, 0]
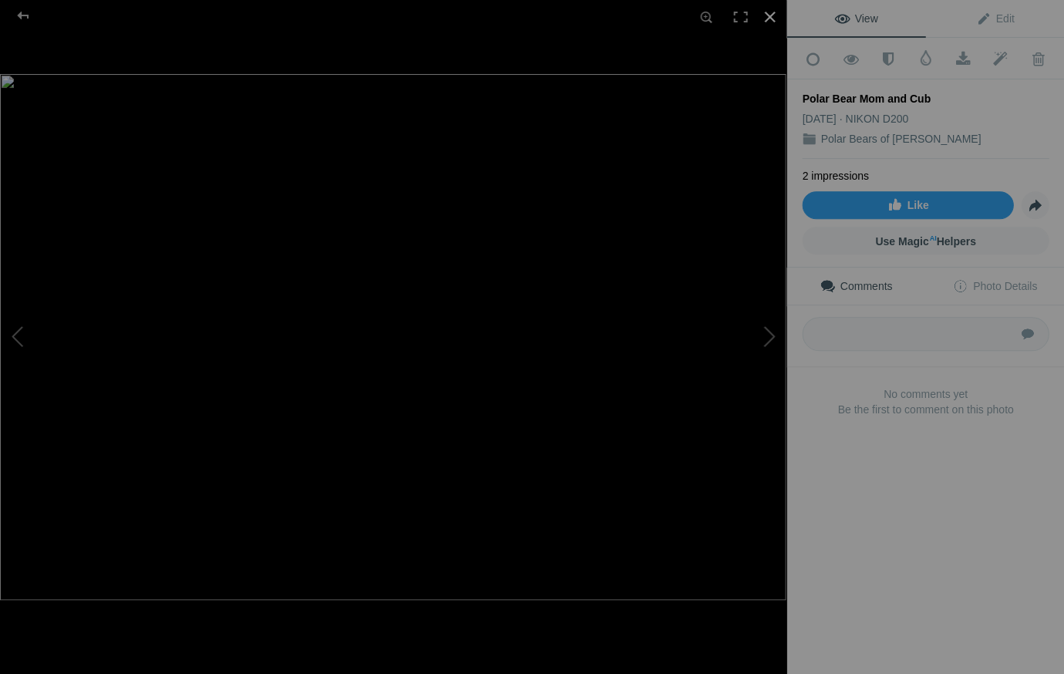
click at [767, 15] on div at bounding box center [769, 17] width 34 height 34
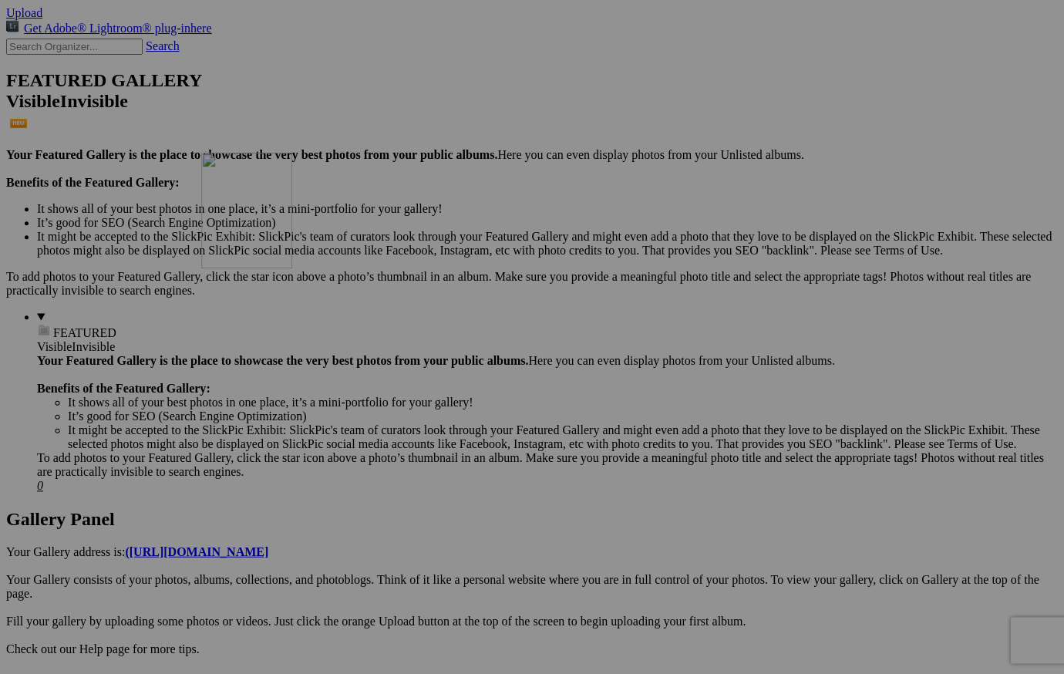
click at [0, 0] on img at bounding box center [0, 0] width 0 height 0
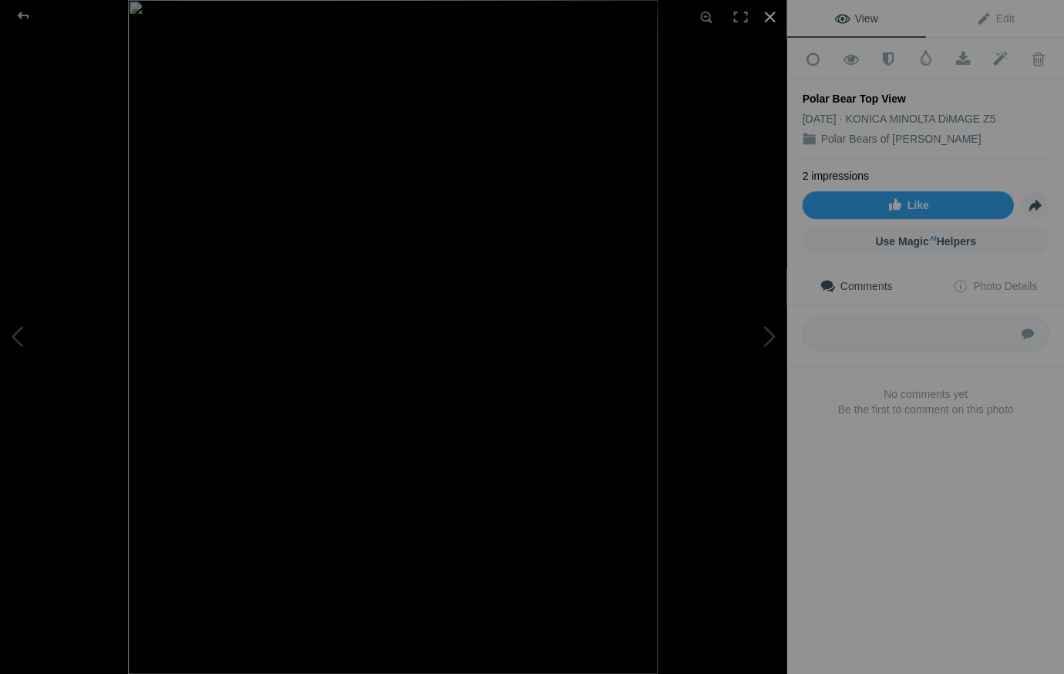
click at [768, 16] on div at bounding box center [769, 17] width 34 height 34
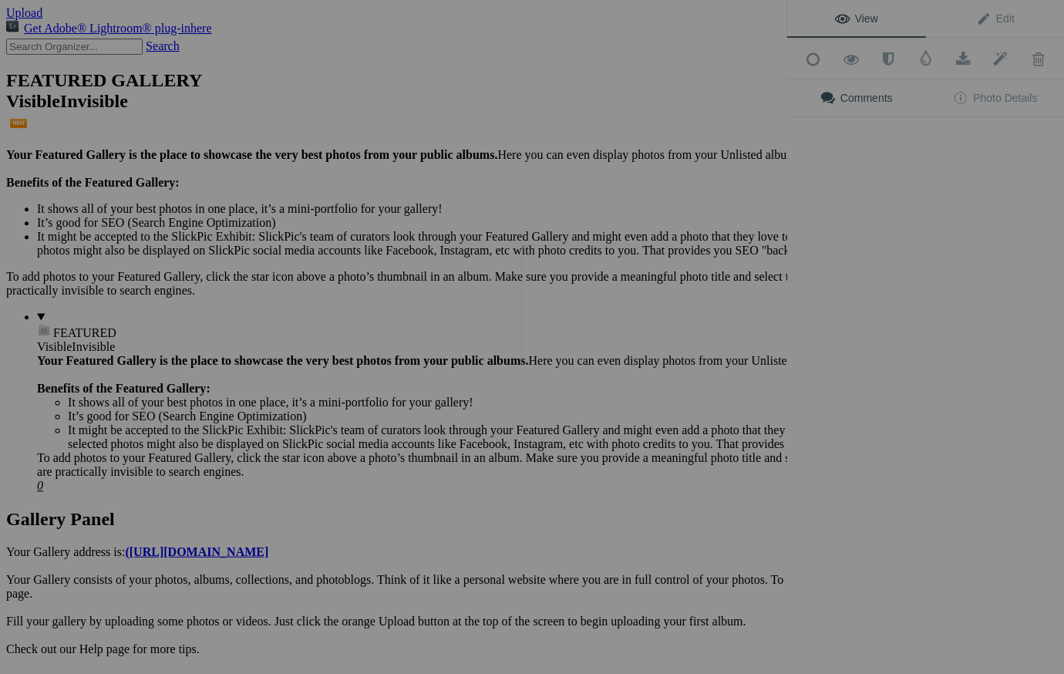
click at [575, 283] on img at bounding box center [566, 303] width 91 height 116
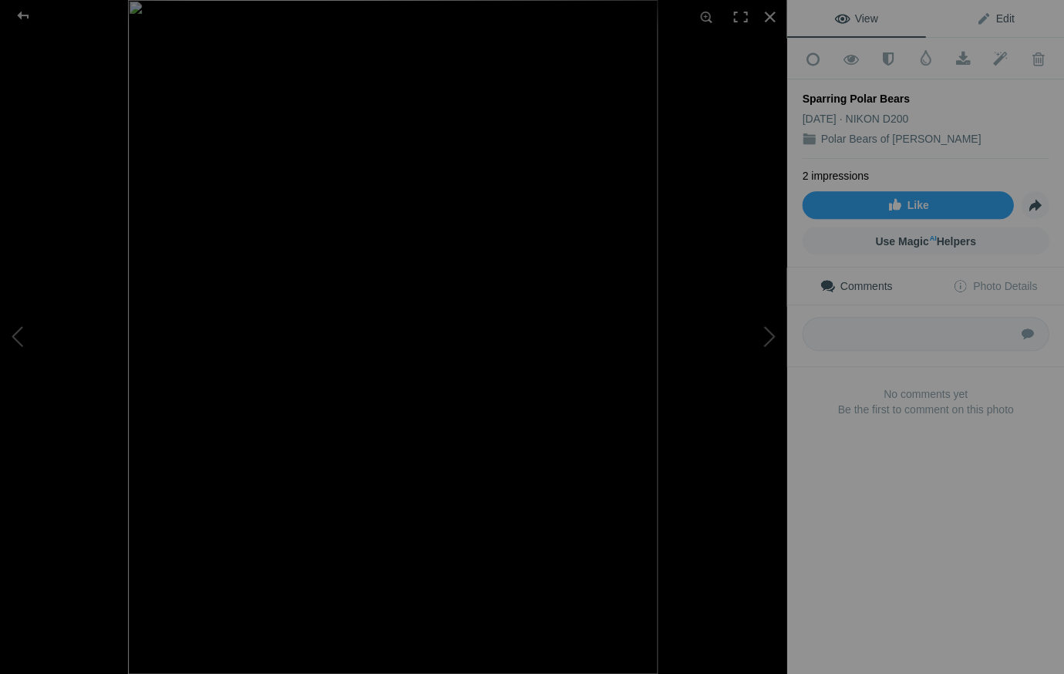
click at [1002, 15] on span "Edit" at bounding box center [994, 18] width 39 height 12
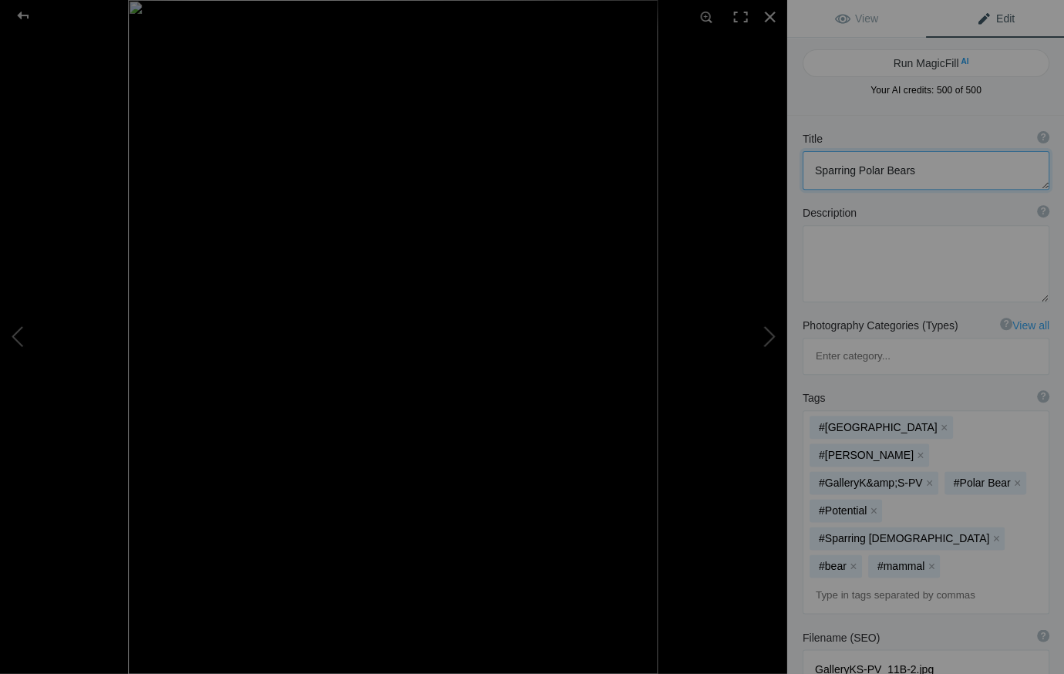
click at [856, 167] on textarea at bounding box center [925, 170] width 247 height 39
type textarea "Sparring Male Polar Bears"
click at [765, 13] on div at bounding box center [769, 17] width 34 height 34
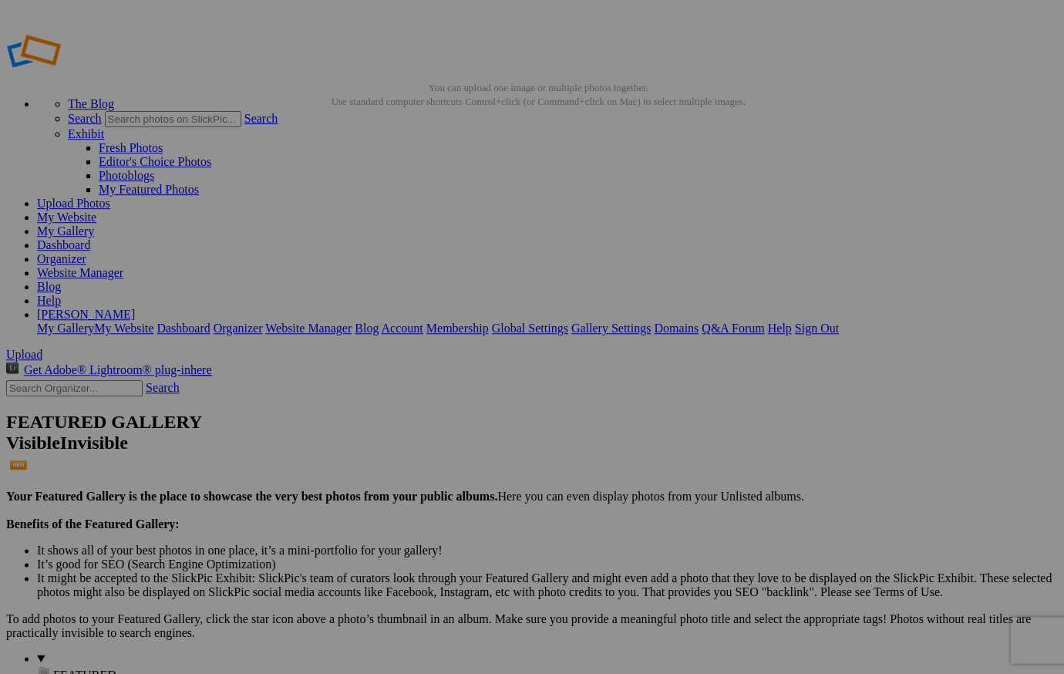
scroll to position [0, 0]
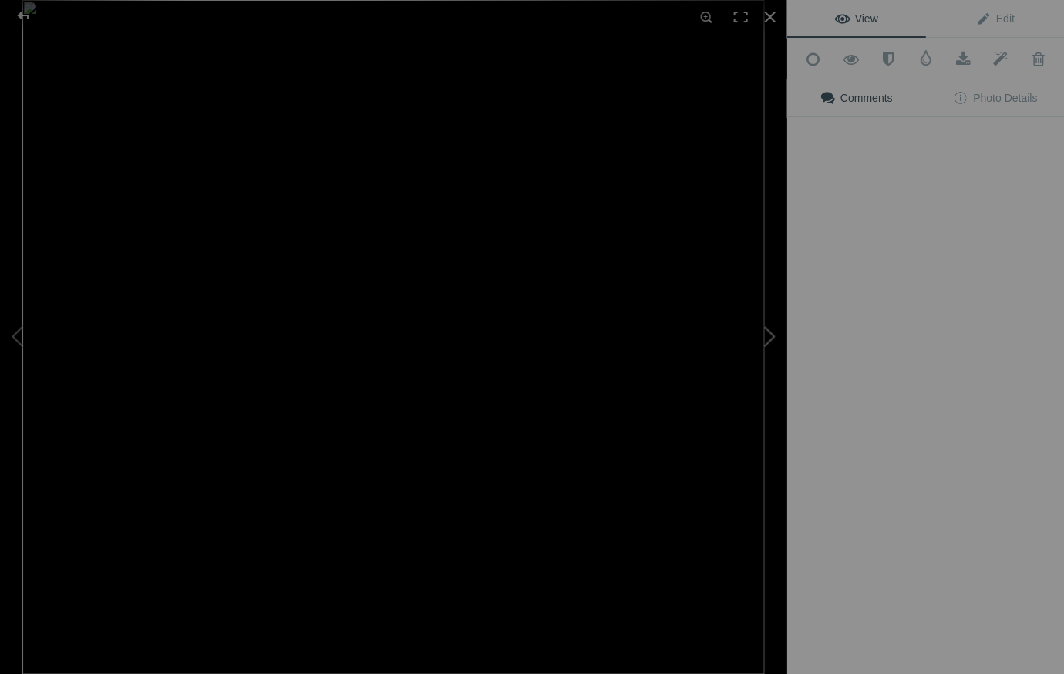
click at [712, 216] on button at bounding box center [729, 337] width 116 height 243
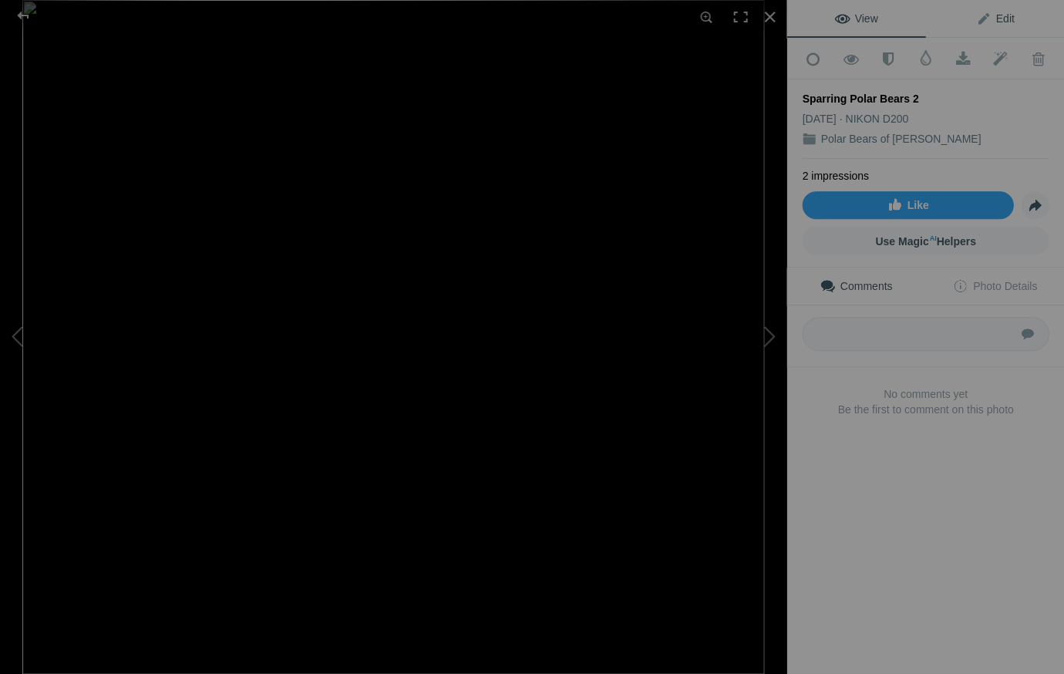
click at [1006, 18] on span "Edit" at bounding box center [994, 18] width 39 height 12
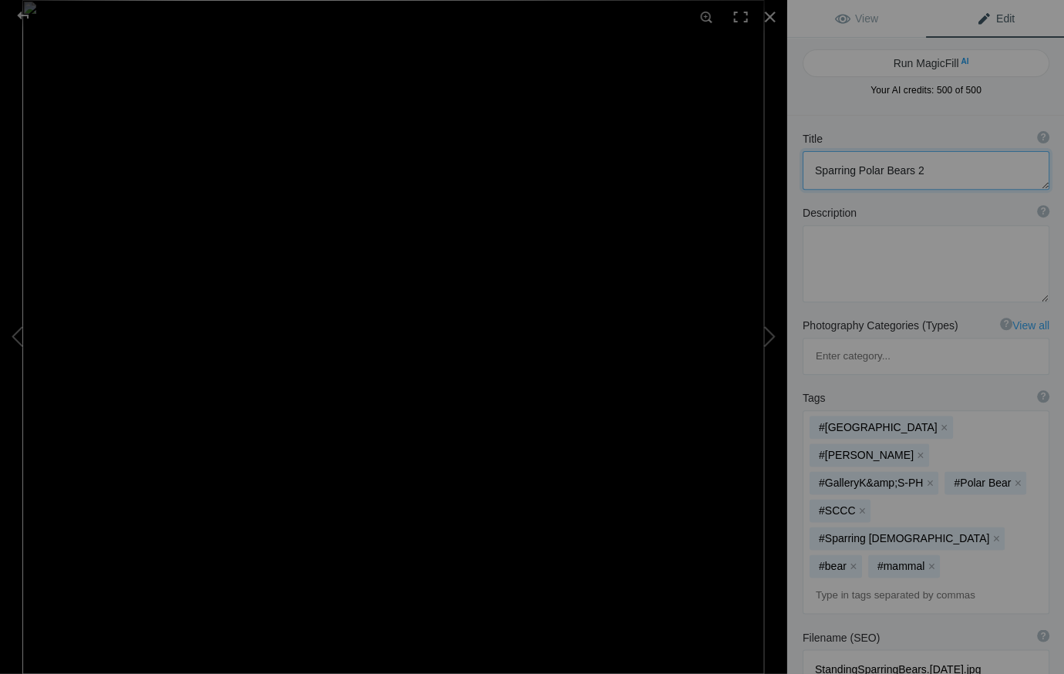
click at [854, 170] on textarea at bounding box center [925, 170] width 247 height 39
type textarea "Sparring Male Polar Bears 2"
click at [769, 15] on div at bounding box center [769, 17] width 34 height 34
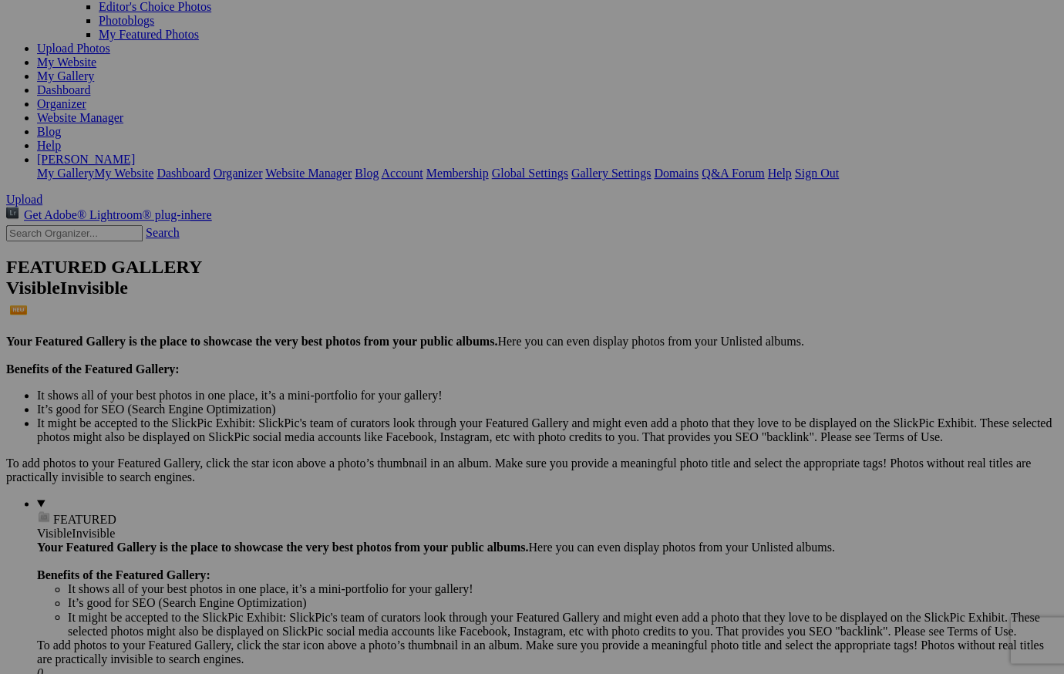
scroll to position [149, 0]
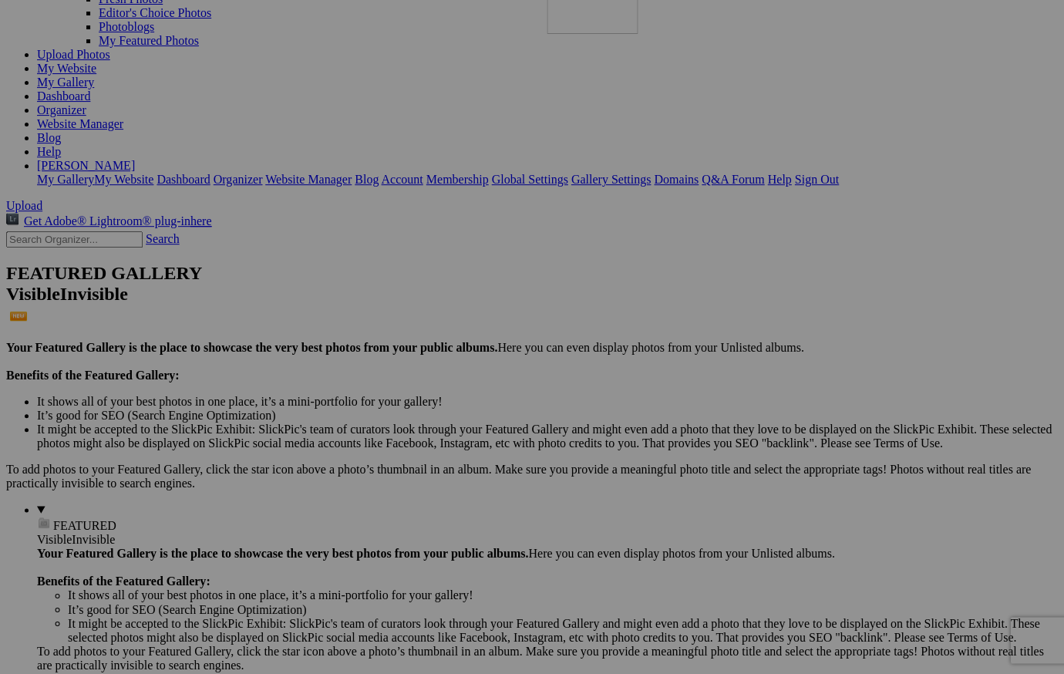
drag, startPoint x: 562, startPoint y: 515, endPoint x: 769, endPoint y: 54, distance: 505.2
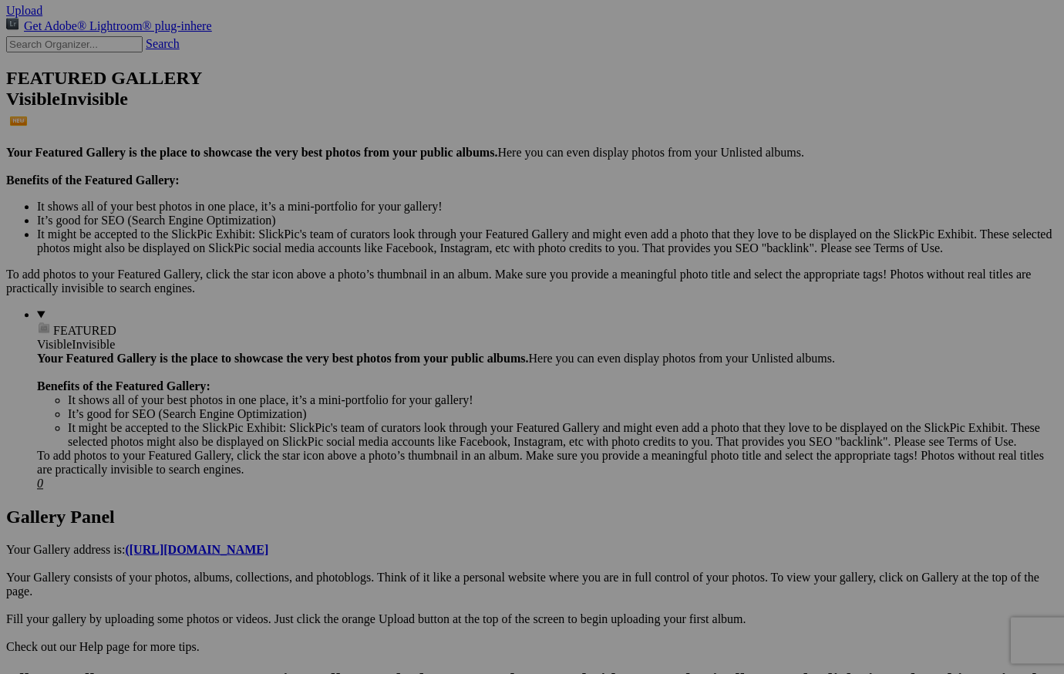
scroll to position [343, 0]
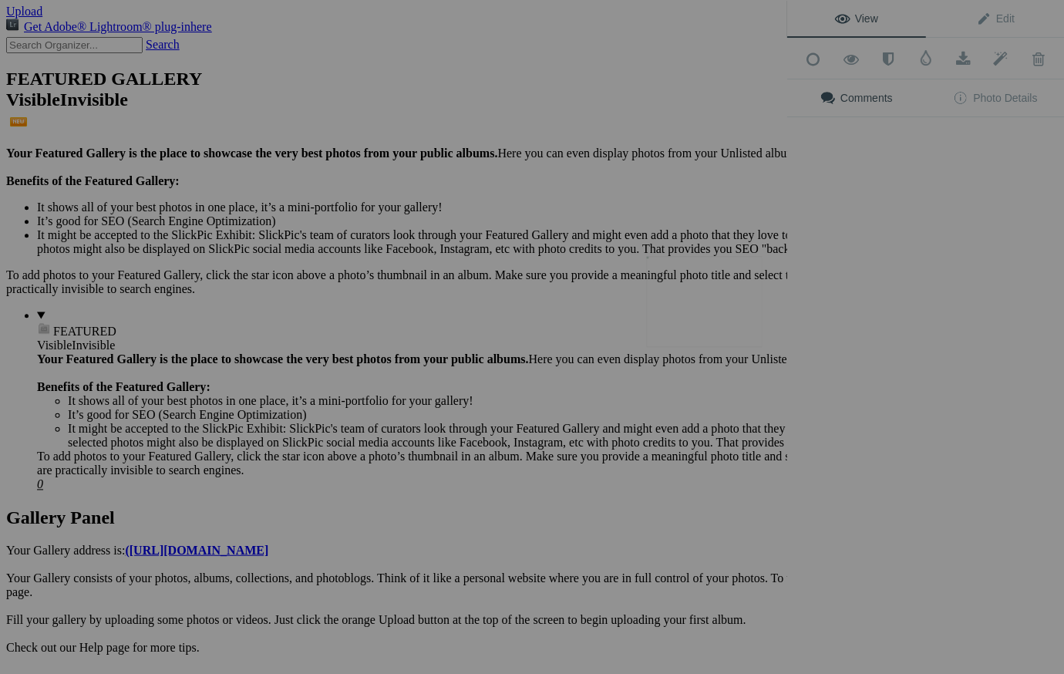
click at [705, 321] on button at bounding box center [729, 337] width 116 height 243
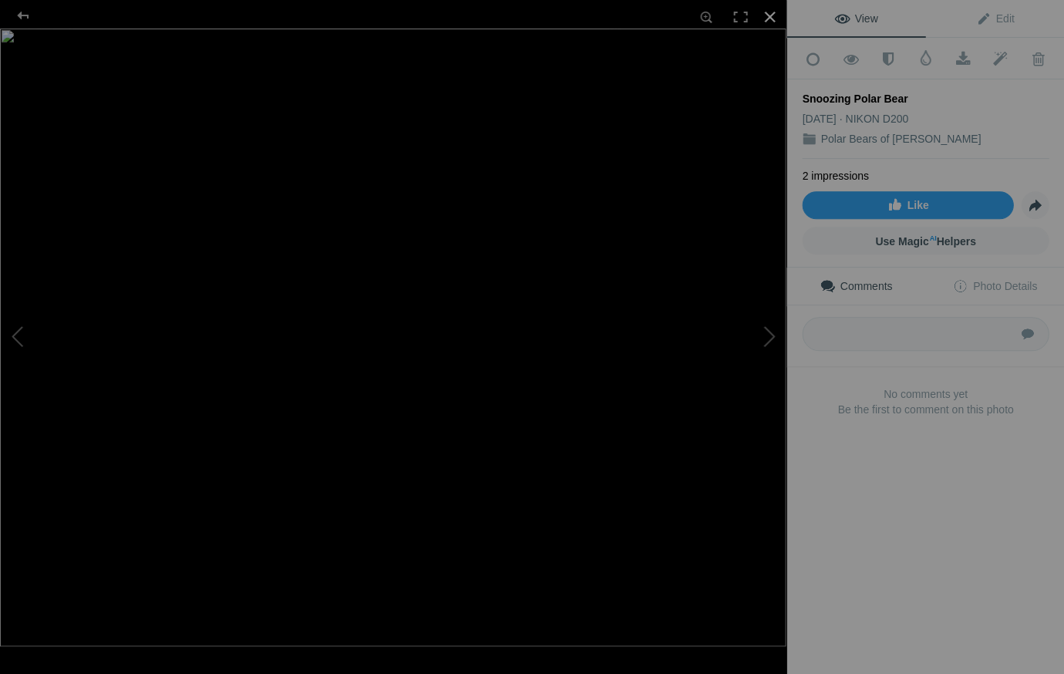
click at [765, 15] on div at bounding box center [769, 17] width 34 height 34
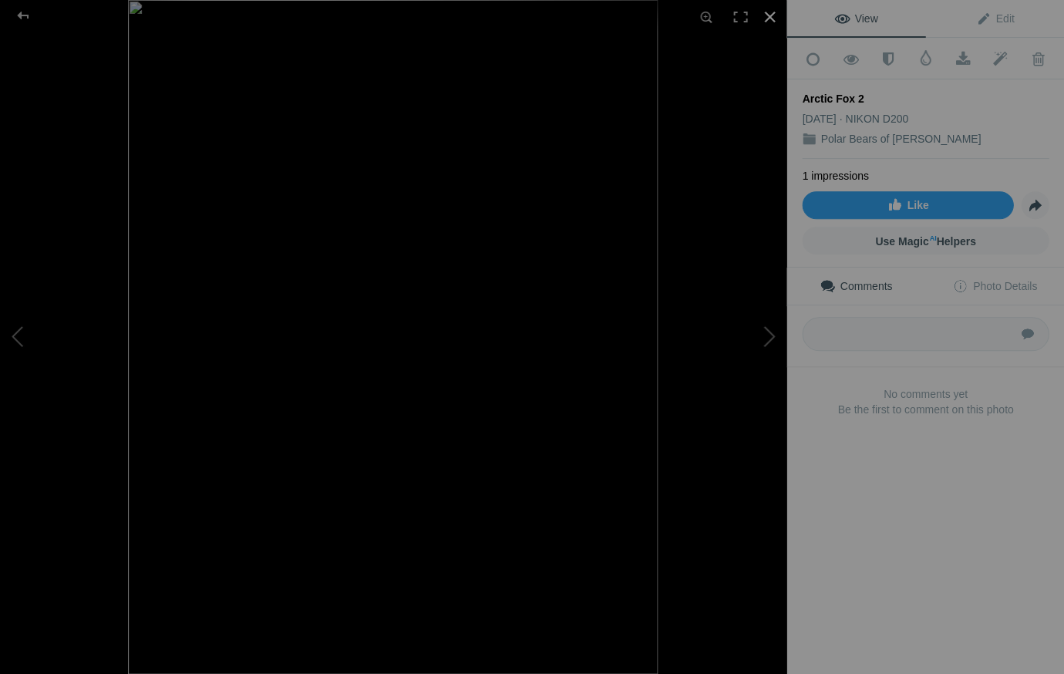
click at [765, 15] on div at bounding box center [769, 17] width 34 height 34
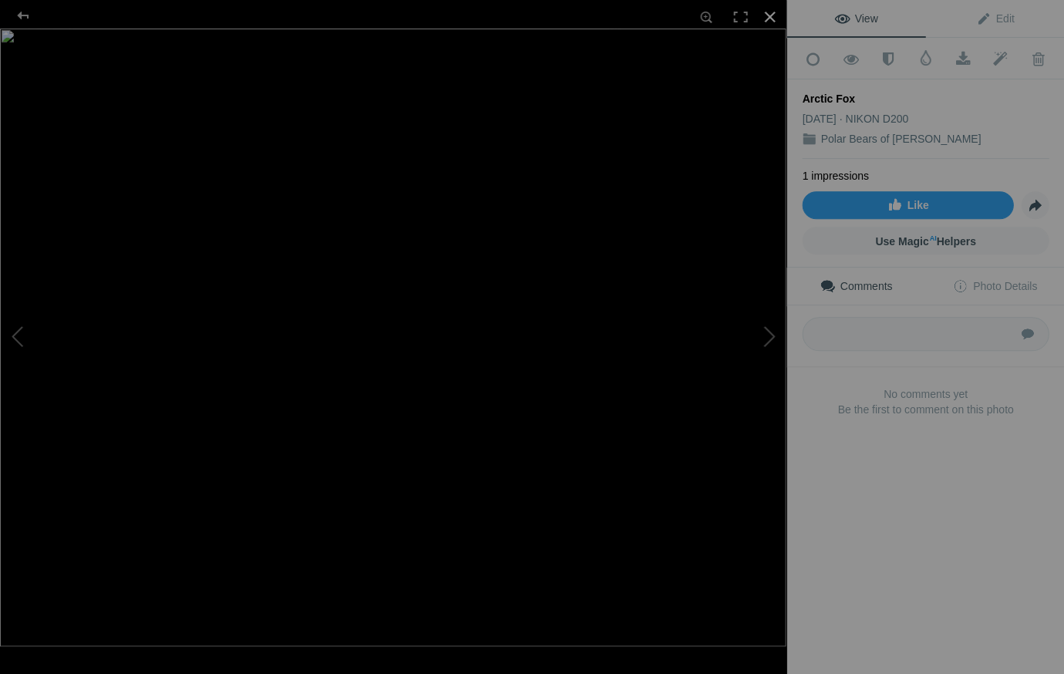
click at [771, 13] on div at bounding box center [769, 17] width 34 height 34
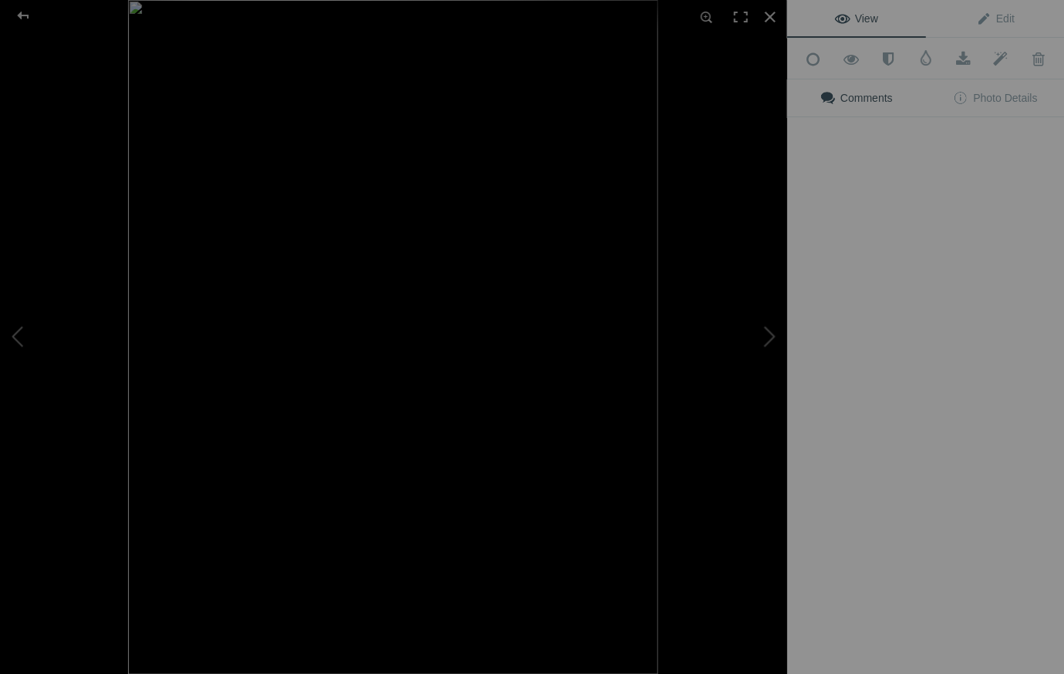
click at [298, 484] on img at bounding box center [393, 337] width 530 height 674
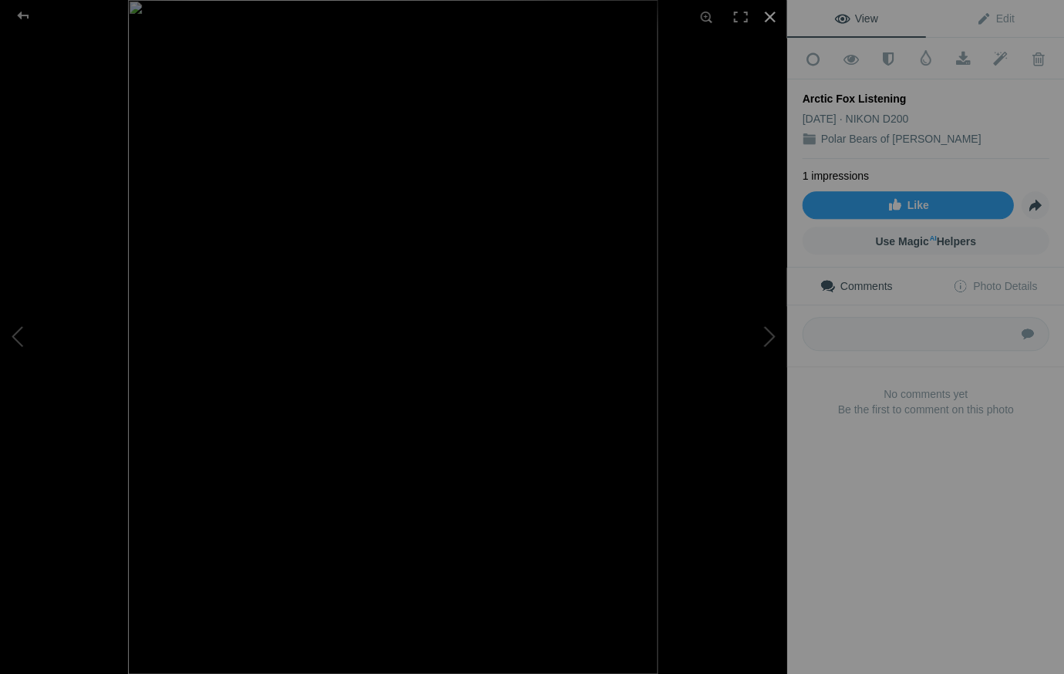
click at [767, 17] on div at bounding box center [769, 17] width 34 height 34
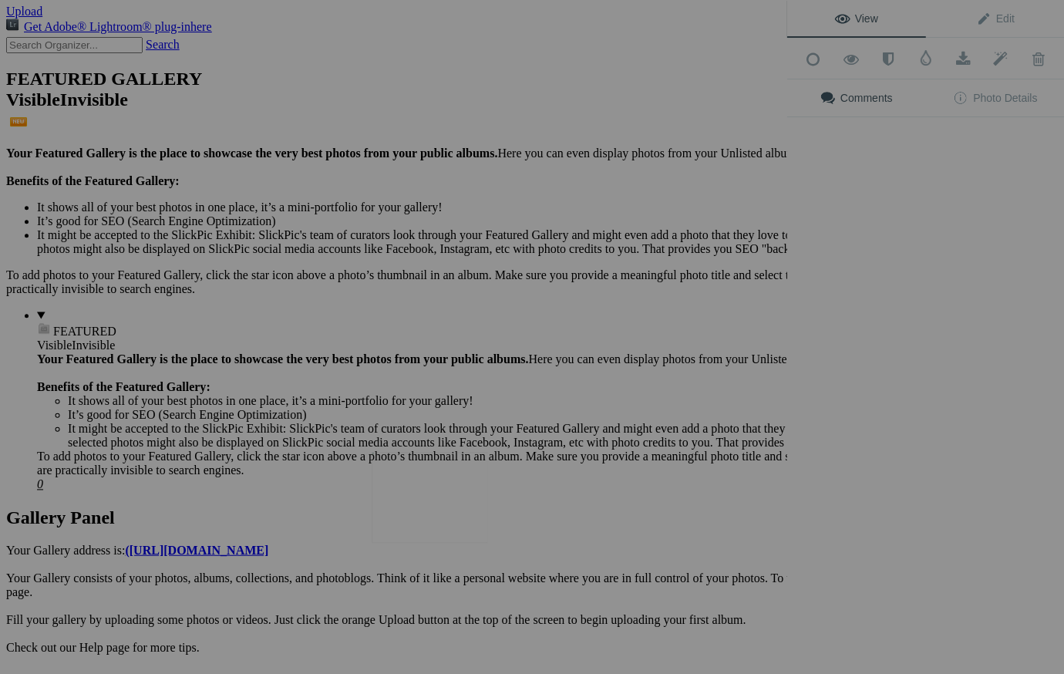
click at [442, 489] on img at bounding box center [430, 497] width 116 height 91
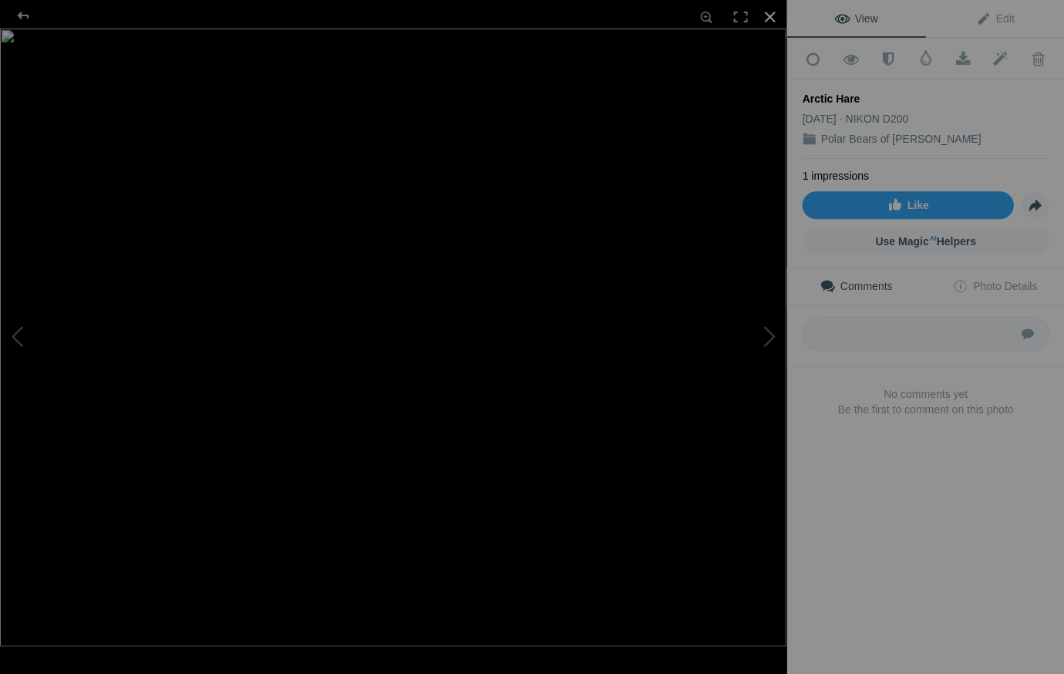
click at [768, 15] on div at bounding box center [769, 17] width 34 height 34
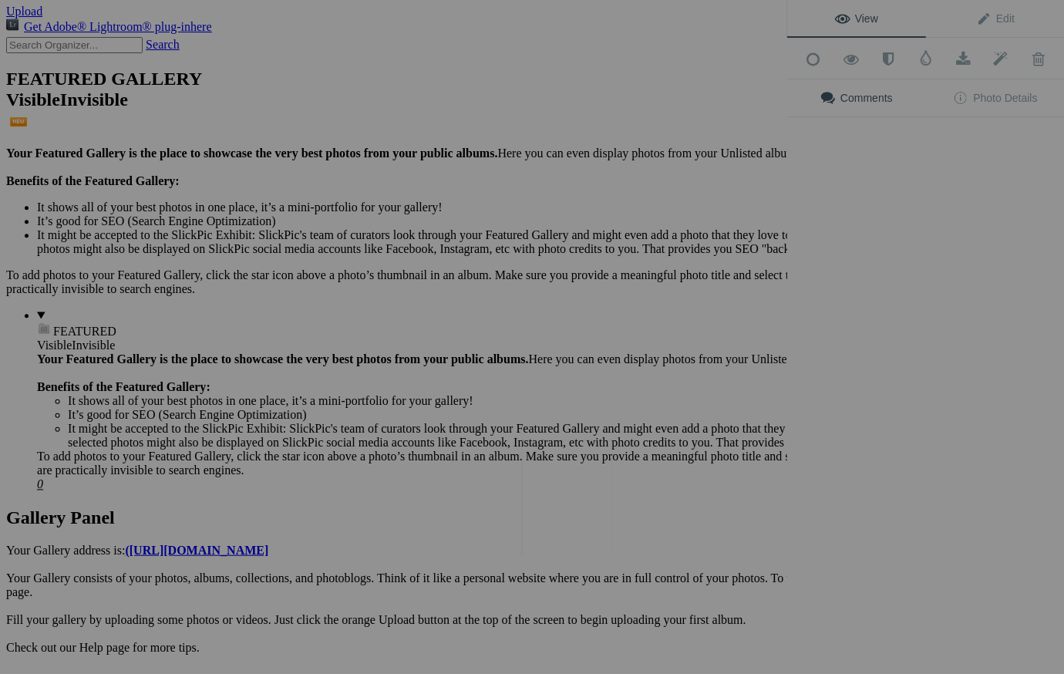
click at [580, 481] on img at bounding box center [566, 497] width 91 height 116
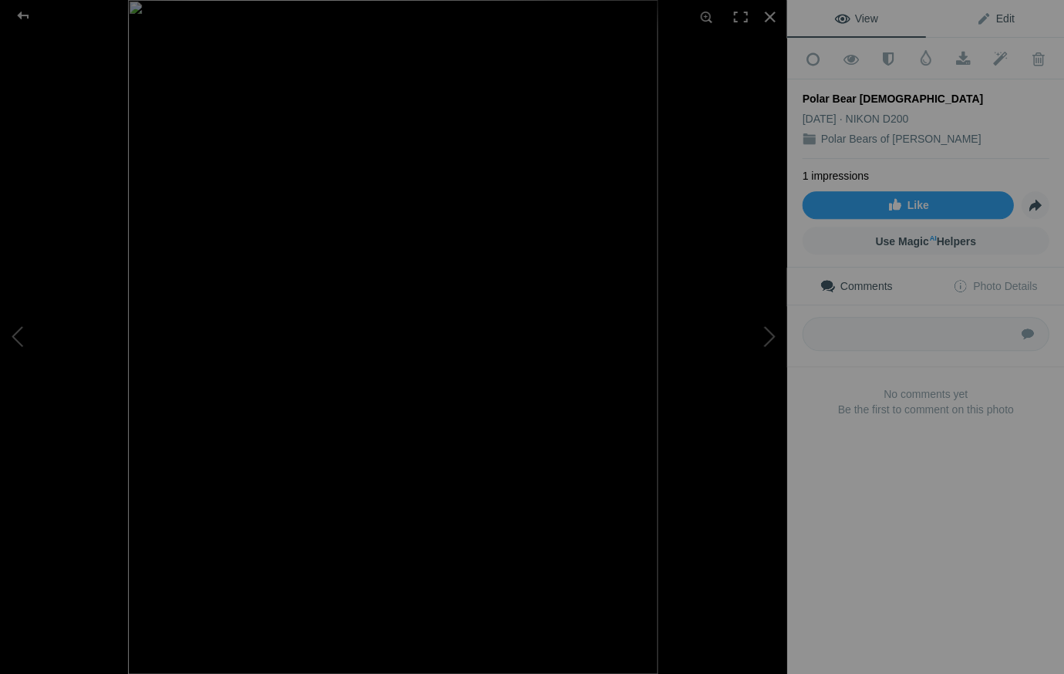
drag, startPoint x: 1001, startPoint y: 16, endPoint x: 988, endPoint y: 33, distance: 21.4
click at [1000, 16] on span "Edit" at bounding box center [994, 18] width 39 height 12
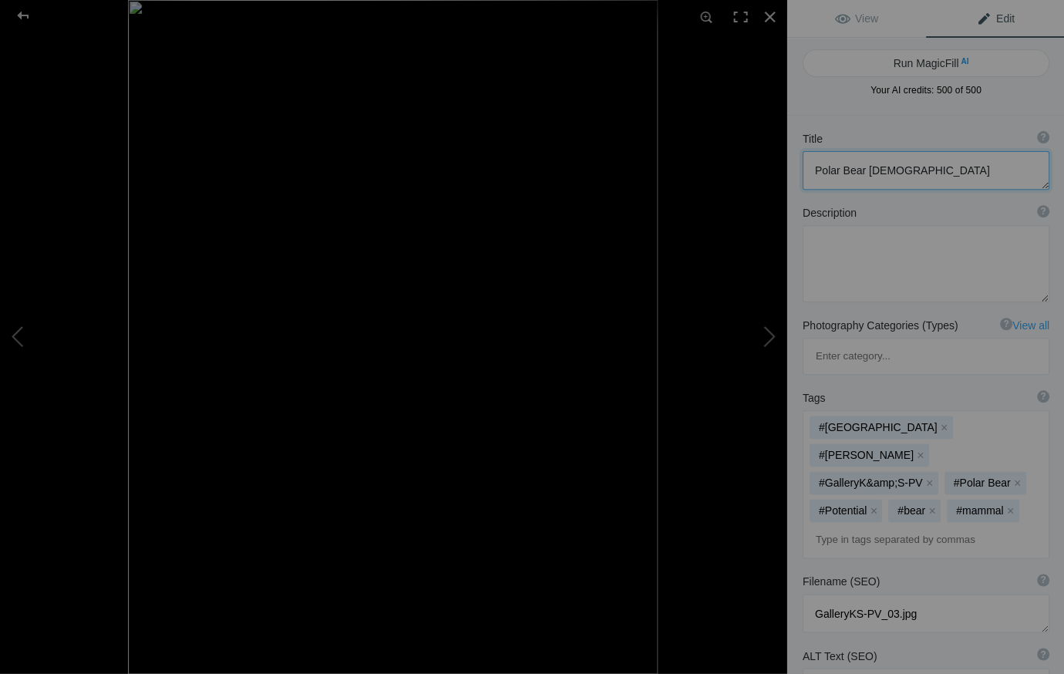
click at [885, 167] on textarea at bounding box center [925, 170] width 247 height 39
click at [813, 169] on textarea at bounding box center [925, 170] width 247 height 39
type textarea "Male Polar Bear"
click at [767, 15] on div at bounding box center [769, 17] width 34 height 34
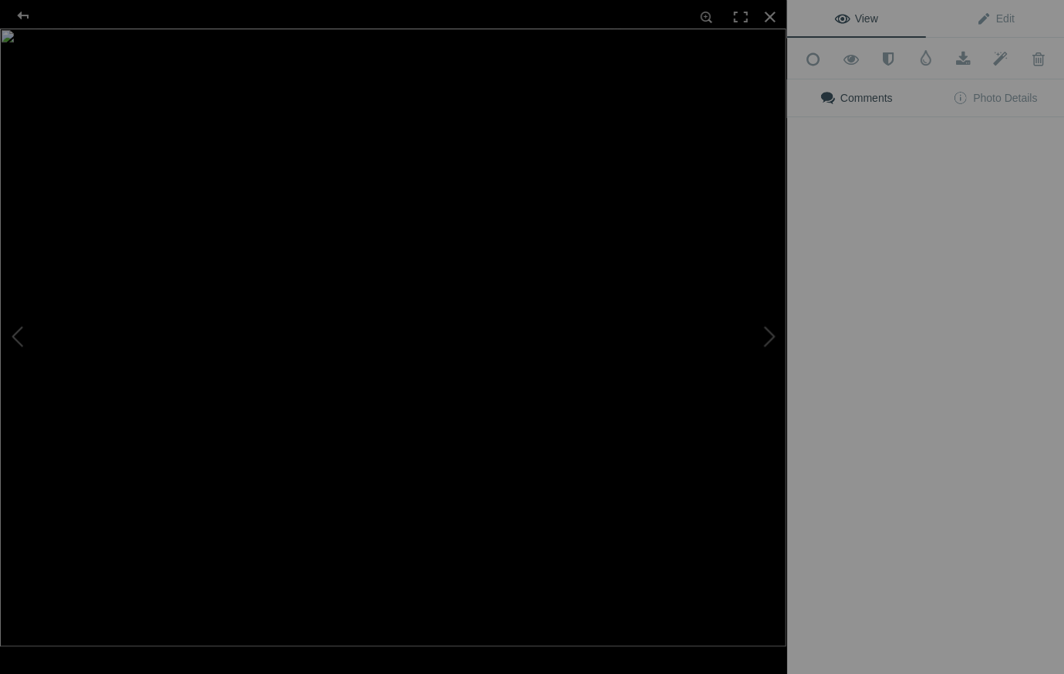
click at [709, 513] on img at bounding box center [393, 337] width 786 height 617
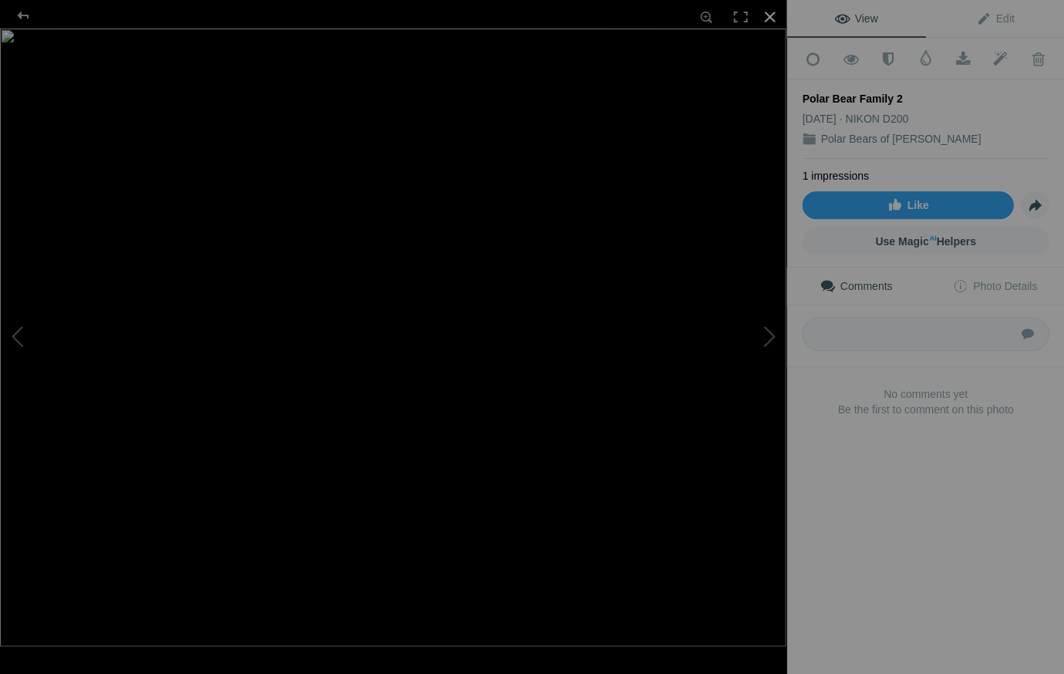
click at [765, 15] on div at bounding box center [769, 17] width 34 height 34
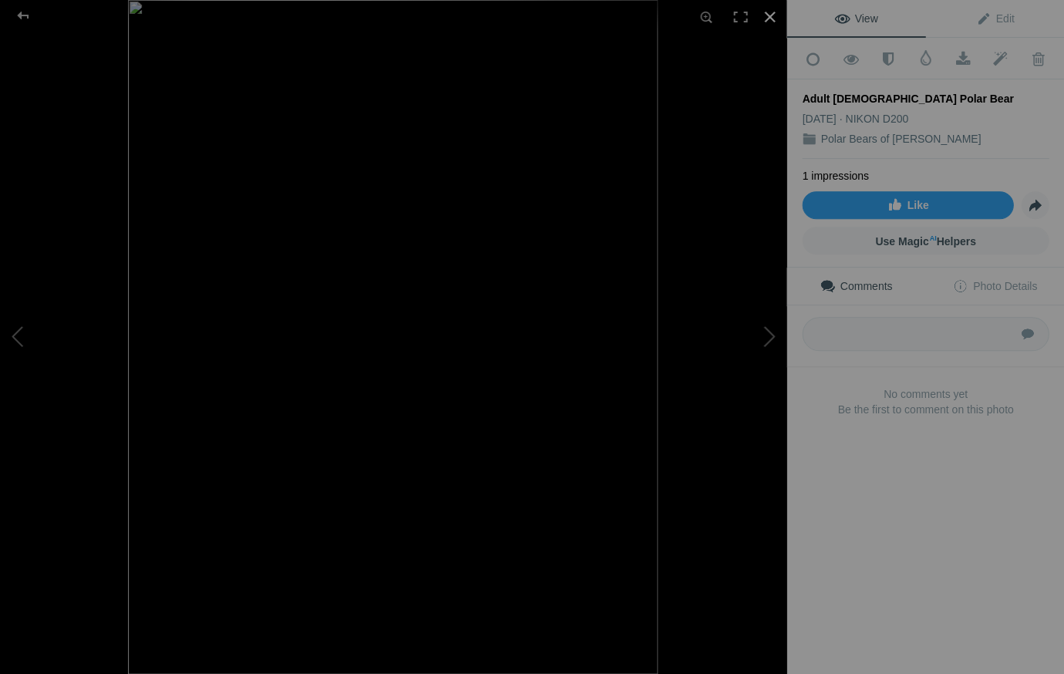
click at [768, 16] on div at bounding box center [769, 17] width 34 height 34
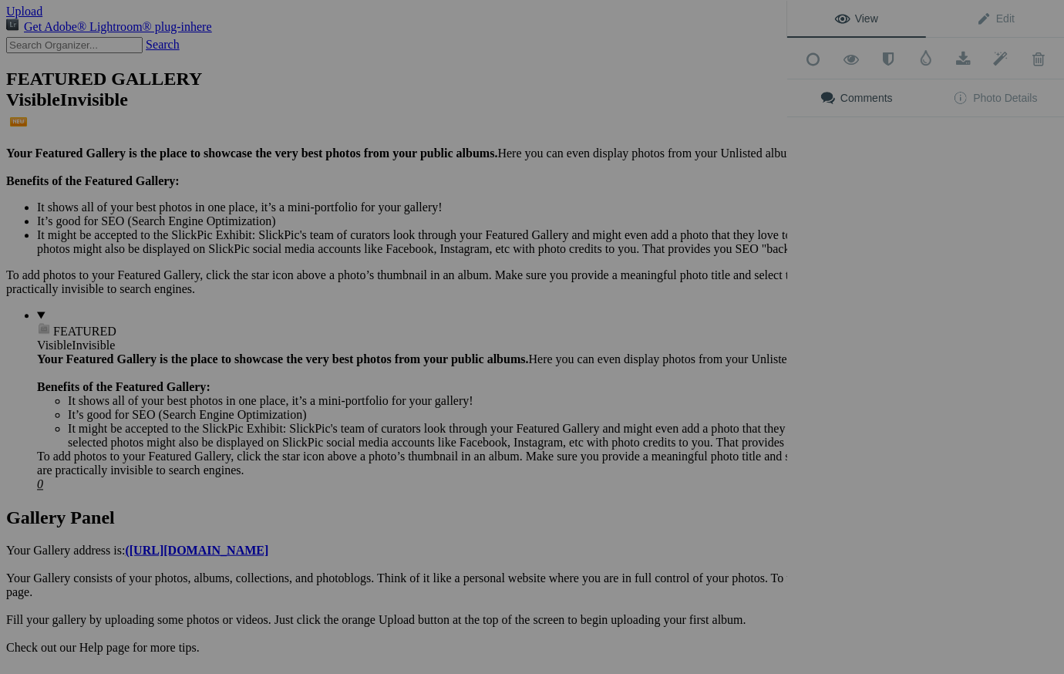
click at [984, 522] on div "View Edit Add to Quick Collection Remove from Quick Collection Hide from Public…" at bounding box center [925, 337] width 278 height 674
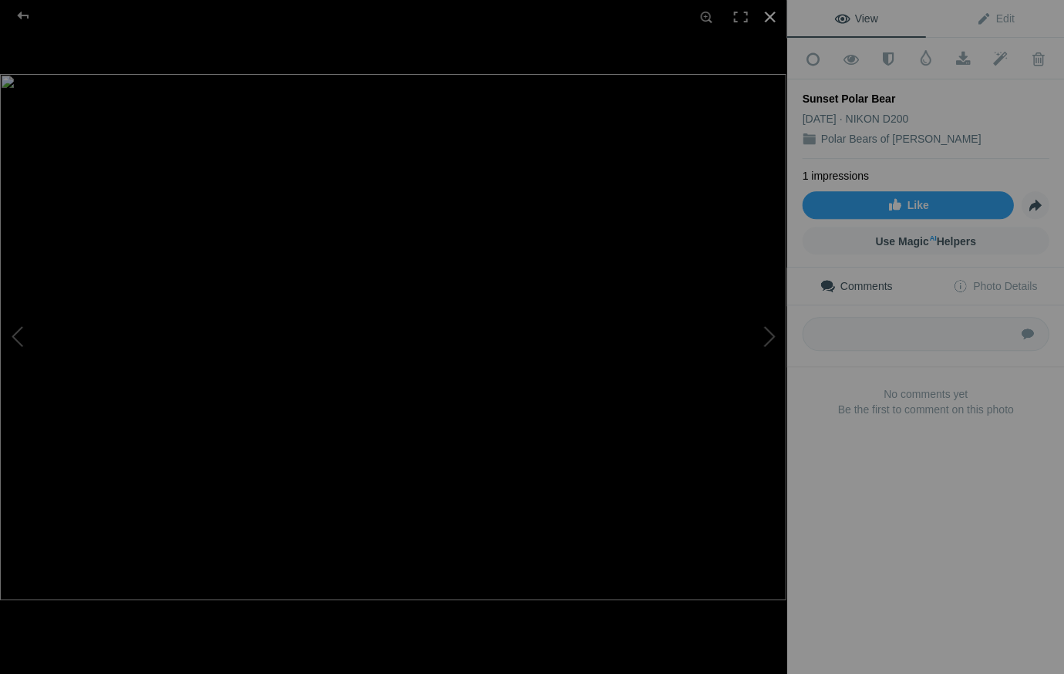
click at [768, 15] on div at bounding box center [769, 17] width 34 height 34
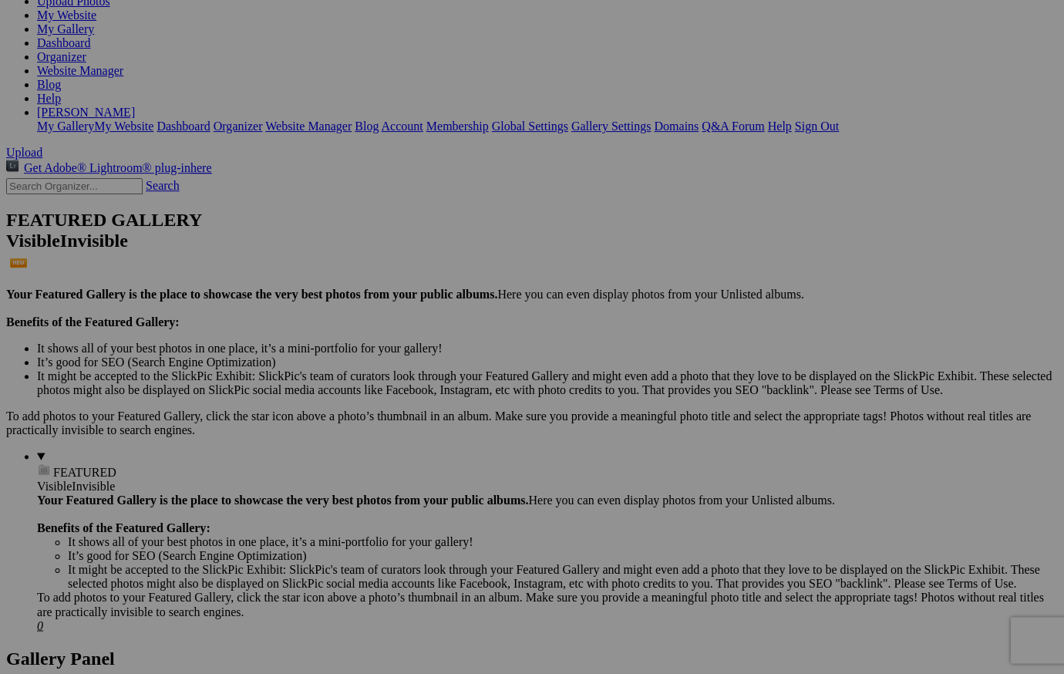
scroll to position [200, 0]
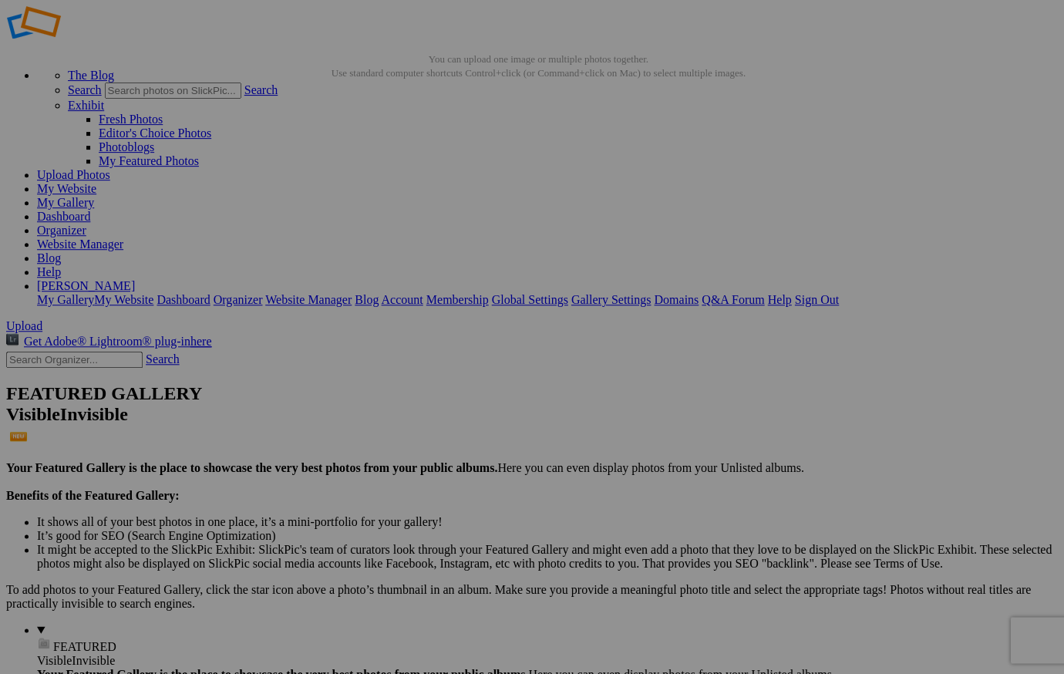
scroll to position [27, 0]
